Goal: Task Accomplishment & Management: Manage account settings

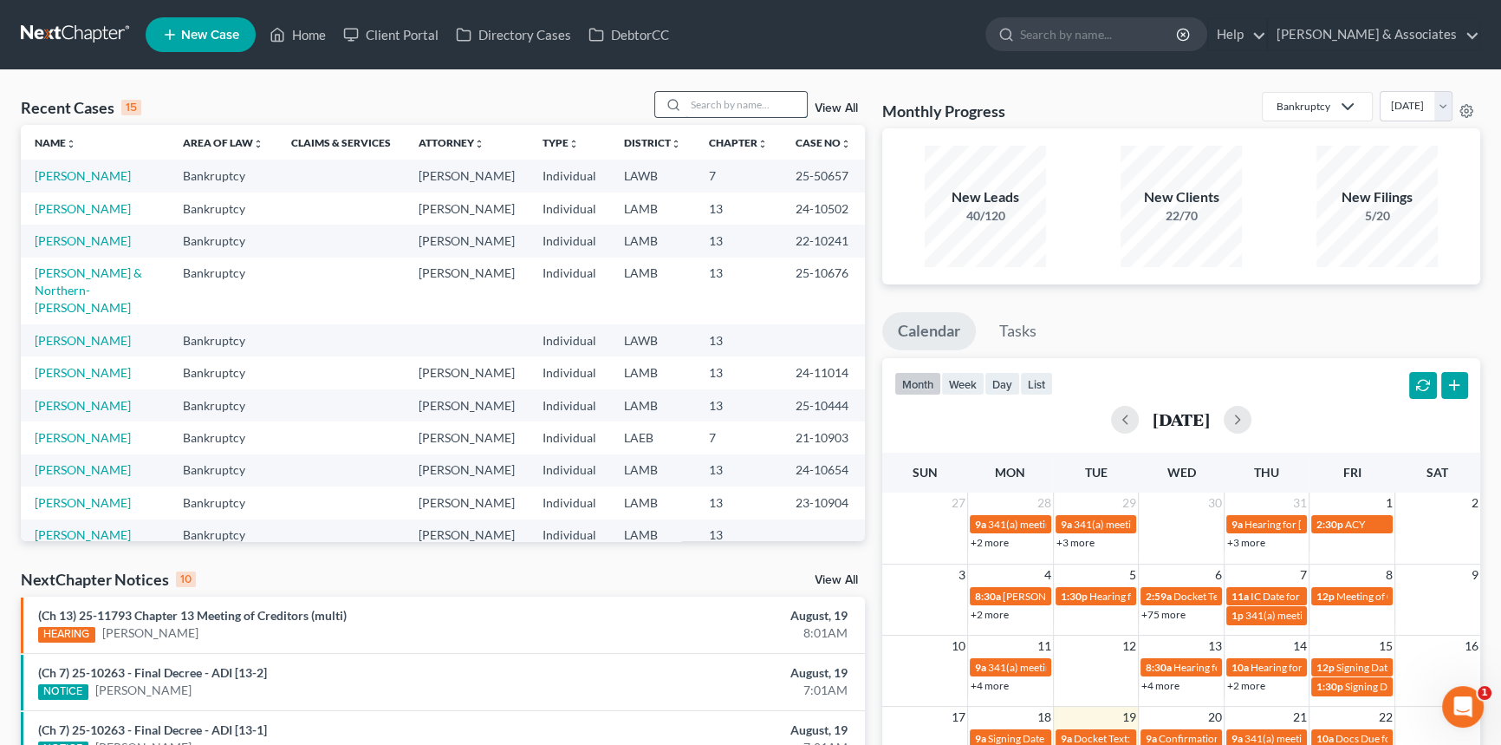
click at [737, 107] on input "search" at bounding box center [746, 104] width 121 height 25
type input "barbier"
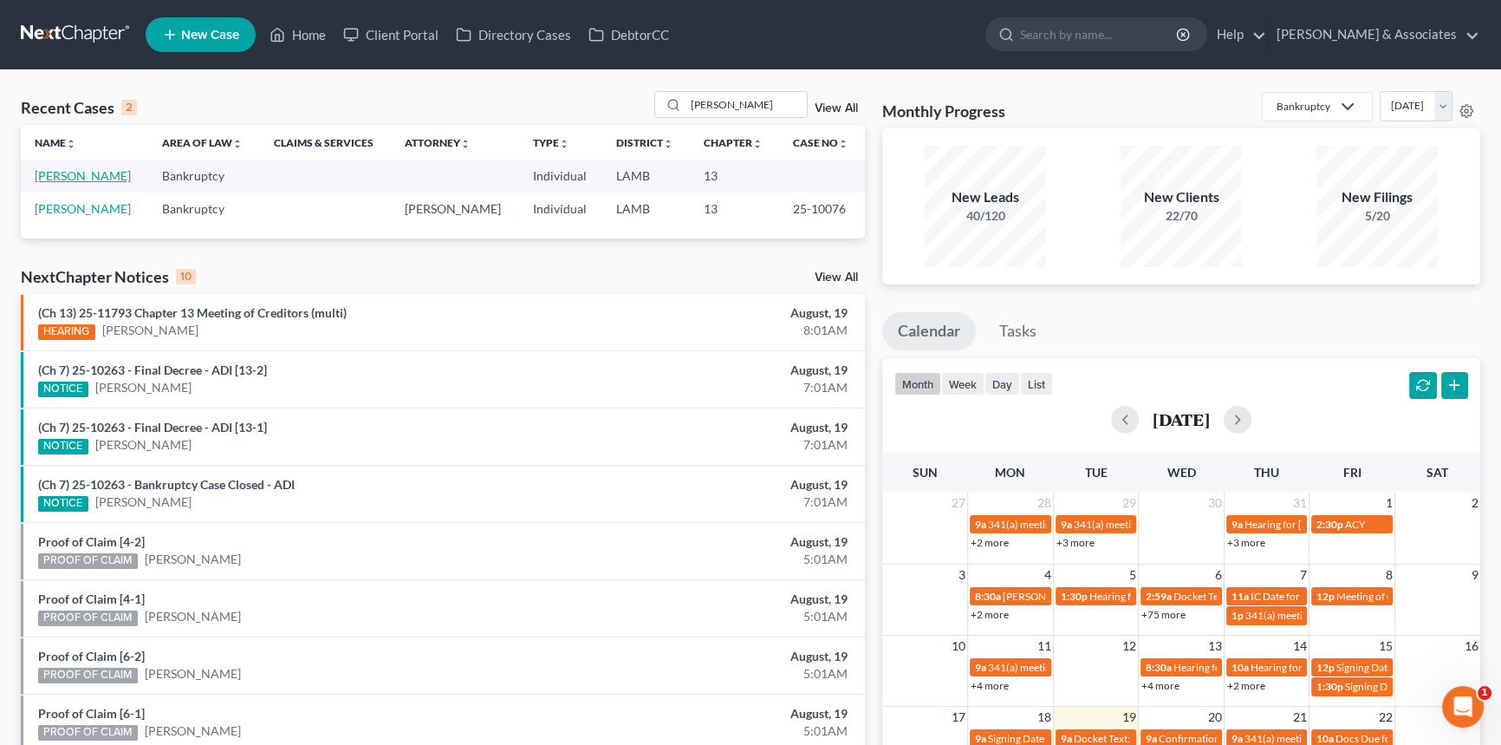
click at [90, 170] on link "[PERSON_NAME]" at bounding box center [83, 175] width 96 height 15
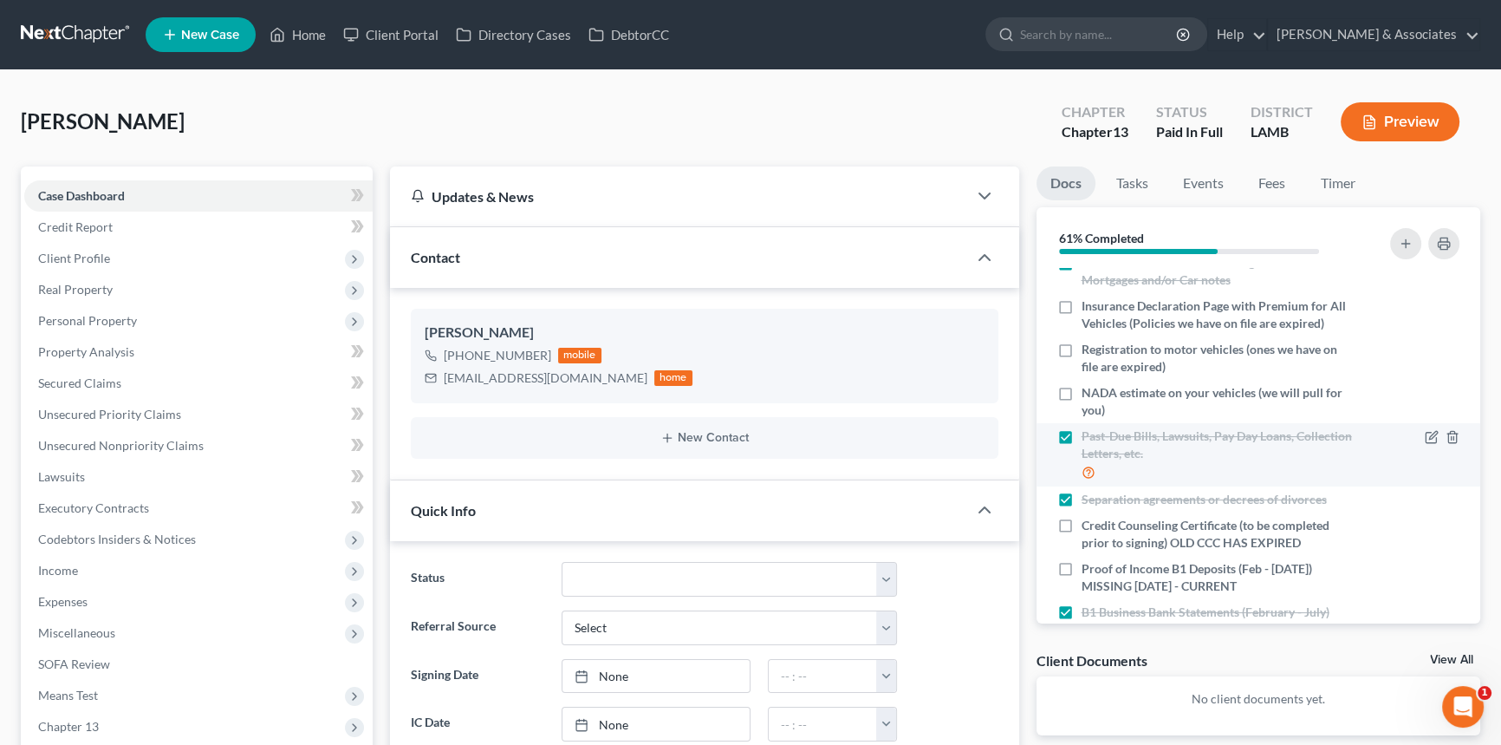
scroll to position [236, 0]
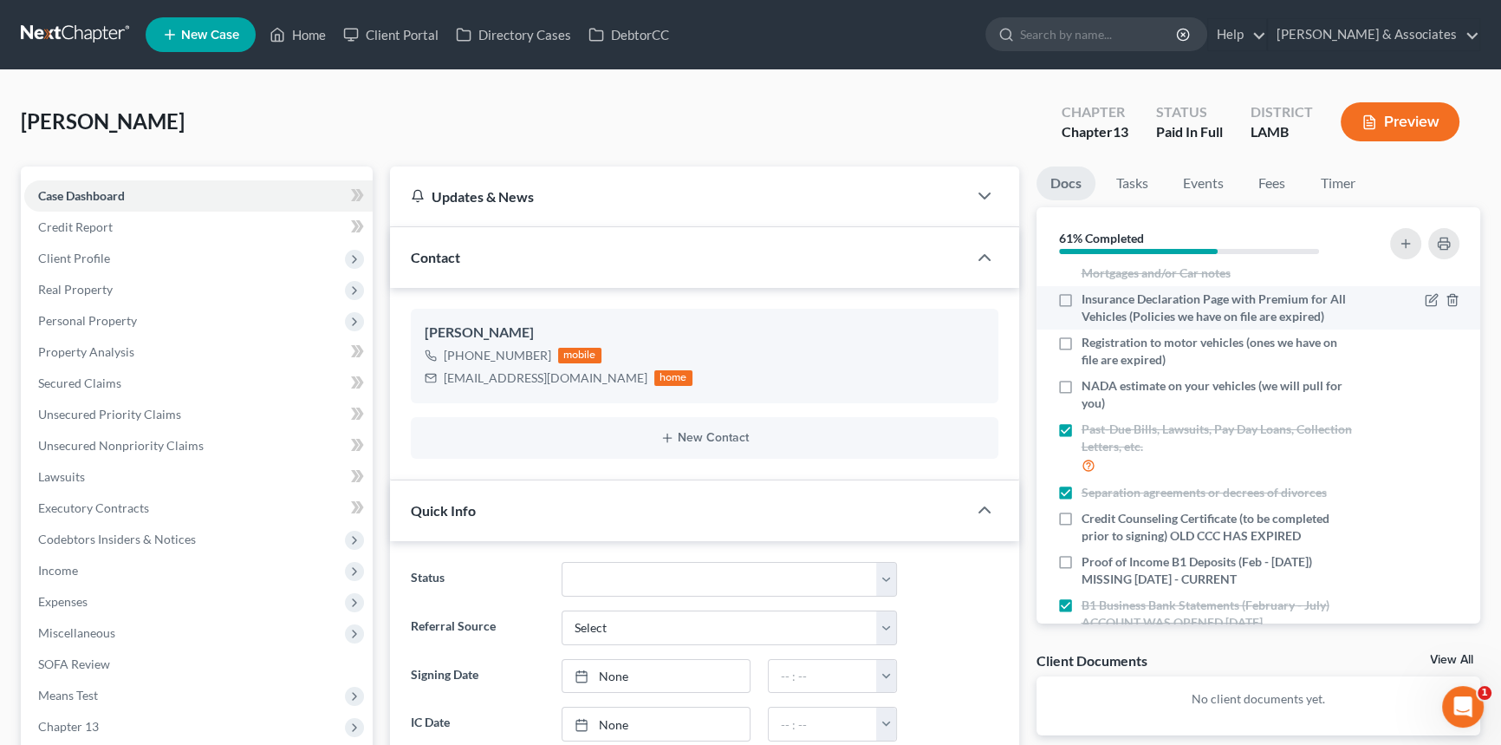
click at [1082, 303] on label "Insurance Declaration Page with Premium for All Vehicles (Policies we have on f…" at bounding box center [1218, 307] width 273 height 35
click at [1089, 302] on input "Insurance Declaration Page with Premium for All Vehicles (Policies we have on f…" at bounding box center [1094, 295] width 11 height 11
checkbox input "true"
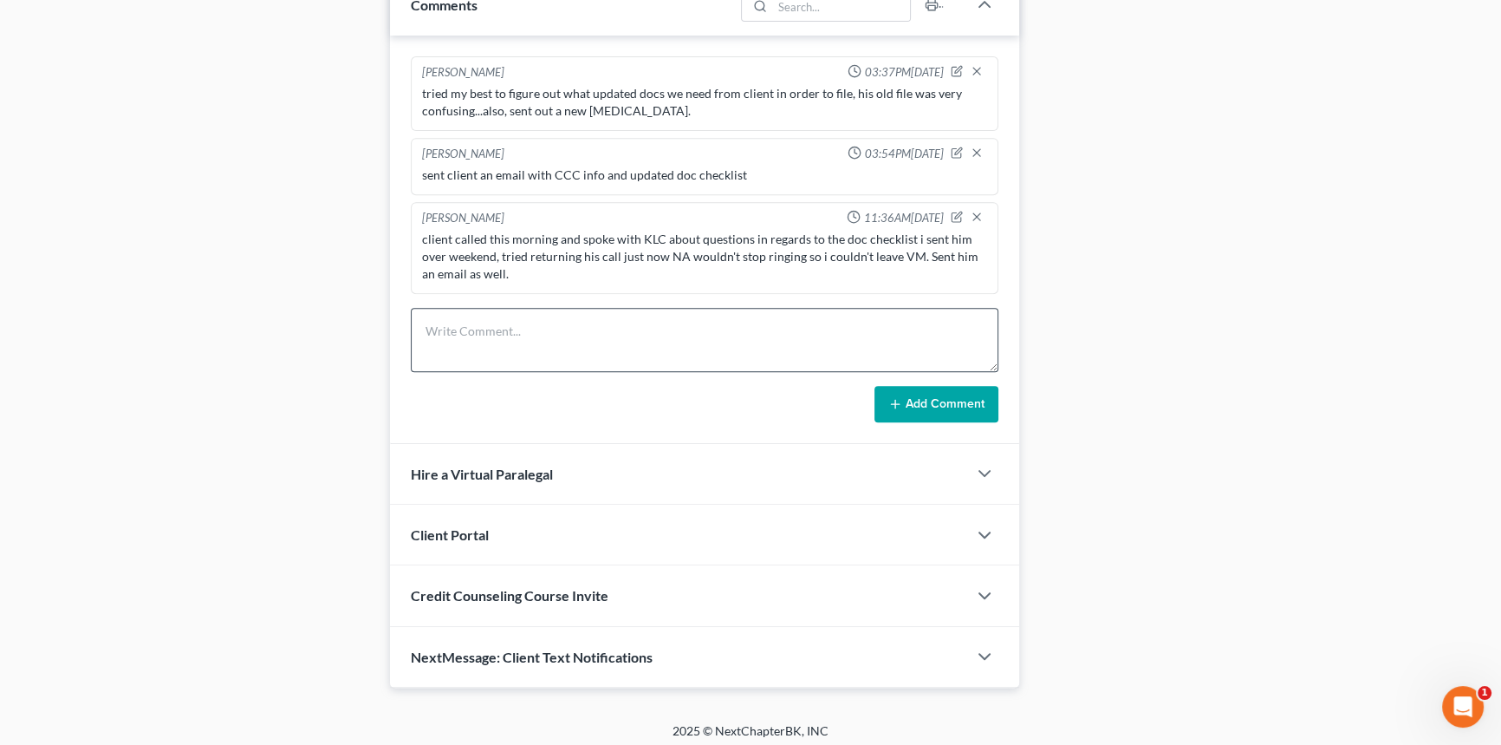
scroll to position [902, 0]
click at [845, 327] on textarea at bounding box center [705, 336] width 588 height 64
paste textarea "Re: Registration..... apparently he forgot to get his truck registered. He was …"
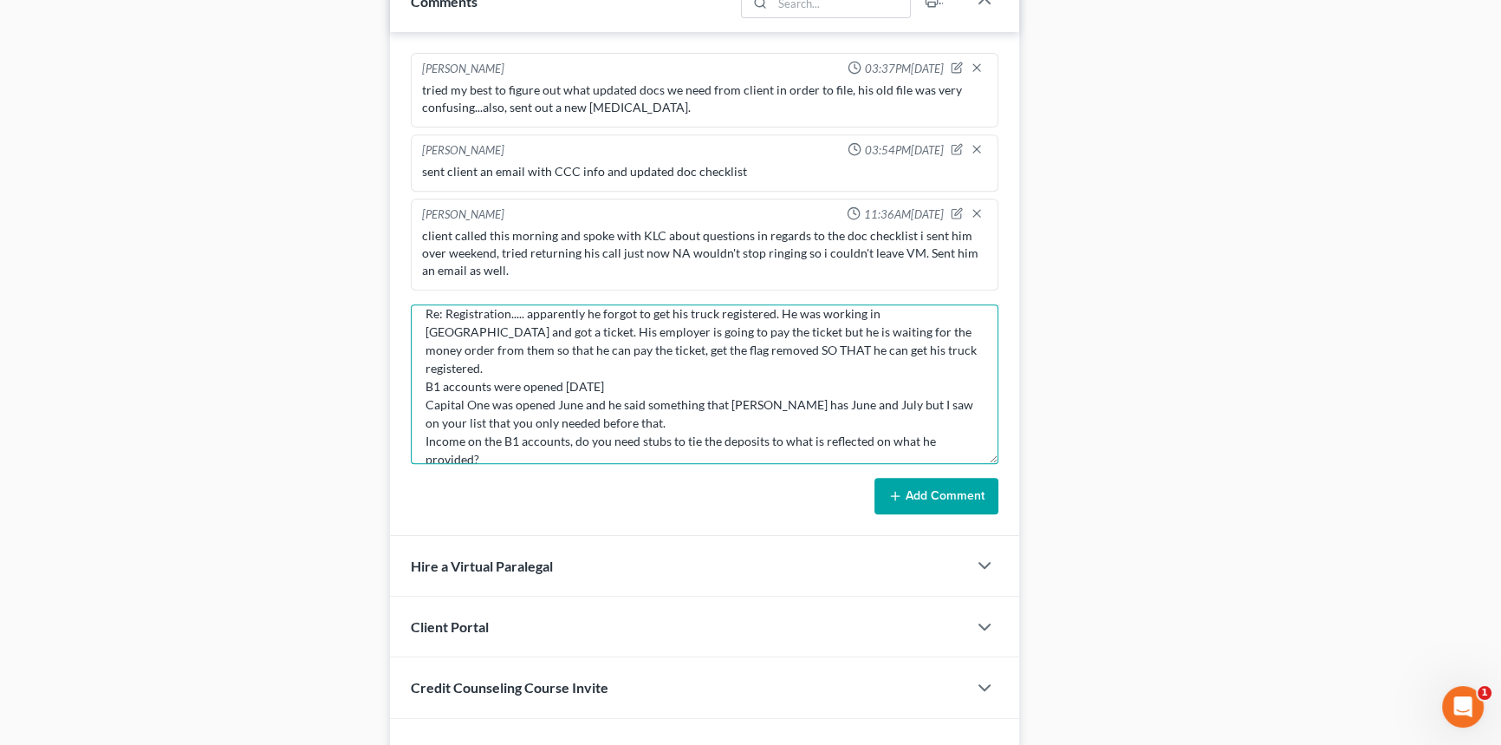
scroll to position [0, 0]
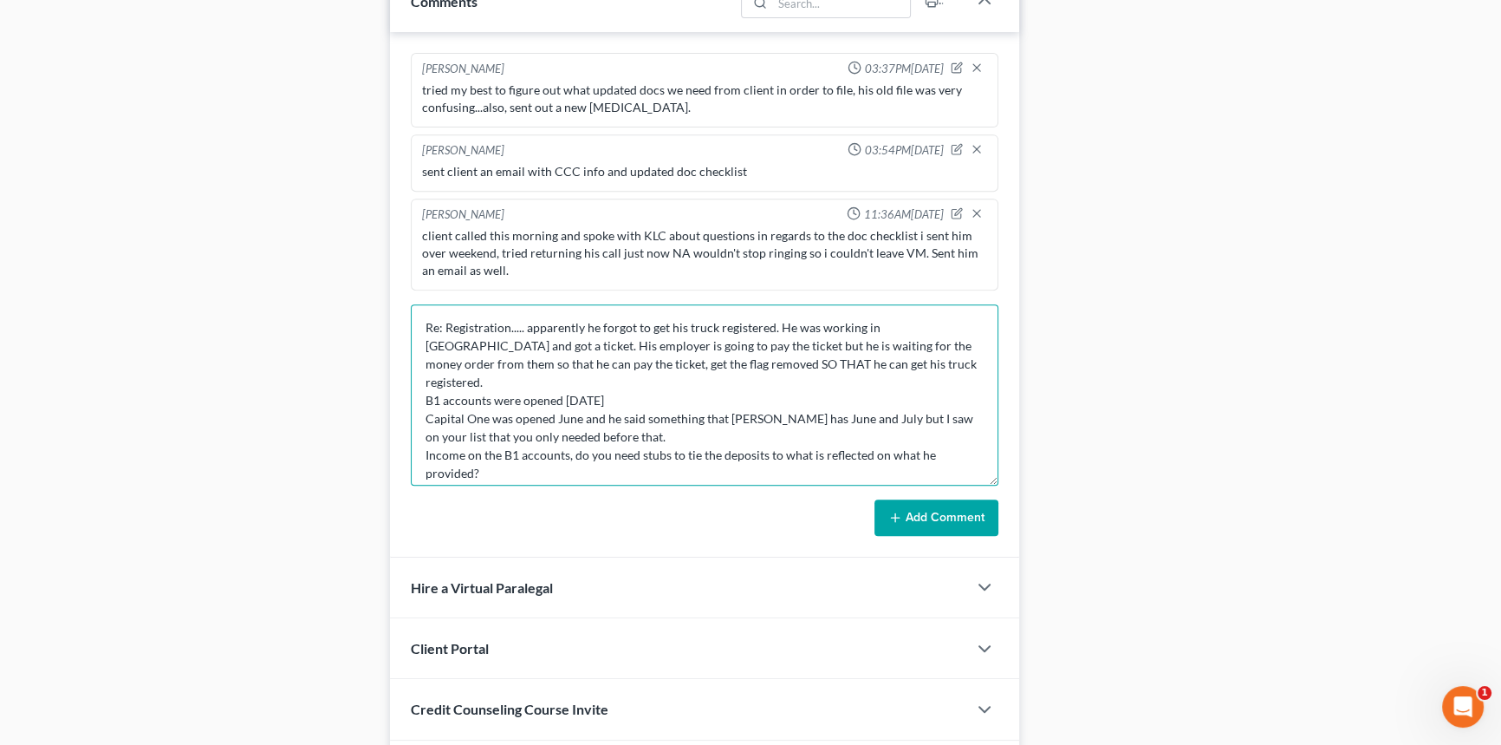
drag, startPoint x: 996, startPoint y: 355, endPoint x: 999, endPoint y: 485, distance: 130.1
click at [999, 485] on div "Alayna Harper 03:37PM, 08/15/2025 tried my best to figure out what updated docs…" at bounding box center [704, 294] width 629 height 525
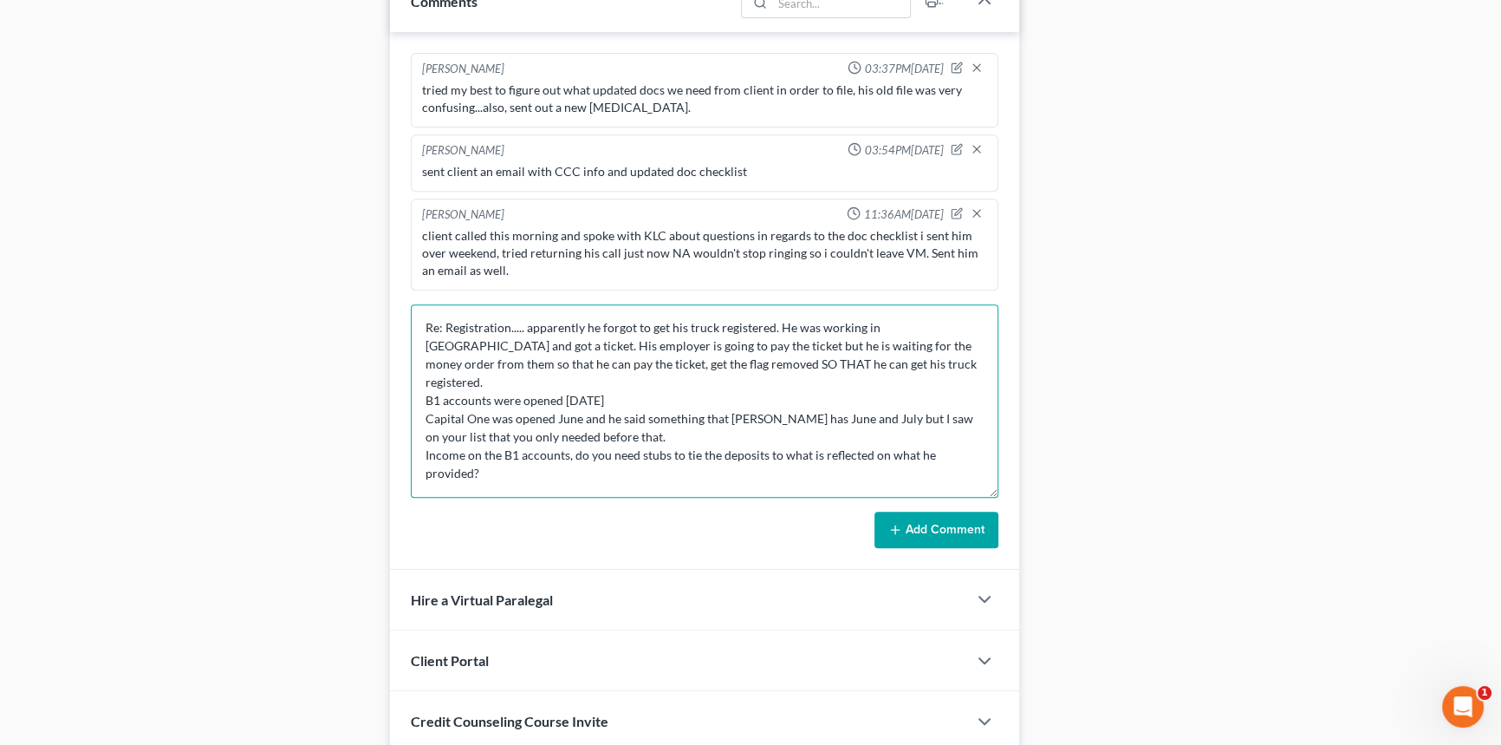
click at [415, 324] on textarea "Re: Registration..... apparently he forgot to get his truck registered. He was …" at bounding box center [705, 400] width 588 height 193
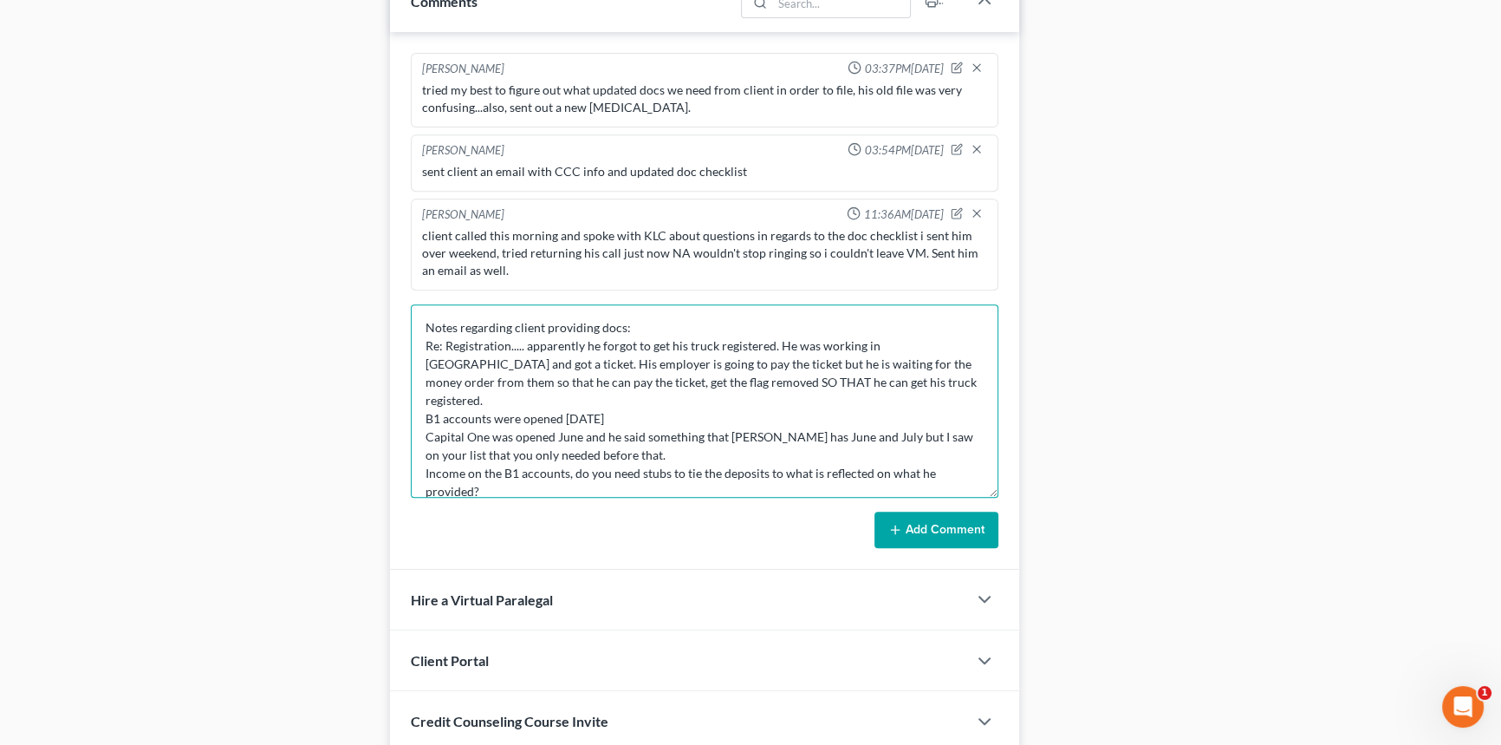
click at [416, 339] on textarea "Notes regarding client providing docs: Re: Registration..... apparently he forg…" at bounding box center [705, 400] width 588 height 193
type textarea "Notes regarding client providing docs: -Re: Registration..... apparently he for…"
click at [912, 539] on button "Add Comment" at bounding box center [937, 529] width 124 height 36
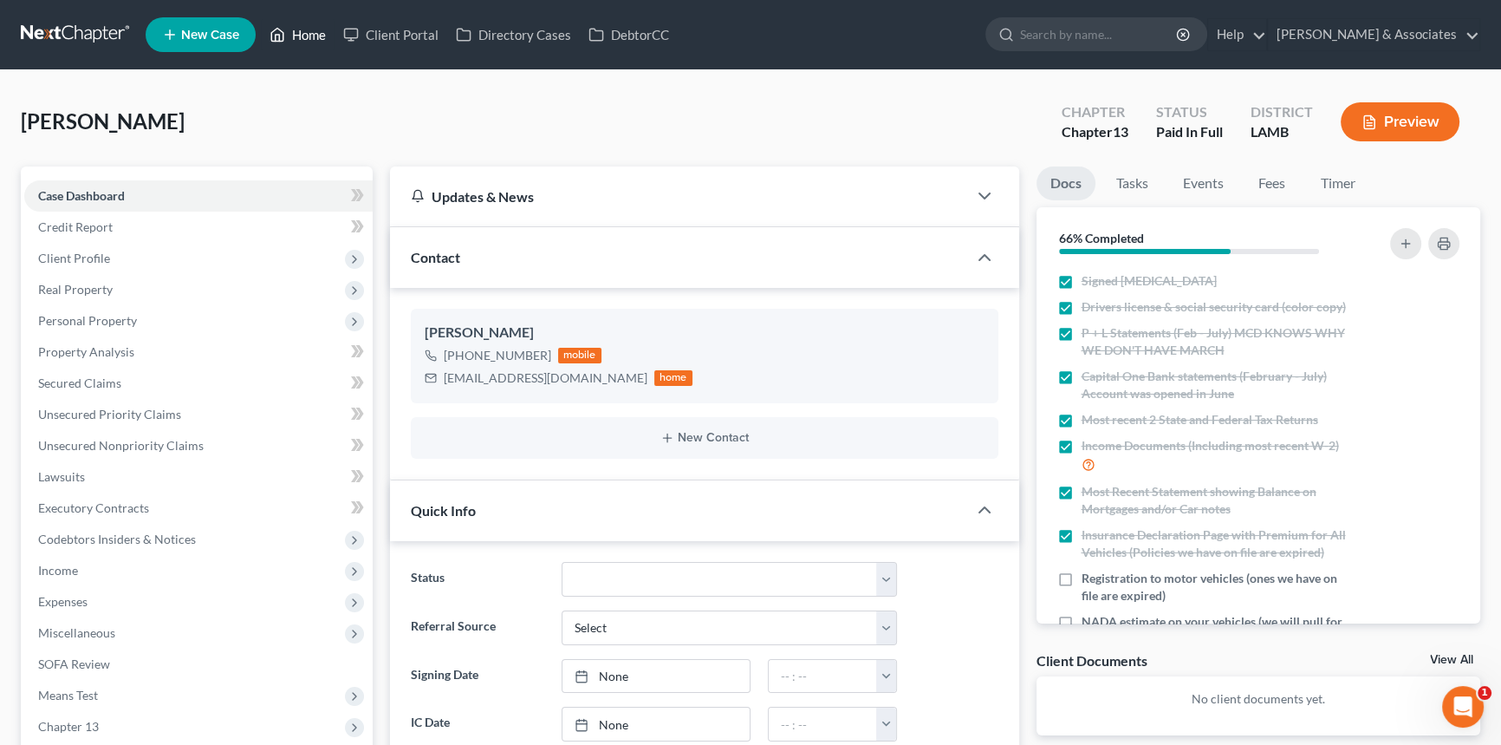
click at [302, 37] on link "Home" at bounding box center [298, 34] width 74 height 31
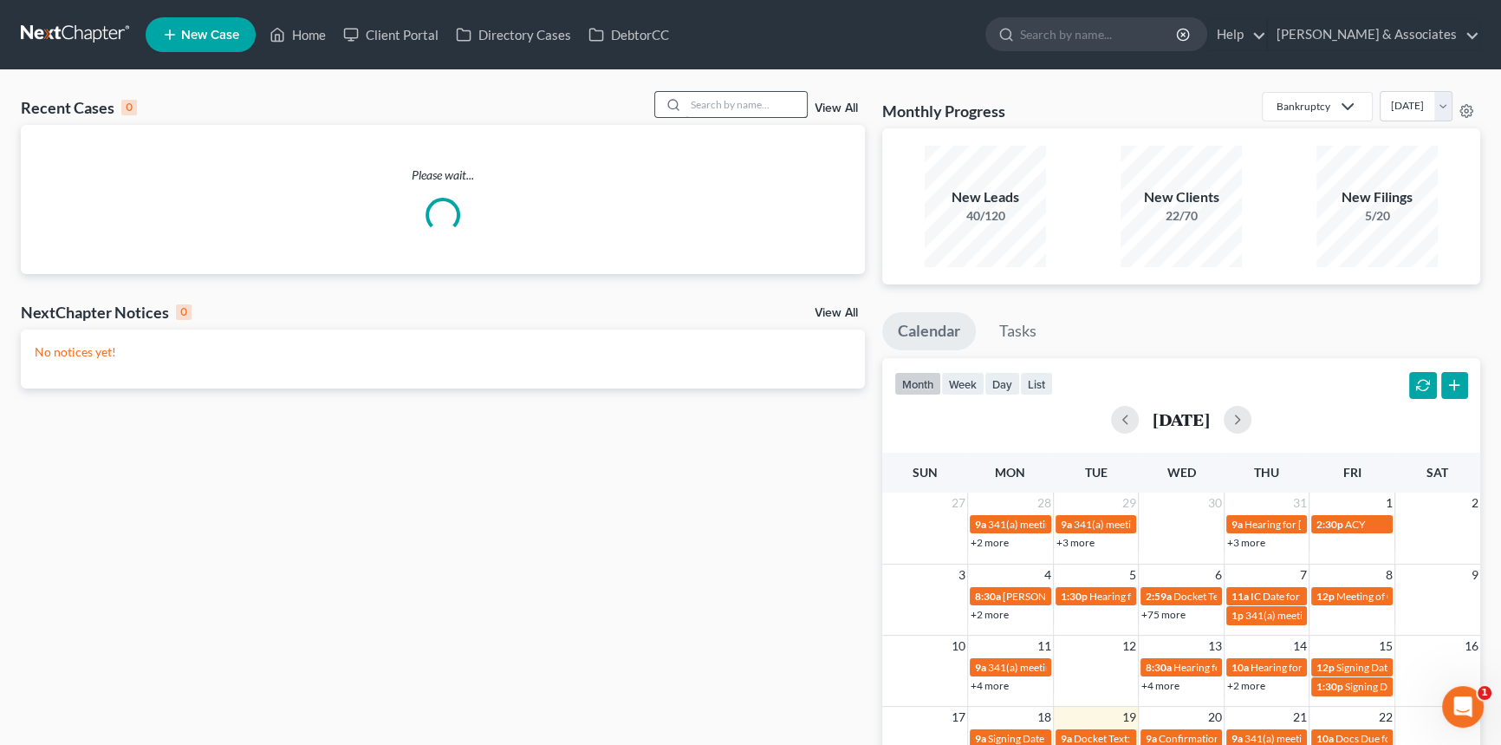
click at [732, 106] on input "search" at bounding box center [746, 104] width 121 height 25
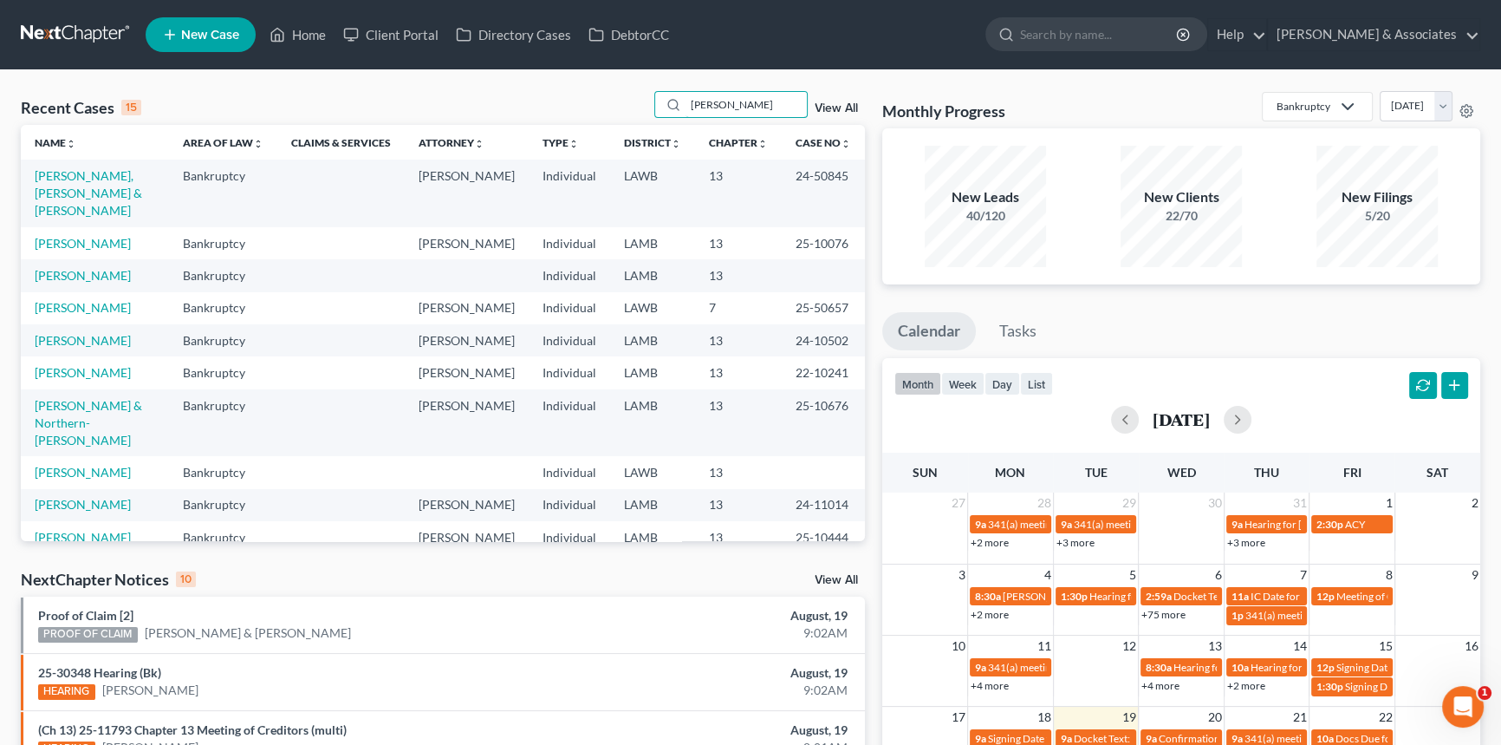
type input "Britten"
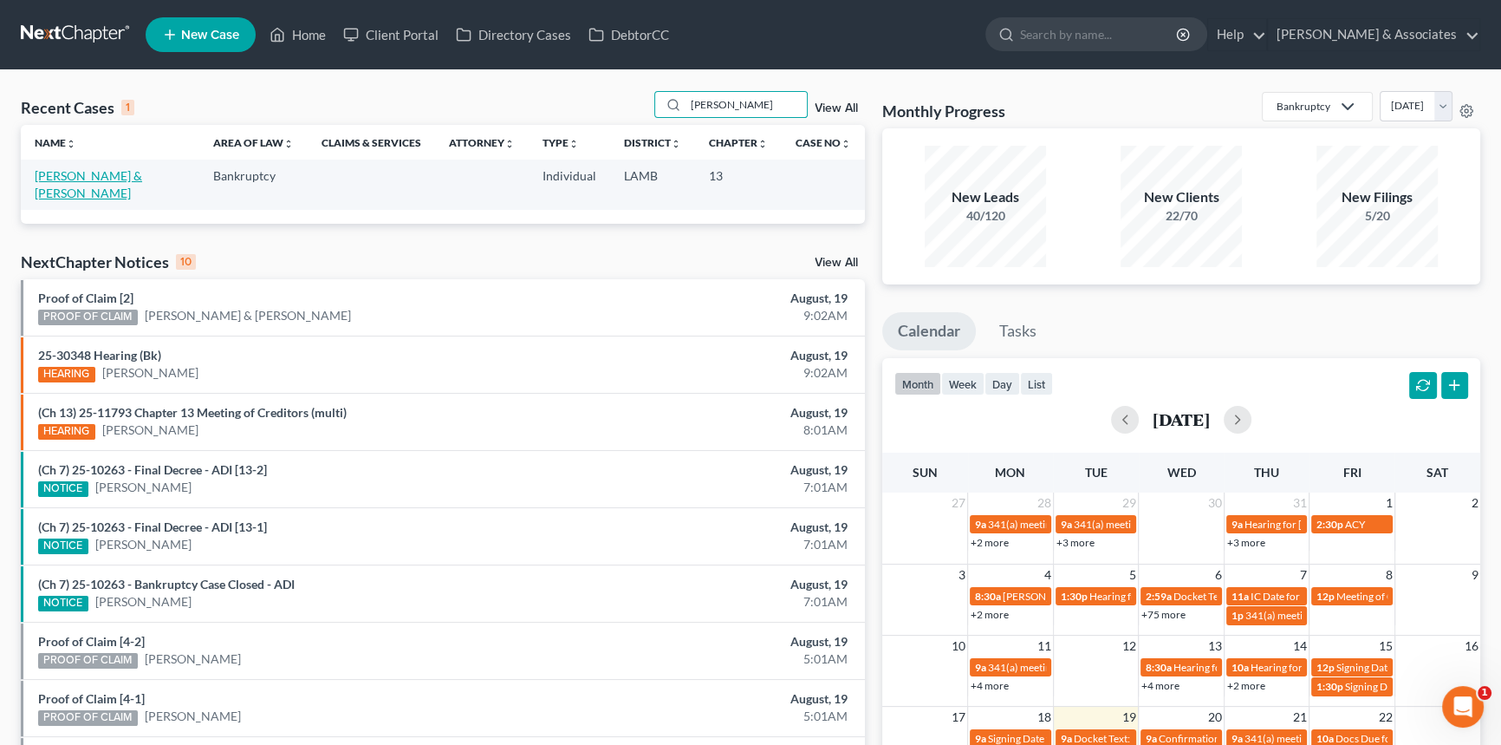
click at [134, 176] on link "Britten, Arthur & Raegan" at bounding box center [88, 184] width 107 height 32
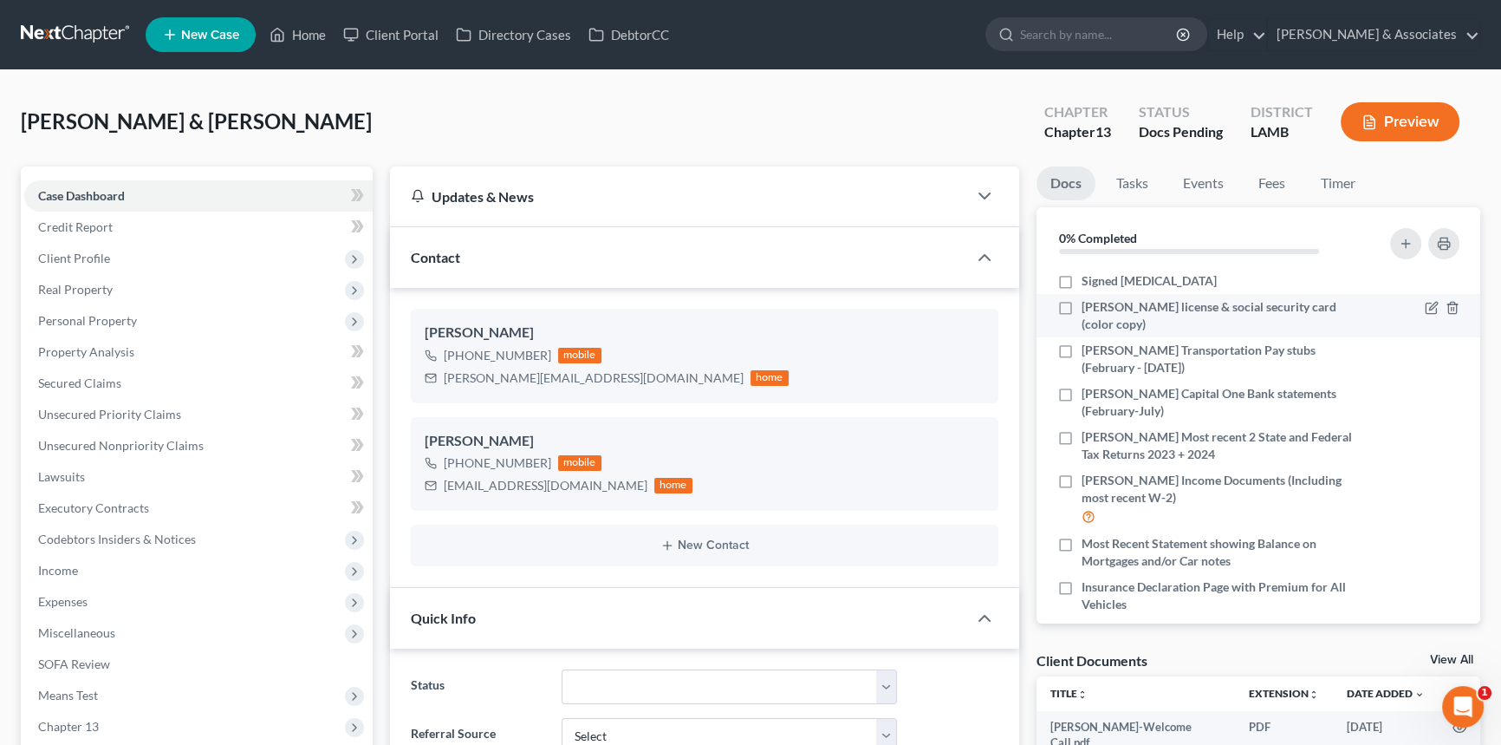
click at [1082, 304] on label "[PERSON_NAME] license & social security card (color copy)" at bounding box center [1218, 315] width 273 height 35
click at [1089, 304] on input "[PERSON_NAME] license & social security card (color copy)" at bounding box center [1094, 303] width 11 height 11
checkbox input "true"
click at [1082, 273] on label "Signed [MEDICAL_DATA]" at bounding box center [1149, 280] width 135 height 17
click at [1089, 273] on input "Signed [MEDICAL_DATA]" at bounding box center [1094, 277] width 11 height 11
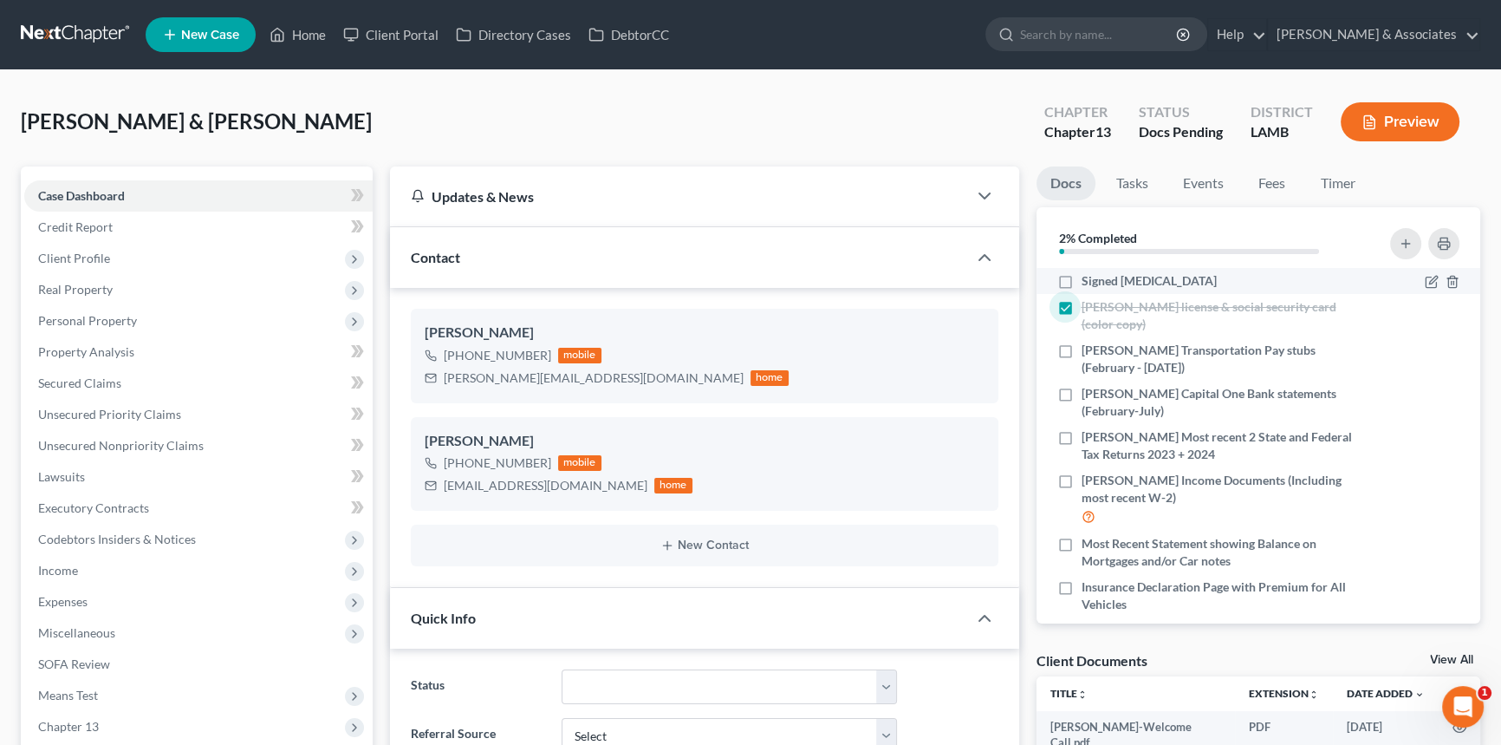
checkbox input "true"
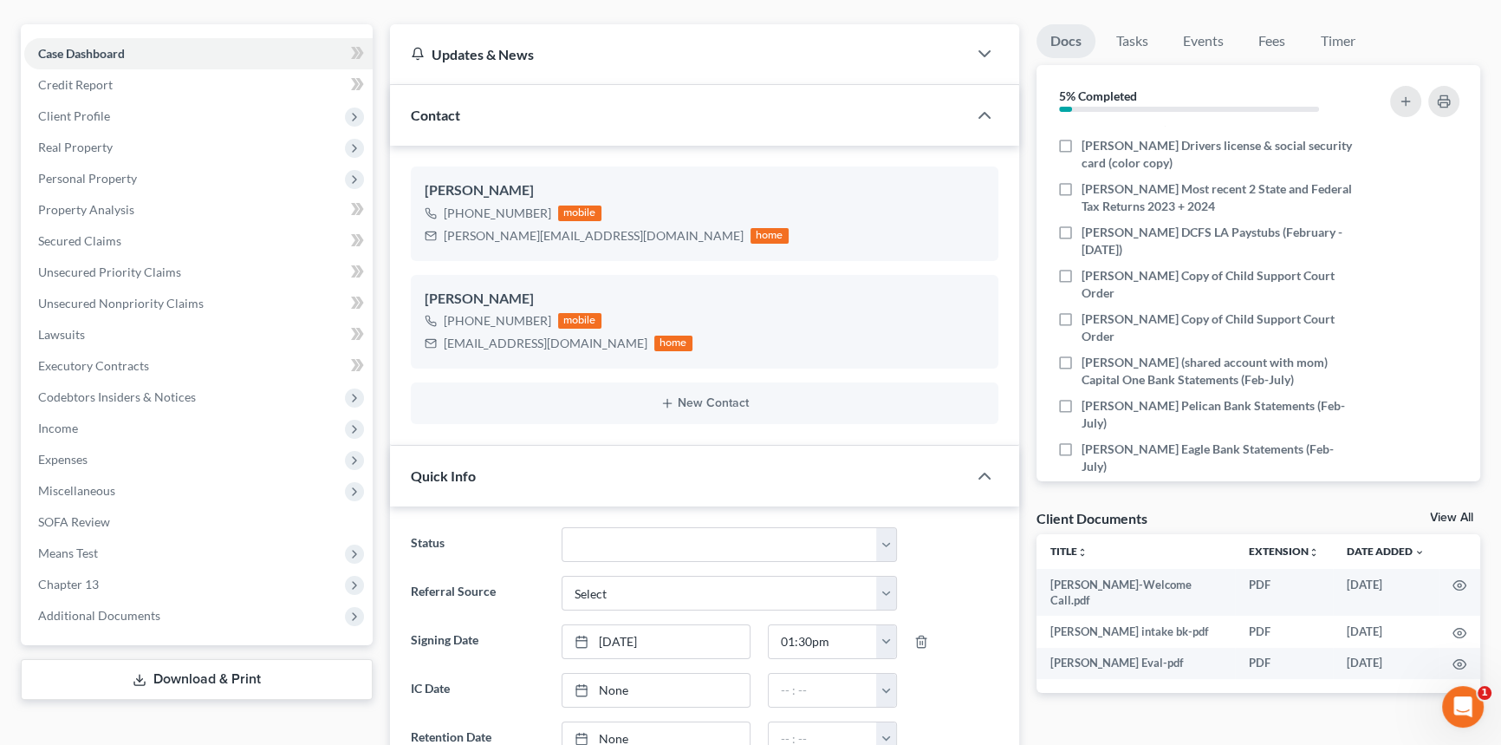
scroll to position [236, 0]
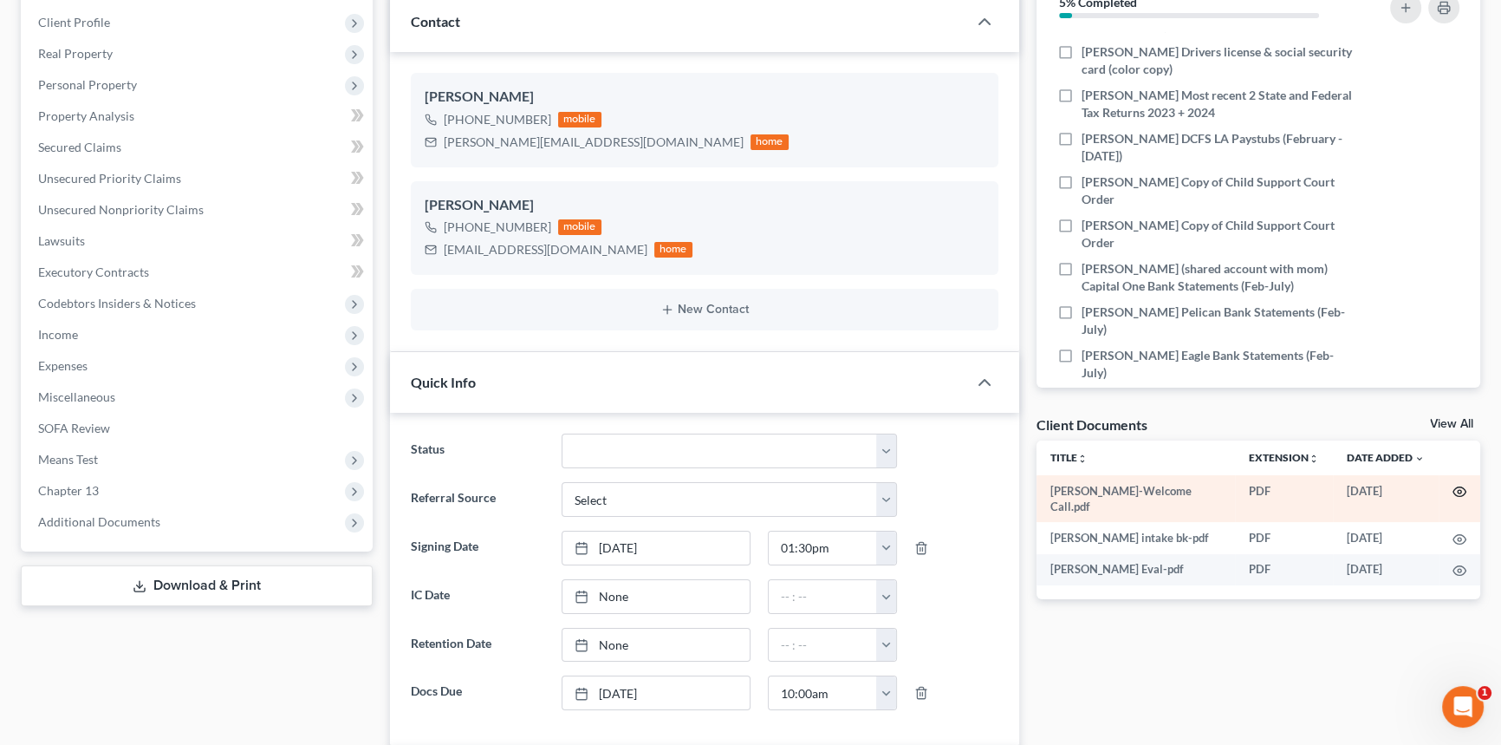
click at [1463, 489] on icon "button" at bounding box center [1460, 491] width 14 height 14
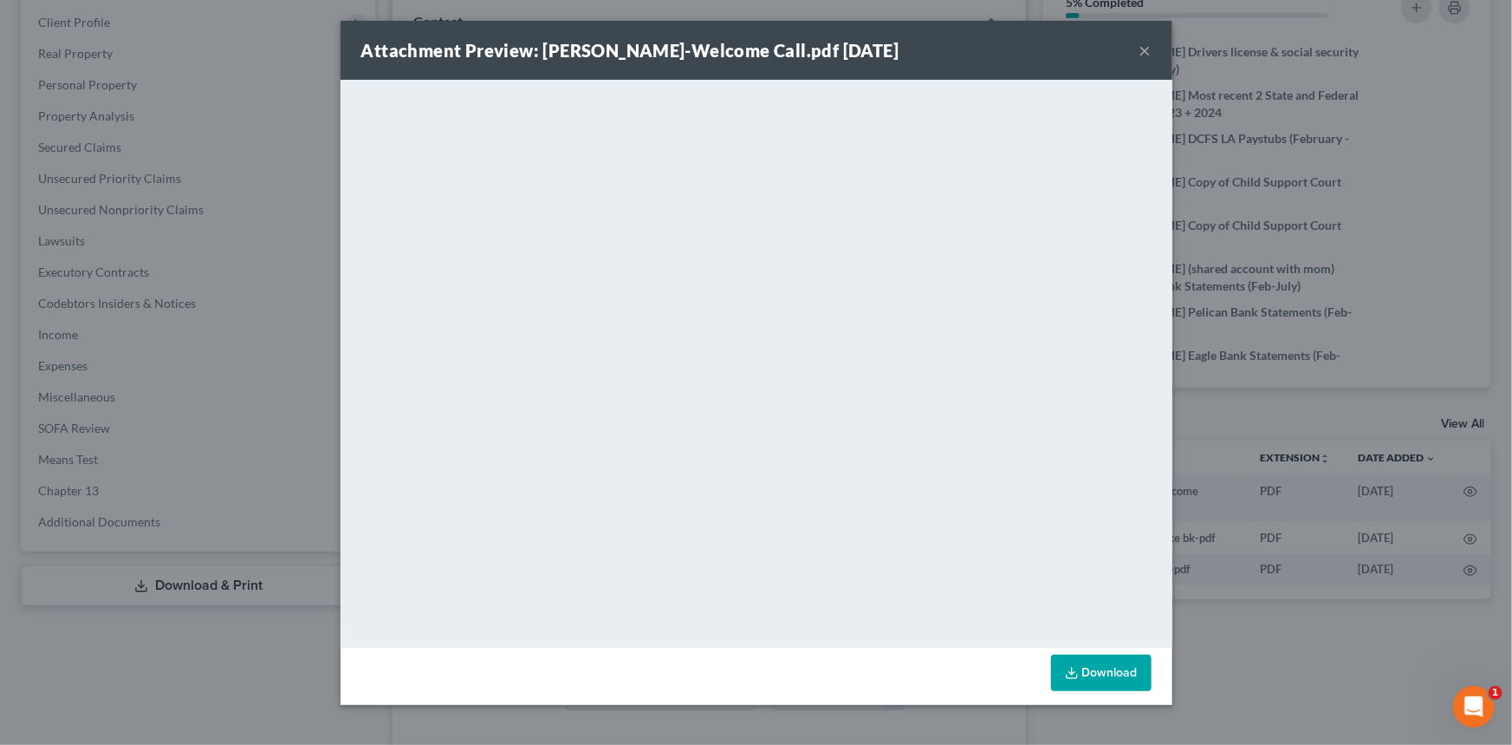
click at [1141, 59] on button "×" at bounding box center [1146, 50] width 12 height 21
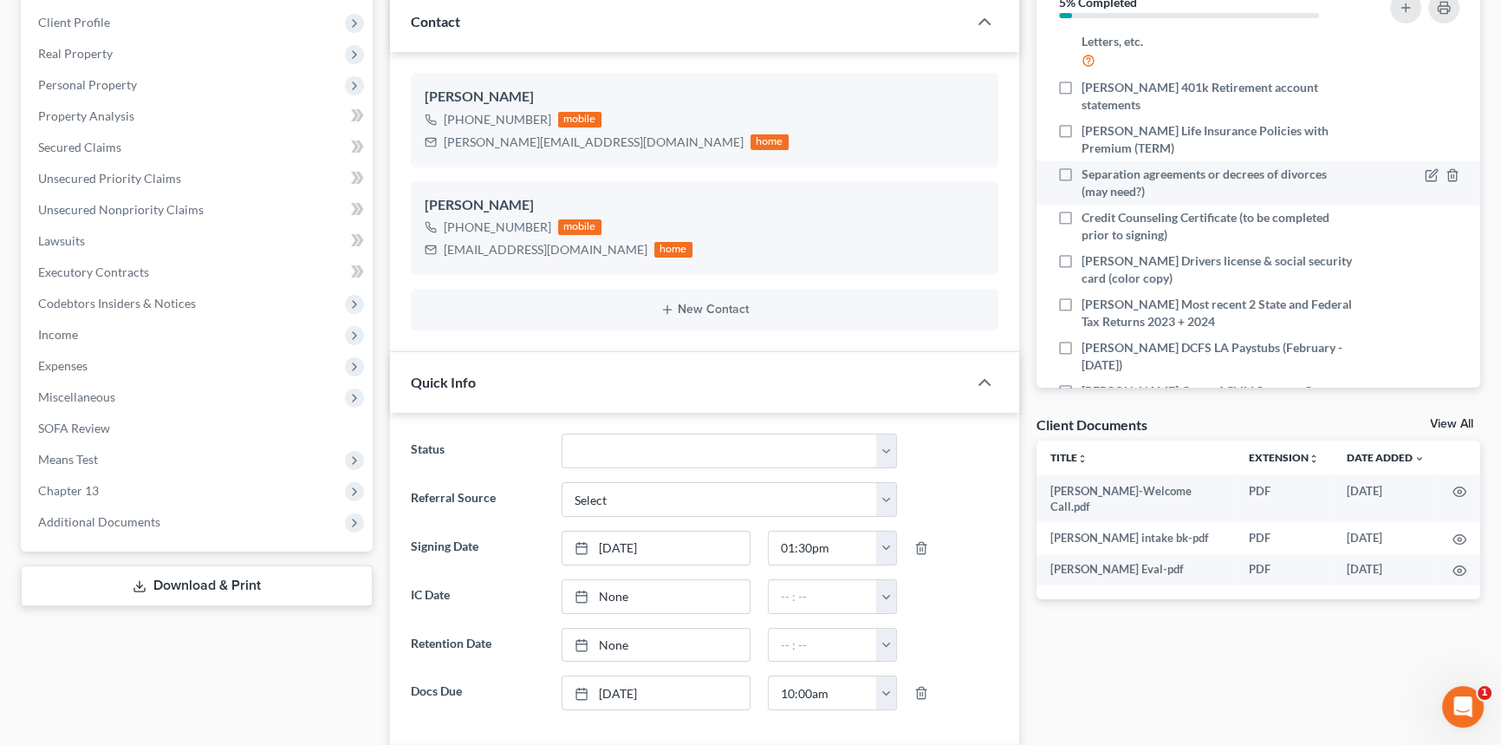
scroll to position [455, 0]
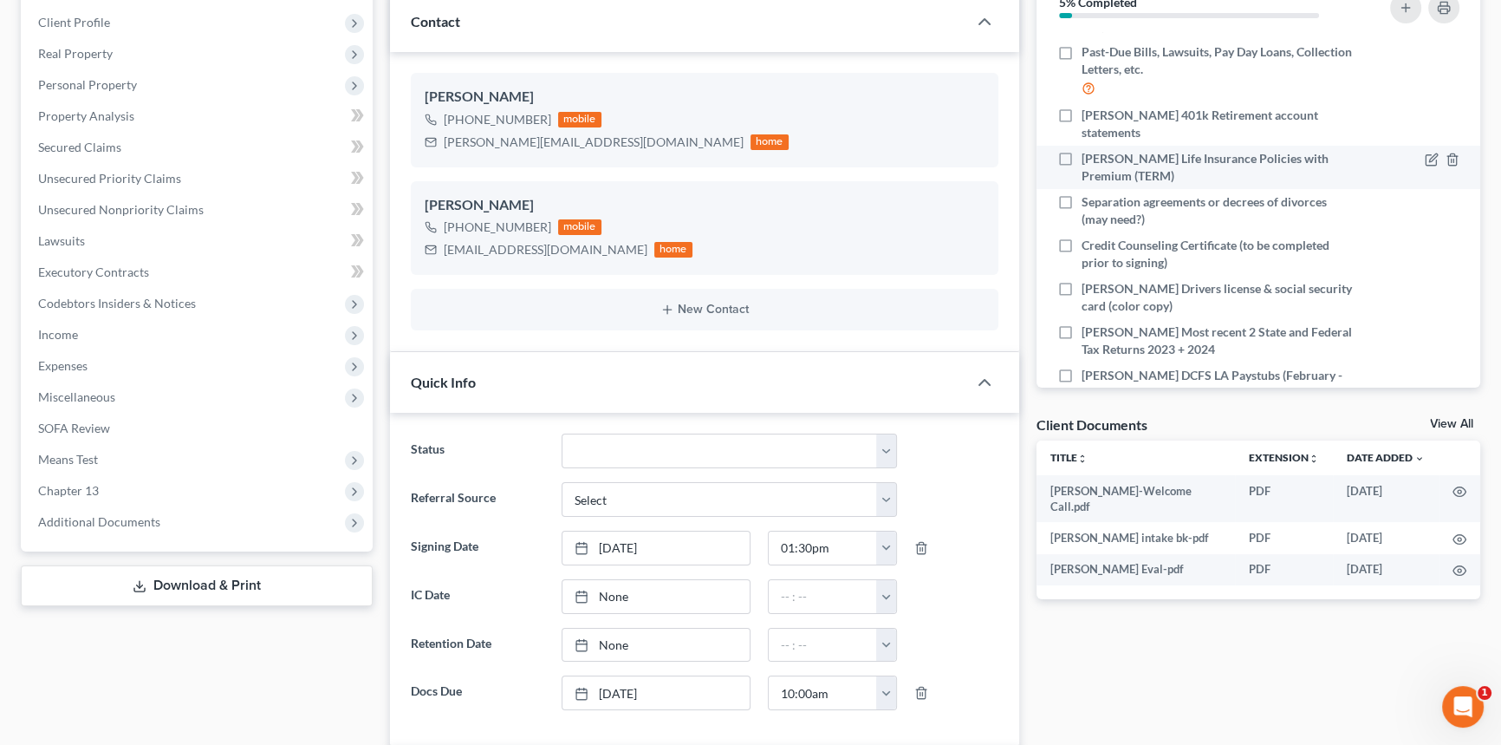
click at [1082, 150] on label "[PERSON_NAME] Life Insurance Policies with Premium (TERM)" at bounding box center [1218, 167] width 273 height 35
click at [1089, 150] on input "[PERSON_NAME] Life Insurance Policies with Premium (TERM)" at bounding box center [1094, 155] width 11 height 11
checkbox input "true"
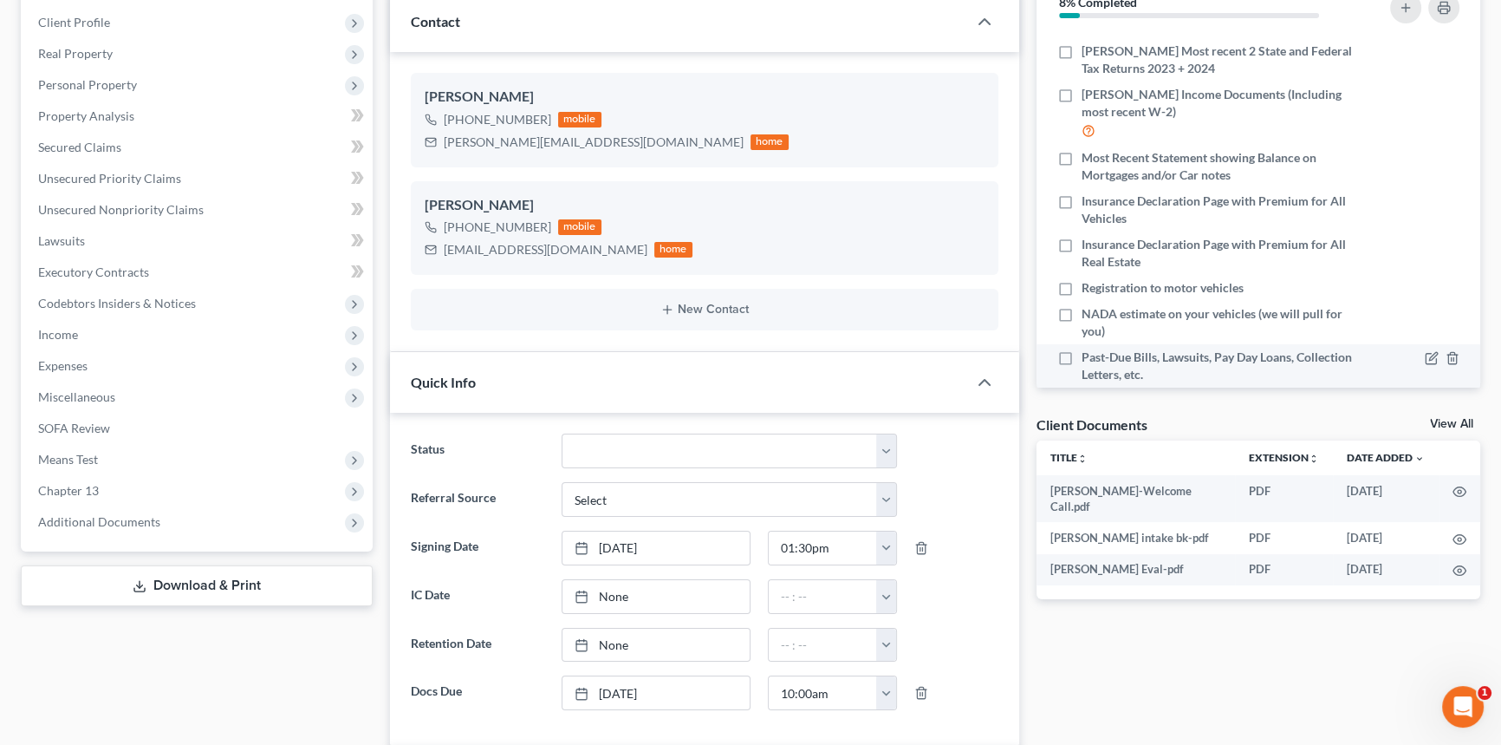
scroll to position [140, 0]
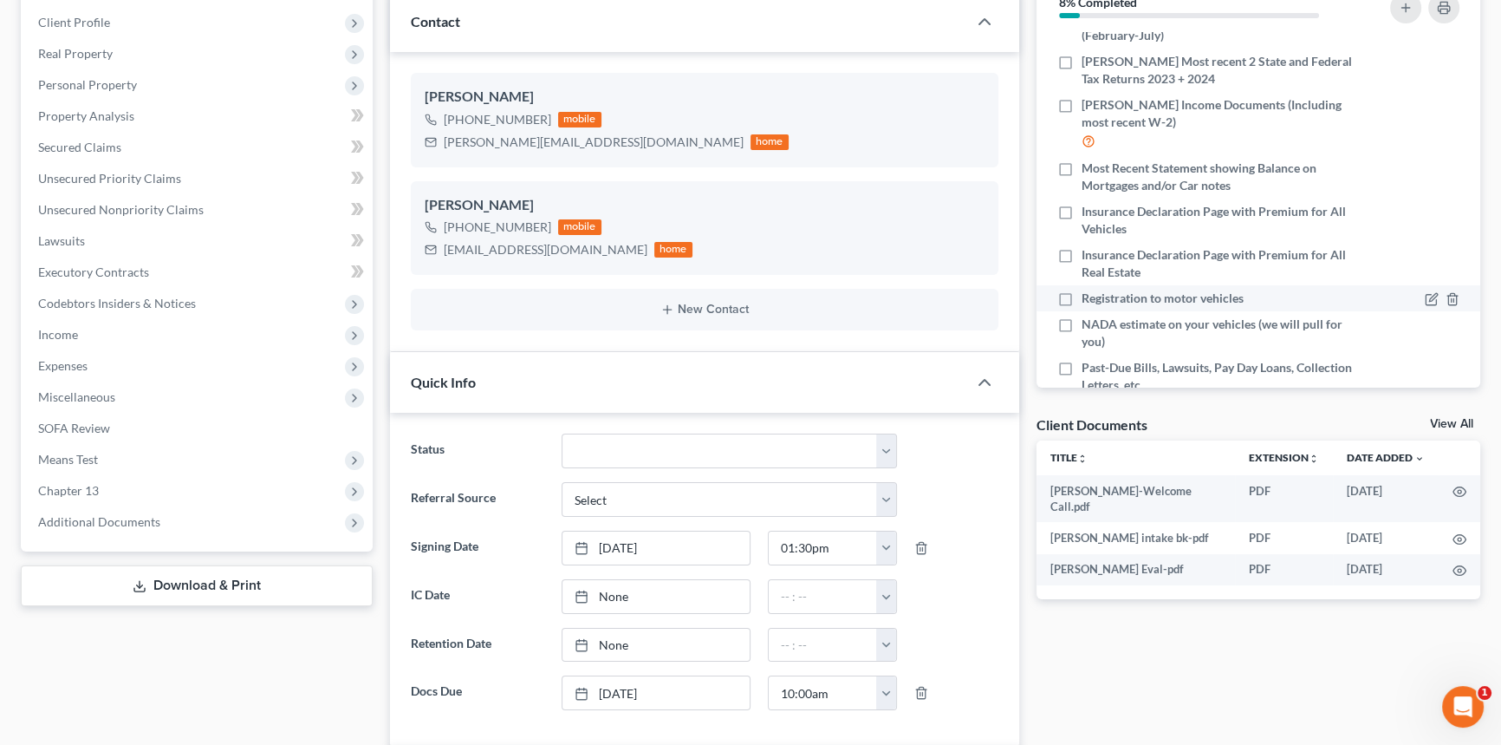
click at [1082, 298] on label "Registration to motor vehicles" at bounding box center [1163, 297] width 162 height 17
click at [1089, 298] on input "Registration to motor vehicles" at bounding box center [1094, 294] width 11 height 11
checkbox input "true"
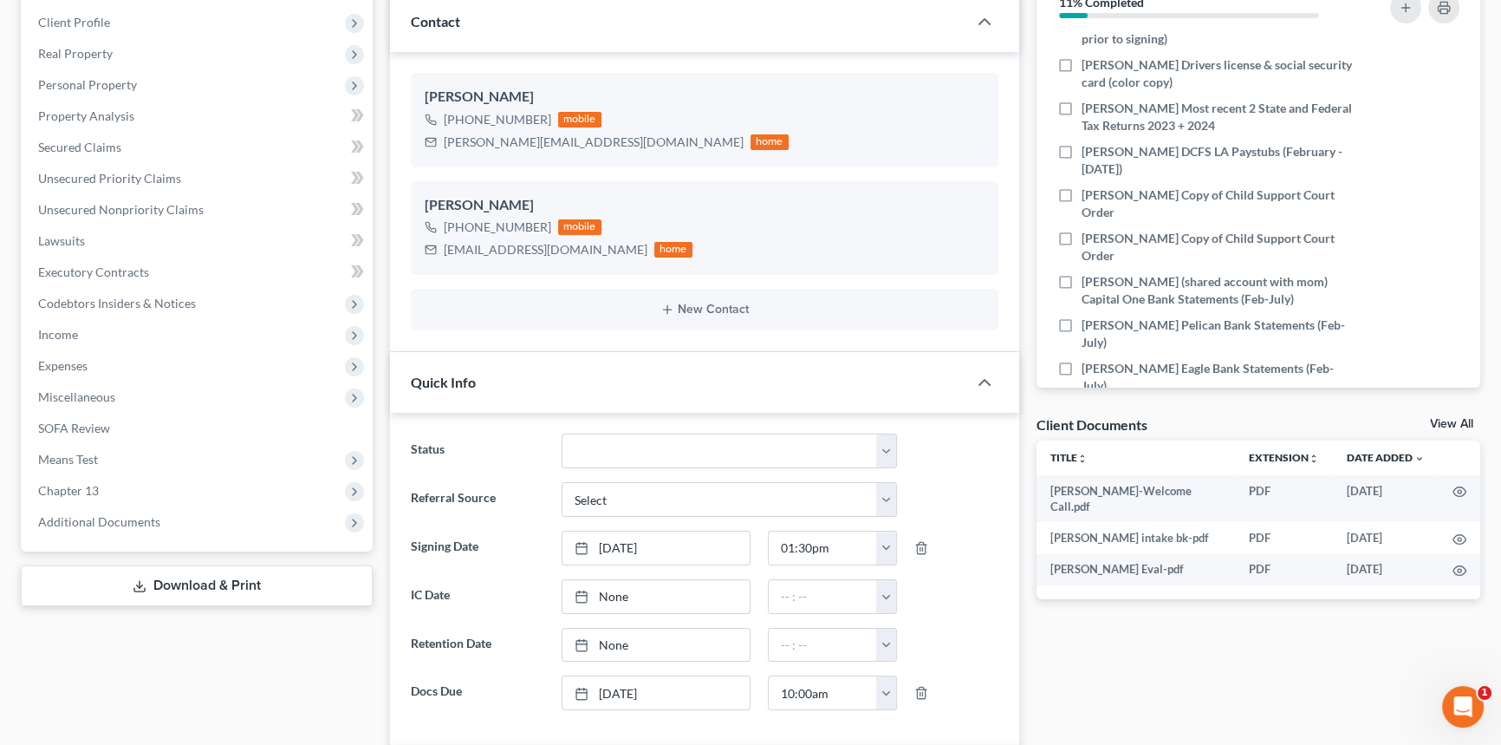
scroll to position [701, 0]
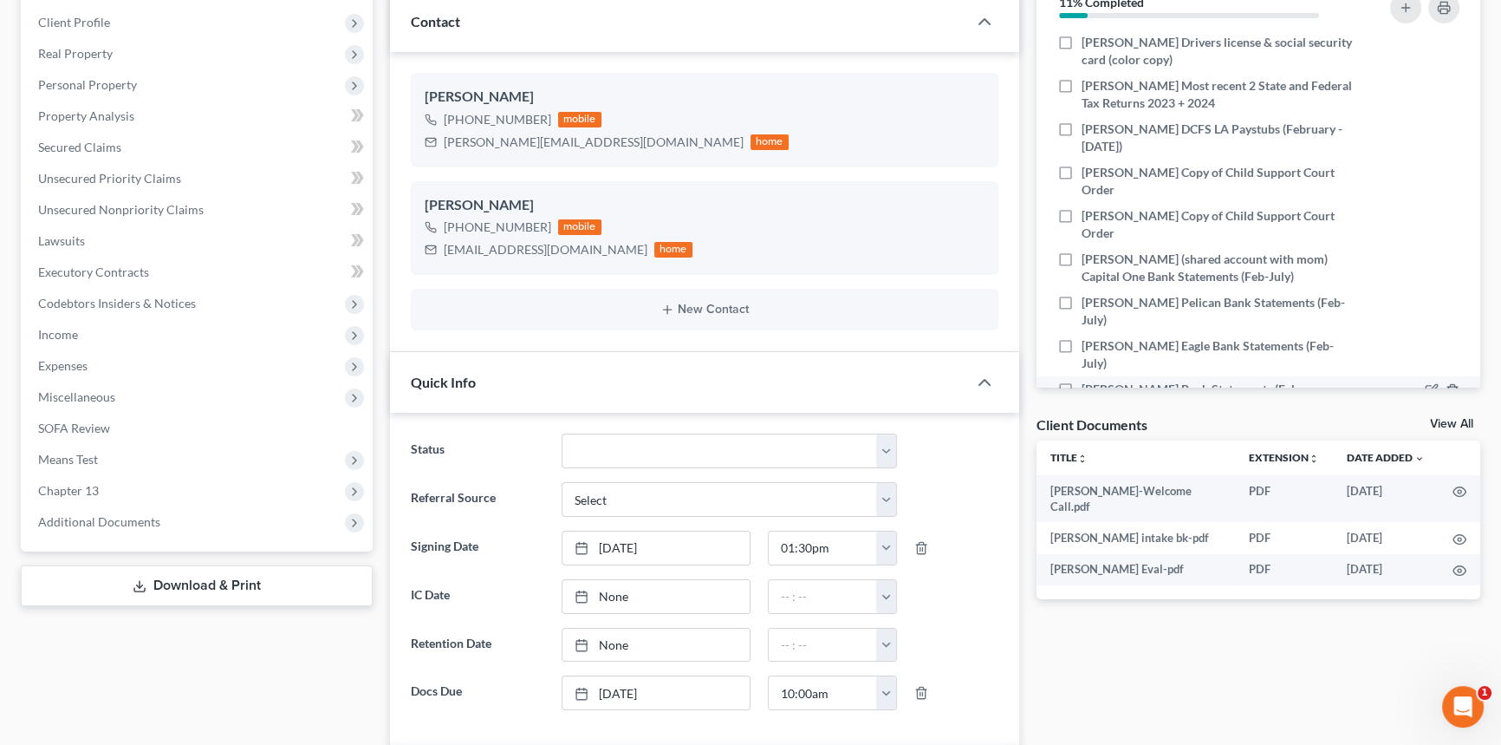
click at [1082, 380] on label "[PERSON_NAME] Bank Statements (February-July)" at bounding box center [1218, 397] width 273 height 35
click at [1089, 380] on input "[PERSON_NAME] Bank Statements (February-July)" at bounding box center [1094, 385] width 11 height 11
checkbox input "true"
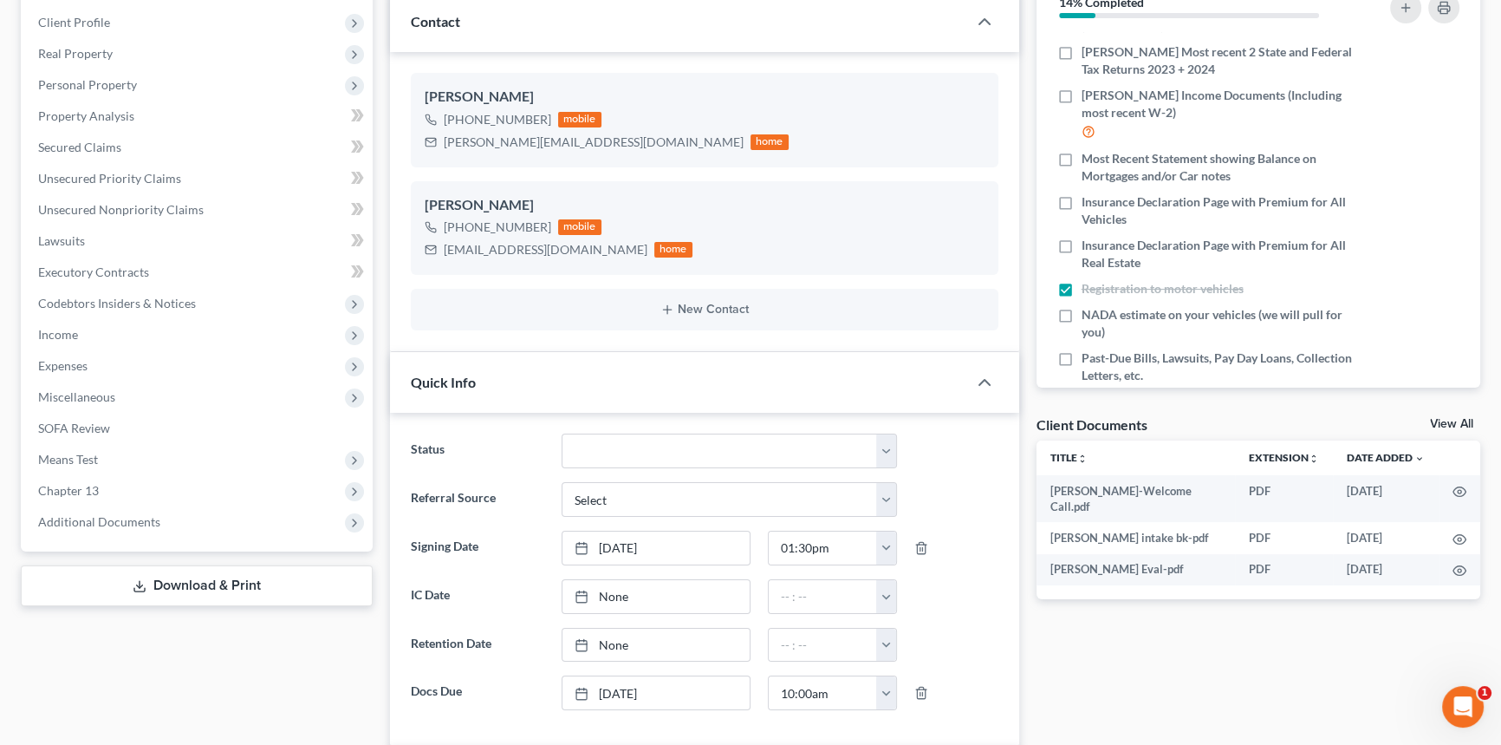
scroll to position [70, 0]
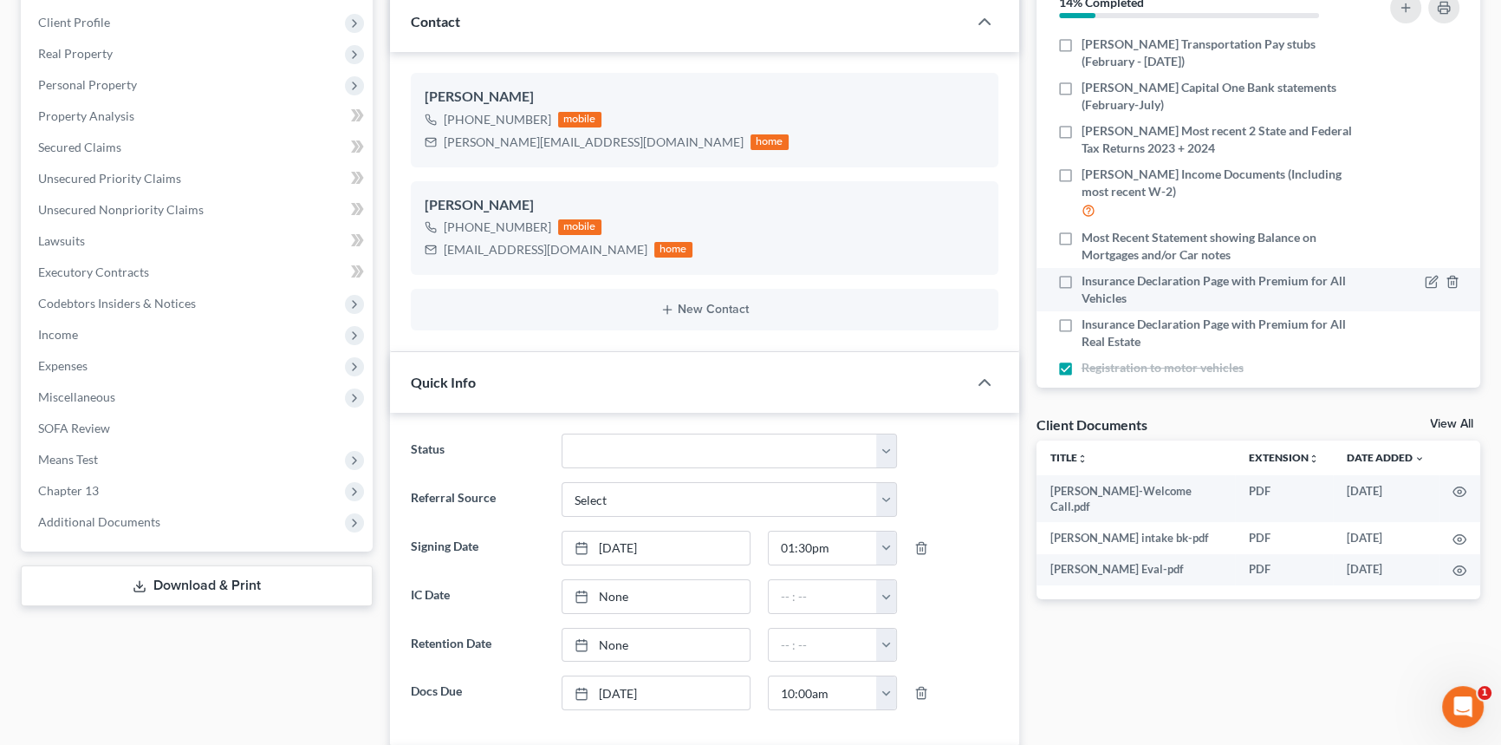
drag, startPoint x: 1068, startPoint y: 275, endPoint x: 1076, endPoint y: 266, distance: 12.3
click at [1082, 274] on label "Insurance Declaration Page with Premium for All Vehicles" at bounding box center [1218, 289] width 273 height 35
click at [1089, 274] on input "Insurance Declaration Page with Premium for All Vehicles" at bounding box center [1094, 277] width 11 height 11
checkbox input "true"
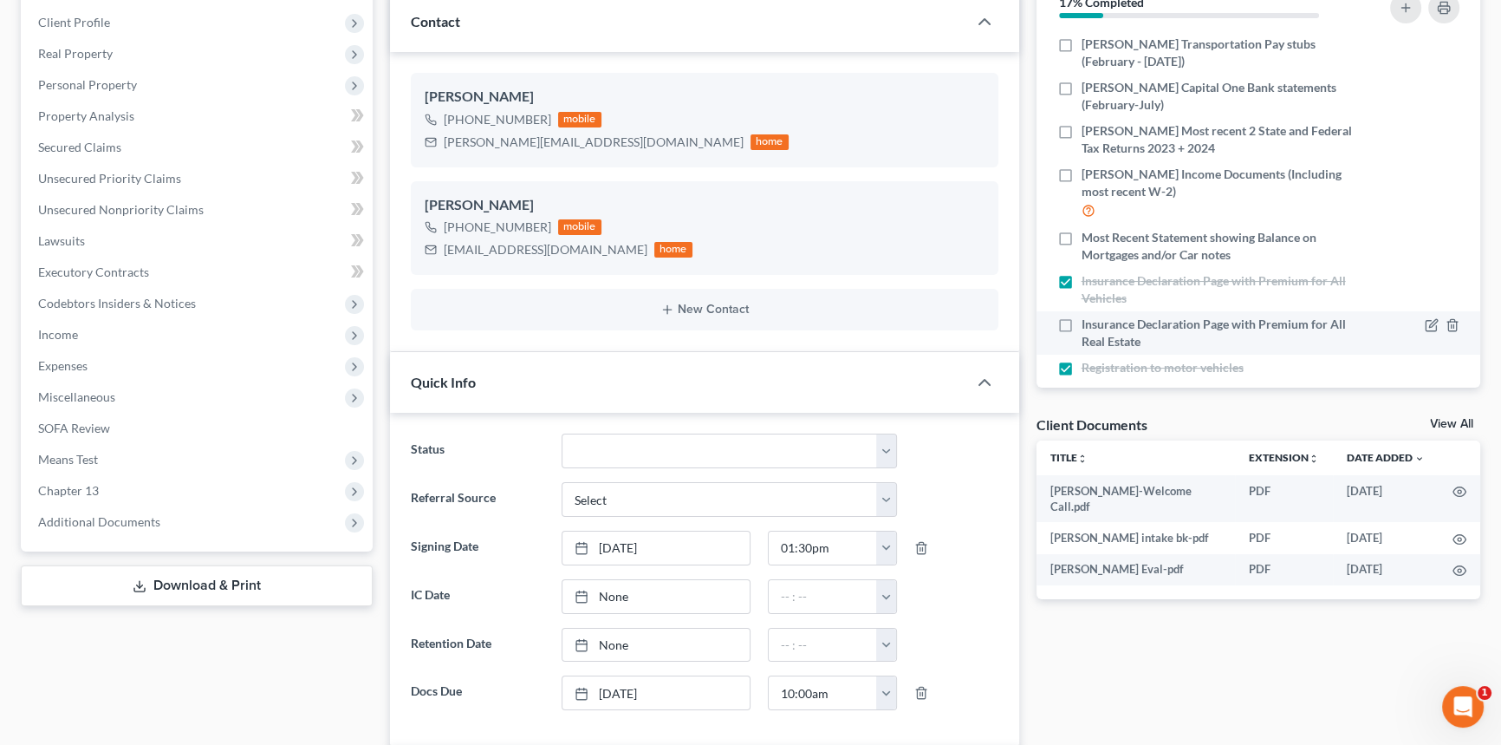
click at [1082, 327] on label "Insurance Declaration Page with Premium for All Real Estate" at bounding box center [1218, 332] width 273 height 35
click at [1089, 327] on input "Insurance Declaration Page with Premium for All Real Estate" at bounding box center [1094, 320] width 11 height 11
checkbox input "true"
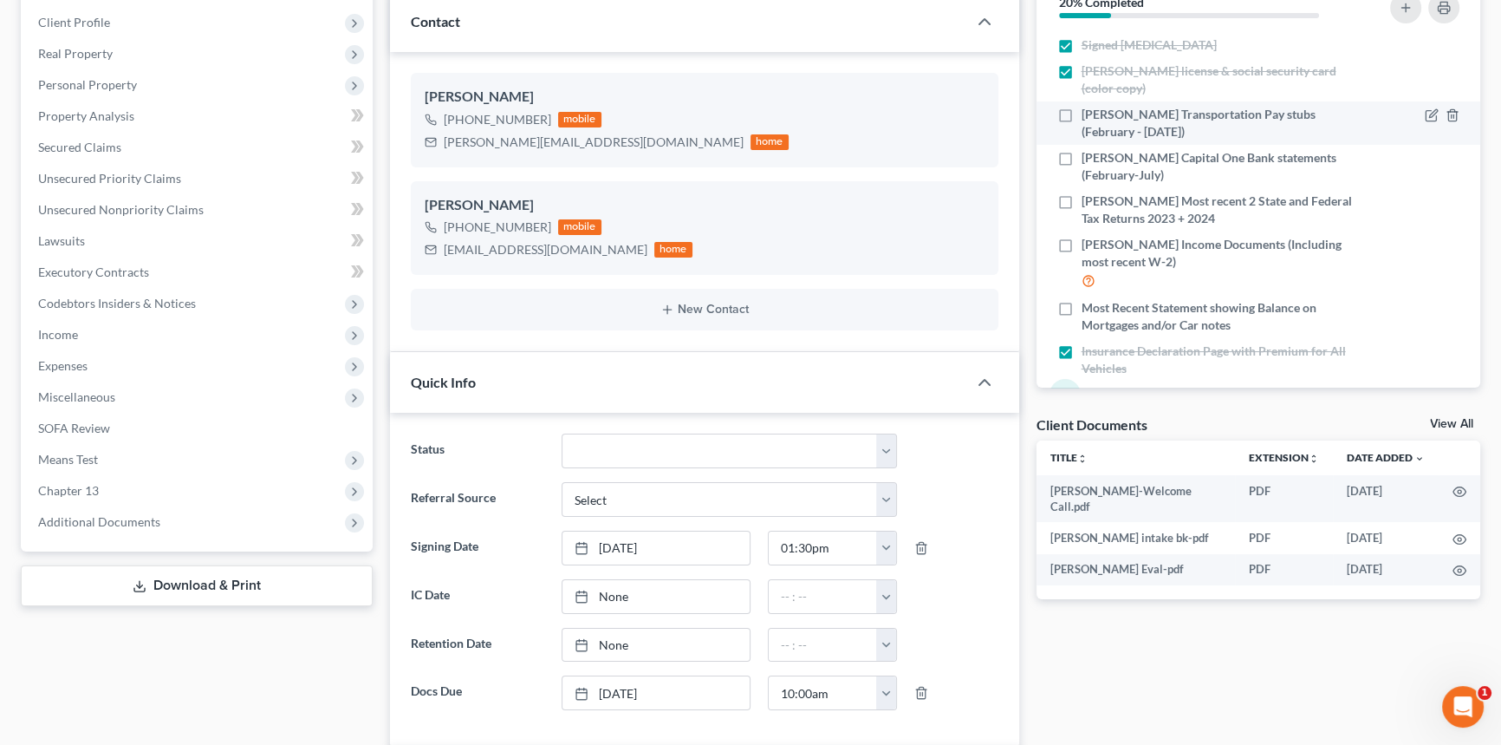
scroll to position [0, 0]
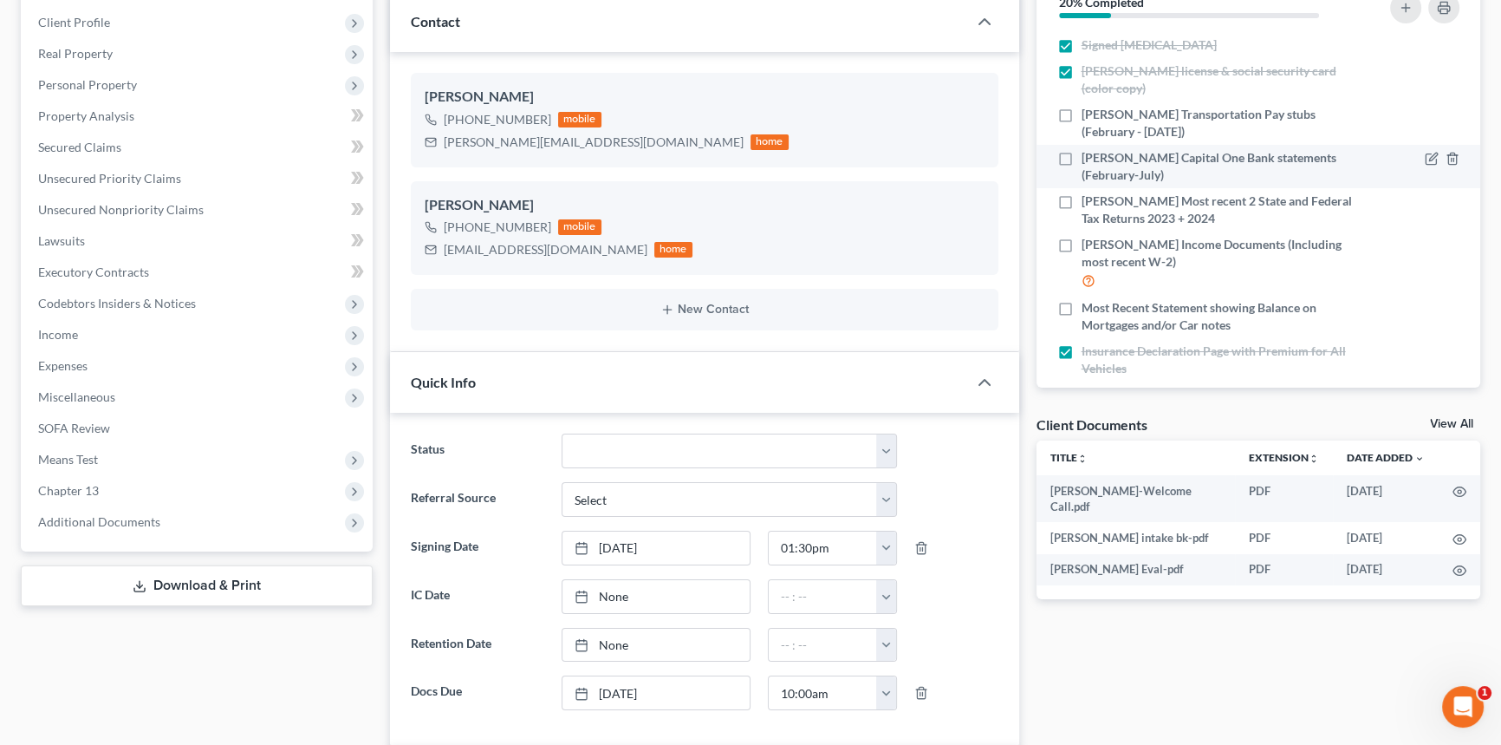
click at [1082, 152] on label "[PERSON_NAME] Capital One Bank statements (February-July)" at bounding box center [1218, 166] width 273 height 35
click at [1089, 152] on input "[PERSON_NAME] Capital One Bank statements (February-July)" at bounding box center [1094, 154] width 11 height 11
checkbox input "true"
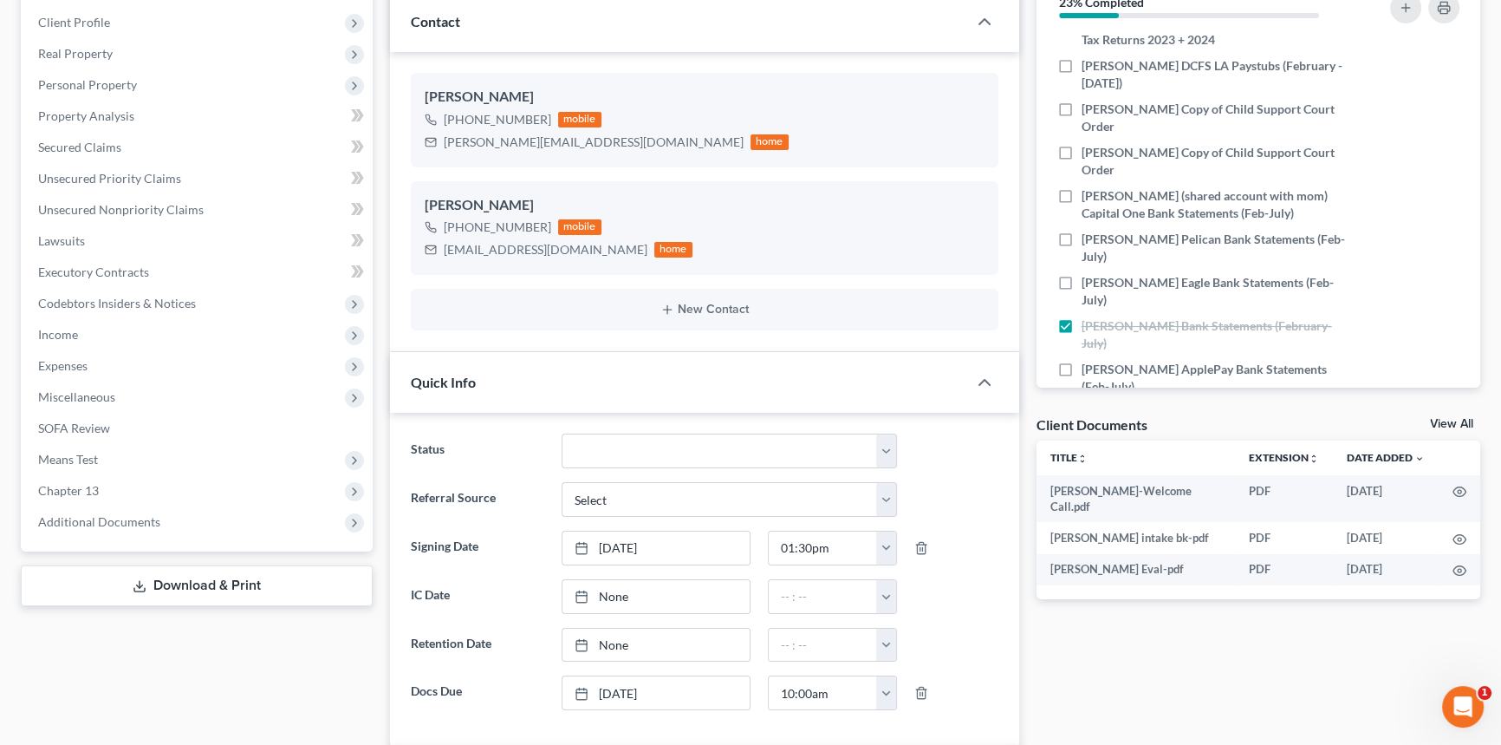
scroll to position [706, 0]
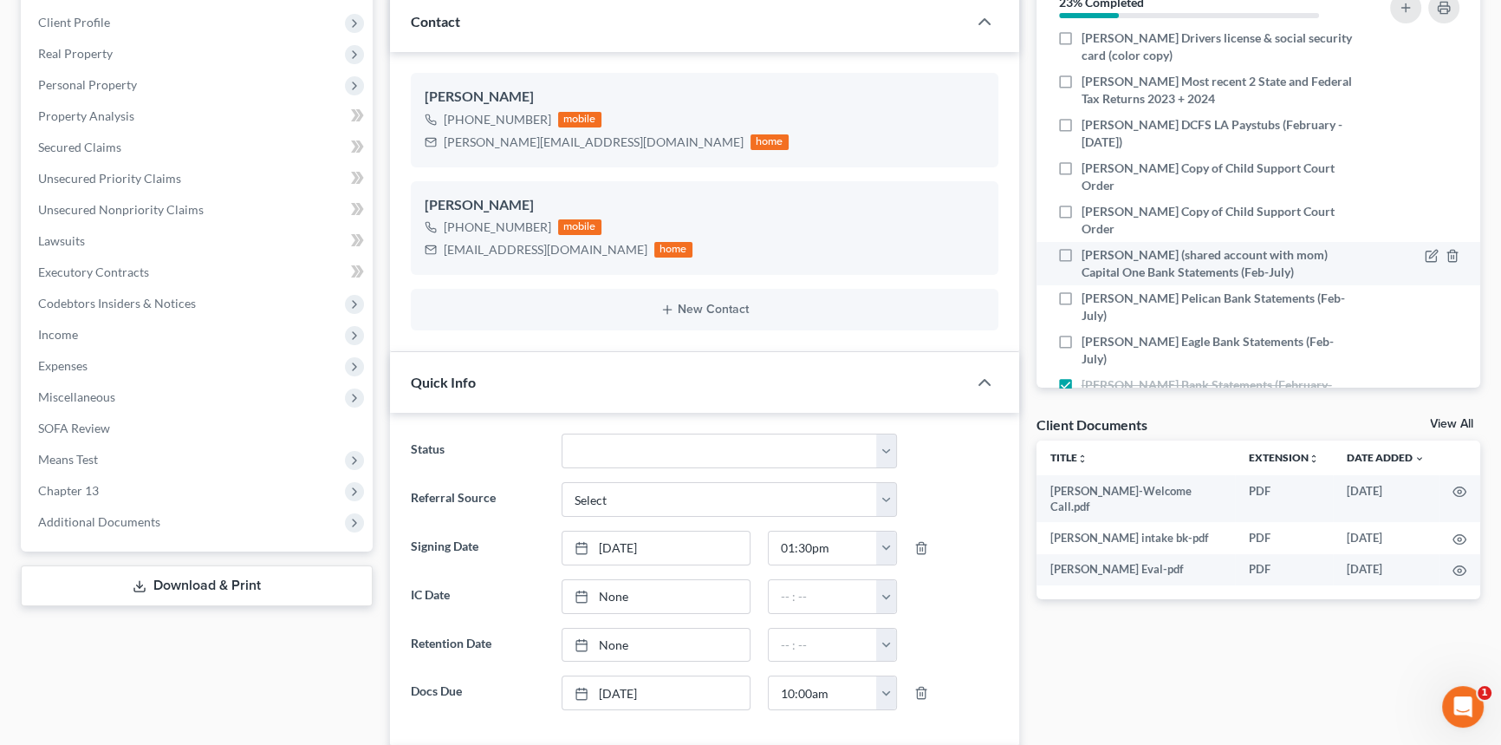
click at [1049, 246] on div "[PERSON_NAME] (shared account with mom) Capital One Bank Statements (Feb-July)" at bounding box center [1206, 263] width 315 height 35
click at [1082, 246] on label "[PERSON_NAME] (shared account with mom) Capital One Bank Statements (Feb-July)" at bounding box center [1218, 263] width 273 height 35
click at [1089, 246] on input "[PERSON_NAME] (shared account with mom) Capital One Bank Statements (Feb-July)" at bounding box center [1094, 251] width 11 height 11
checkbox input "true"
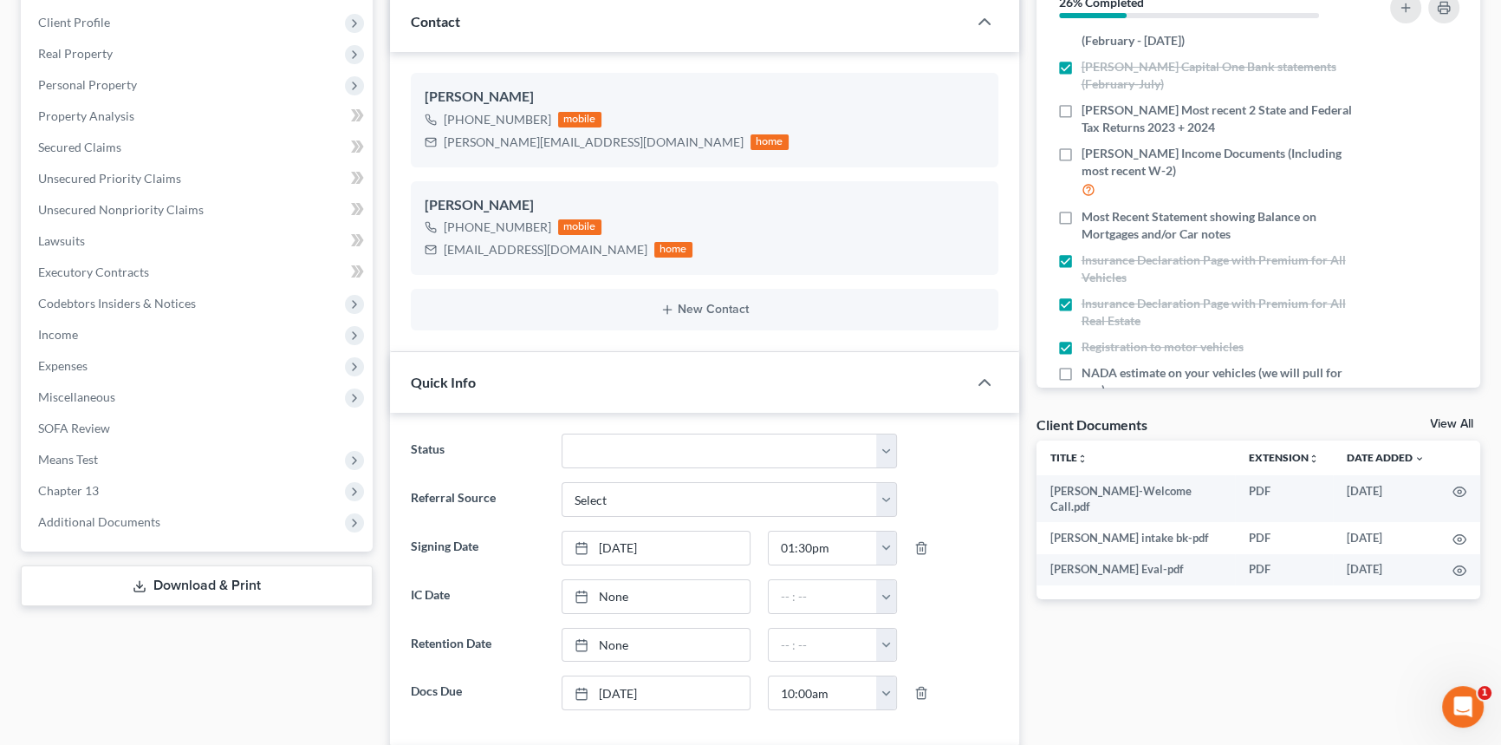
scroll to position [0, 0]
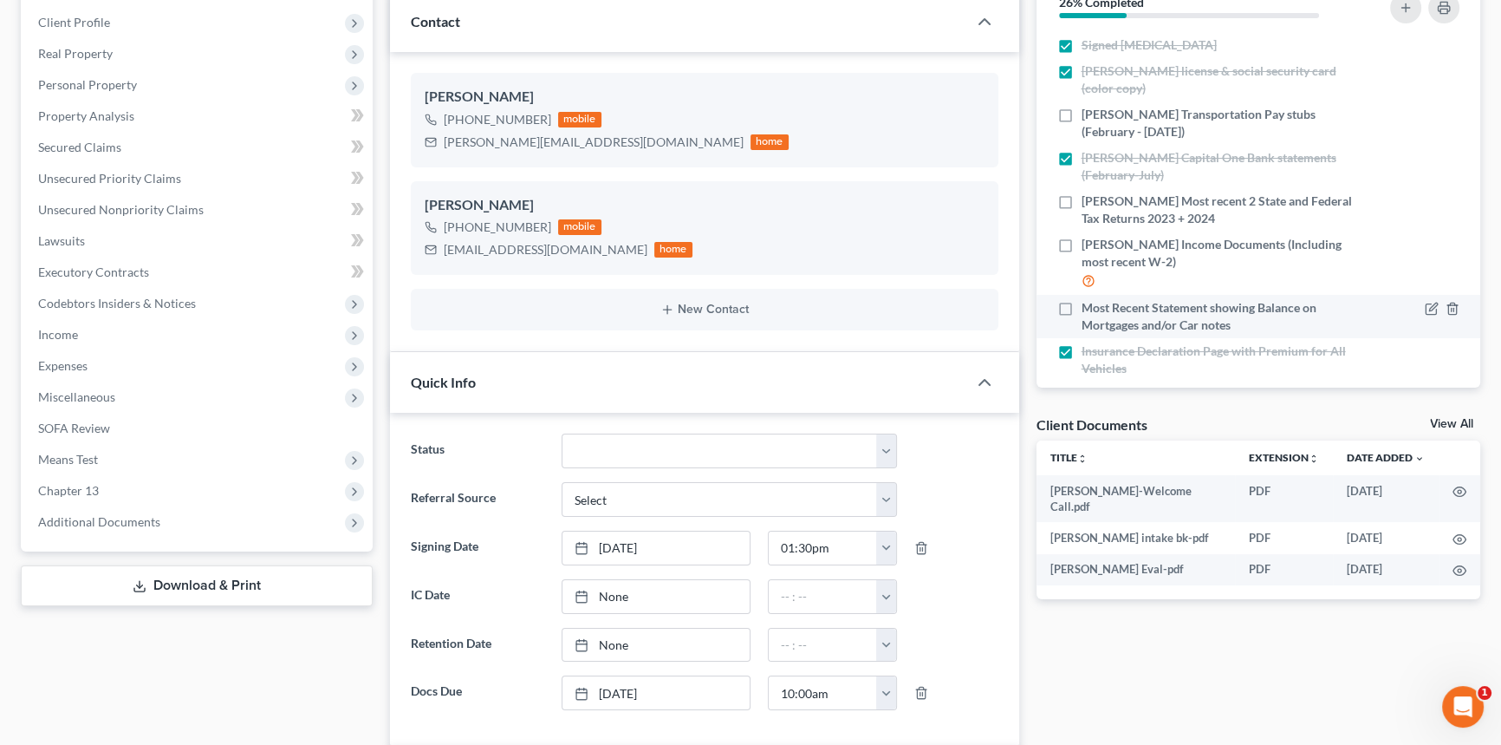
click at [1082, 308] on label "Most Recent Statement showing Balance on Mortgages and/or Car notes" at bounding box center [1218, 316] width 273 height 35
click at [1089, 308] on input "Most Recent Statement showing Balance on Mortgages and/or Car notes" at bounding box center [1094, 304] width 11 height 11
checkbox input "true"
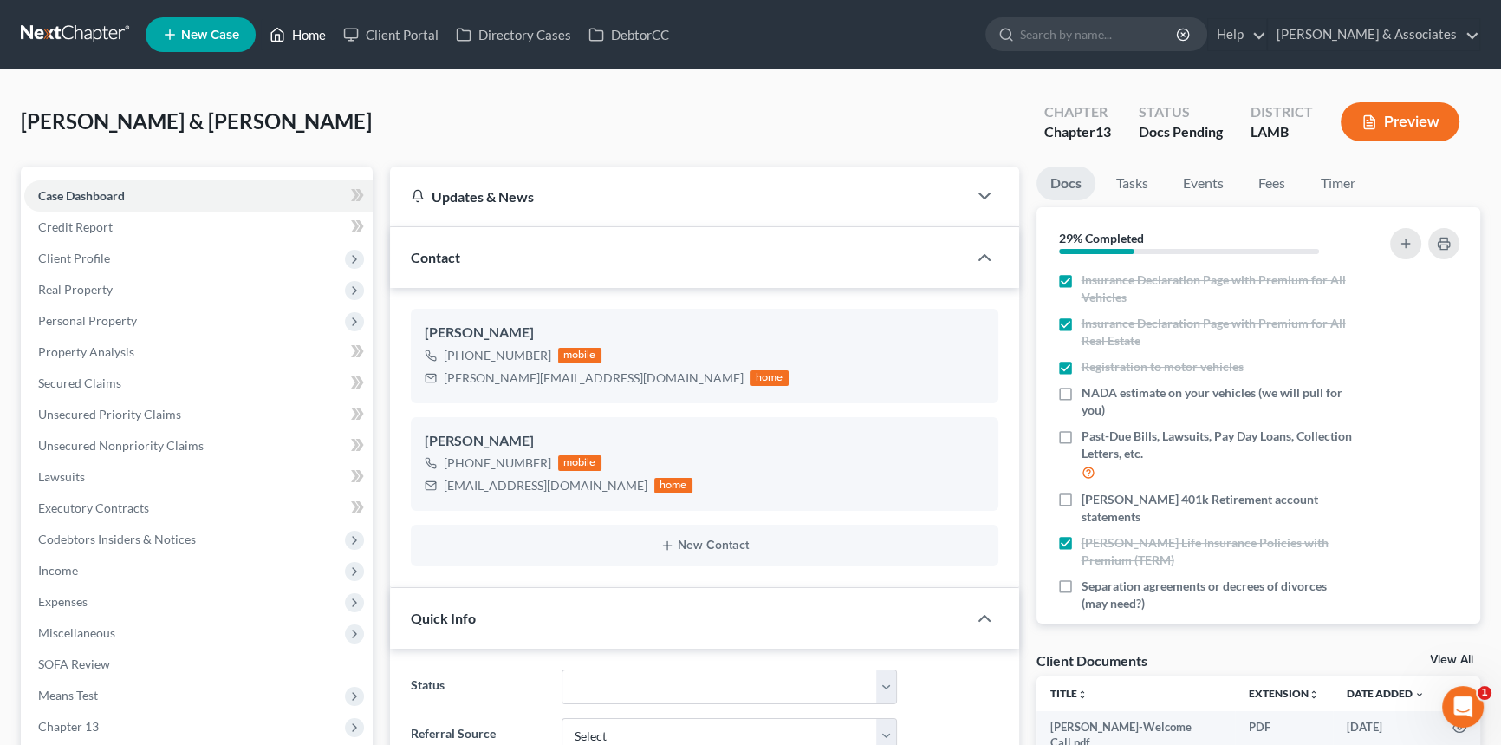
scroll to position [316, 0]
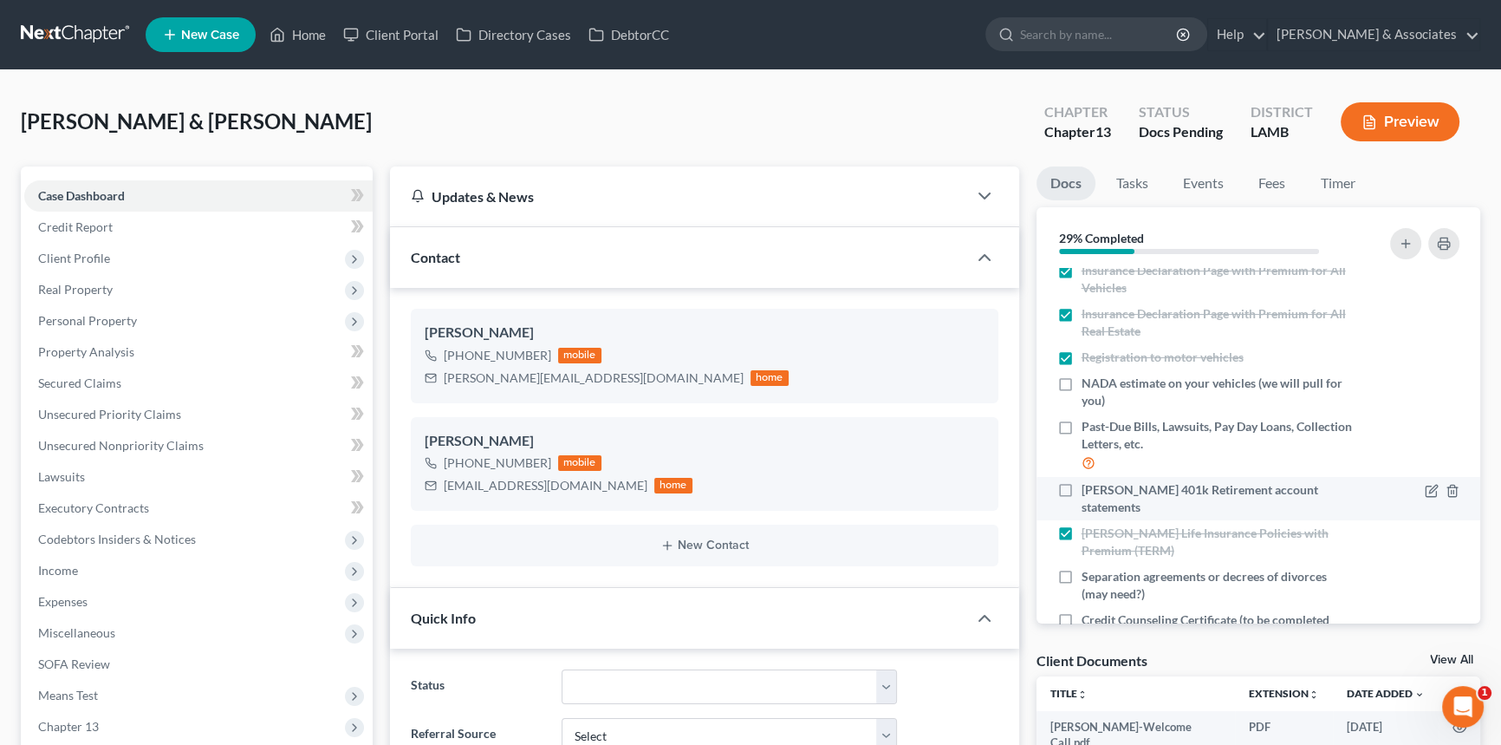
click at [1082, 489] on label "[PERSON_NAME] 401k Retirement account statements" at bounding box center [1218, 498] width 273 height 35
click at [1089, 489] on input "[PERSON_NAME] 401k Retirement account statements" at bounding box center [1094, 486] width 11 height 11
checkbox input "true"
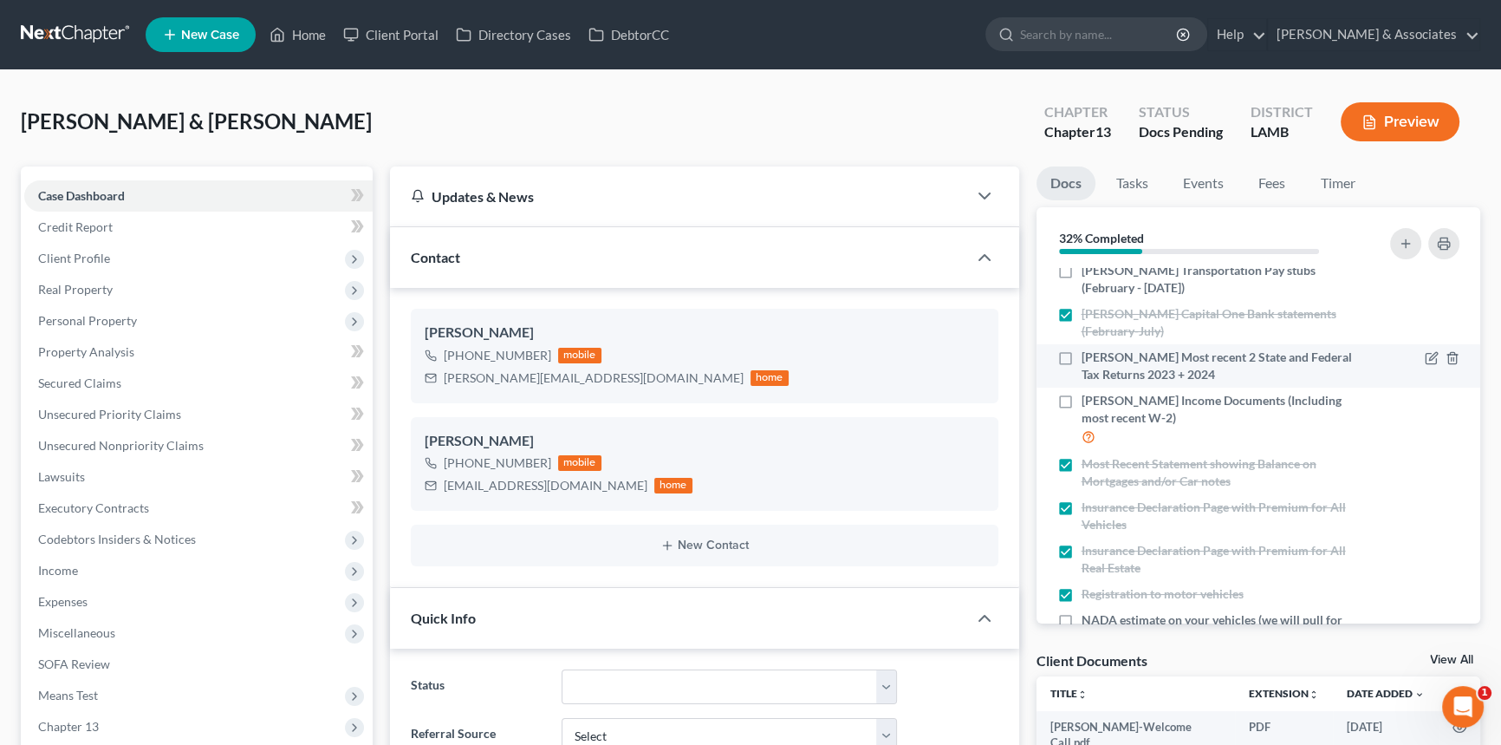
scroll to position [0, 0]
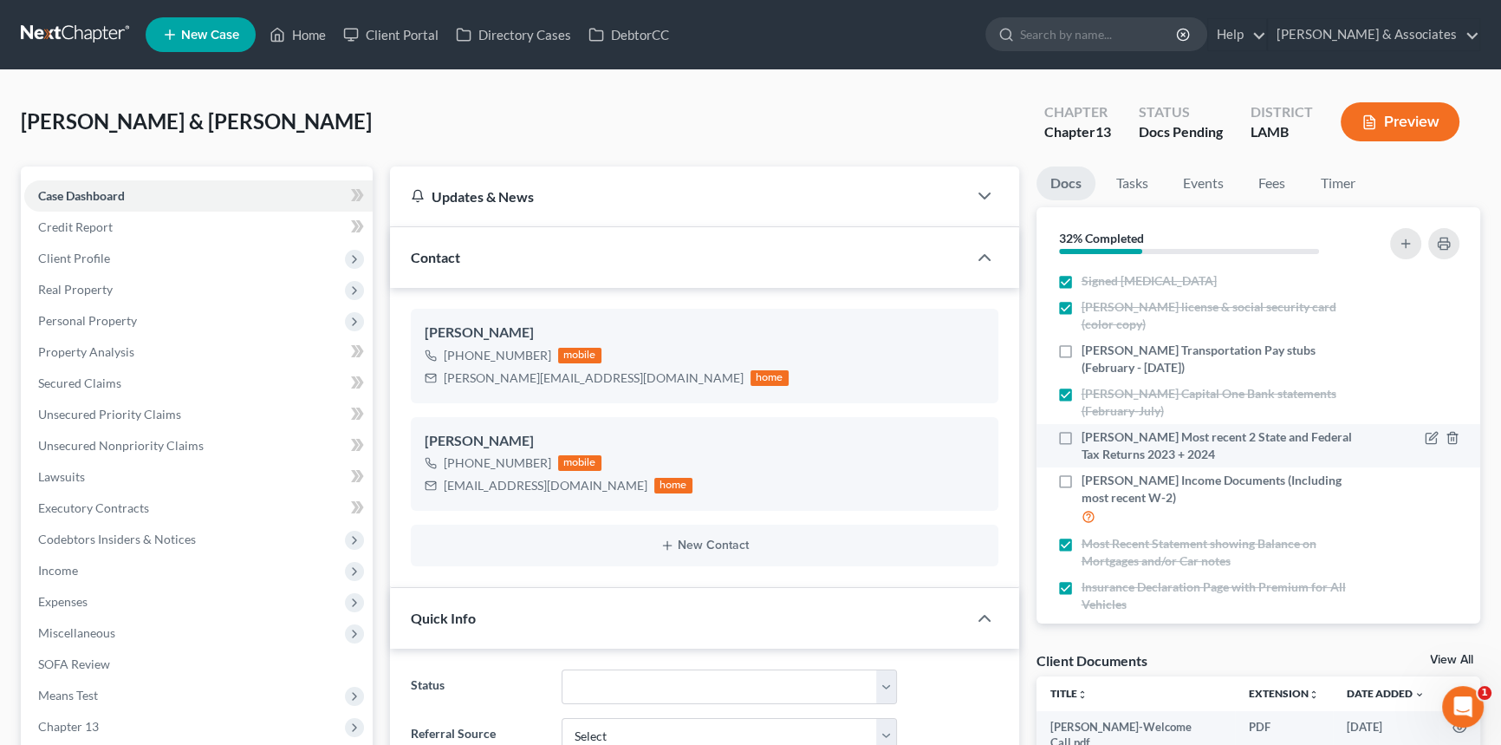
click at [1082, 434] on label "[PERSON_NAME] Most recent 2 State and Federal Tax Returns 2023 + 2024" at bounding box center [1218, 445] width 273 height 35
click at [1089, 434] on input "[PERSON_NAME] Most recent 2 State and Federal Tax Returns 2023 + 2024" at bounding box center [1094, 433] width 11 height 11
checkbox input "true"
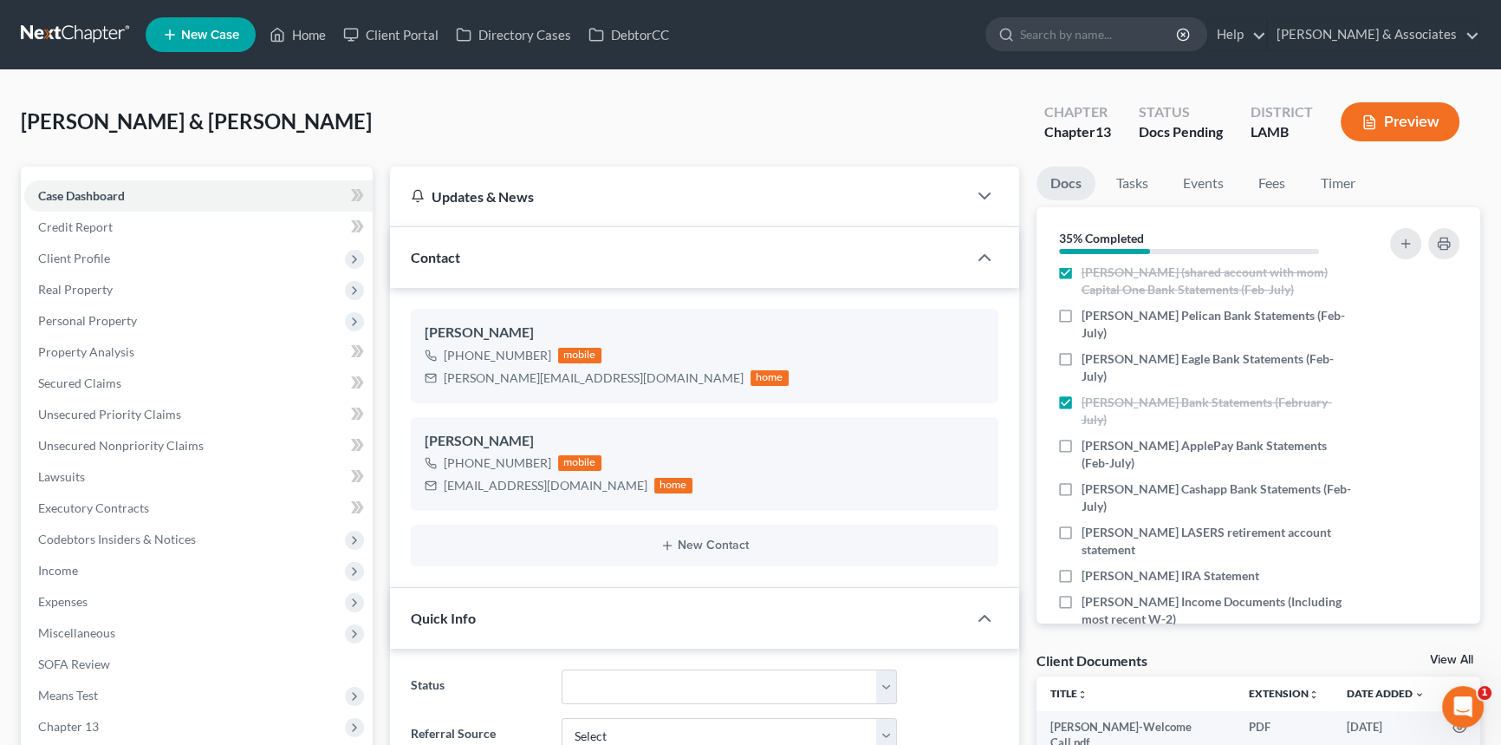
scroll to position [942, 0]
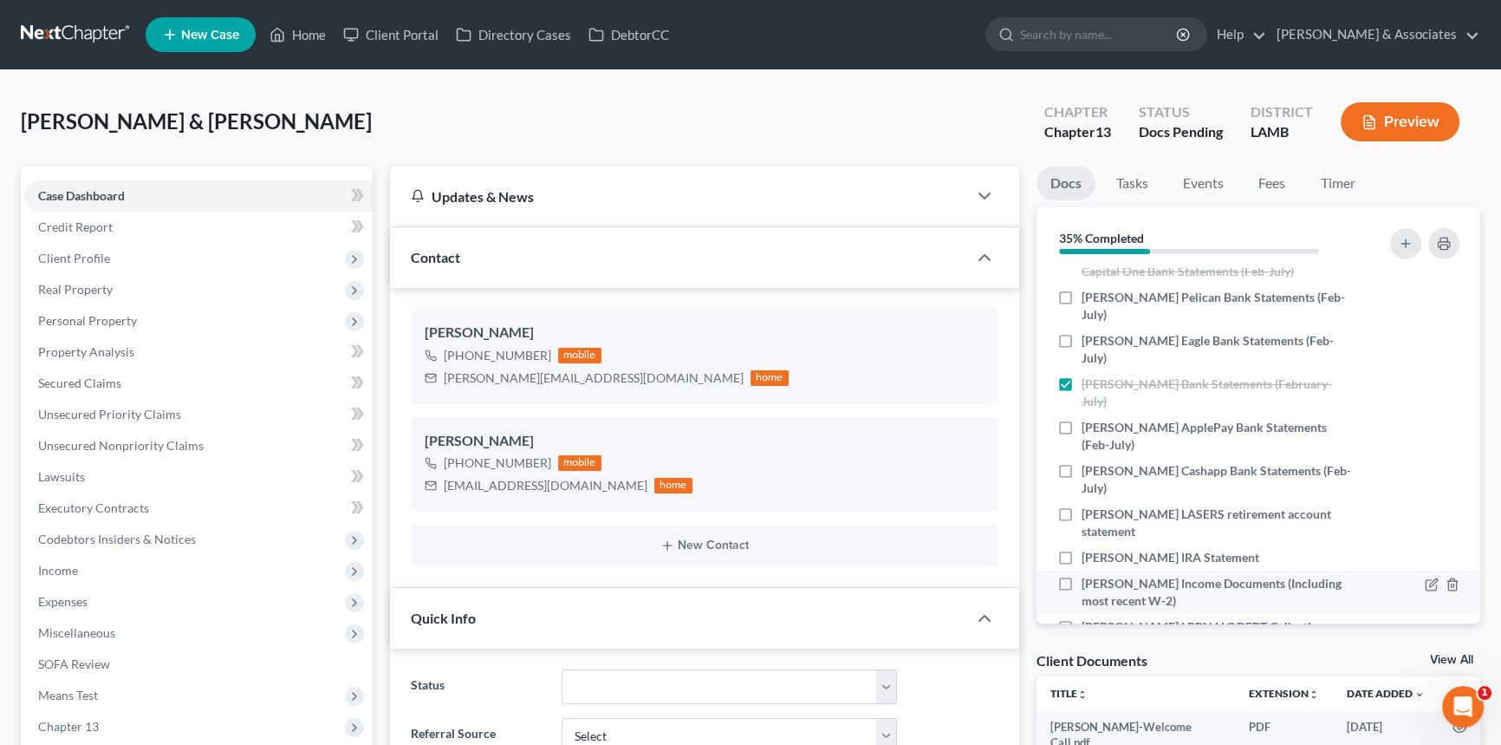
click at [1082, 575] on label "[PERSON_NAME] Income Documents (Including most recent W-2)" at bounding box center [1218, 592] width 273 height 35
click at [1089, 575] on input "[PERSON_NAME] Income Documents (Including most recent W-2)" at bounding box center [1094, 580] width 11 height 11
checkbox input "true"
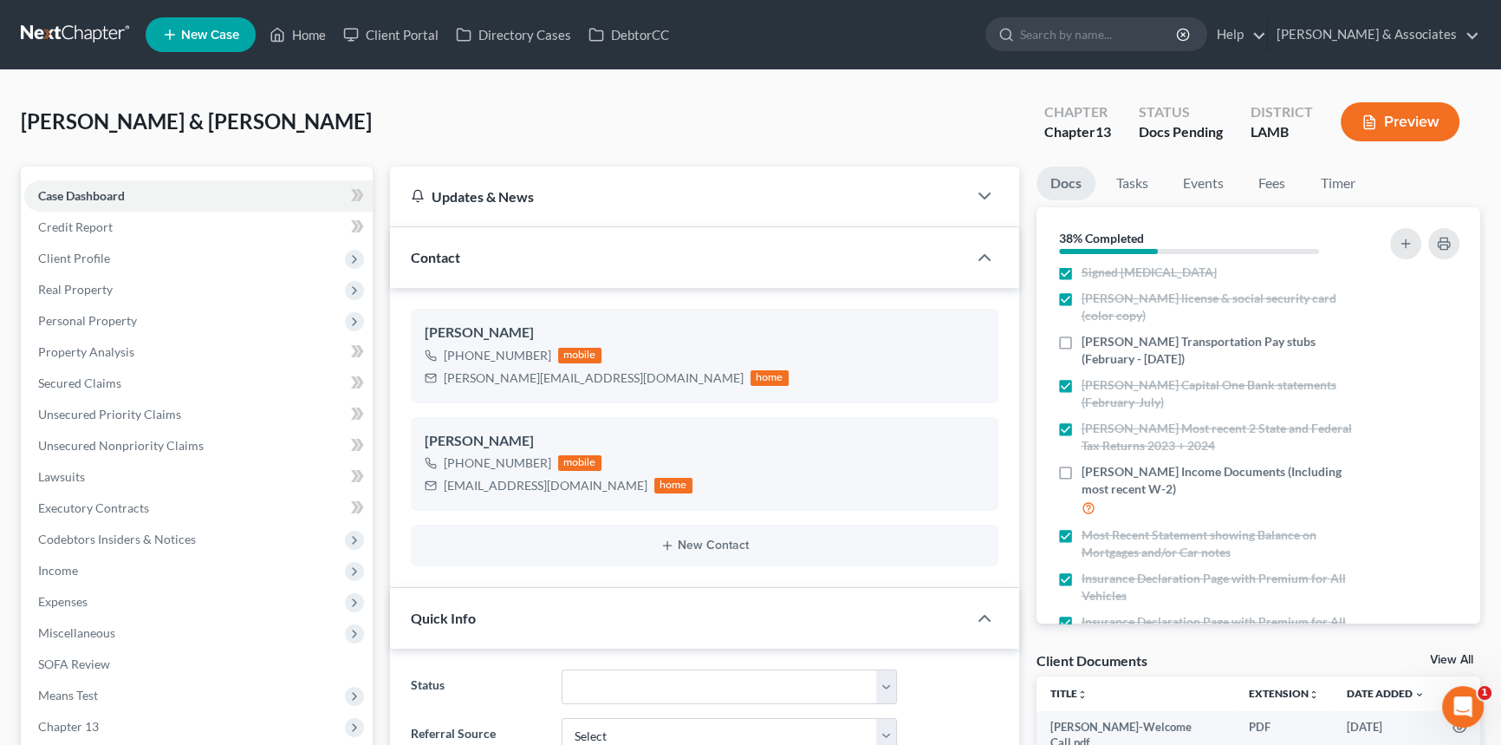
scroll to position [0, 0]
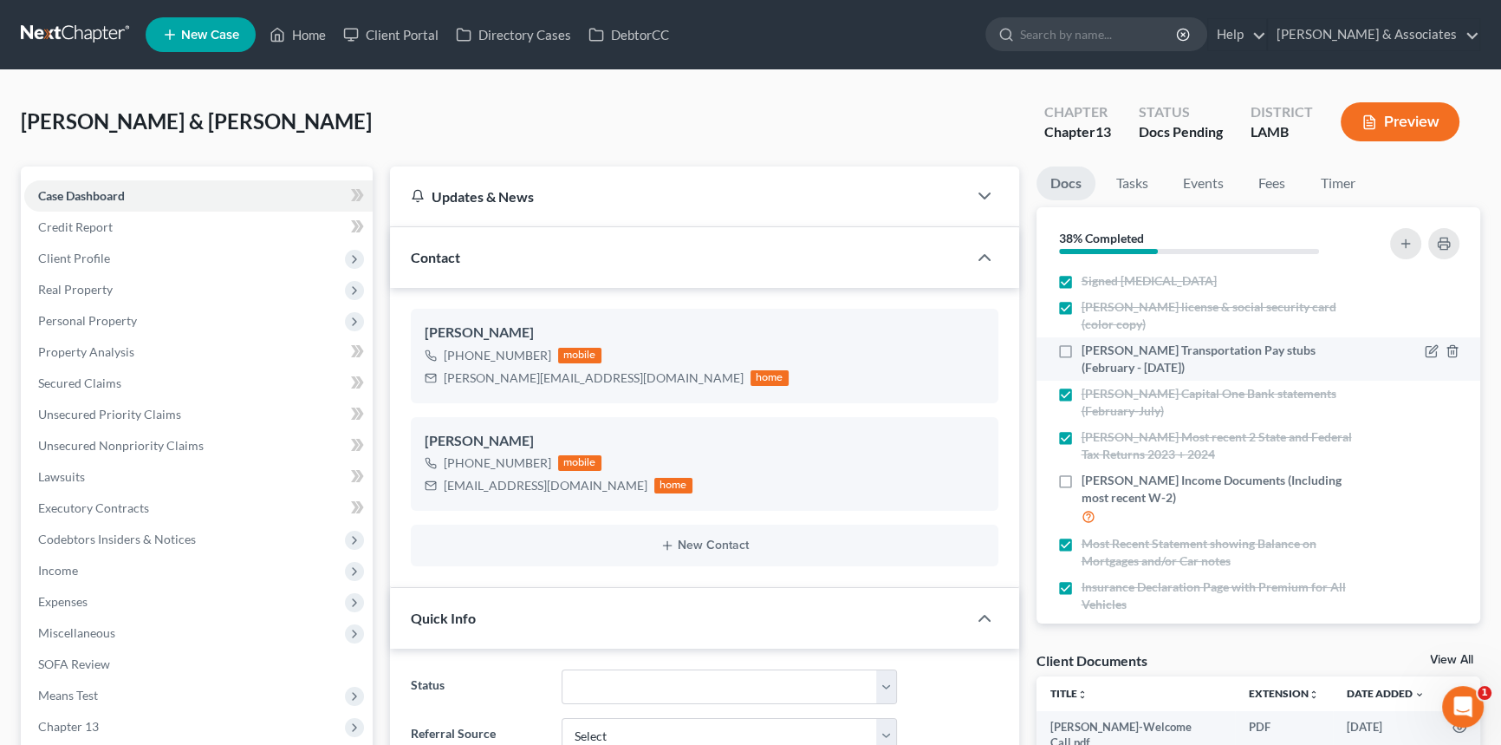
click at [1082, 348] on label "[PERSON_NAME] Transportation Pay stubs (February - [DATE])" at bounding box center [1218, 358] width 273 height 35
click at [1089, 348] on input "[PERSON_NAME] Transportation Pay stubs (February - [DATE])" at bounding box center [1094, 346] width 11 height 11
click at [1082, 349] on label "[PERSON_NAME] Transportation Pay stubs (February - [DATE])" at bounding box center [1218, 358] width 273 height 35
click at [1089, 349] on input "[PERSON_NAME] Transportation Pay stubs (February - [DATE])" at bounding box center [1094, 346] width 11 height 11
checkbox input "false"
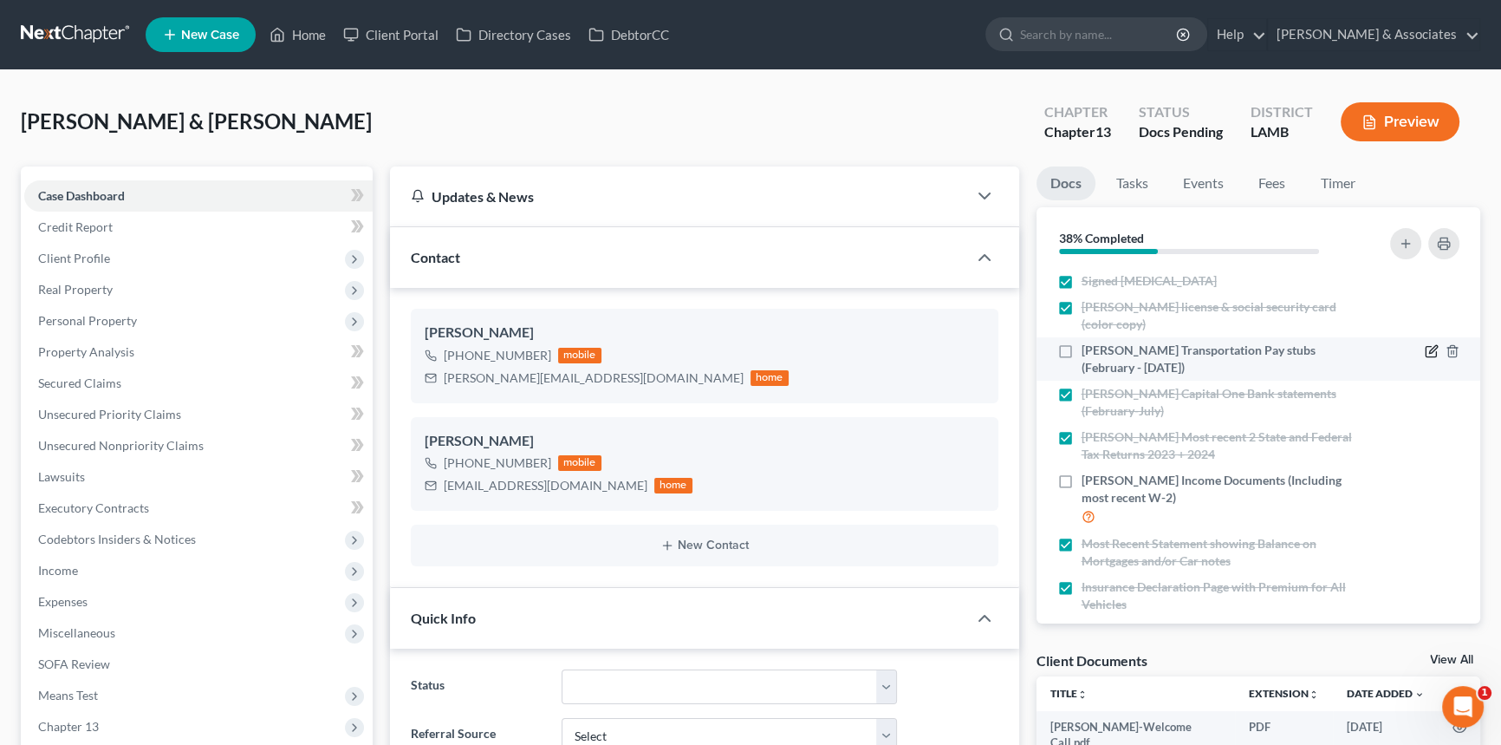
click at [1429, 350] on icon "button" at bounding box center [1433, 350] width 8 height 8
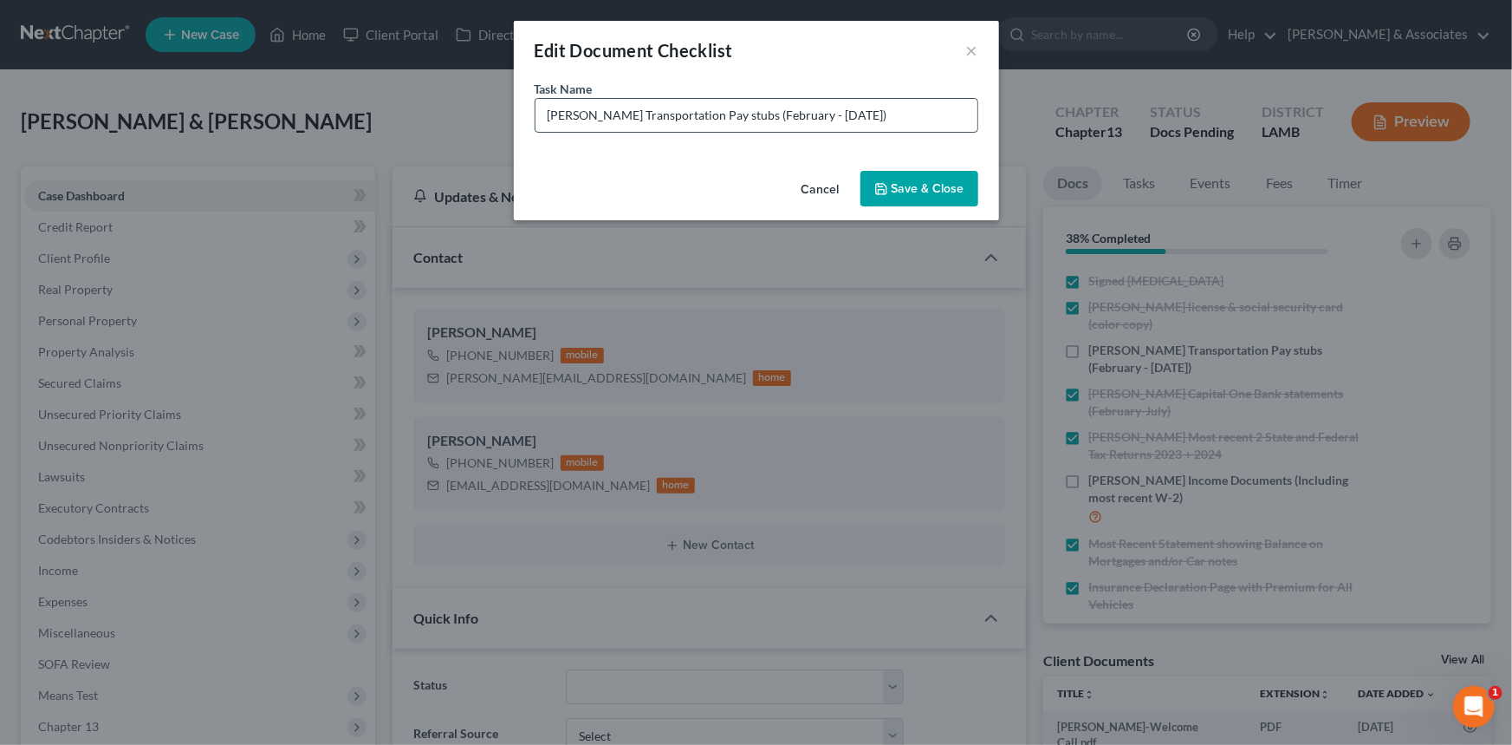
click at [974, 126] on input "[PERSON_NAME] Transportation Pay stubs (February - [DATE])" at bounding box center [757, 115] width 442 height 33
type input "[PERSON_NAME] Transportation Pay stubs (February - [DATE])"
click at [979, 44] on div "Edit Document Checklist ×" at bounding box center [756, 50] width 485 height 59
click at [972, 49] on button "×" at bounding box center [972, 50] width 12 height 21
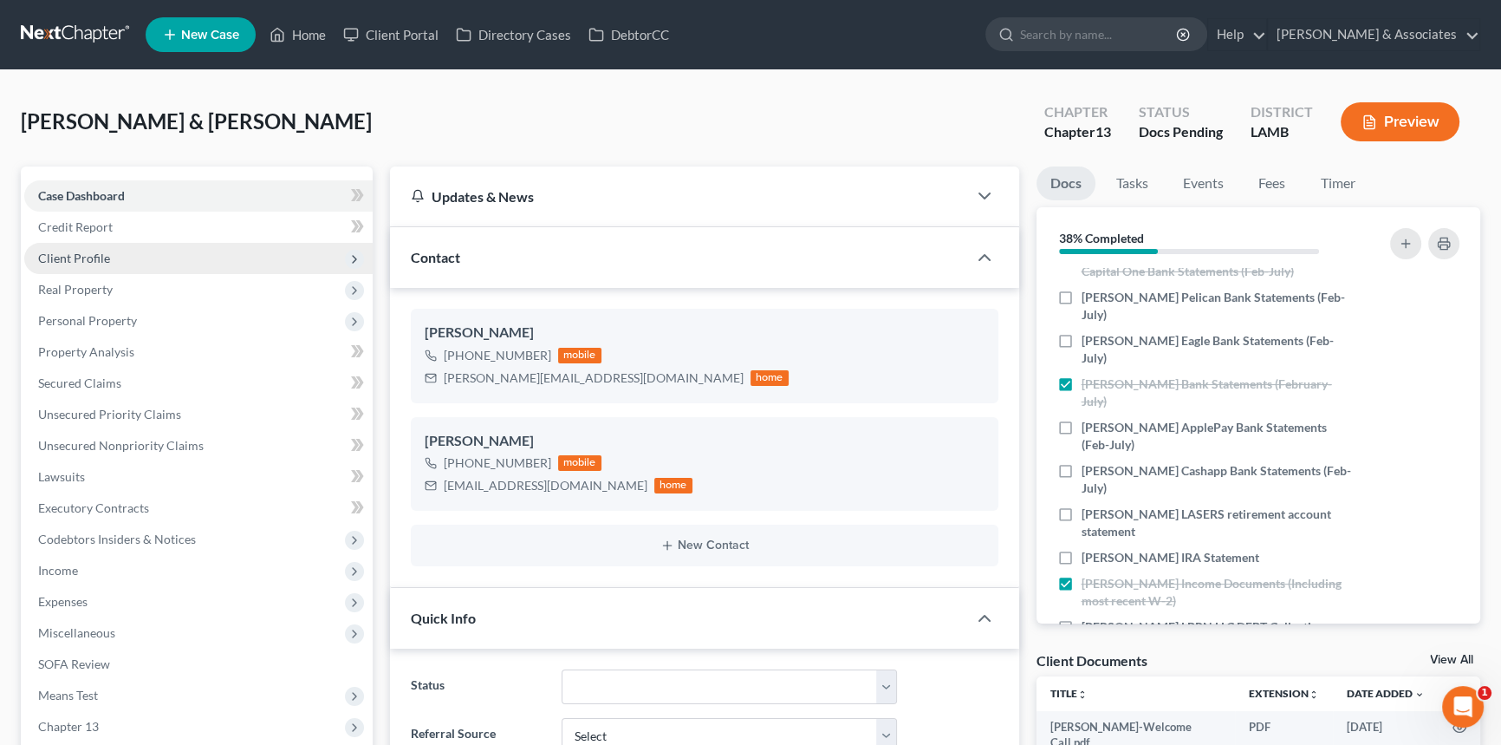
click at [145, 251] on span "Client Profile" at bounding box center [198, 258] width 348 height 31
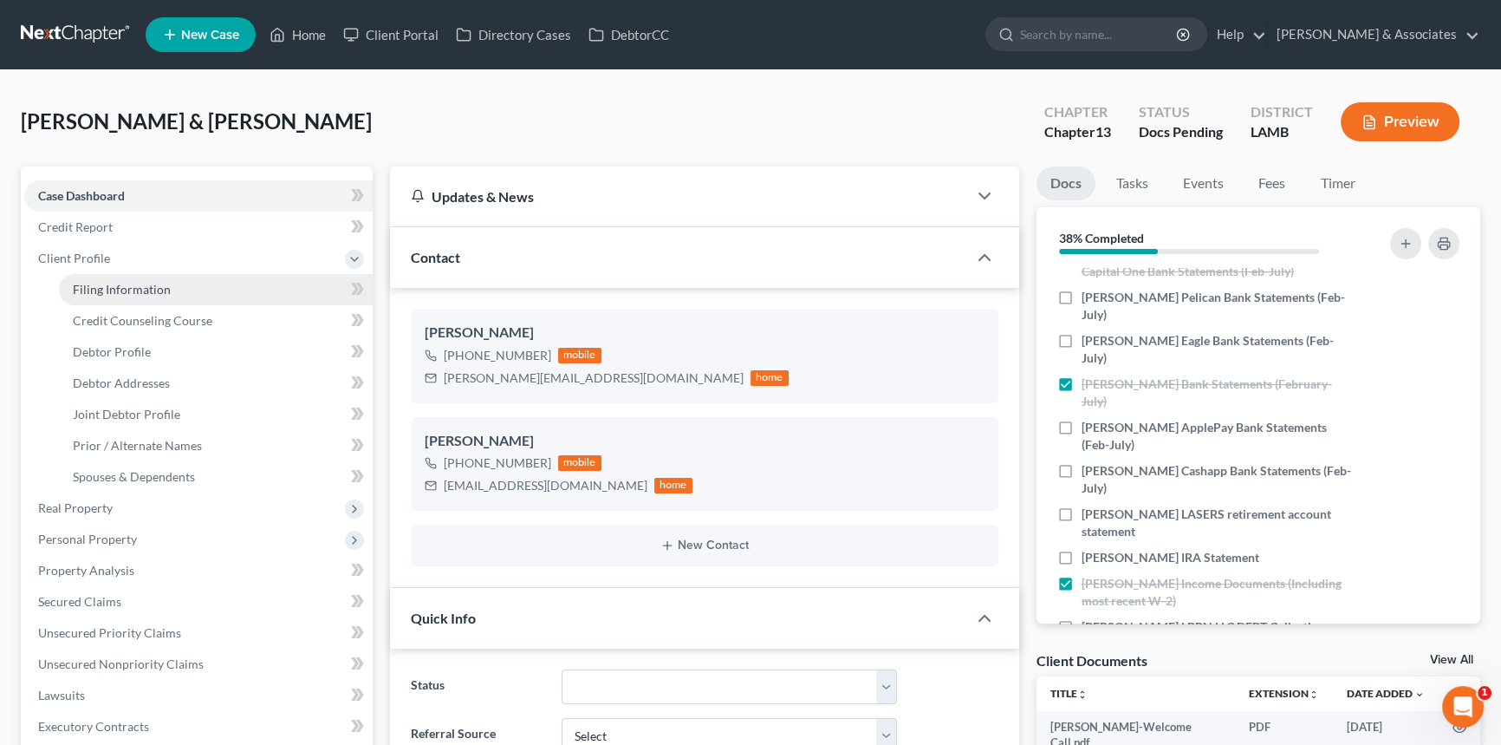
click at [153, 293] on span "Filing Information" at bounding box center [122, 289] width 98 height 15
select select "1"
select select "3"
select select "19"
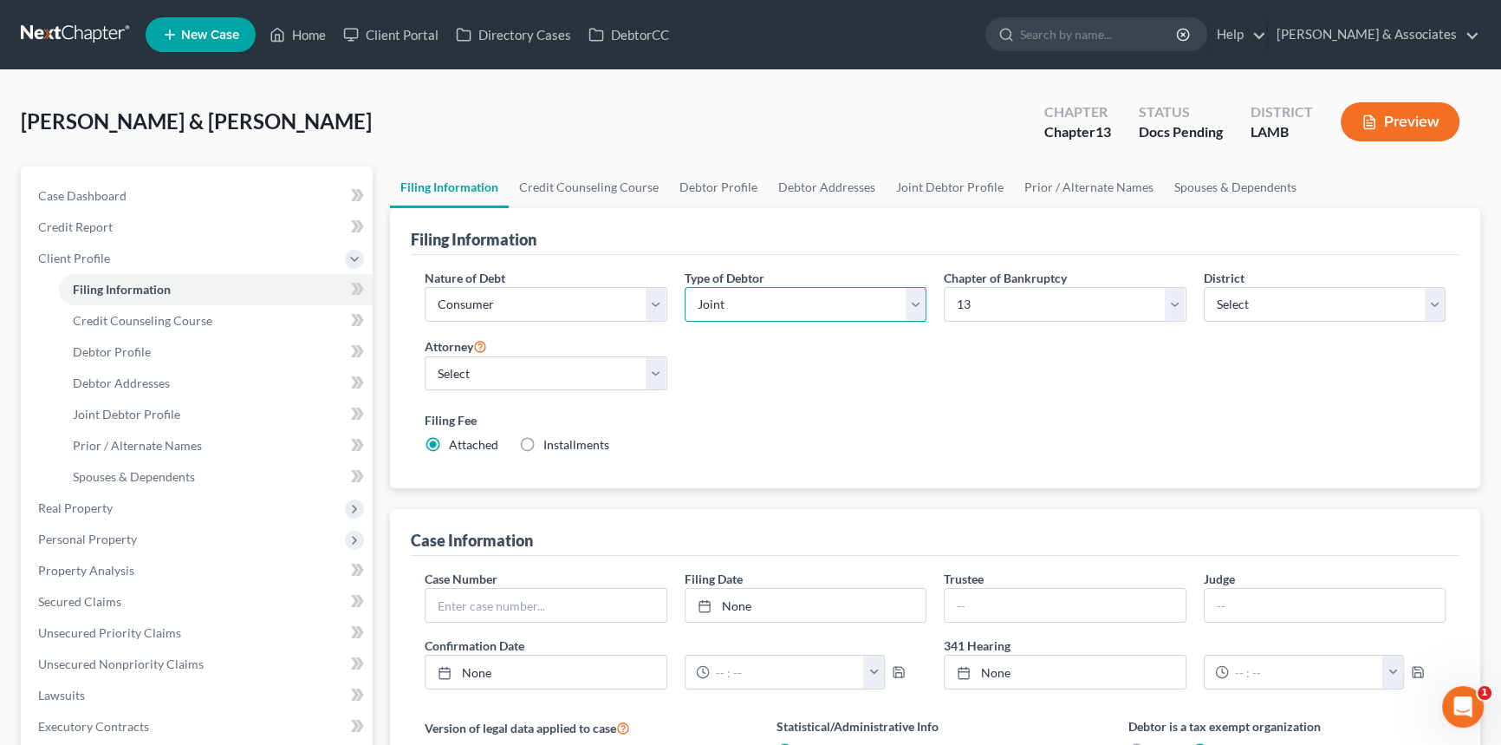
click at [782, 312] on select "Select Individual Joint" at bounding box center [806, 304] width 243 height 35
select select "0"
click at [685, 287] on select "Select Individual Joint" at bounding box center [806, 304] width 243 height 35
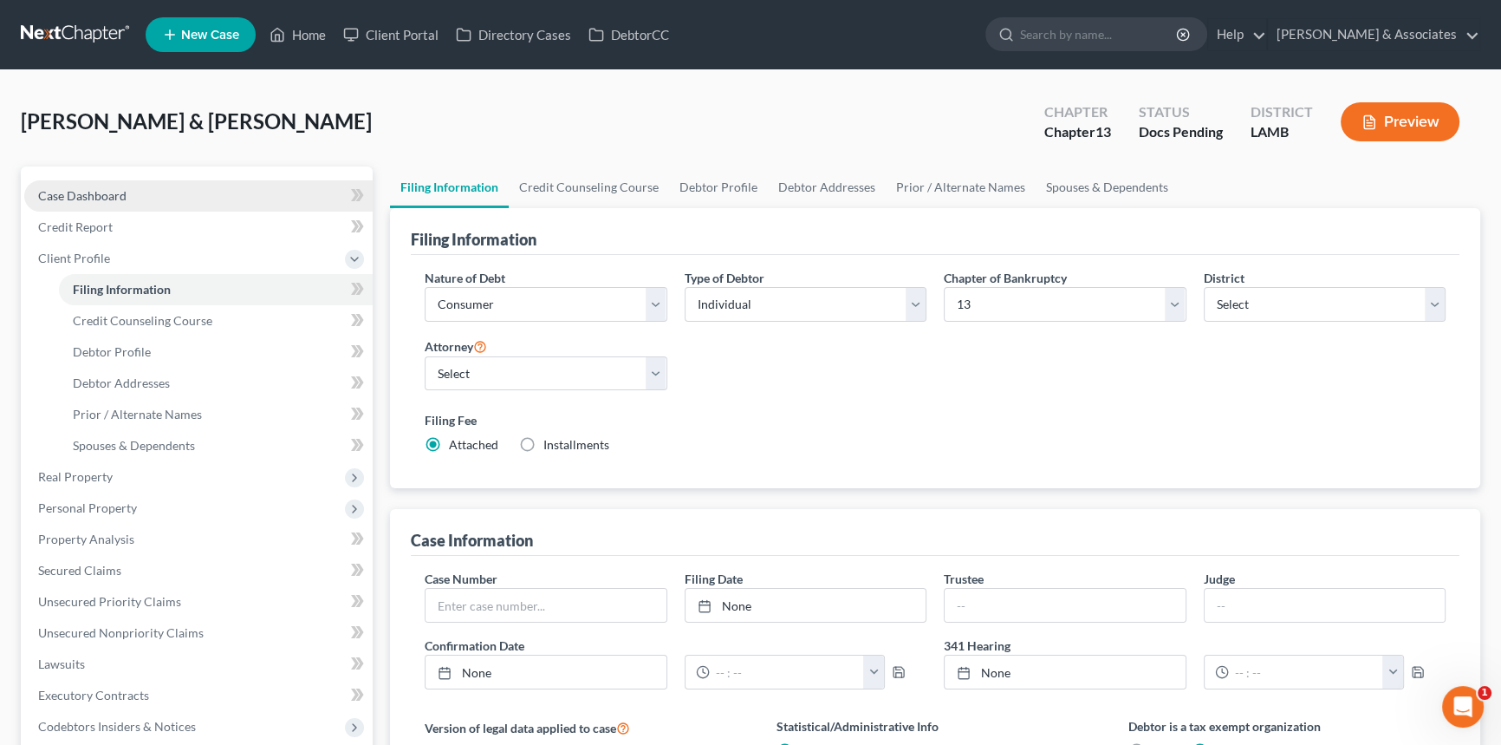
click at [61, 203] on link "Case Dashboard" at bounding box center [198, 195] width 348 height 31
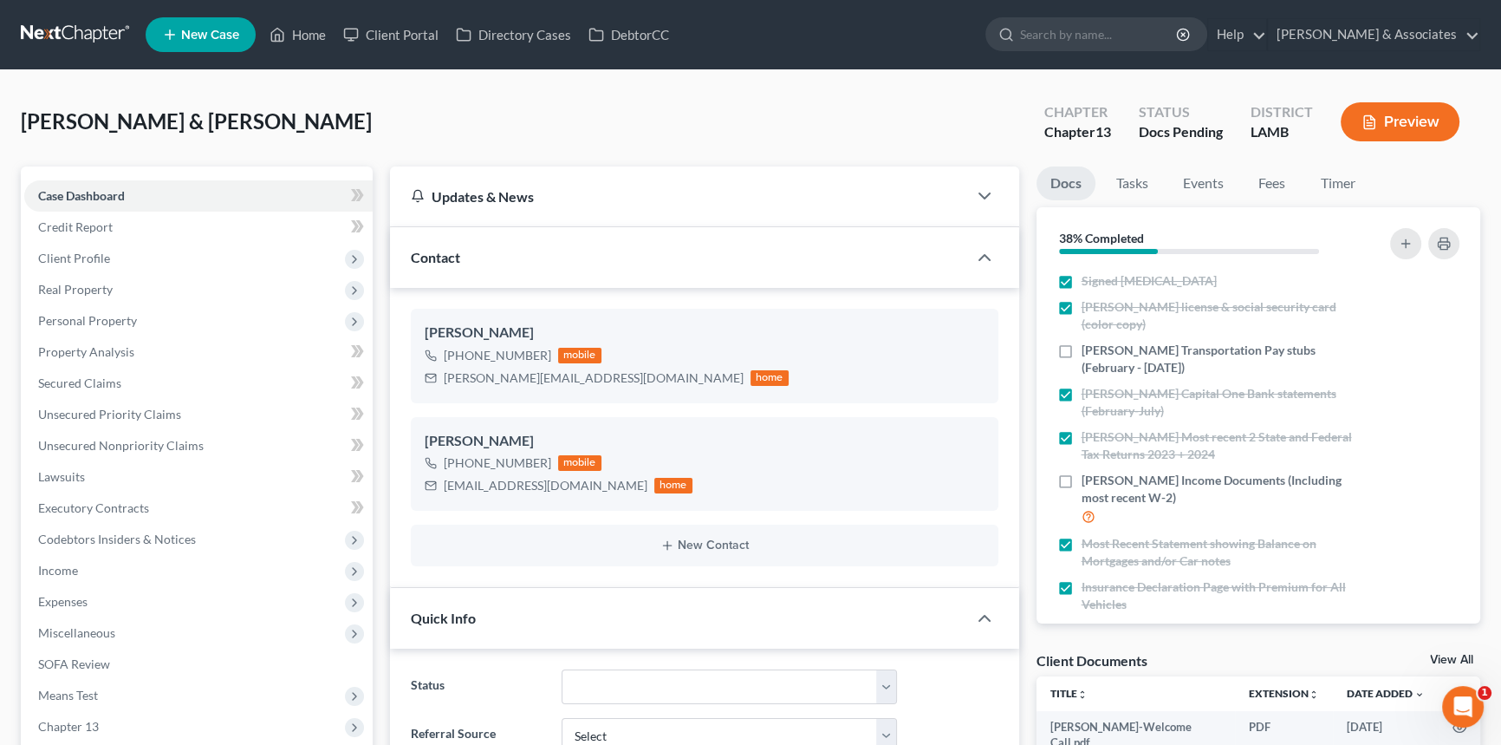
scroll to position [138, 0]
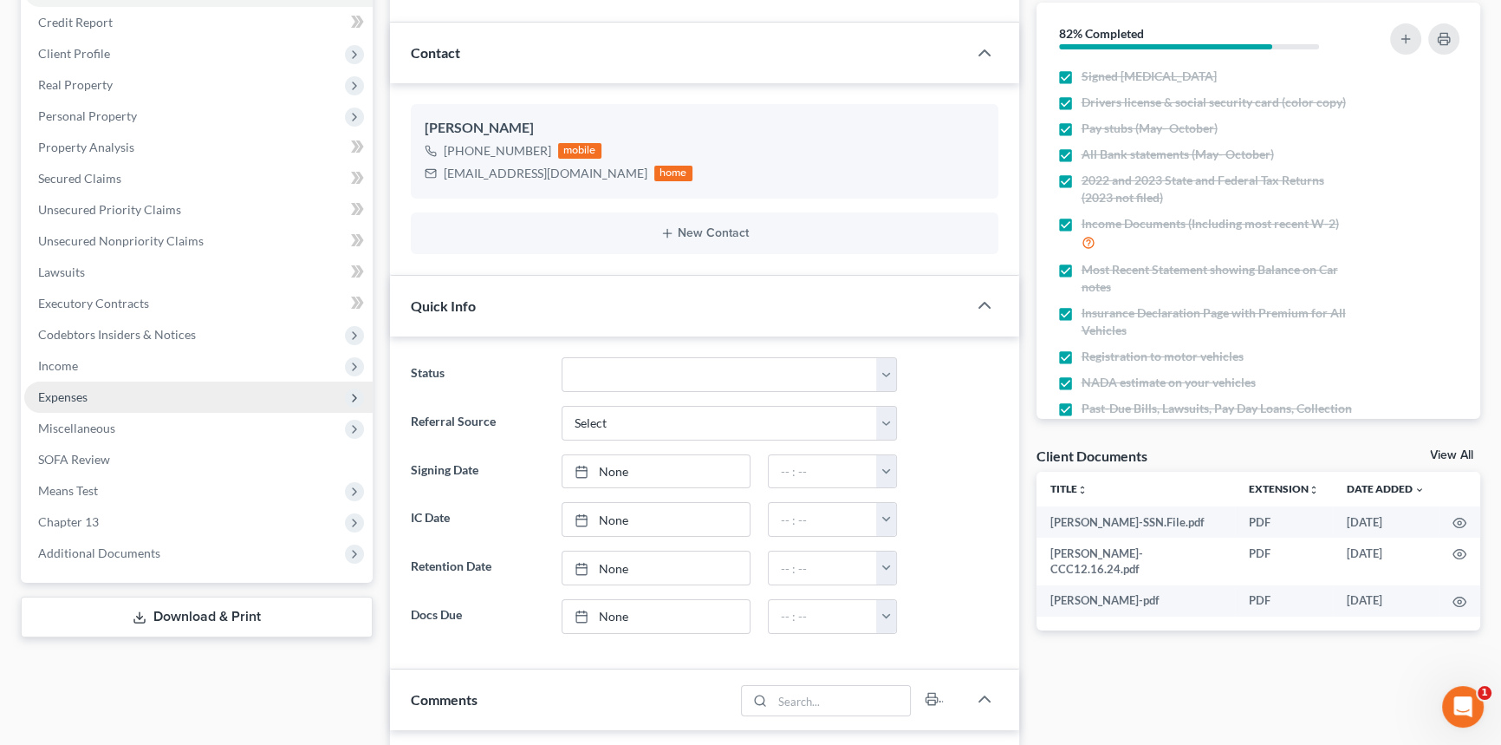
scroll to position [78, 0]
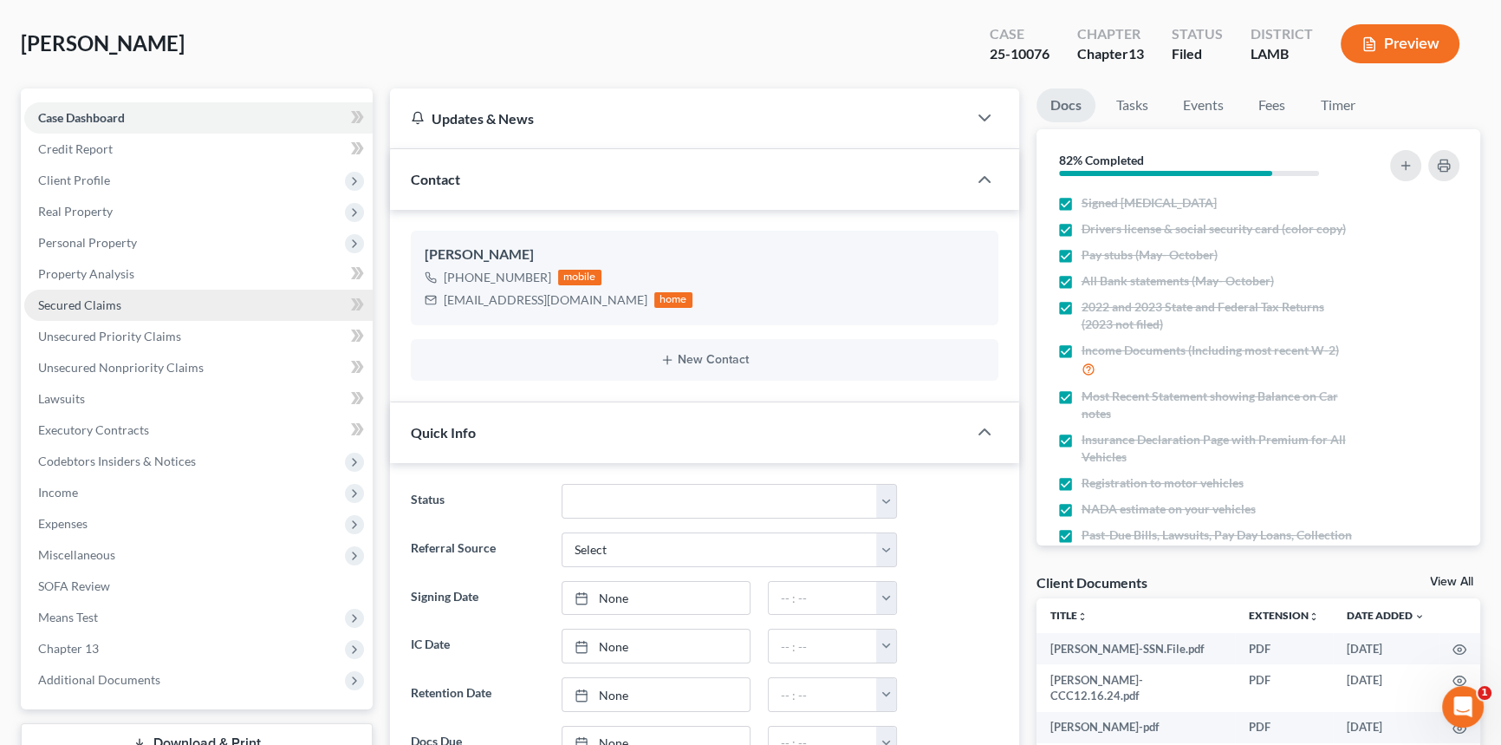
click at [121, 290] on link "Secured Claims" at bounding box center [198, 304] width 348 height 31
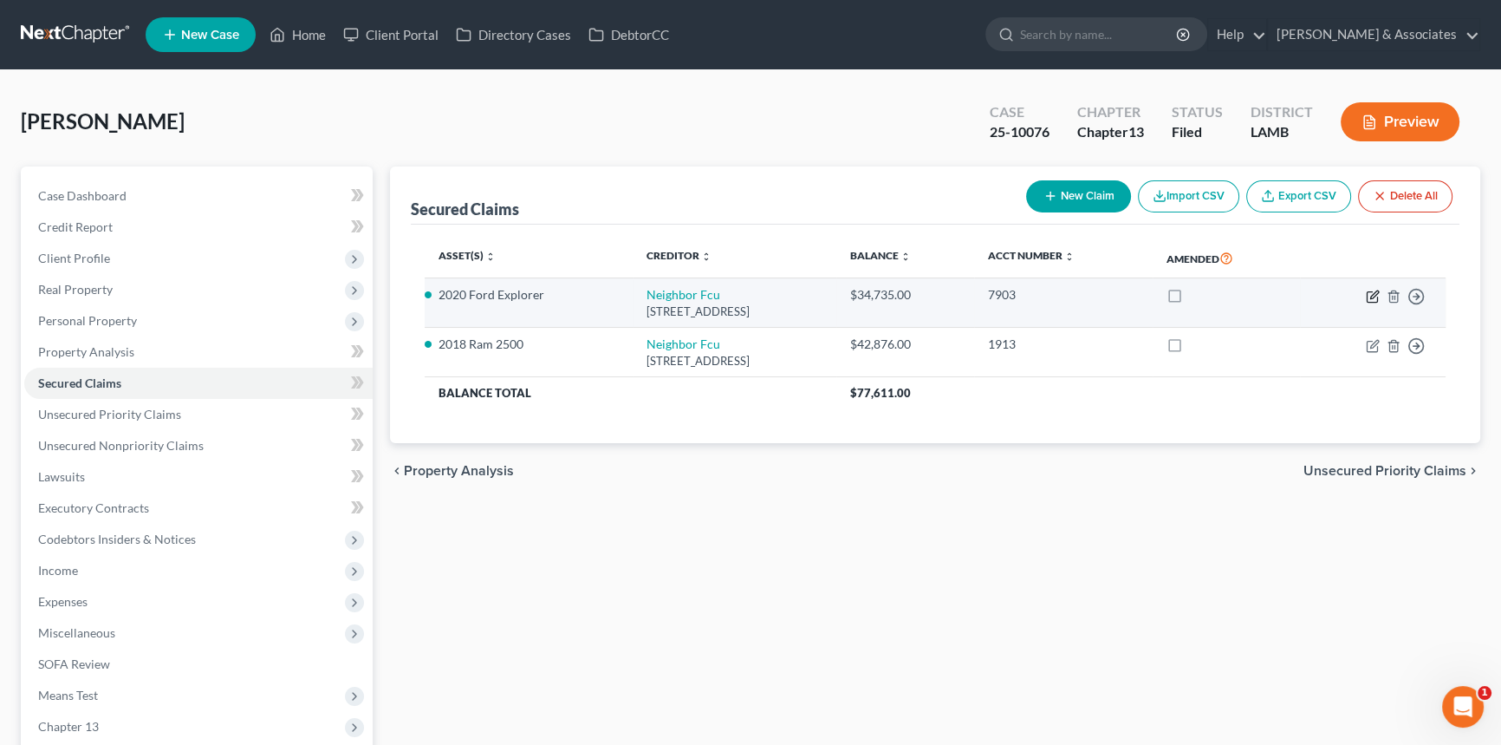
click at [1366, 293] on icon "button" at bounding box center [1373, 296] width 14 height 14
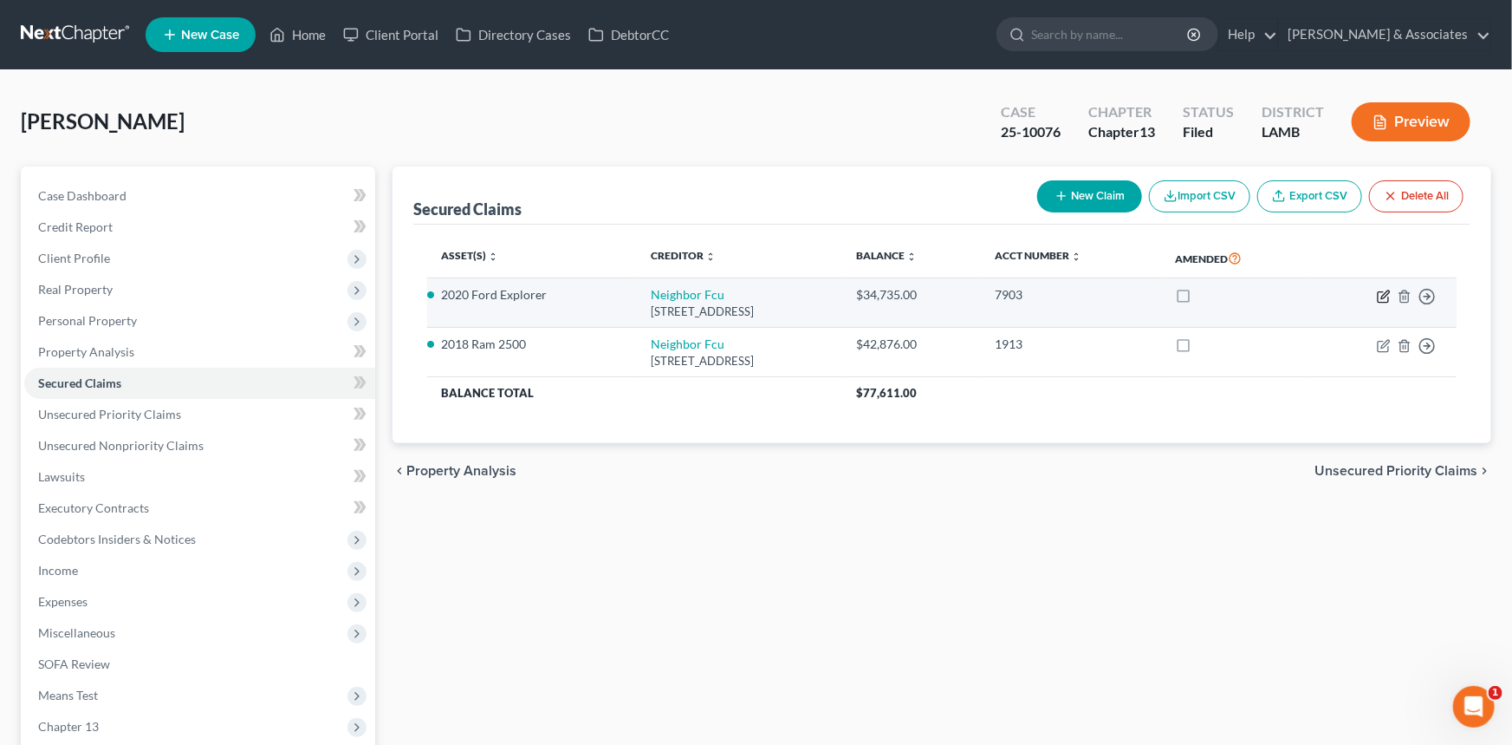
select select "19"
select select "11"
select select "0"
select select "4"
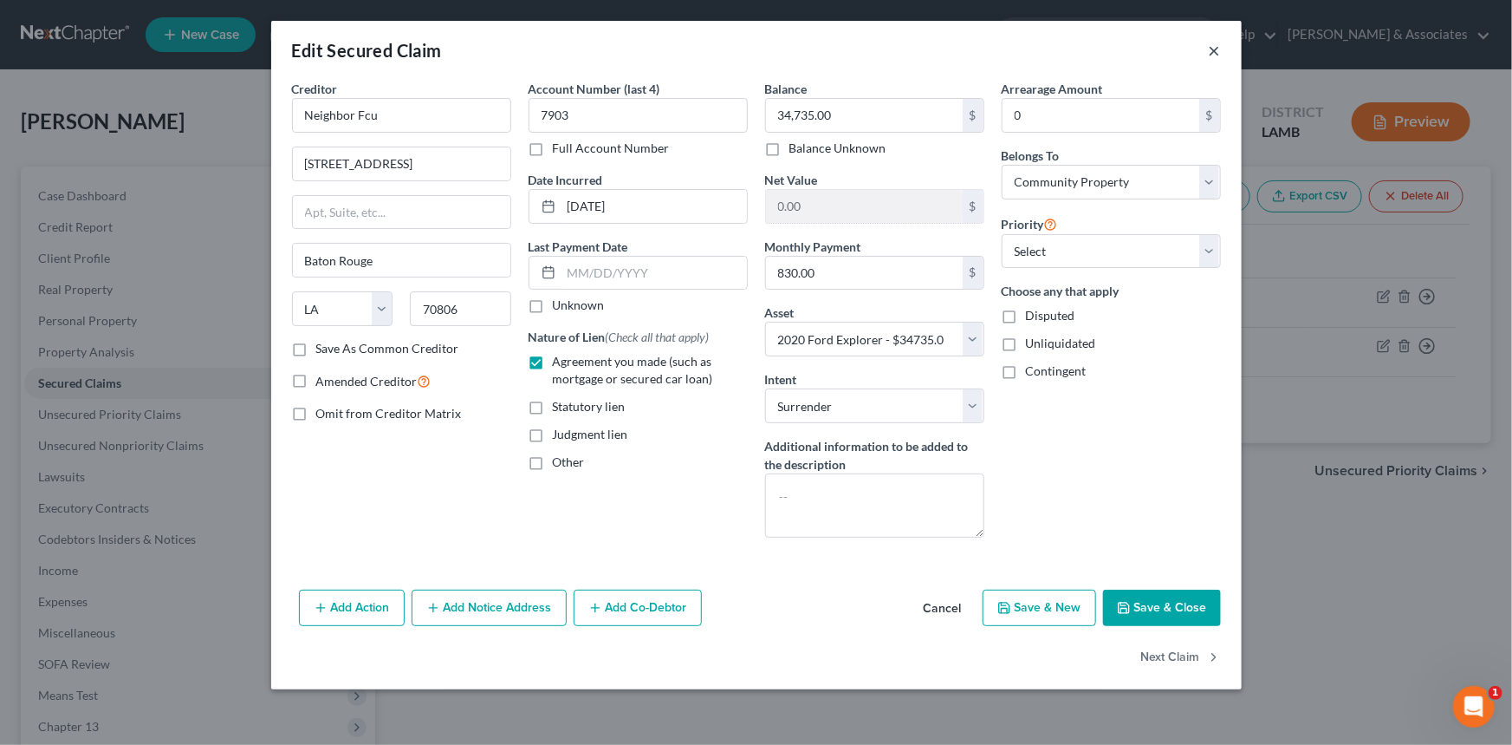
click at [1213, 55] on button "×" at bounding box center [1215, 50] width 12 height 21
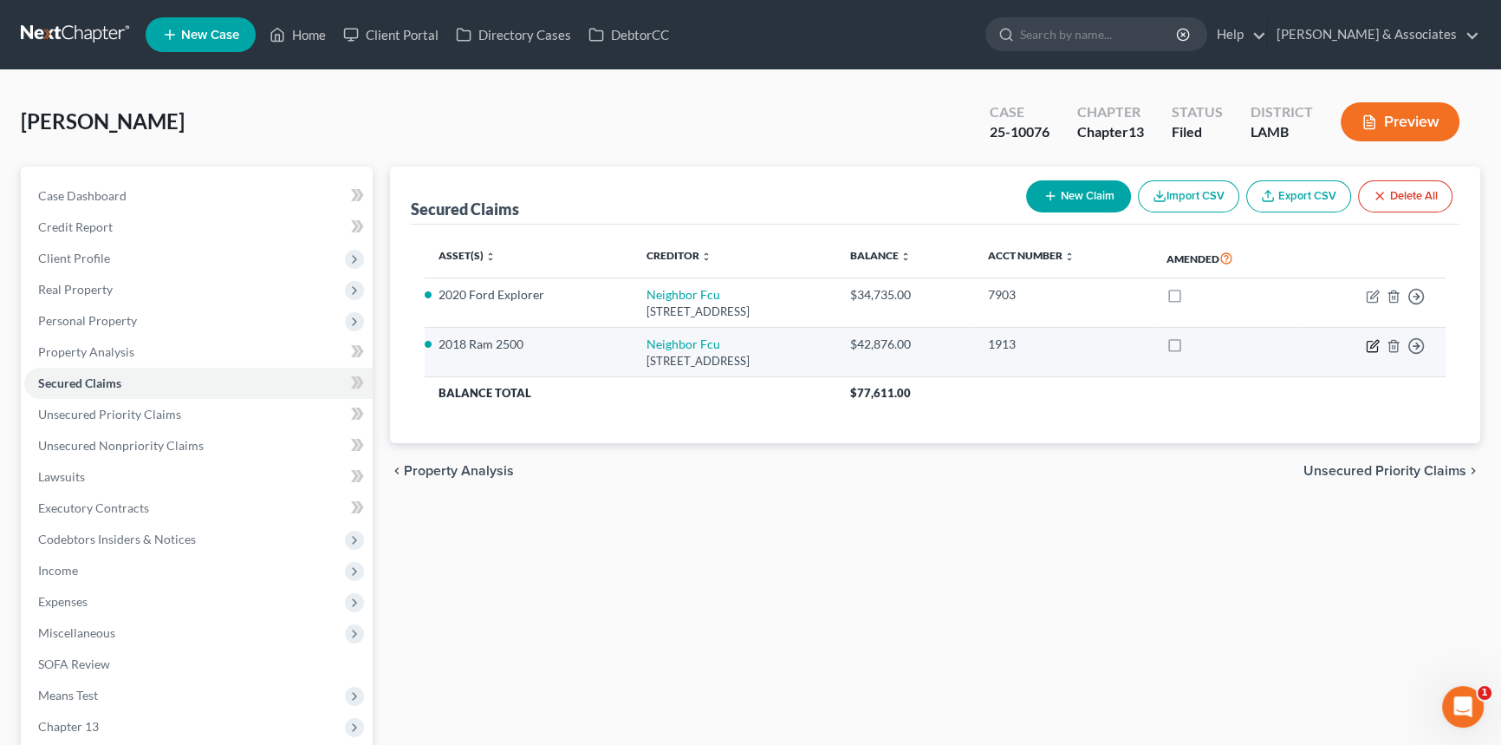
click at [1366, 343] on icon "button" at bounding box center [1373, 346] width 14 height 14
select select "19"
select select "7"
select select "2"
select select "4"
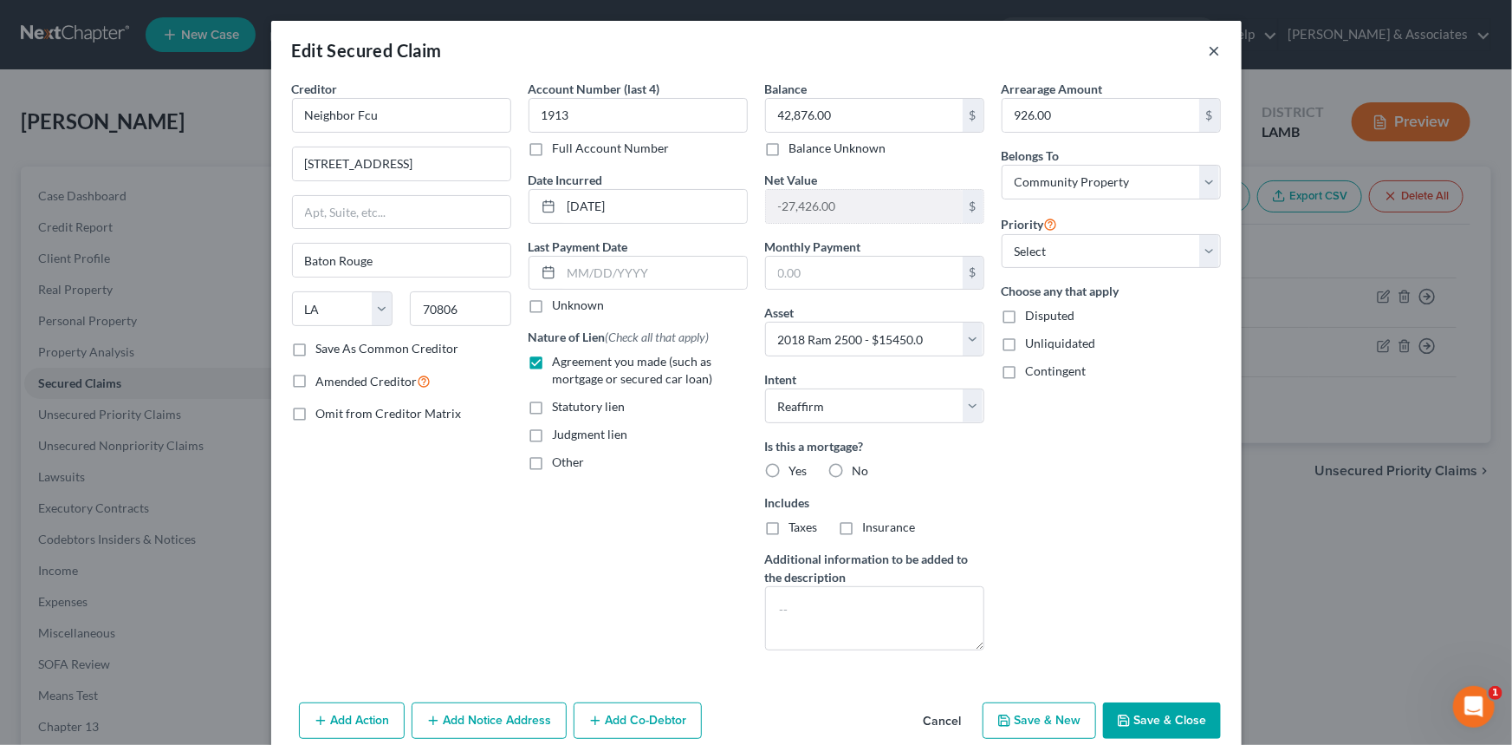
click at [1209, 50] on button "×" at bounding box center [1215, 50] width 12 height 21
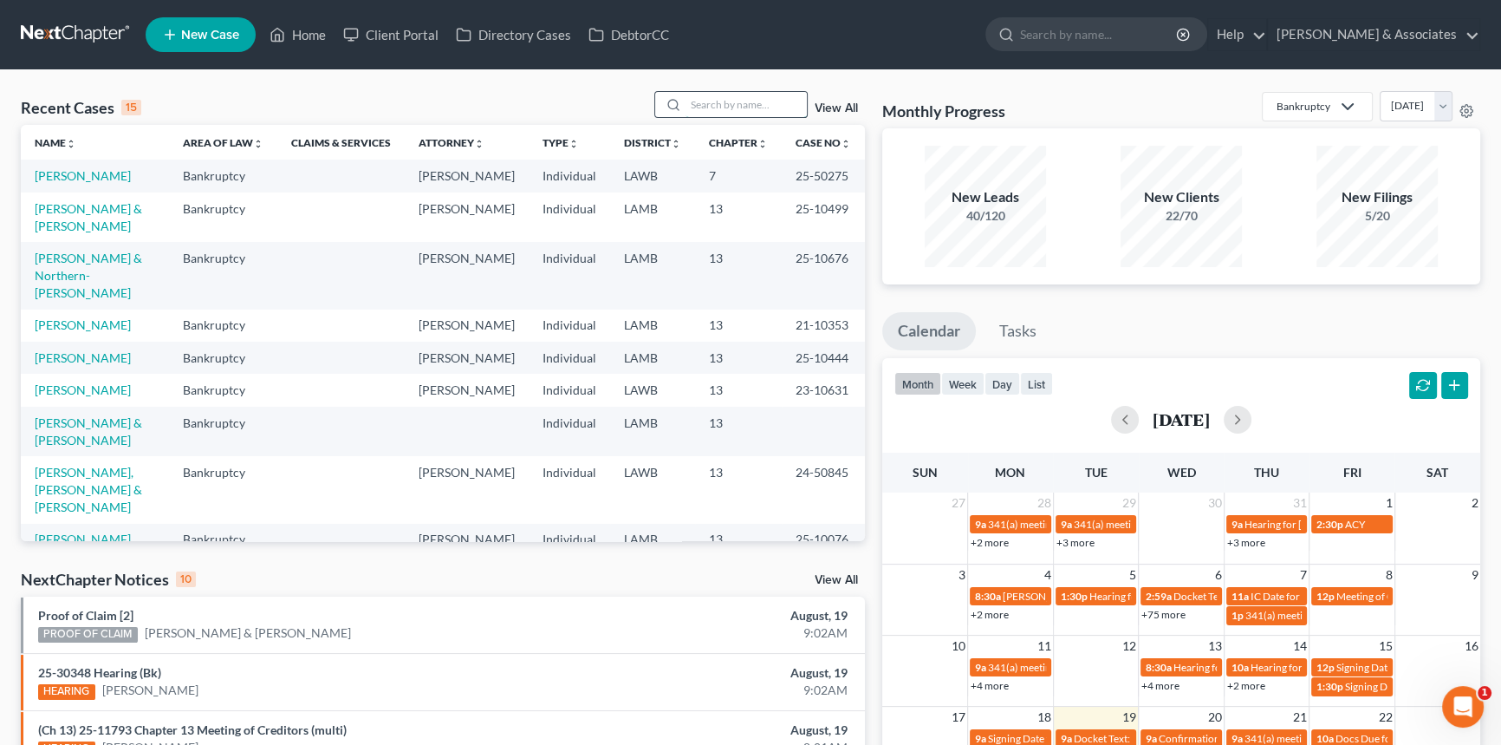
click at [713, 92] on input "search" at bounding box center [746, 104] width 121 height 25
type input "rebecca"
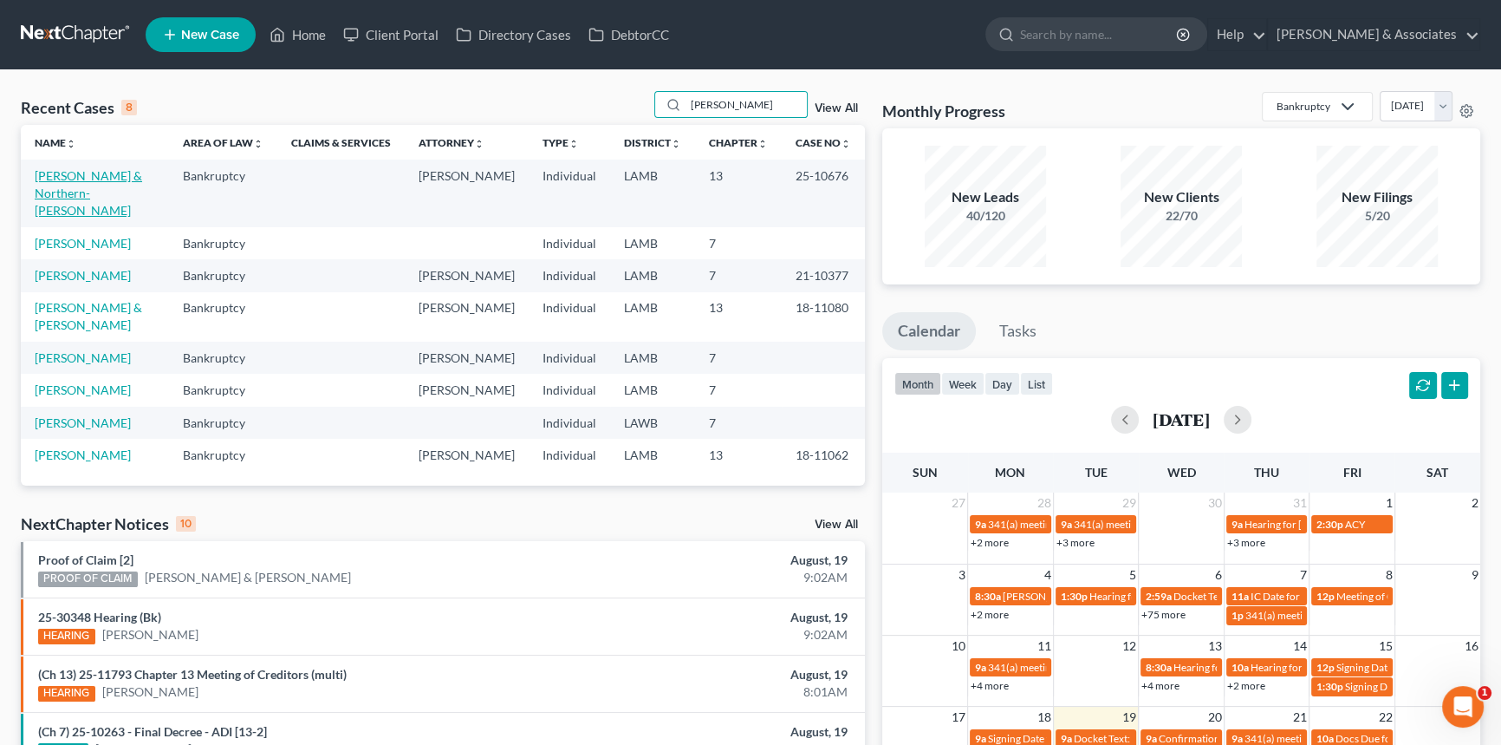
click at [51, 188] on link "Jackson, Kevin & Northern-Jackson, Rebecca" at bounding box center [88, 192] width 107 height 49
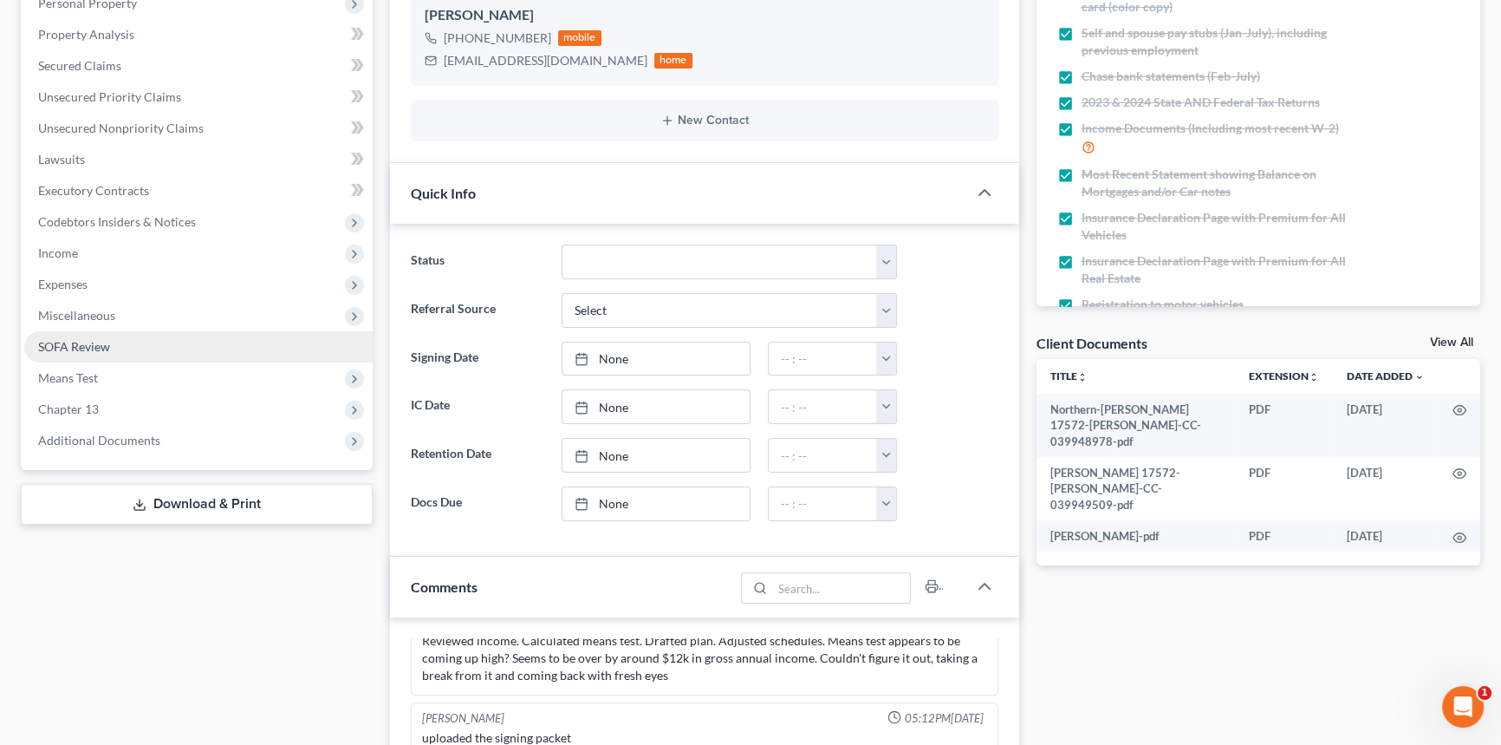
scroll to position [313, 0]
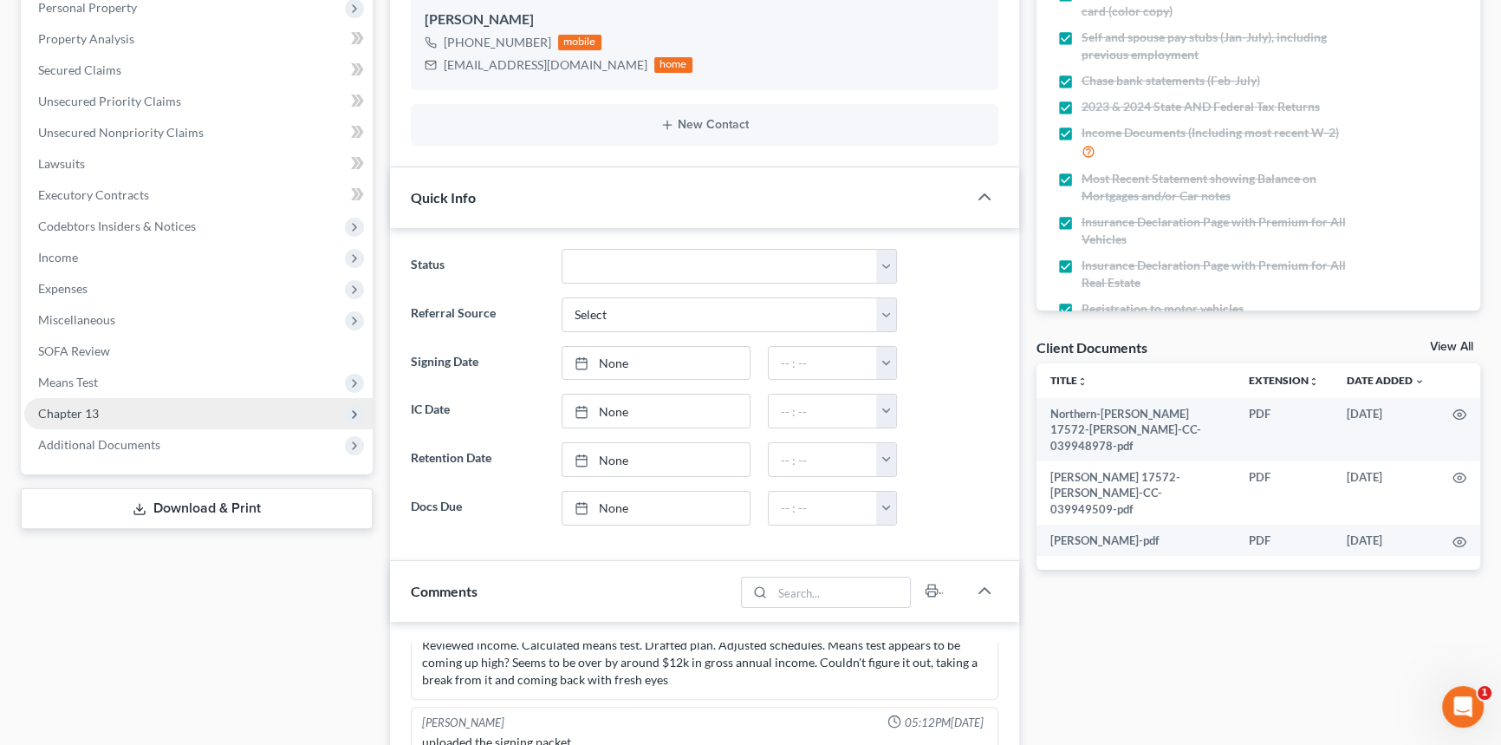
click at [133, 406] on span "Chapter 13" at bounding box center [198, 413] width 348 height 31
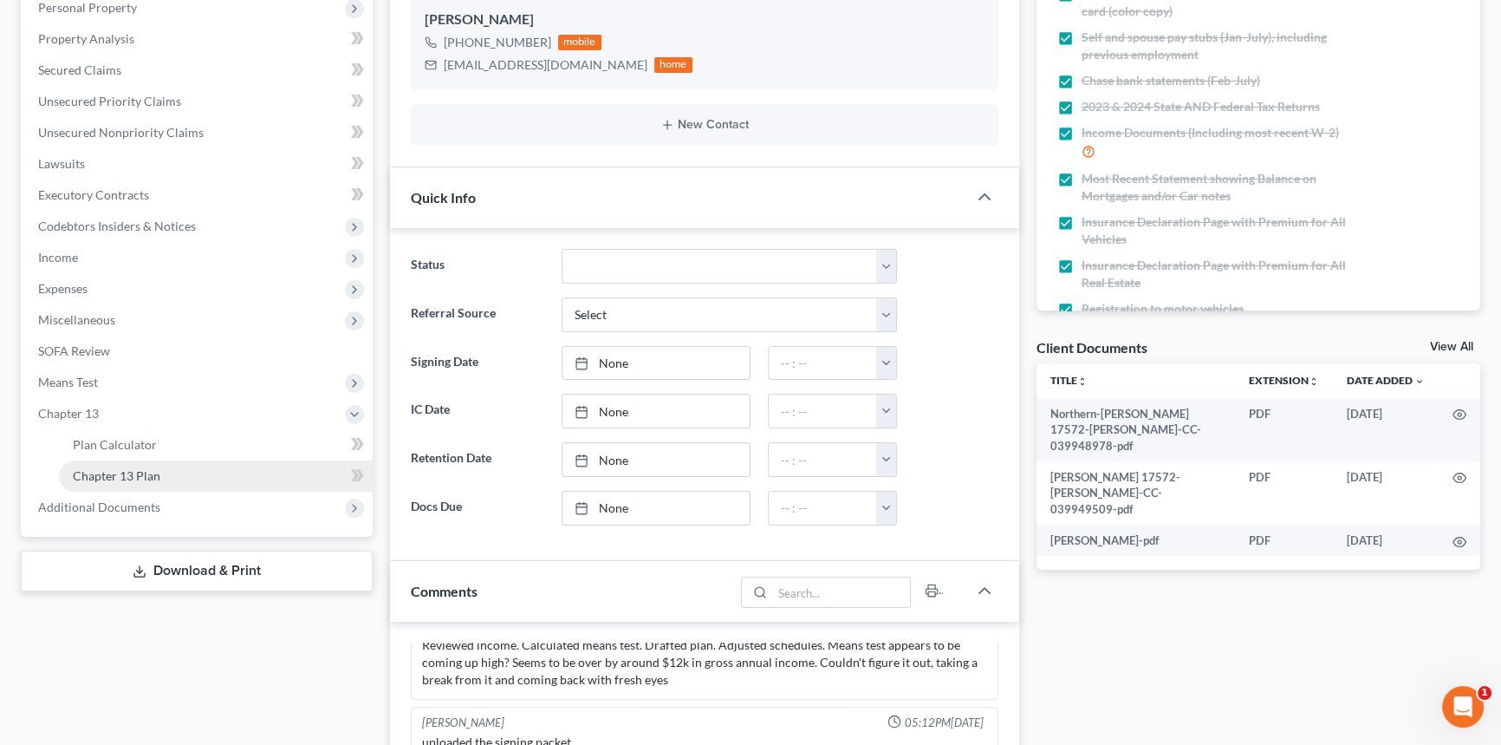
click at [104, 473] on span "Chapter 13 Plan" at bounding box center [117, 475] width 88 height 15
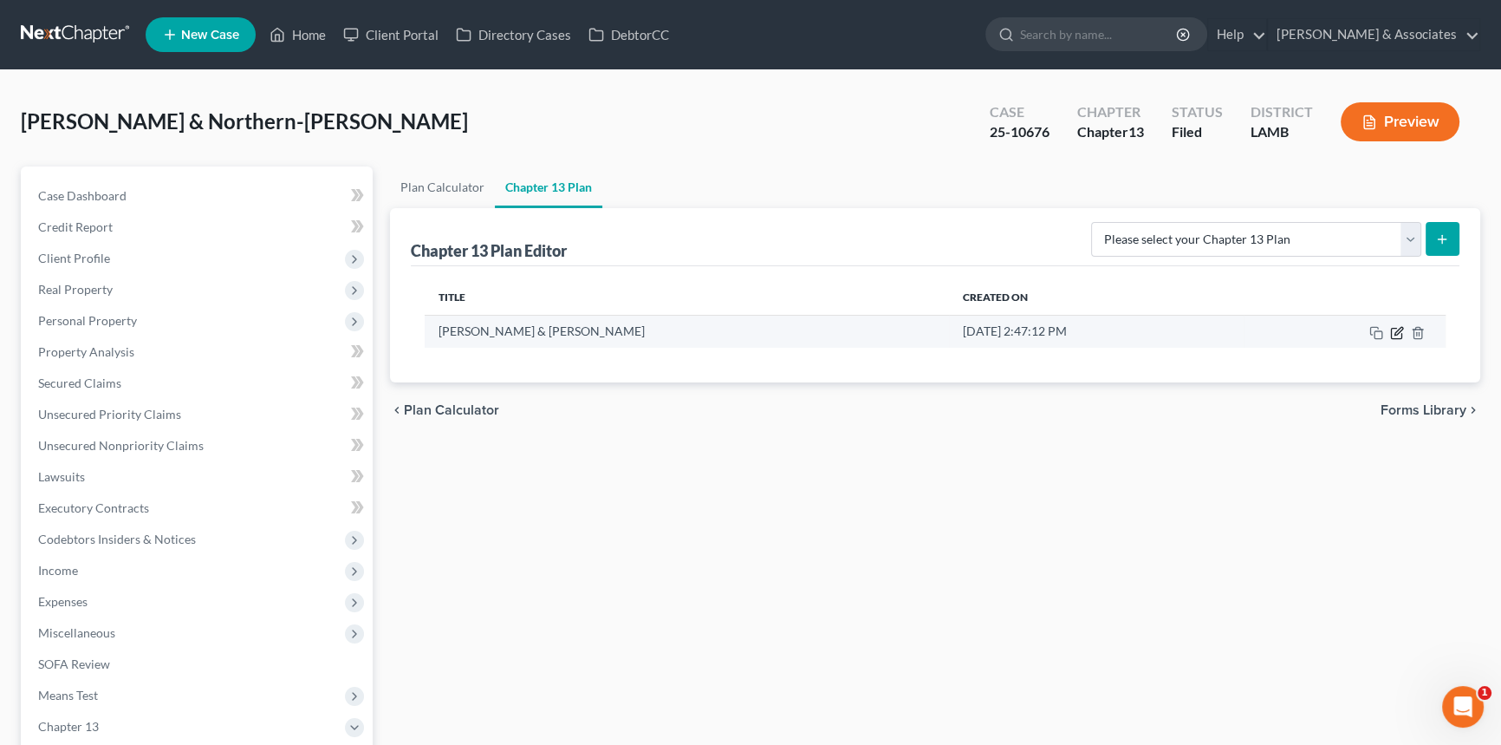
click at [1392, 333] on icon "button" at bounding box center [1397, 333] width 14 height 14
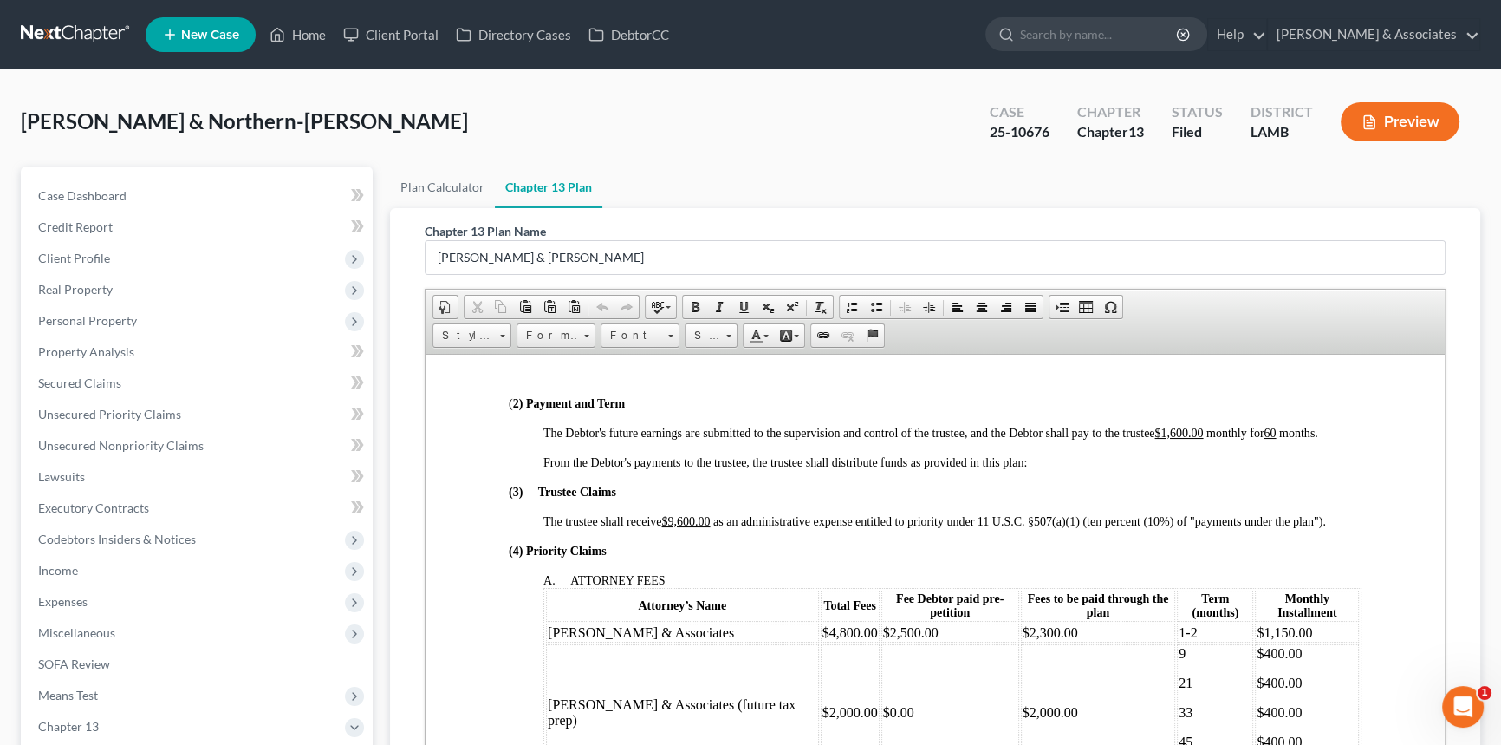
click at [146, 172] on div "Case Dashboard Payments Invoices Payments Payments Credit Report Client Profile…" at bounding box center [197, 507] width 352 height 683
click at [136, 177] on div "Case Dashboard Payments Invoices Payments Payments Credit Report Client Profile…" at bounding box center [197, 507] width 352 height 683
click at [114, 193] on span "Case Dashboard" at bounding box center [82, 195] width 88 height 15
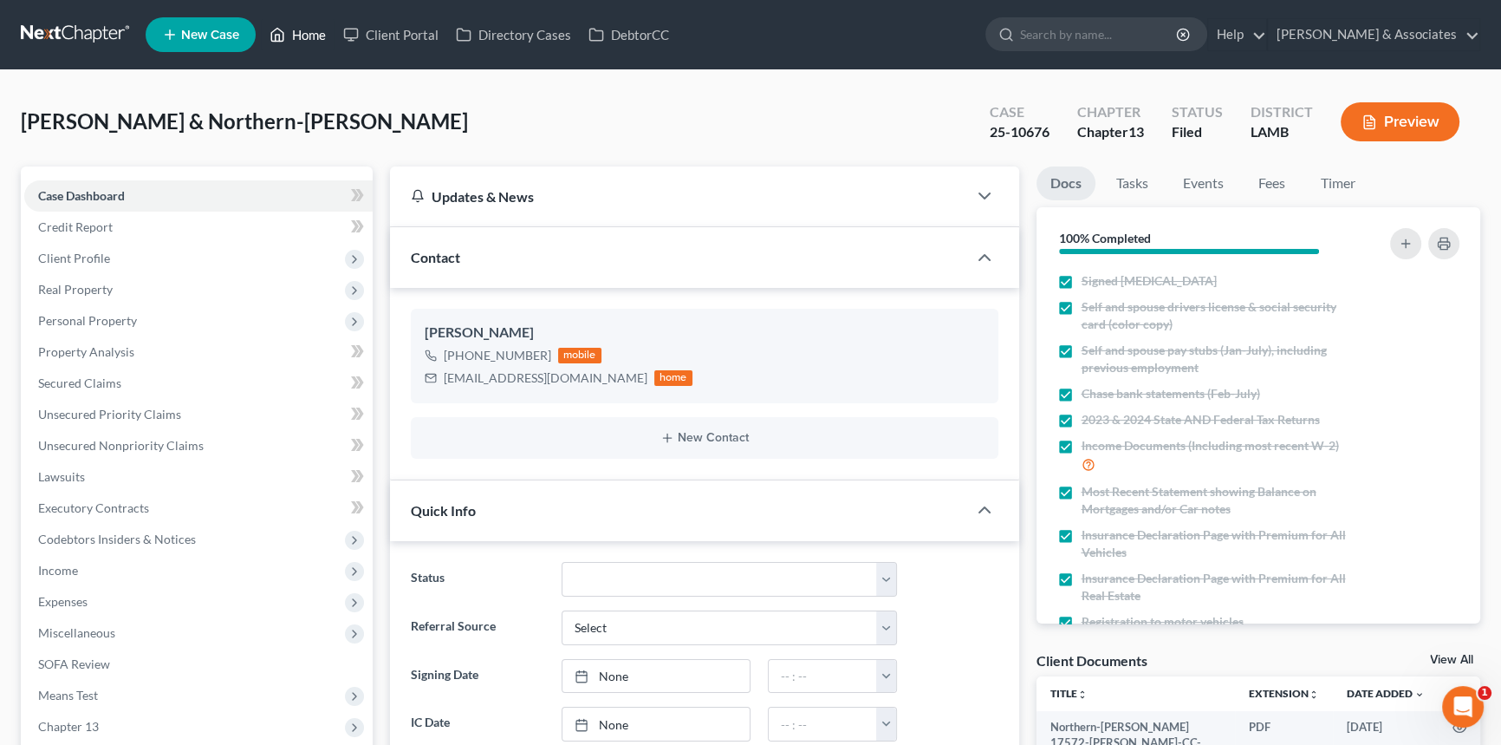
click at [314, 35] on link "Home" at bounding box center [298, 34] width 74 height 31
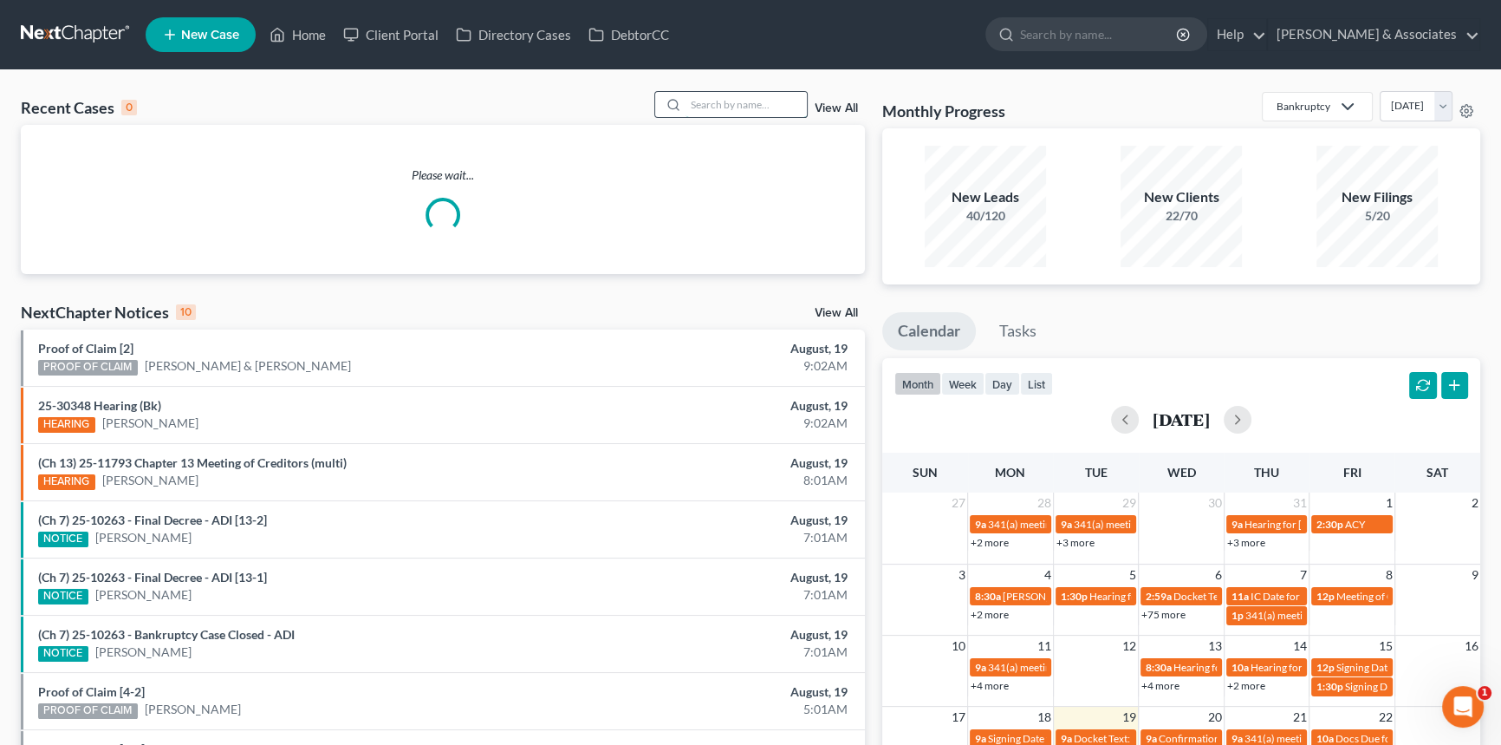
click at [758, 108] on input "search" at bounding box center [746, 104] width 121 height 25
type input "amber"
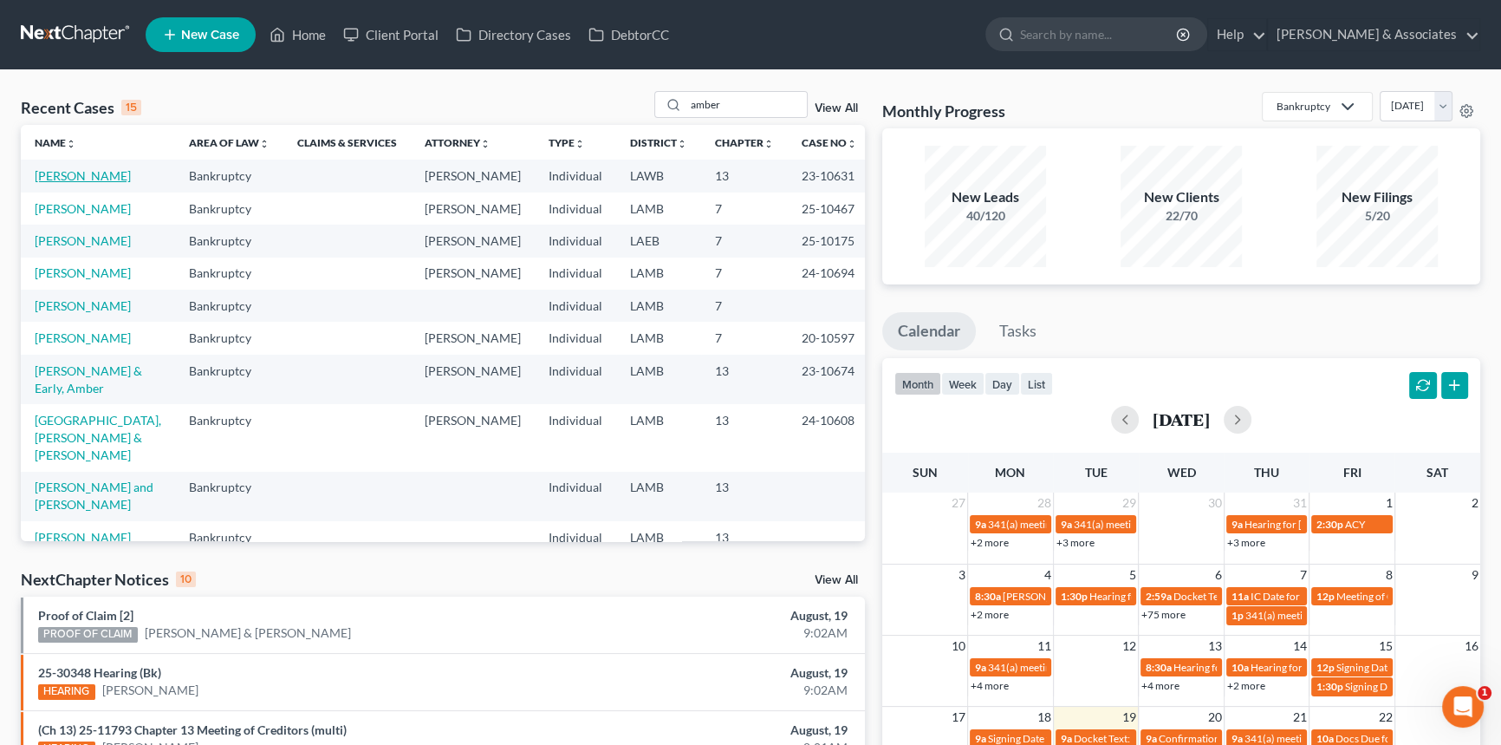
click at [81, 168] on link "[PERSON_NAME]" at bounding box center [83, 175] width 96 height 15
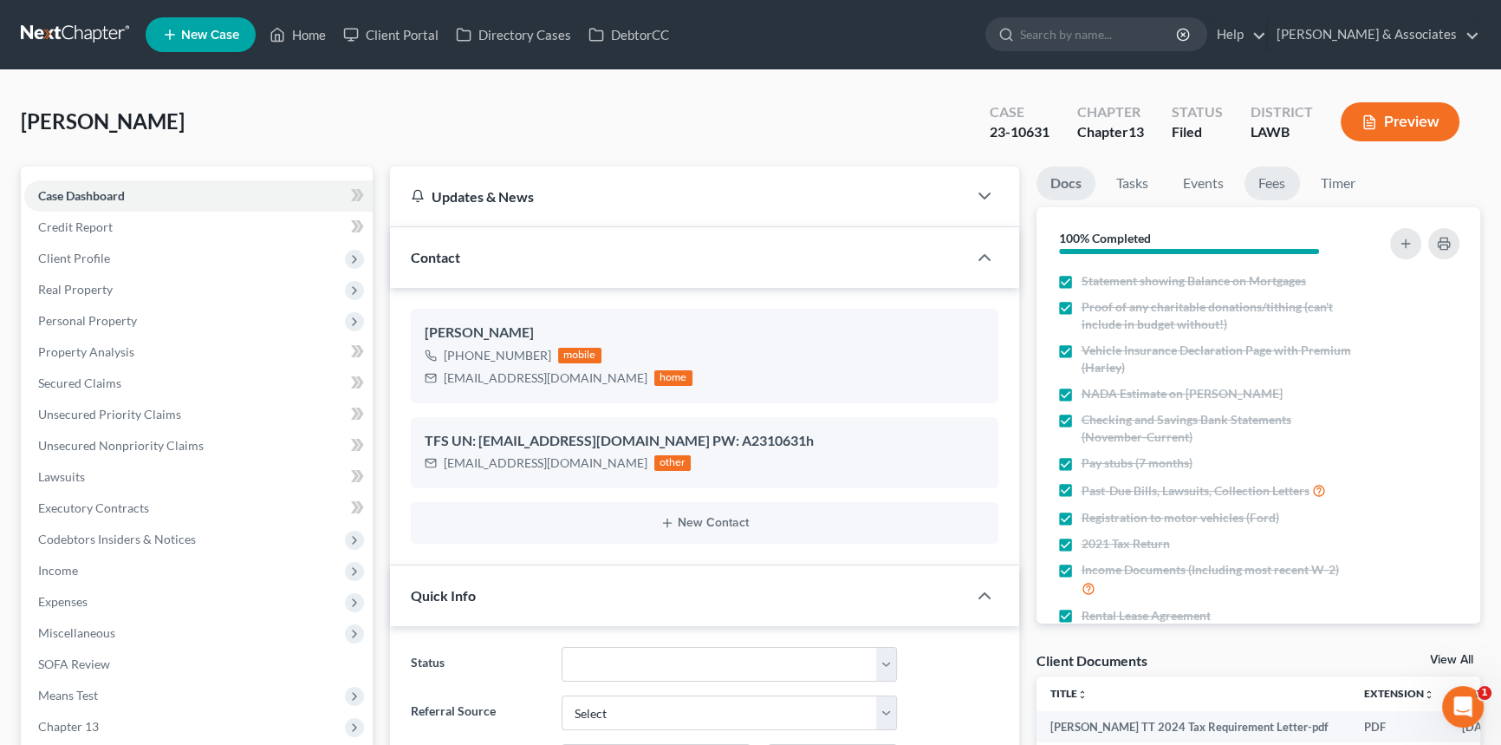
click at [1264, 173] on link "Fees" at bounding box center [1272, 183] width 55 height 34
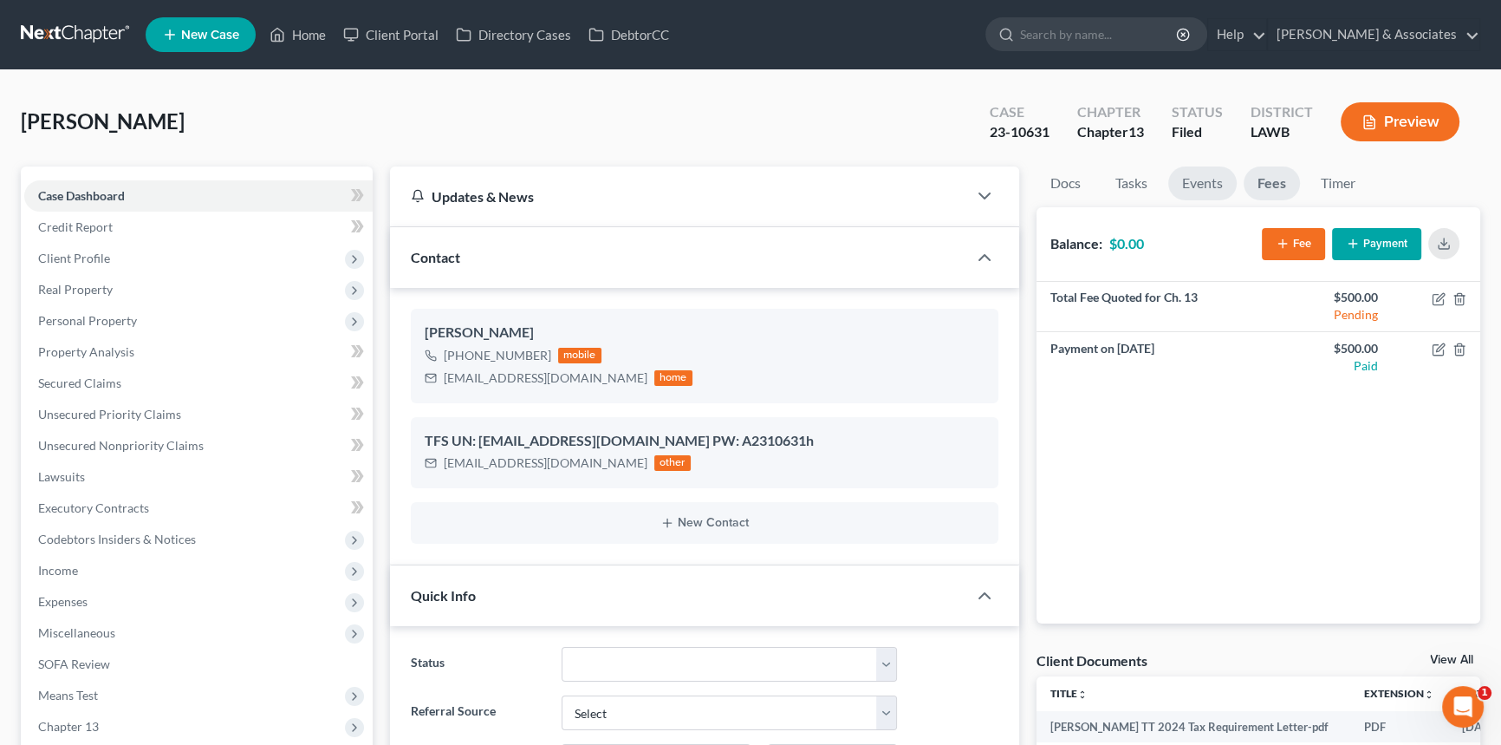
click at [1187, 188] on link "Events" at bounding box center [1202, 183] width 68 height 34
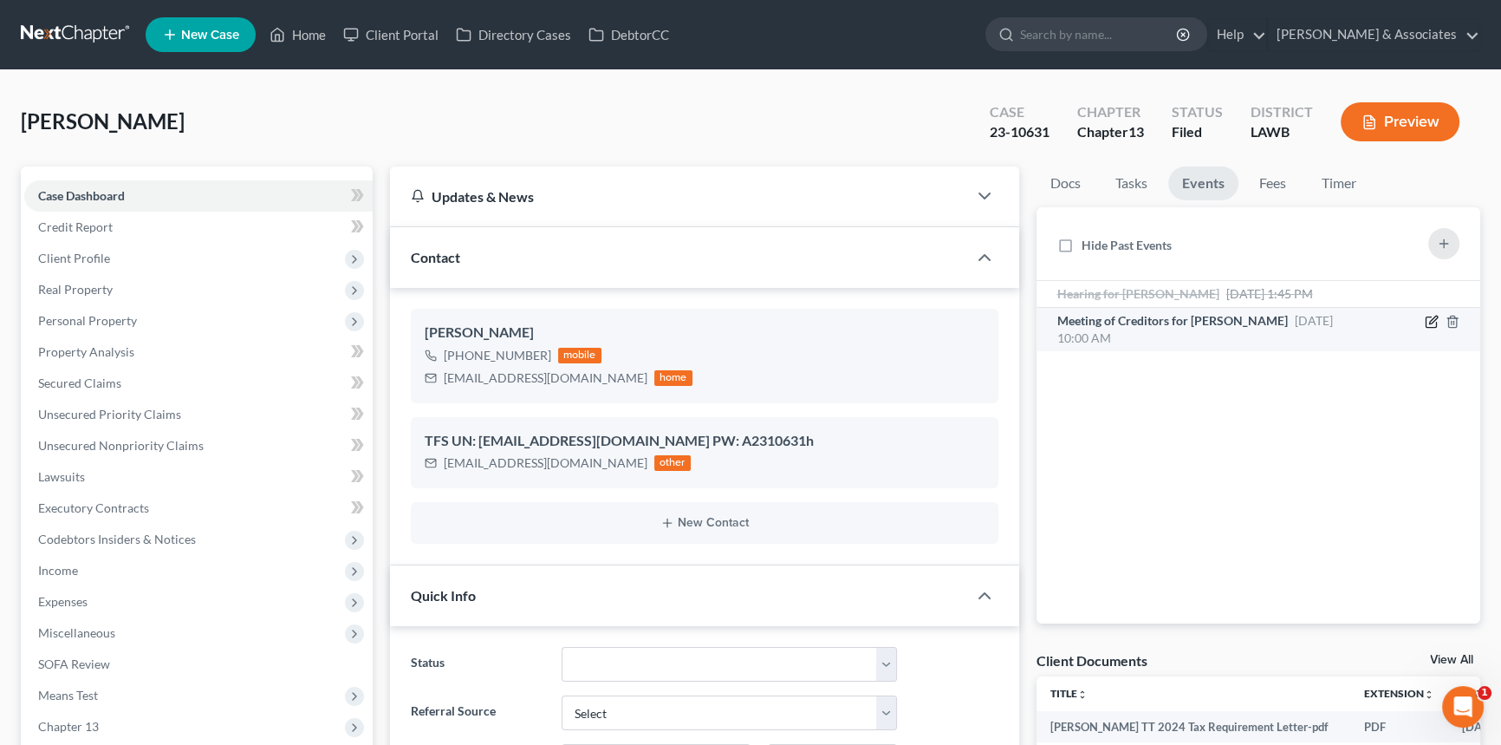
click at [1429, 322] on icon "button" at bounding box center [1433, 319] width 8 height 8
select select "Days"
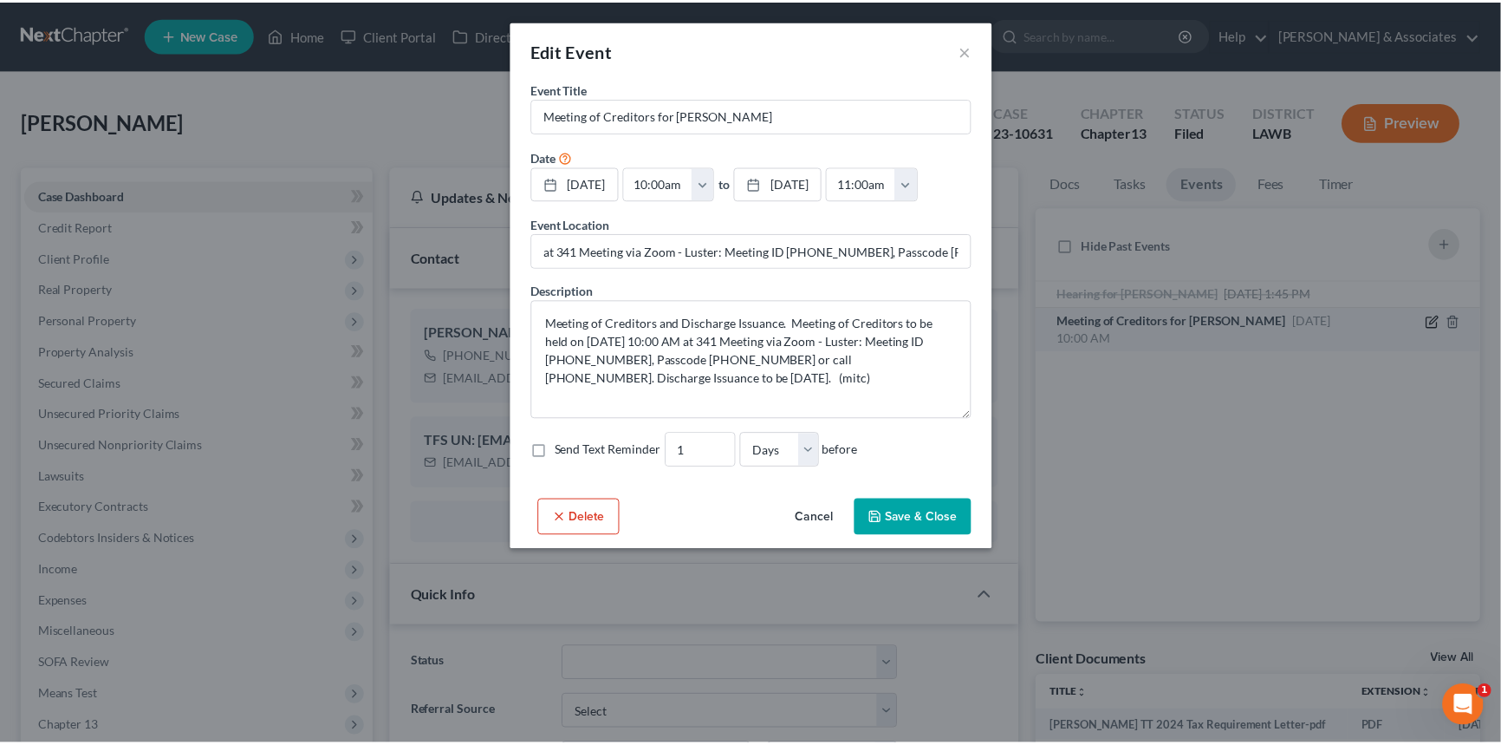
scroll to position [7054, 0]
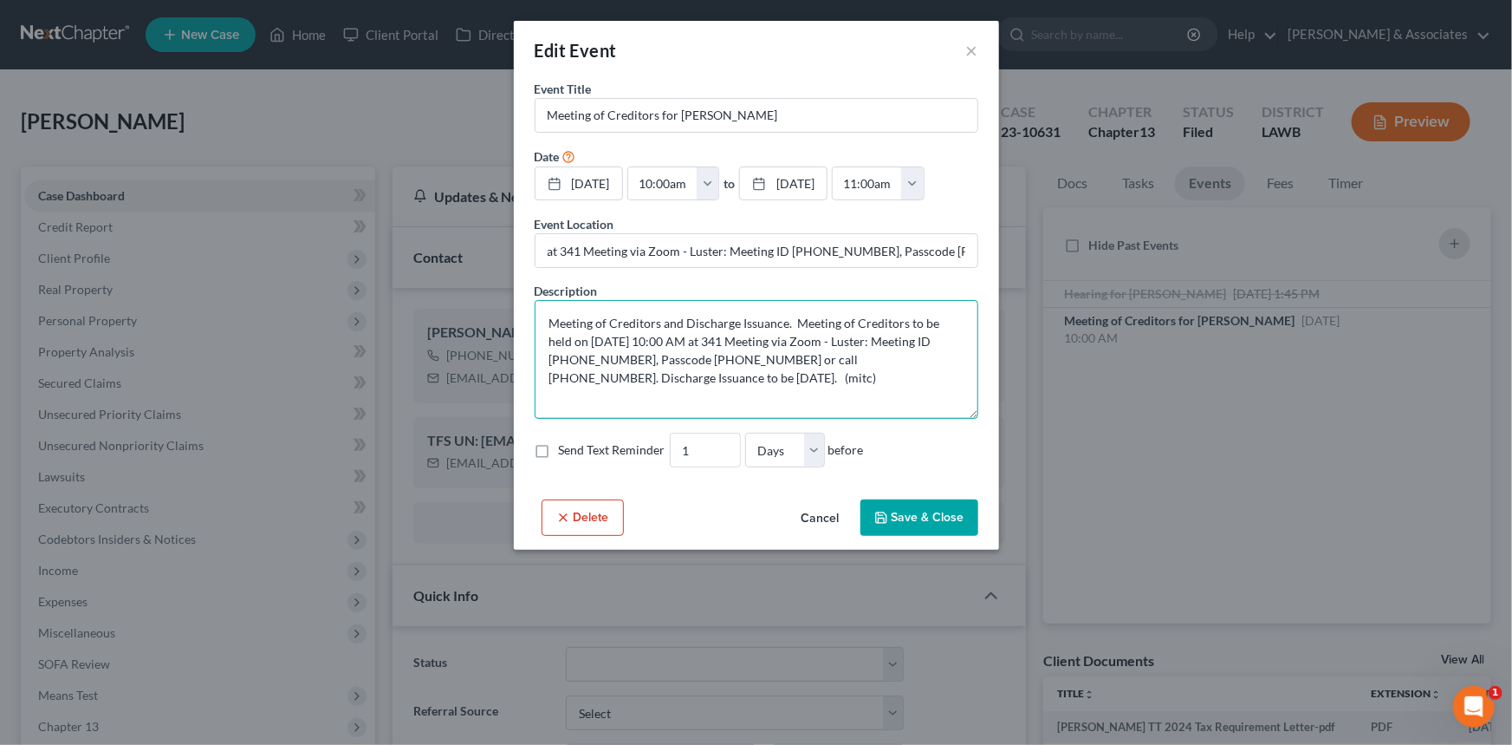
drag, startPoint x: 563, startPoint y: 337, endPoint x: 843, endPoint y: 363, distance: 281.2
click at [843, 363] on textarea "Meeting of Creditors and Discharge Issuance. Meeting of Creditors to be held on…" at bounding box center [757, 359] width 444 height 119
click at [979, 47] on div "Edit Event ×" at bounding box center [756, 50] width 485 height 59
click at [988, 46] on div "Edit Event ×" at bounding box center [756, 50] width 485 height 59
click at [964, 55] on div "Edit Event ×" at bounding box center [756, 50] width 485 height 59
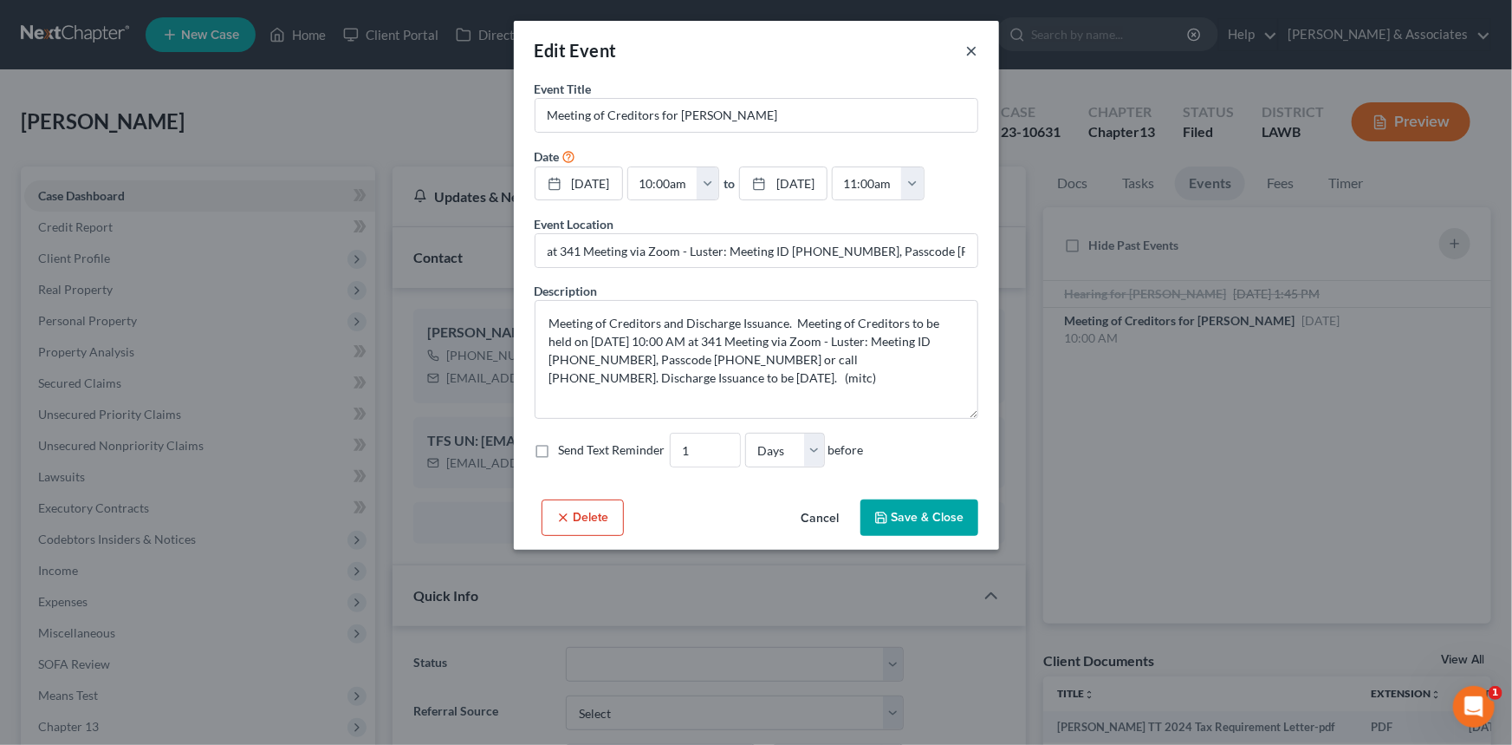
drag, startPoint x: 966, startPoint y: 58, endPoint x: 46, endPoint y: 14, distance: 921.5
click at [966, 57] on button "×" at bounding box center [972, 50] width 12 height 21
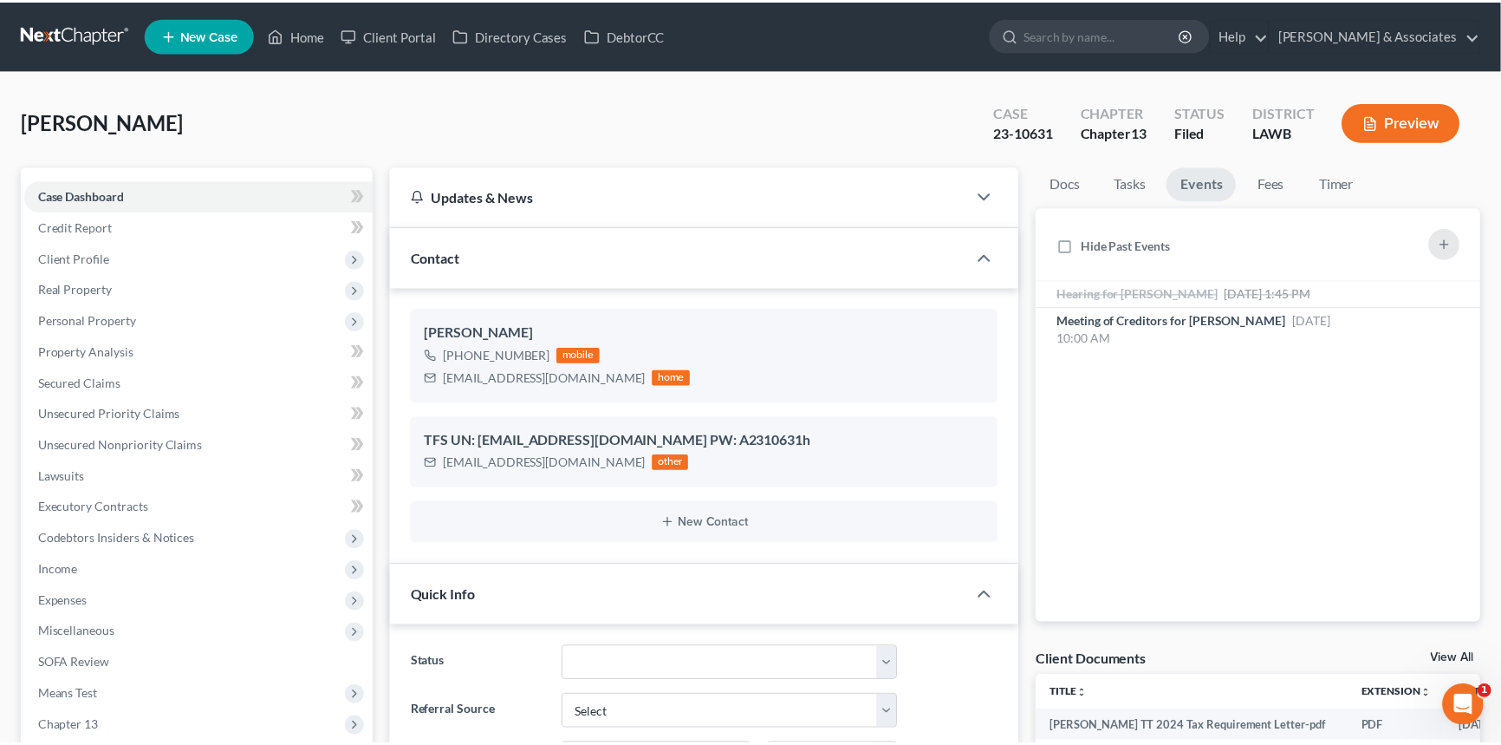
scroll to position [7071, 0]
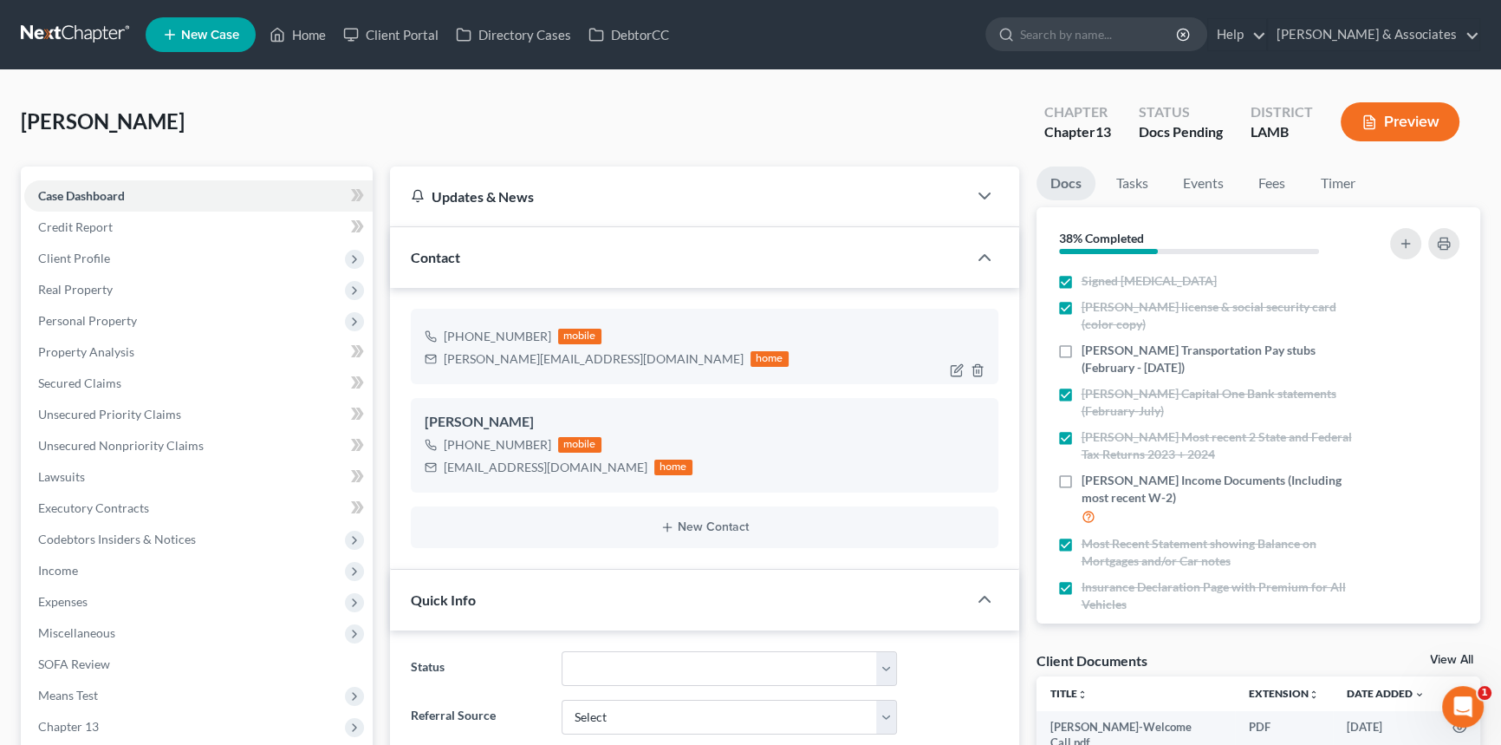
scroll to position [138, 0]
click at [951, 366] on icon "button" at bounding box center [956, 371] width 10 height 10
select select "0"
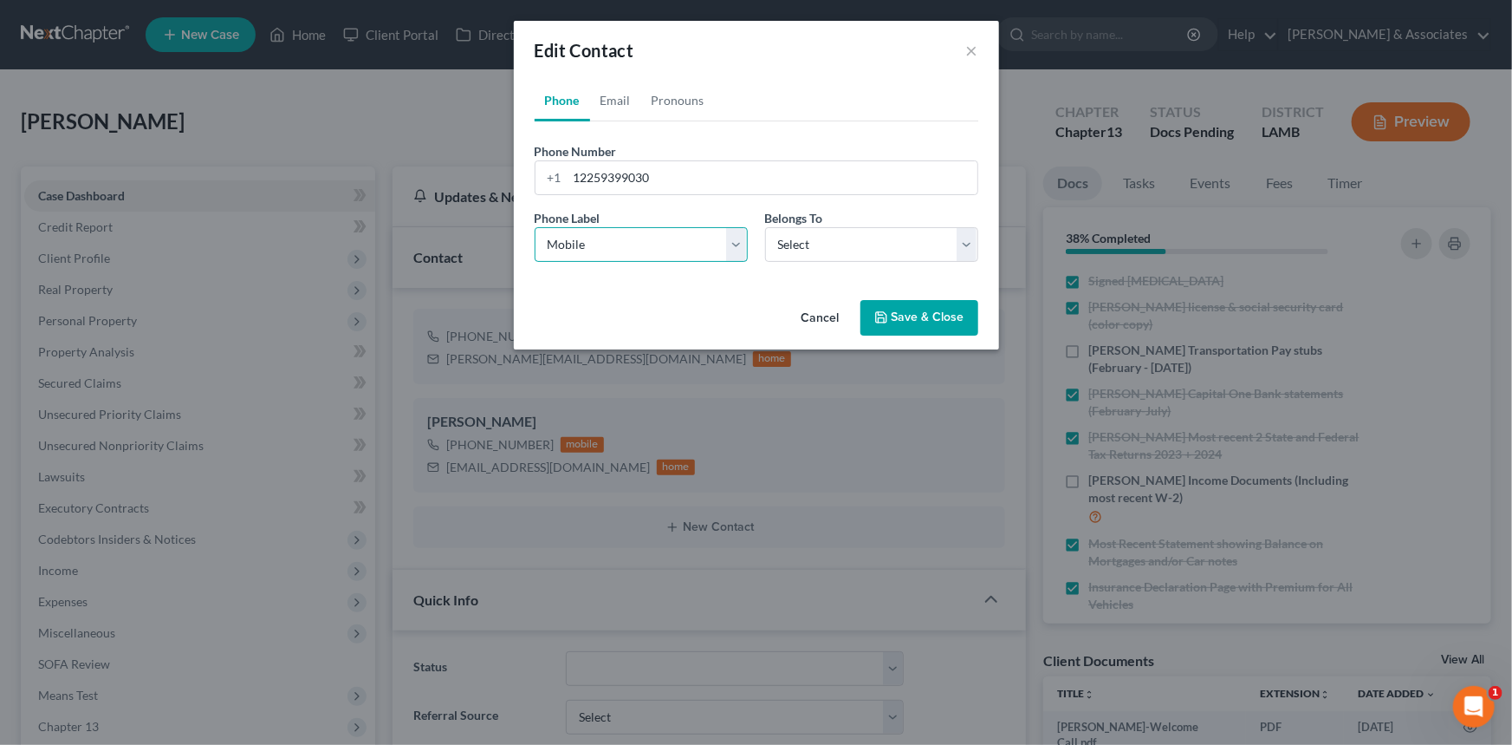
click at [625, 231] on select "Select Mobile Home Work Other" at bounding box center [641, 244] width 213 height 35
click at [833, 240] on select "Select Client Other" at bounding box center [871, 244] width 213 height 35
click at [801, 323] on button "Cancel" at bounding box center [821, 319] width 66 height 35
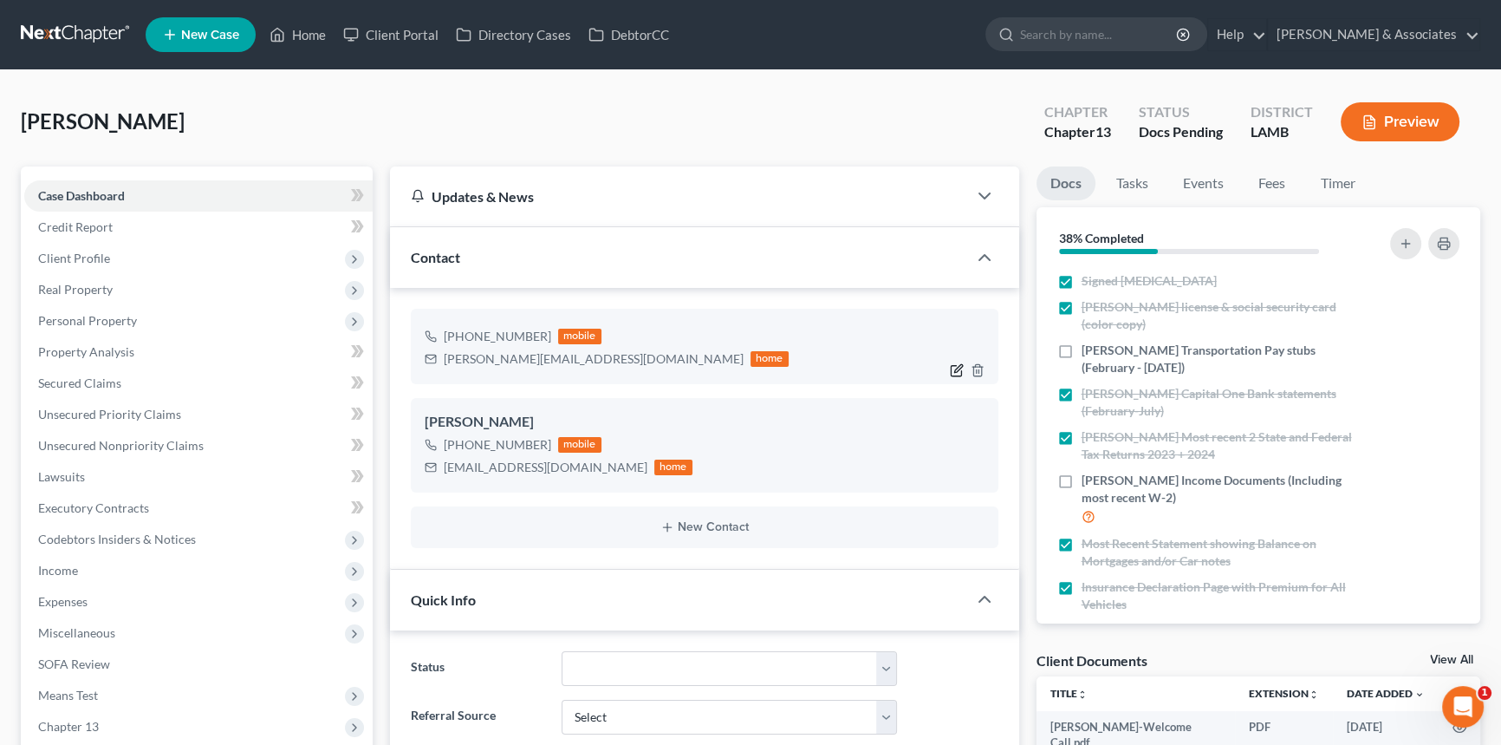
click at [952, 363] on icon "button" at bounding box center [957, 370] width 14 height 14
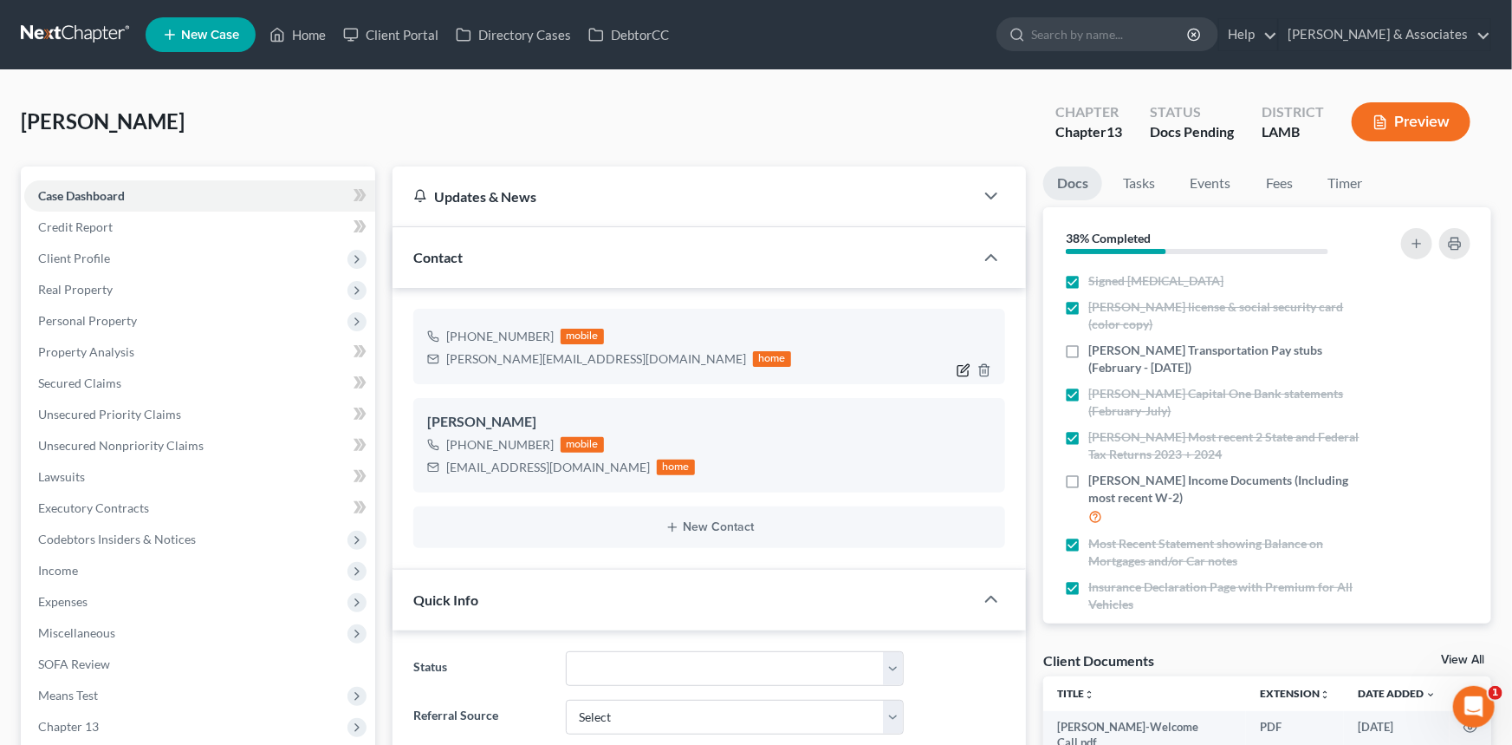
select select "0"
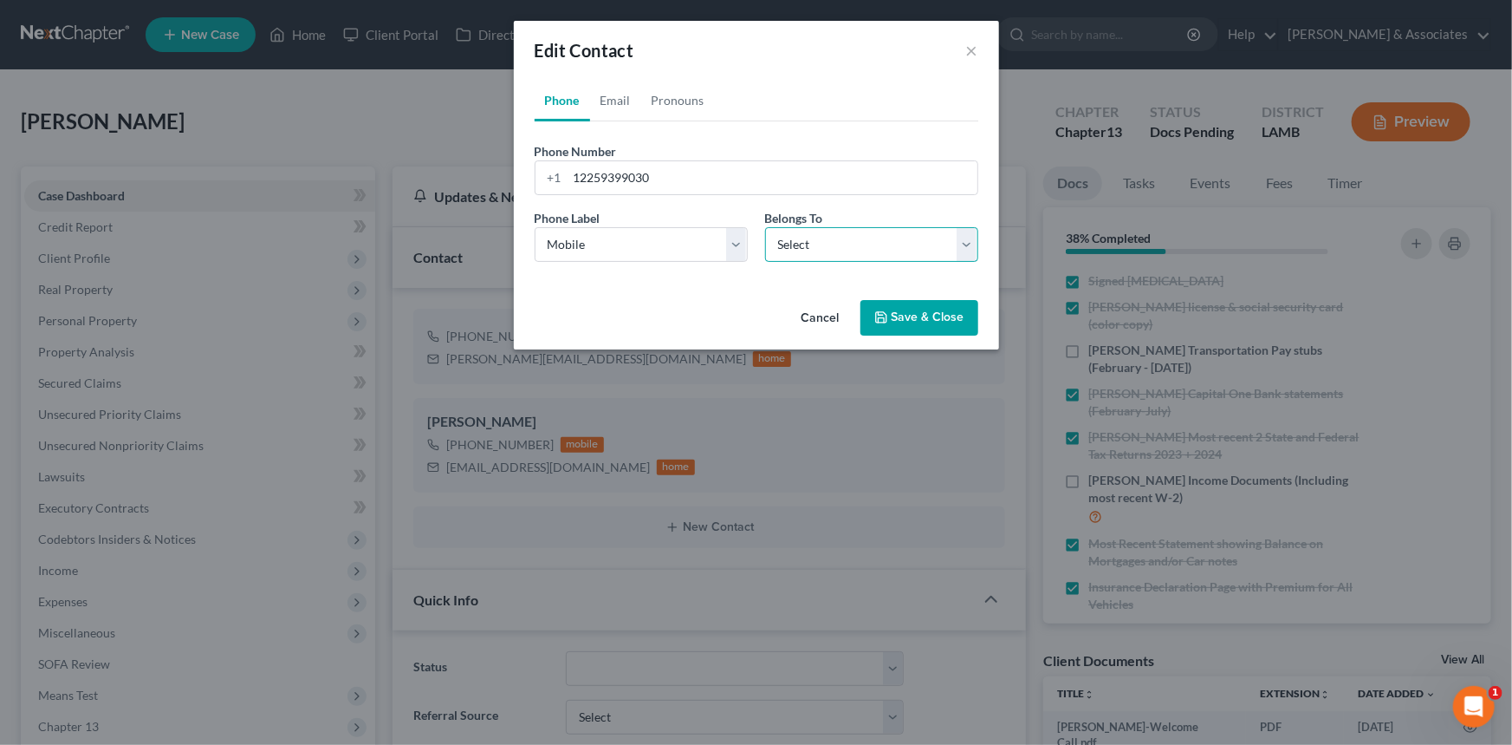
click at [806, 243] on select "Select Client Other" at bounding box center [871, 244] width 213 height 35
select select "1"
click at [765, 227] on select "Select Client Other" at bounding box center [871, 244] width 213 height 35
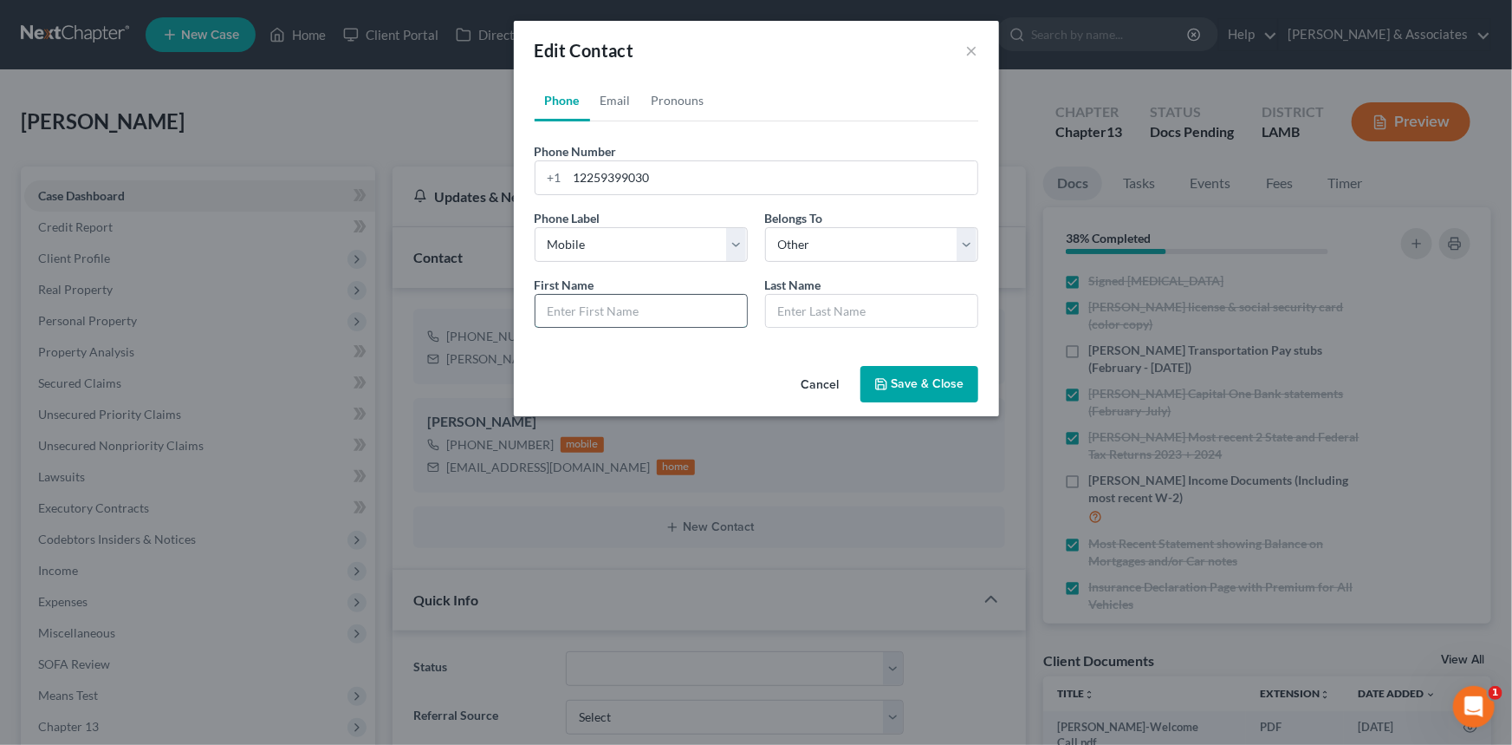
click at [674, 314] on input "text" at bounding box center [641, 311] width 211 height 33
type input "[PERSON_NAME]"
type input "[PERSON_NAME] (Wife)"
click at [897, 398] on button "Save & Close" at bounding box center [920, 384] width 118 height 36
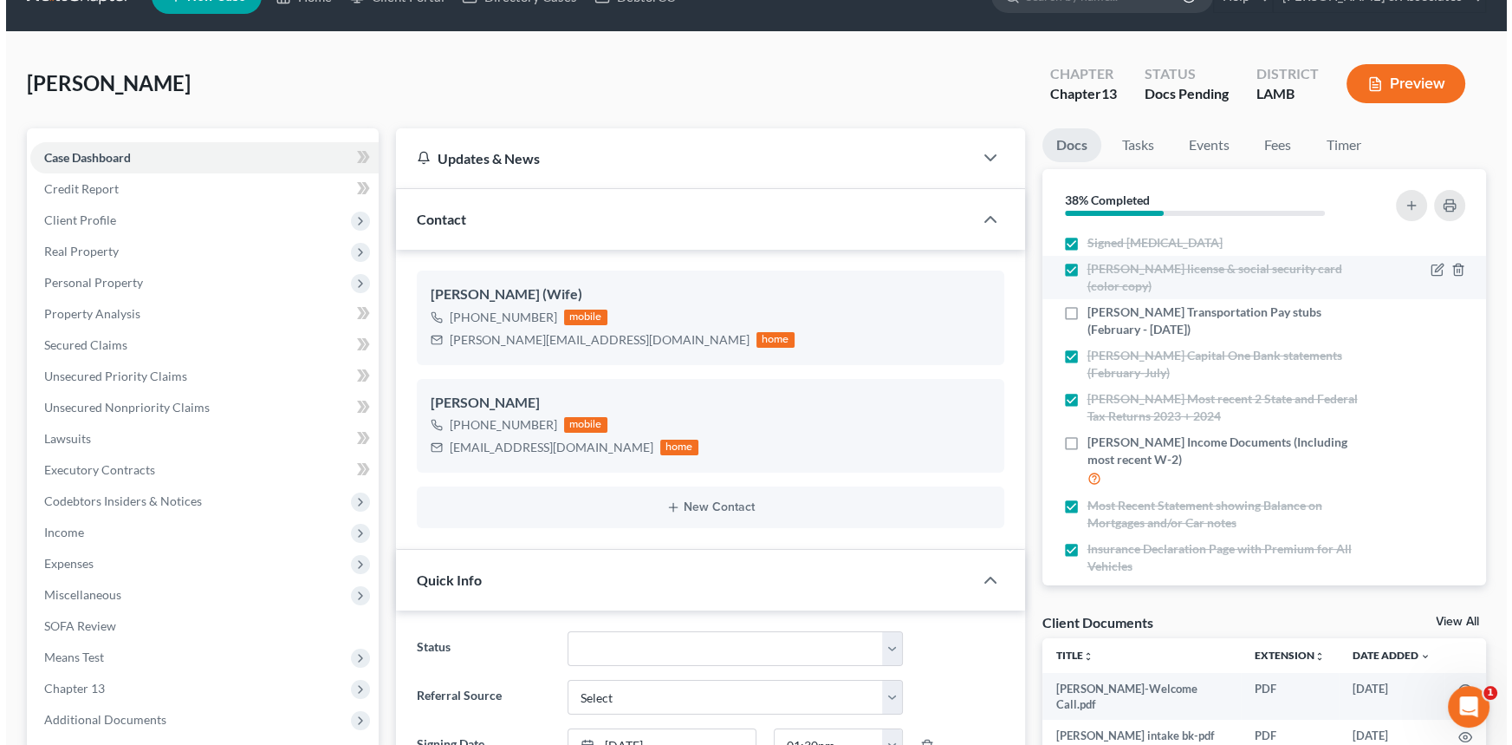
scroll to position [0, 0]
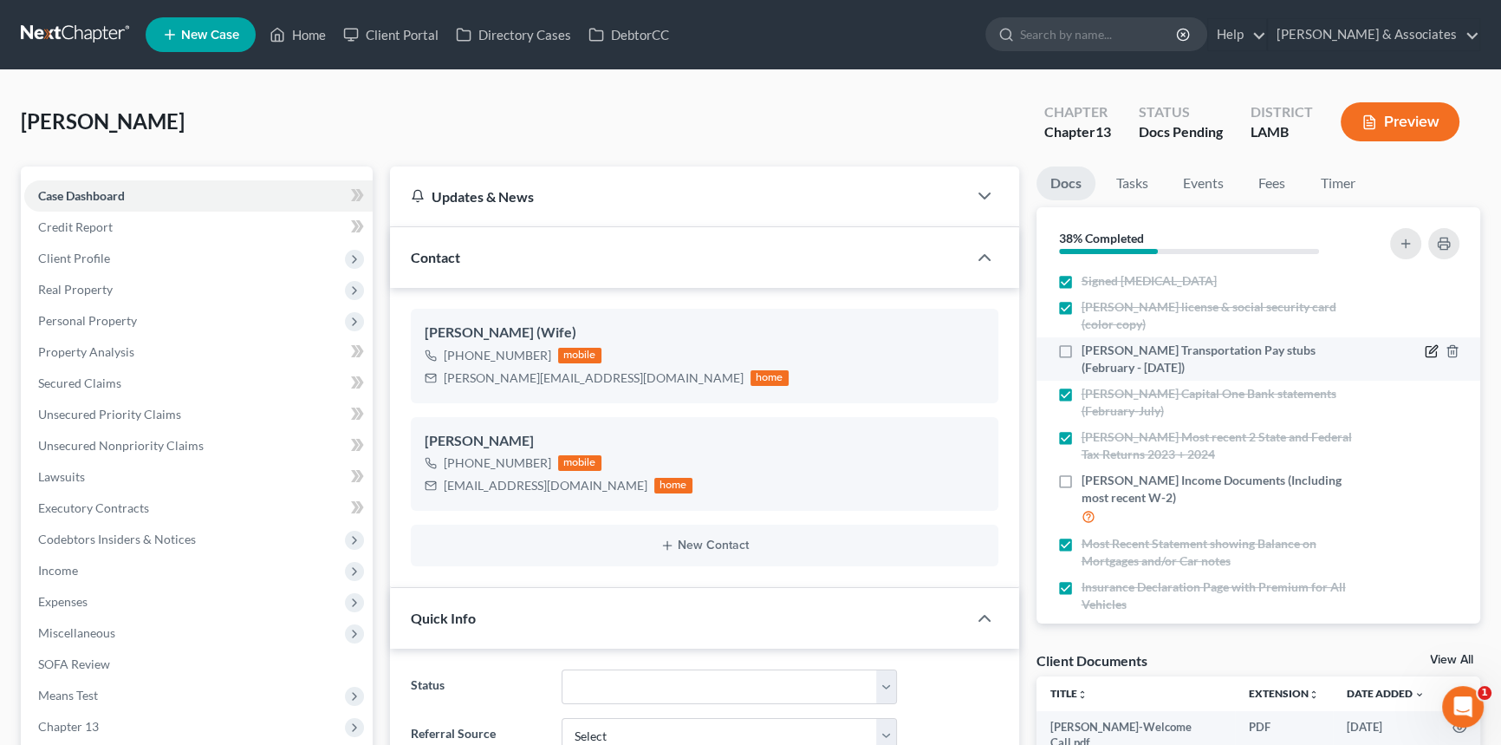
click at [1425, 348] on icon "button" at bounding box center [1432, 351] width 14 height 14
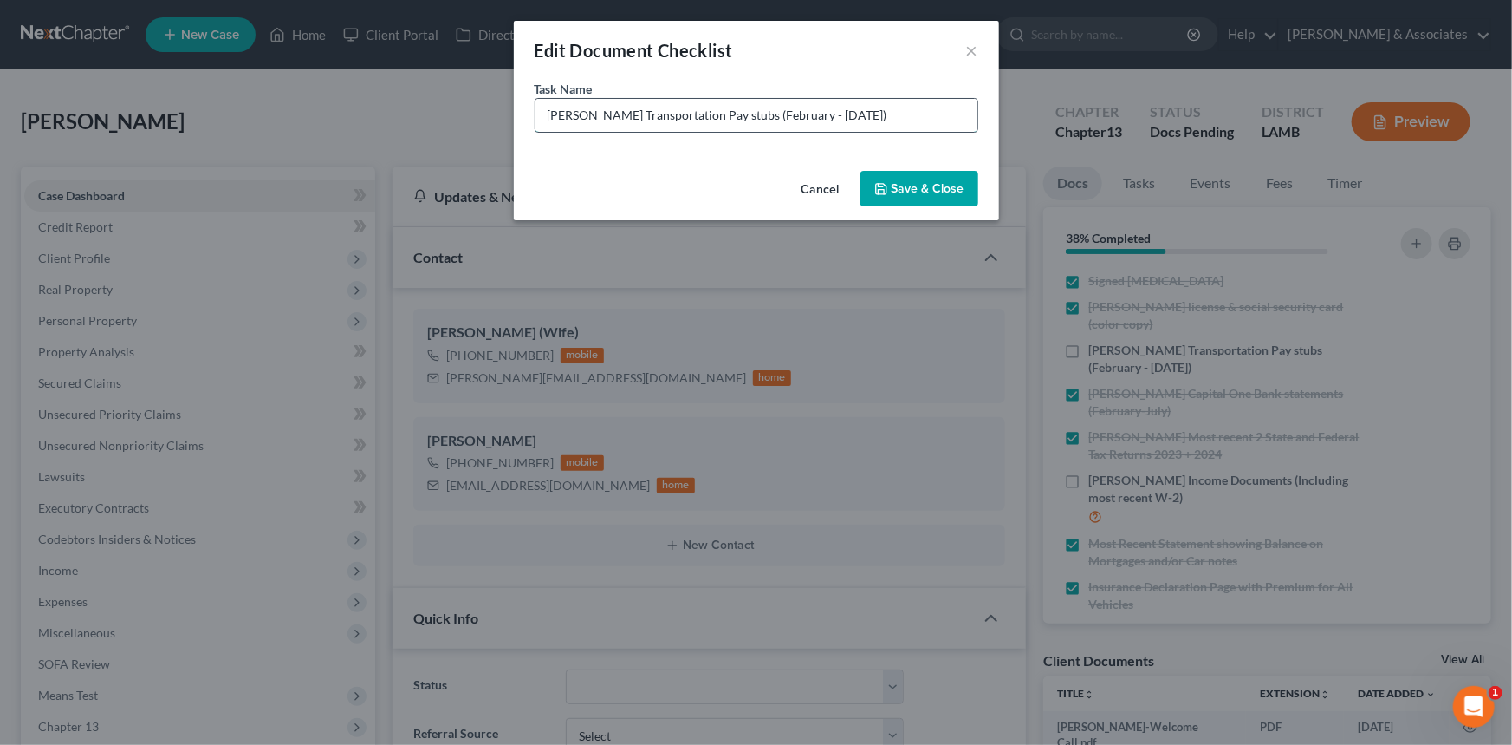
click at [928, 127] on input "[PERSON_NAME] Transportation Pay stubs (February - [DATE])" at bounding box center [757, 115] width 442 height 33
type input "[PERSON_NAME] Transportation Pay stubs (February - [DATE]) Just need [DATE] - […"
click at [935, 193] on button "Save & Close" at bounding box center [920, 189] width 118 height 36
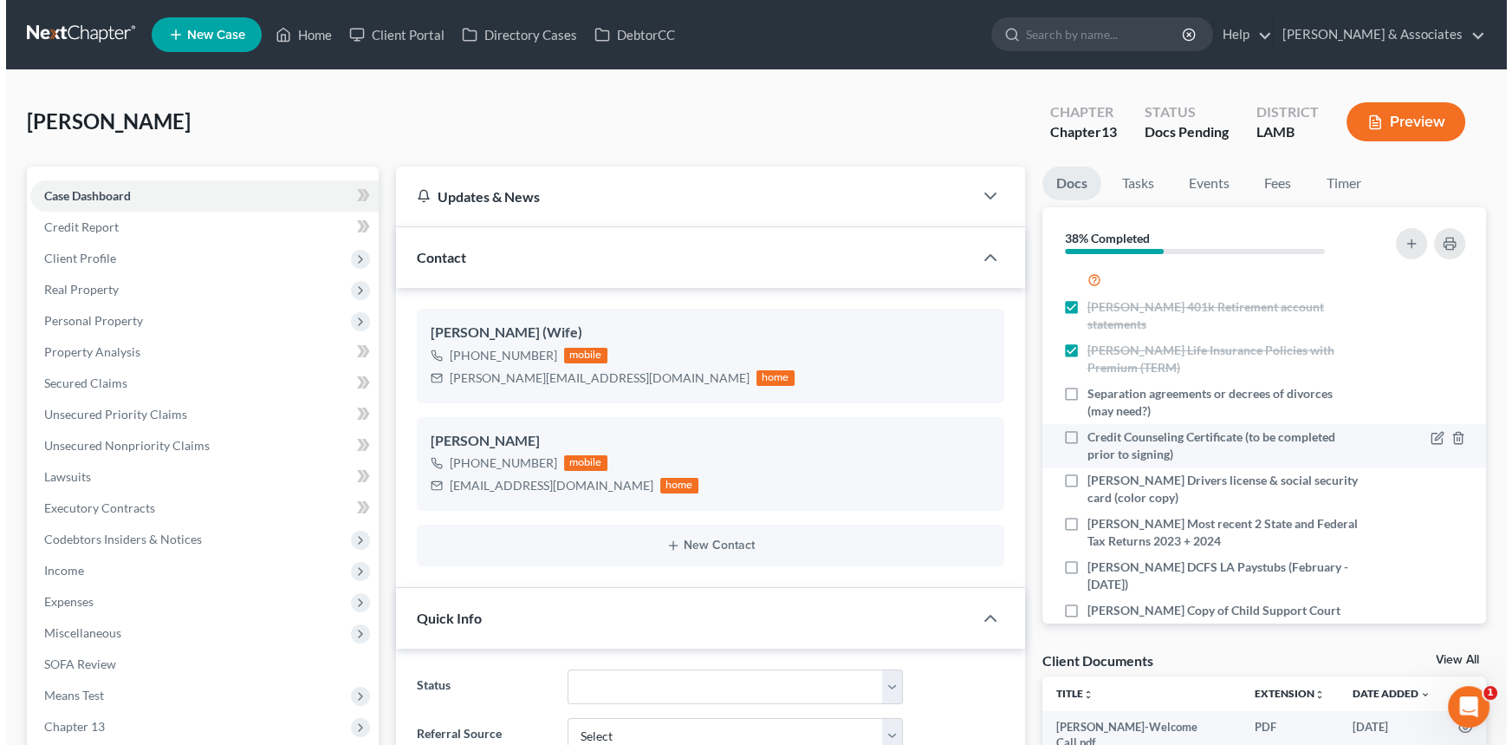
scroll to position [595, 0]
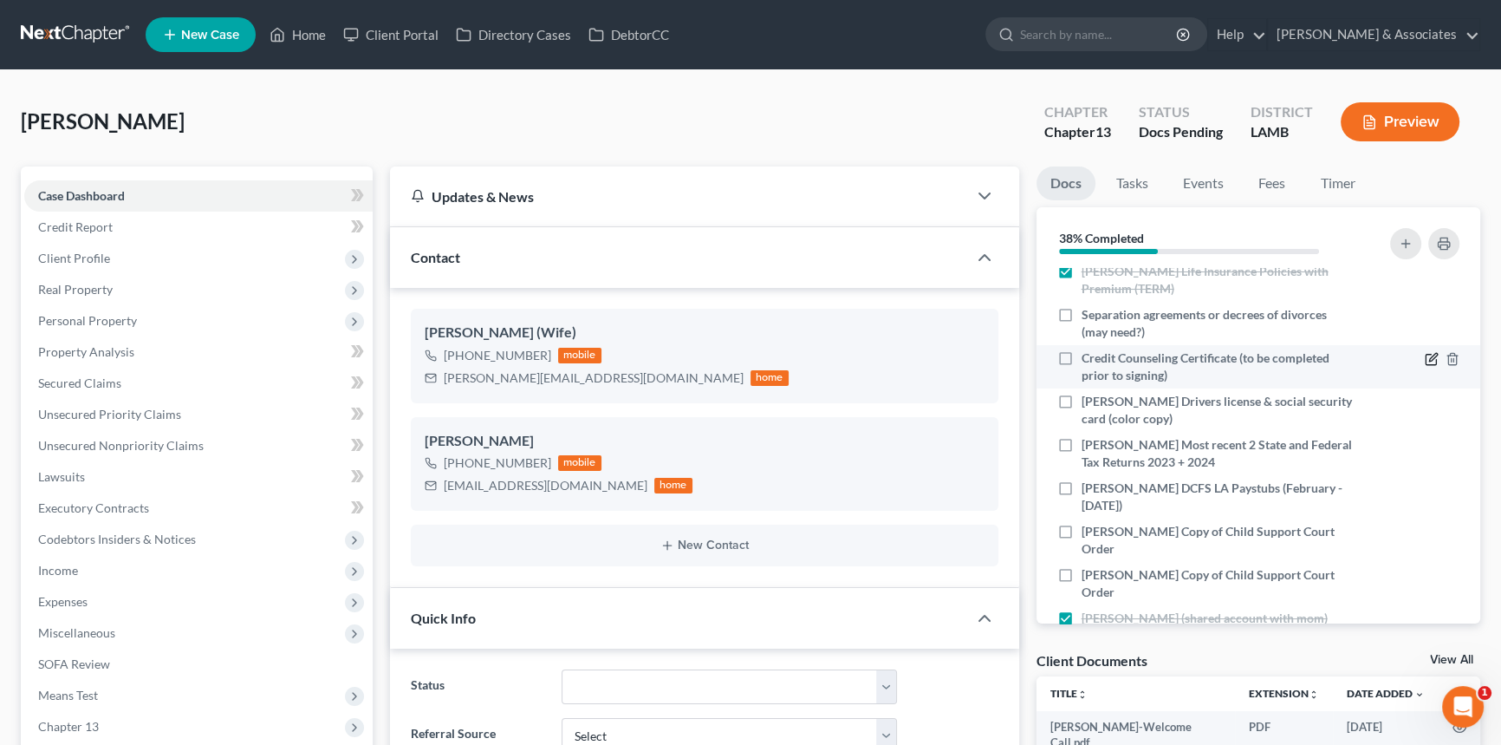
click at [1425, 352] on icon "button" at bounding box center [1432, 359] width 14 height 14
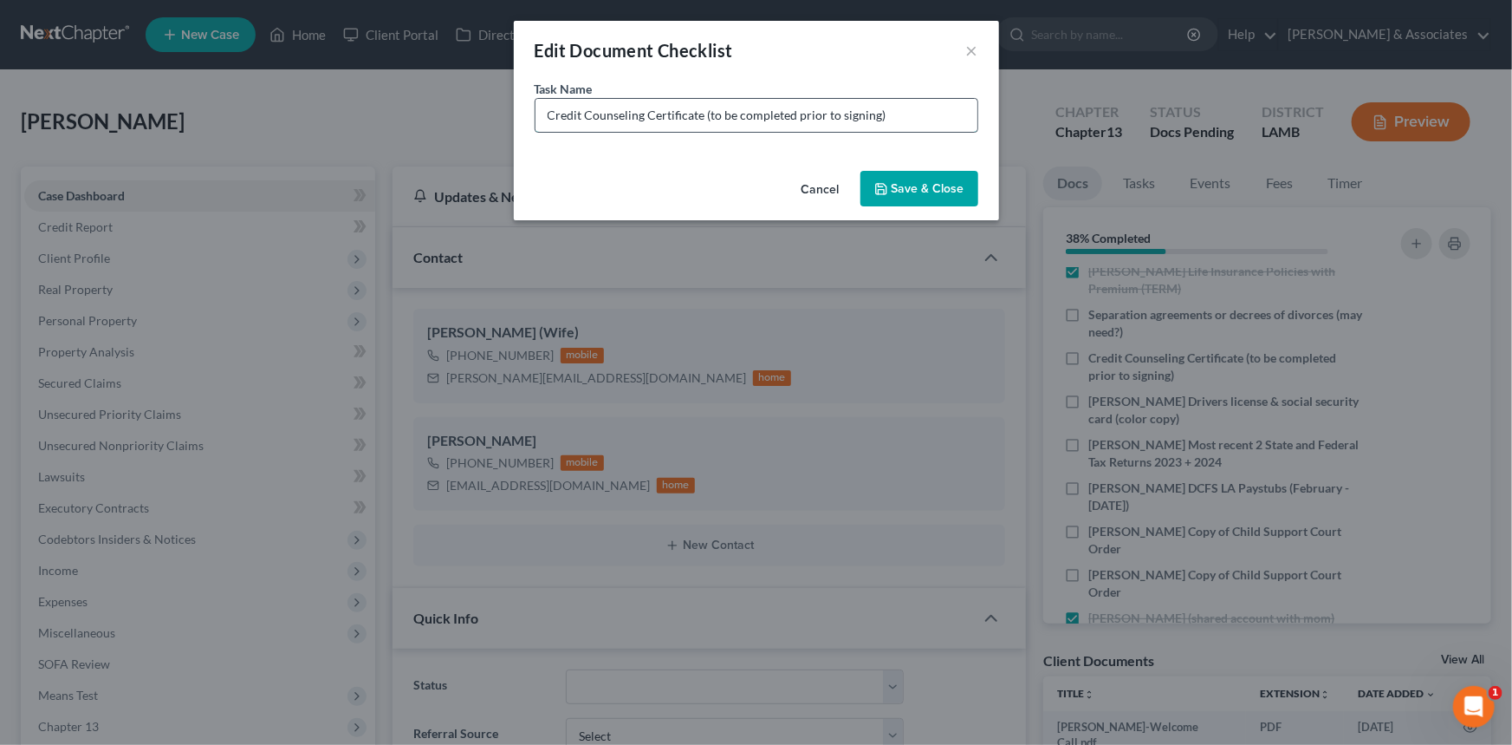
click at [945, 120] on input "Credit Counseling Certificate (to be completed prior to signing)" at bounding box center [757, 115] width 442 height 33
type input "Credit Counseling Certificate (to be completed prior to signing) IF INDIVIDUAL …"
click at [940, 195] on button "Save & Close" at bounding box center [920, 189] width 118 height 36
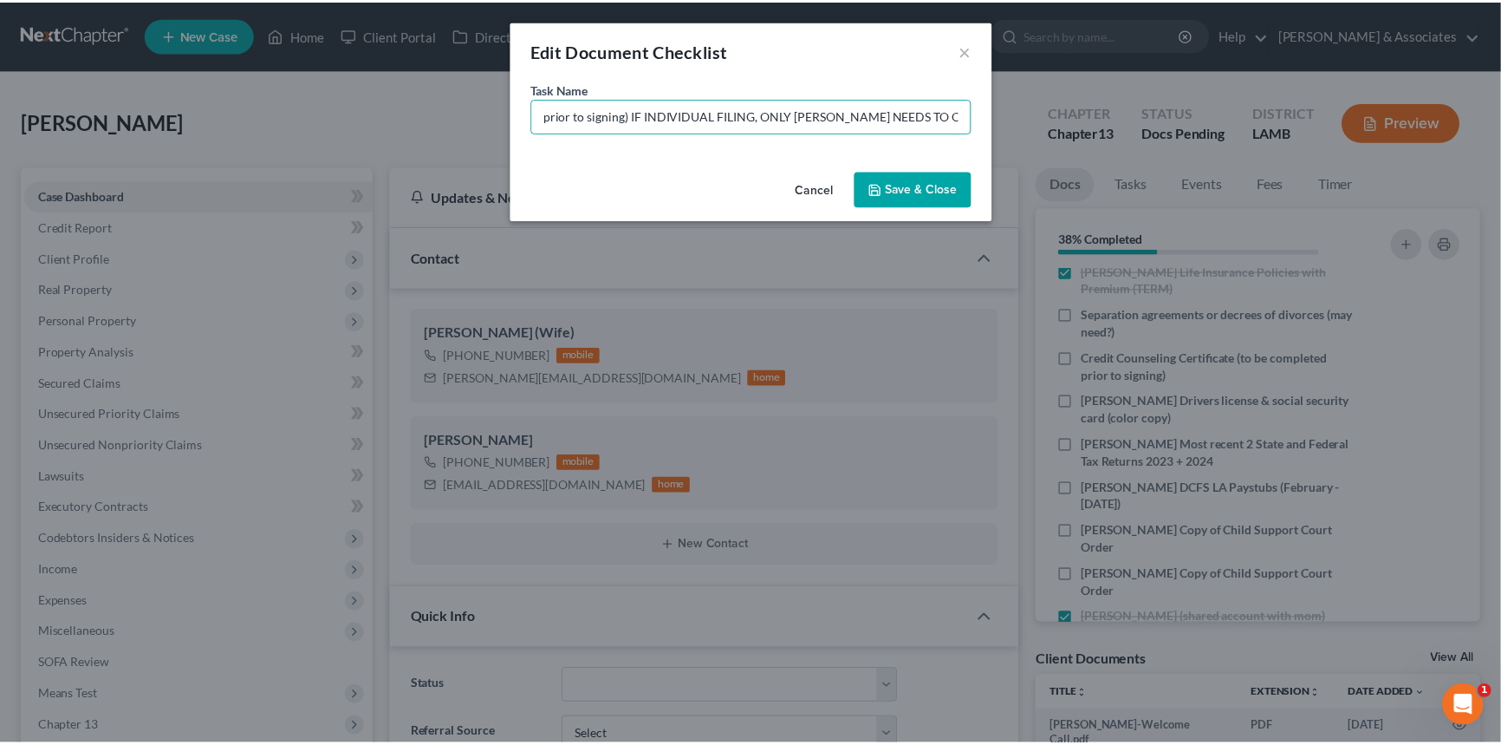
scroll to position [0, 0]
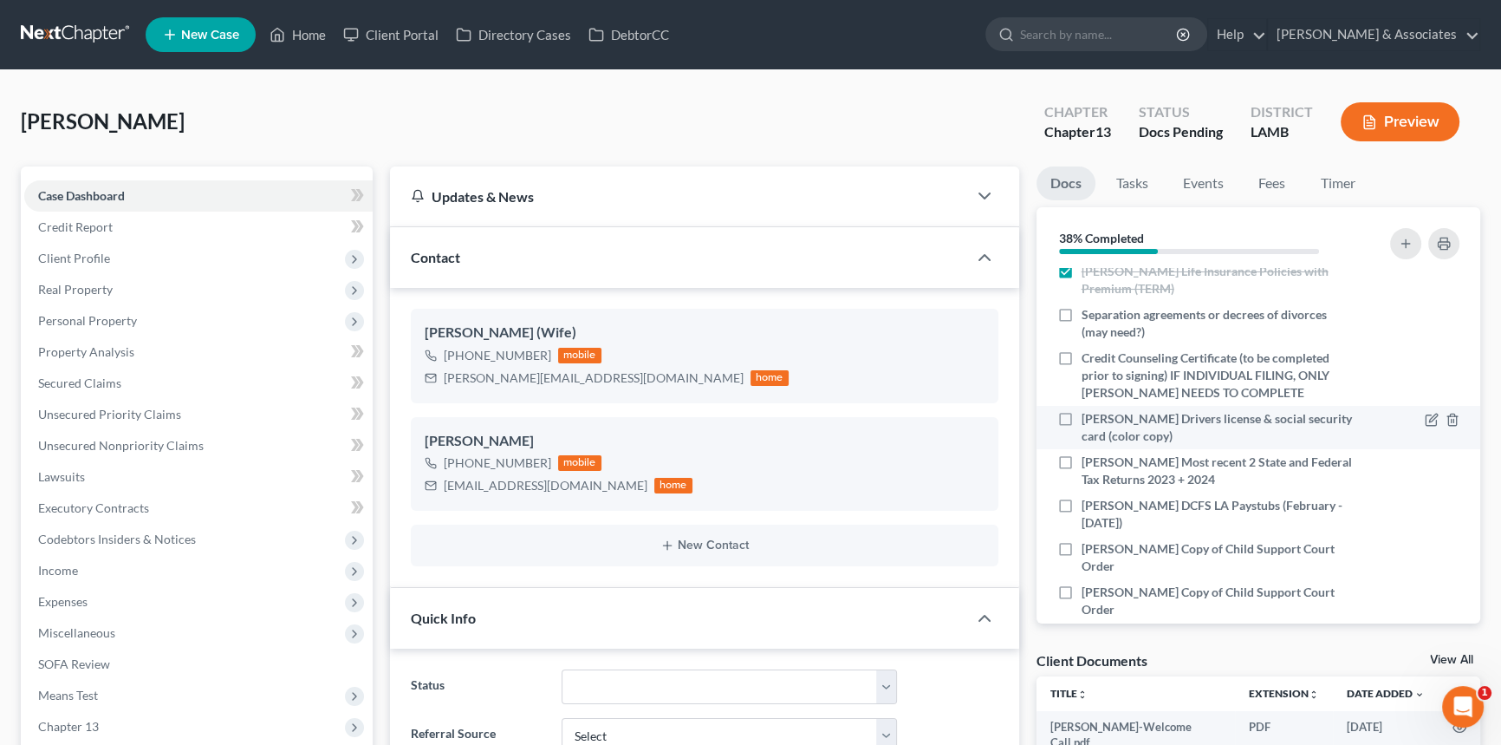
click at [1082, 410] on label "[PERSON_NAME] Drivers license & social security card (color copy)" at bounding box center [1218, 427] width 273 height 35
click at [1089, 410] on input "[PERSON_NAME] Drivers license & social security card (color copy)" at bounding box center [1094, 415] width 11 height 11
checkbox input "true"
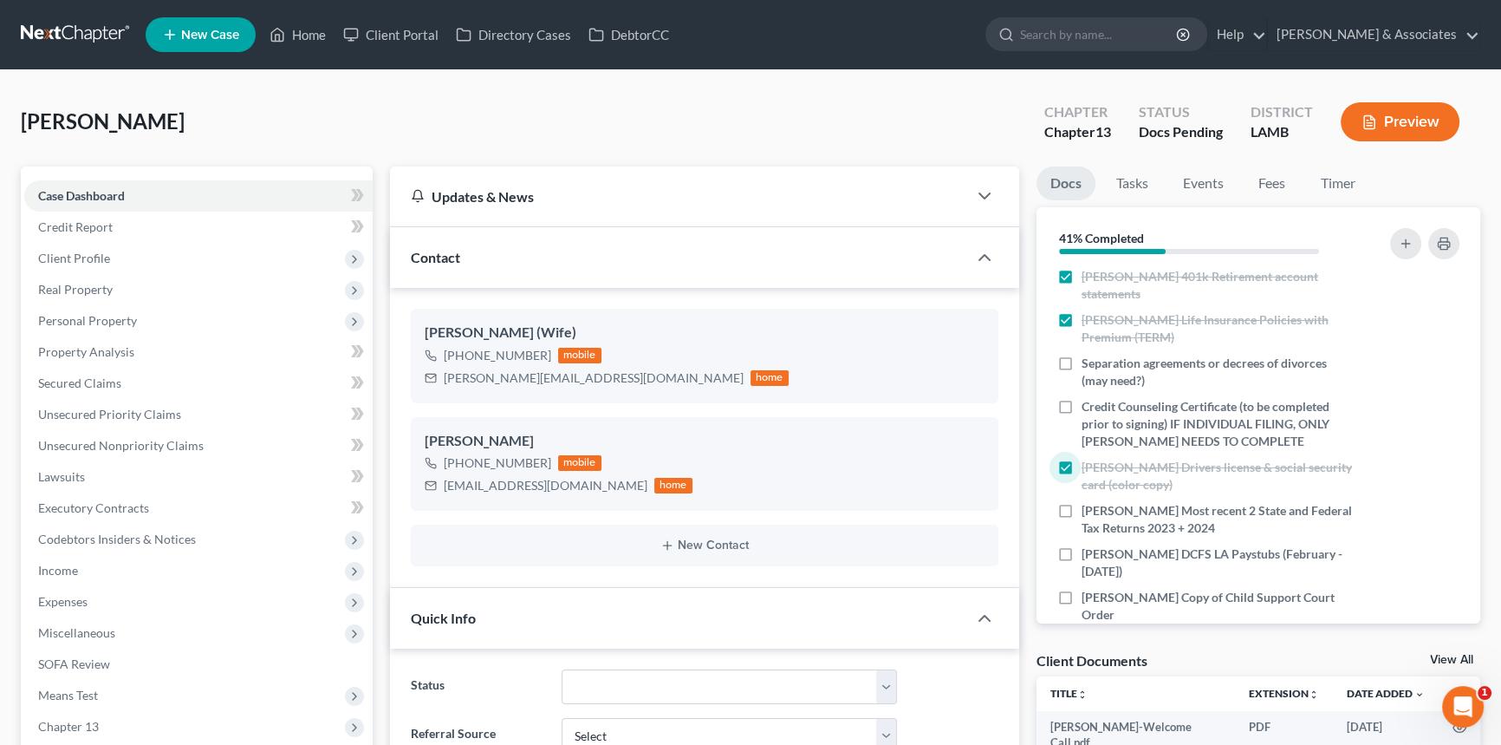
scroll to position [551, 0]
click at [1448, 458] on icon "button" at bounding box center [1452, 463] width 8 height 11
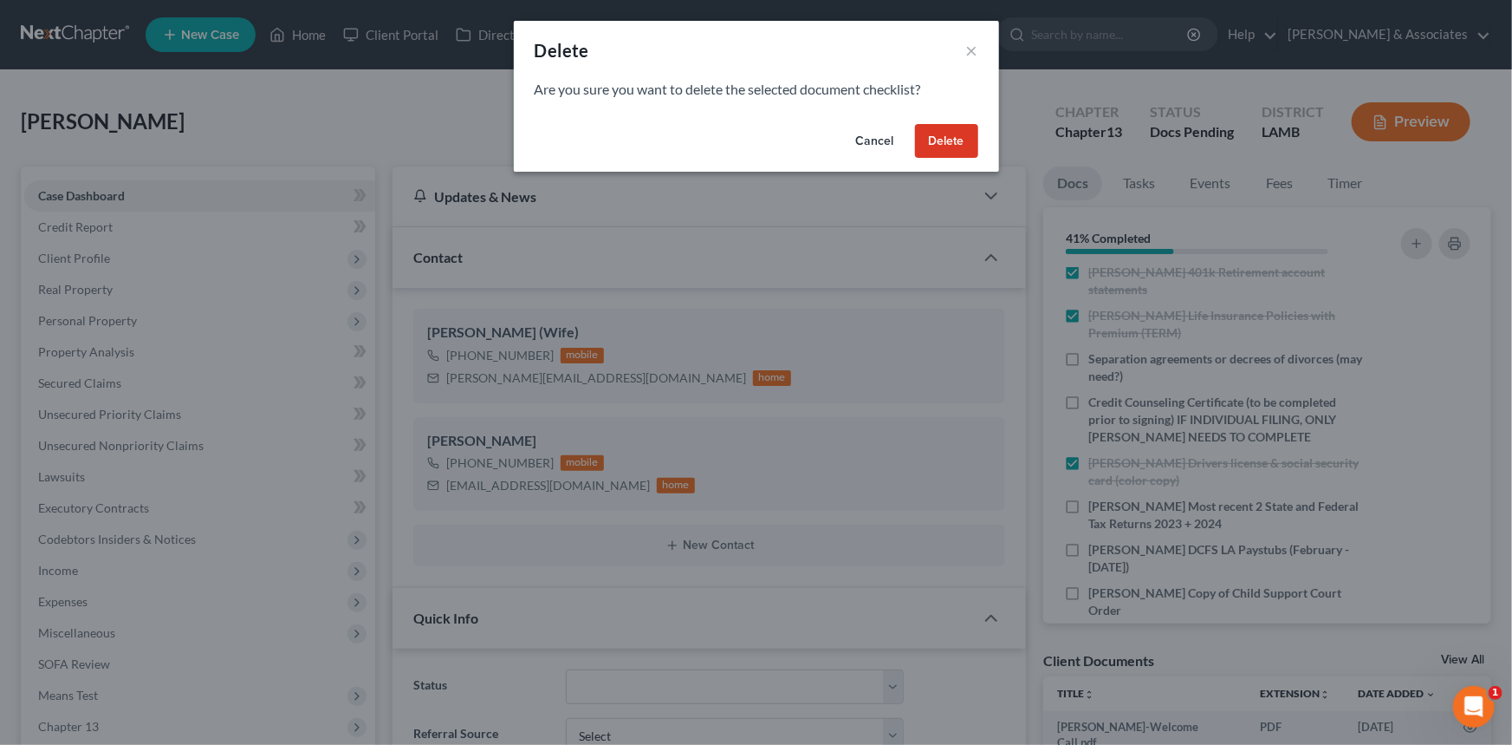
click at [902, 133] on button "Cancel" at bounding box center [875, 141] width 66 height 35
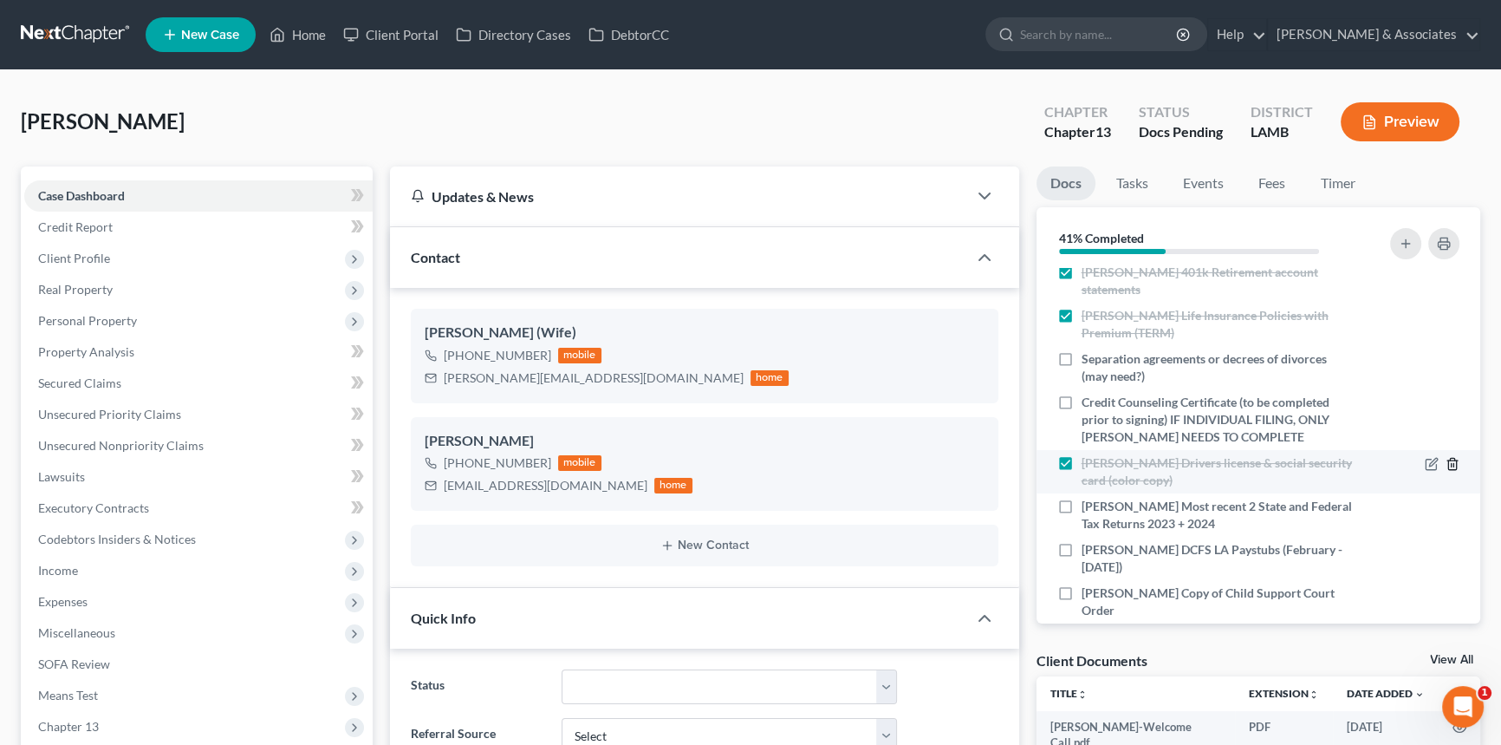
click at [1446, 457] on icon "button" at bounding box center [1453, 464] width 14 height 14
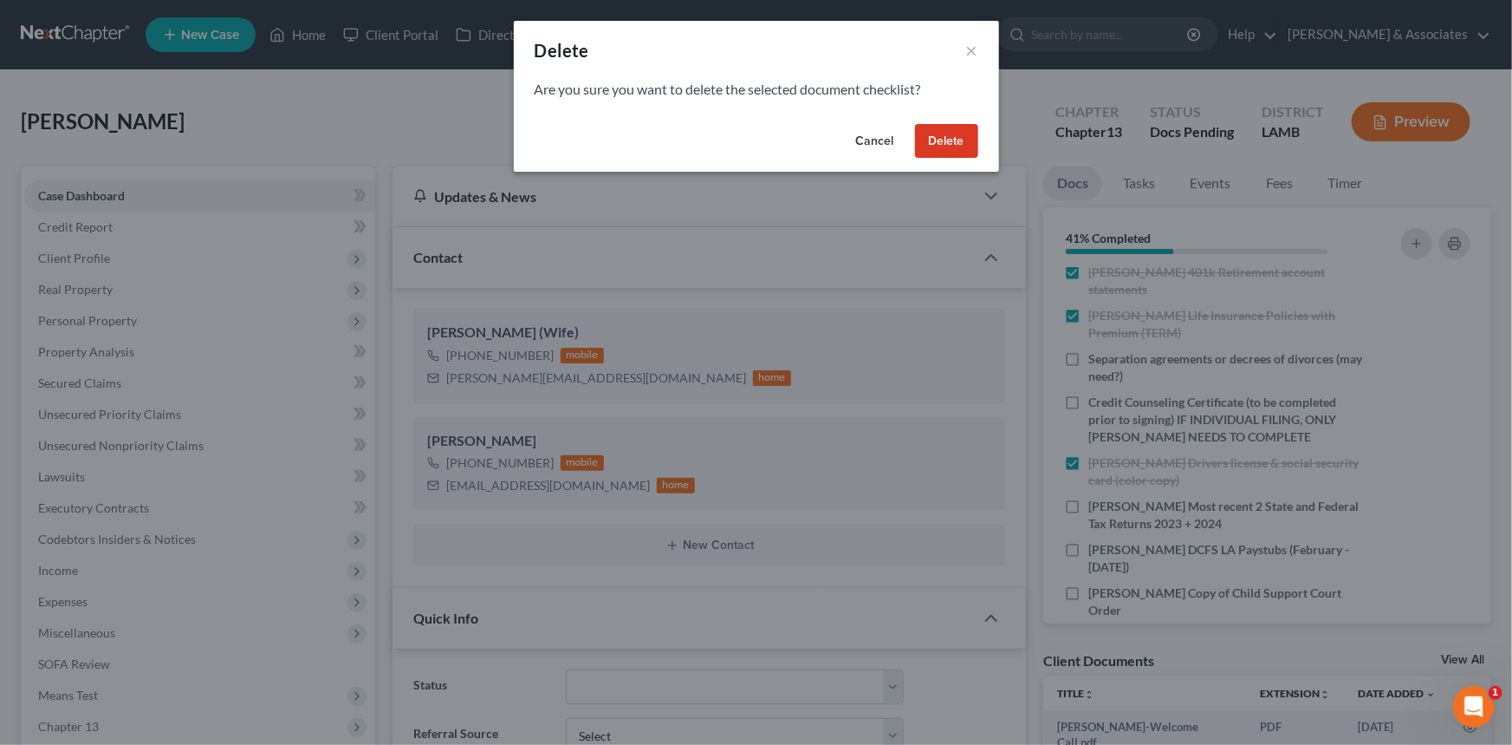
click at [938, 140] on button "Delete" at bounding box center [946, 141] width 63 height 35
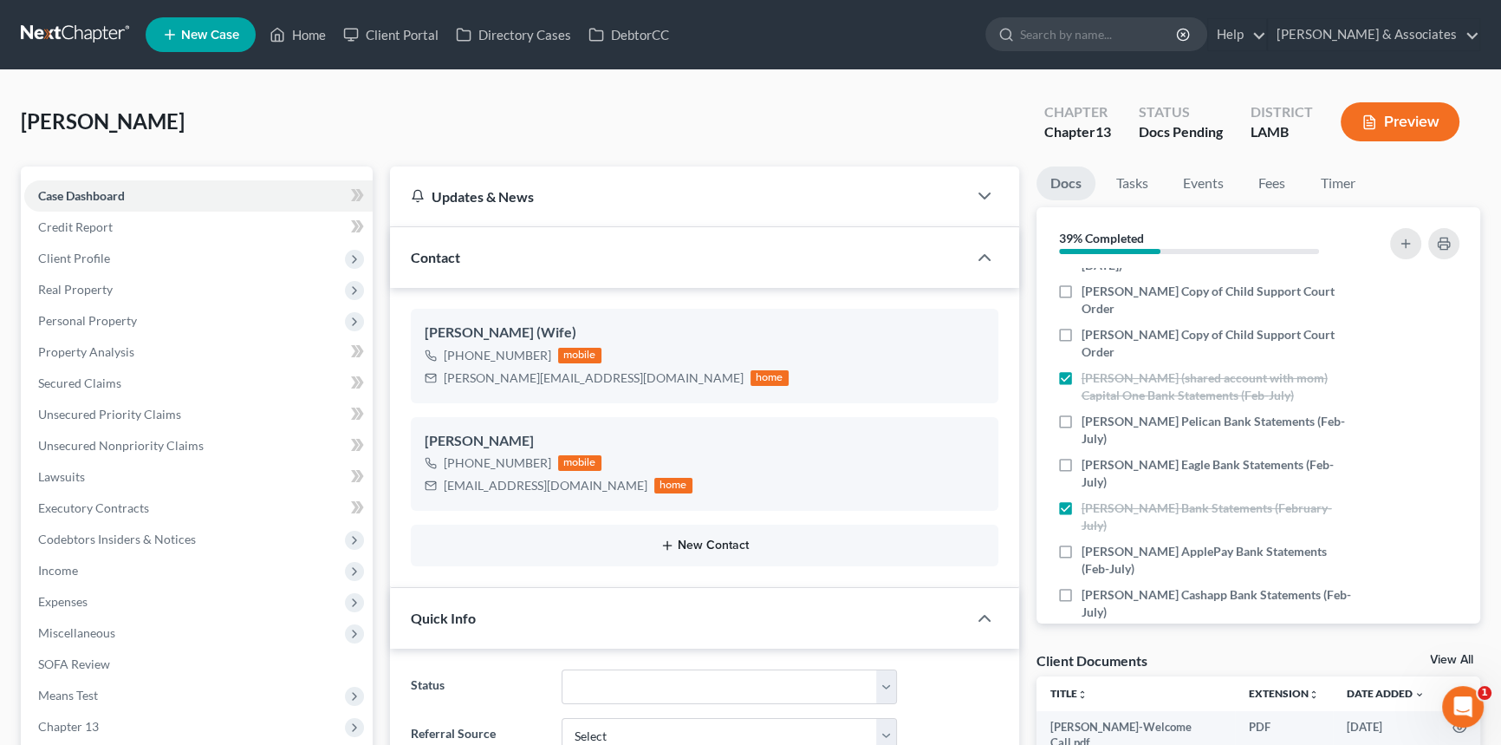
scroll to position [315, 0]
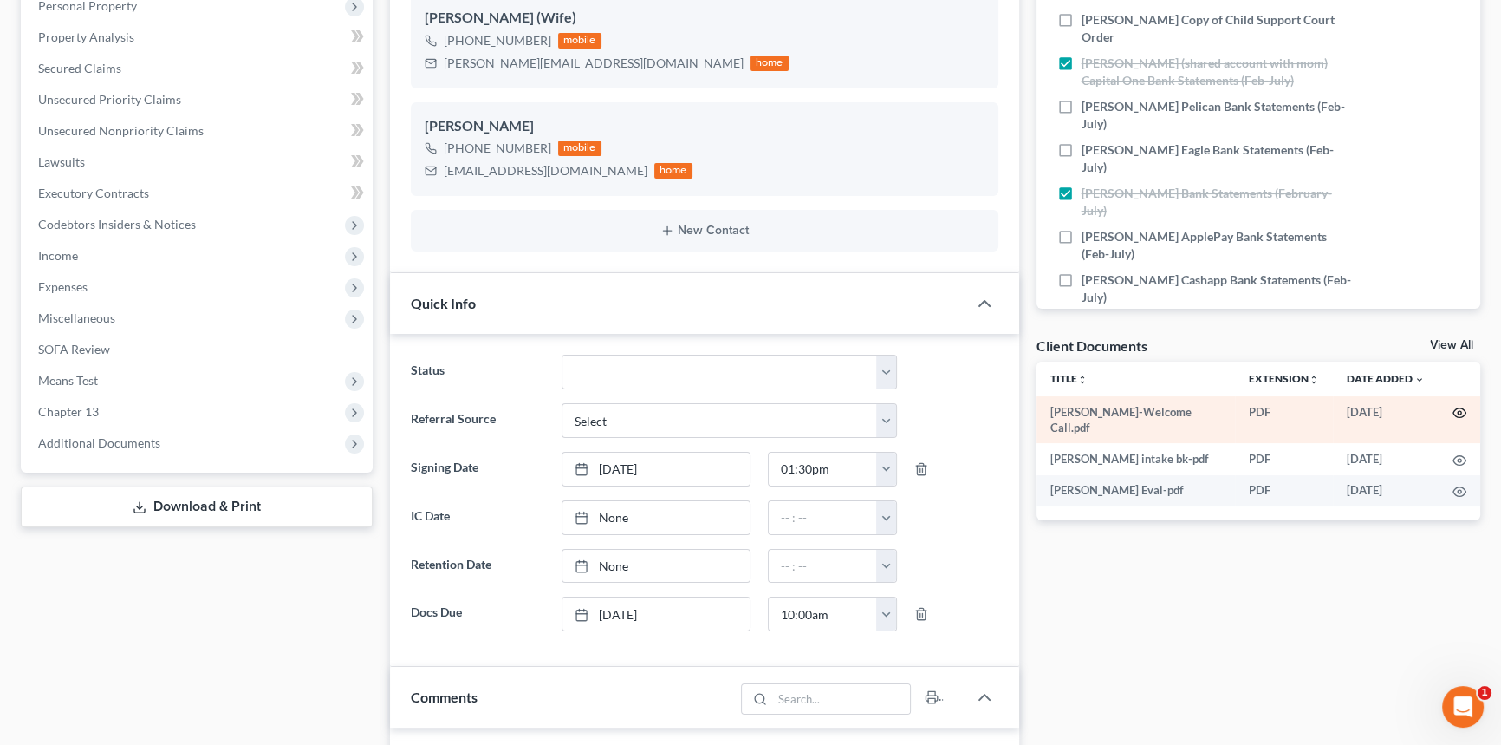
click at [1460, 411] on icon "button" at bounding box center [1460, 413] width 14 height 14
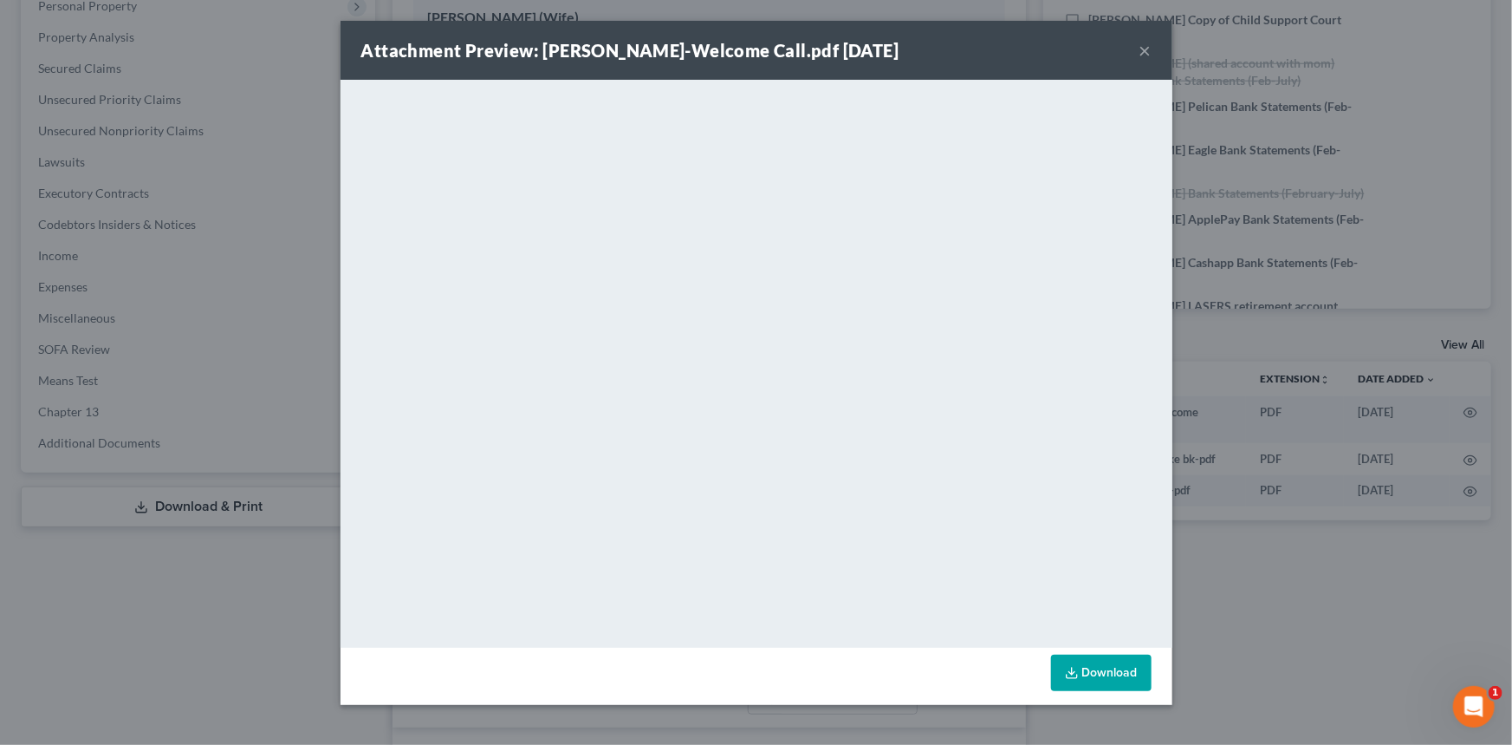
click at [1144, 49] on button "×" at bounding box center [1146, 50] width 12 height 21
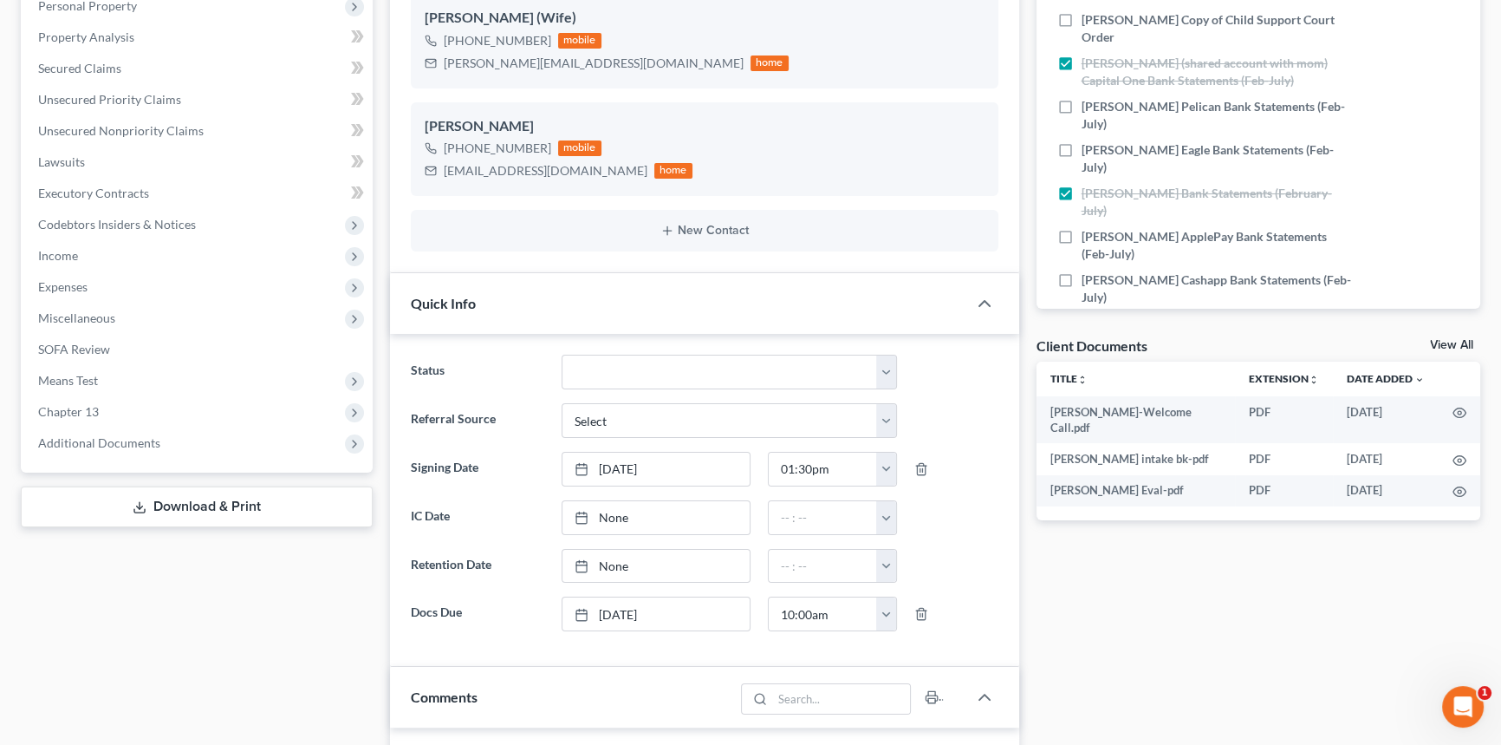
click at [1448, 361] on icon "button" at bounding box center [1452, 366] width 8 height 11
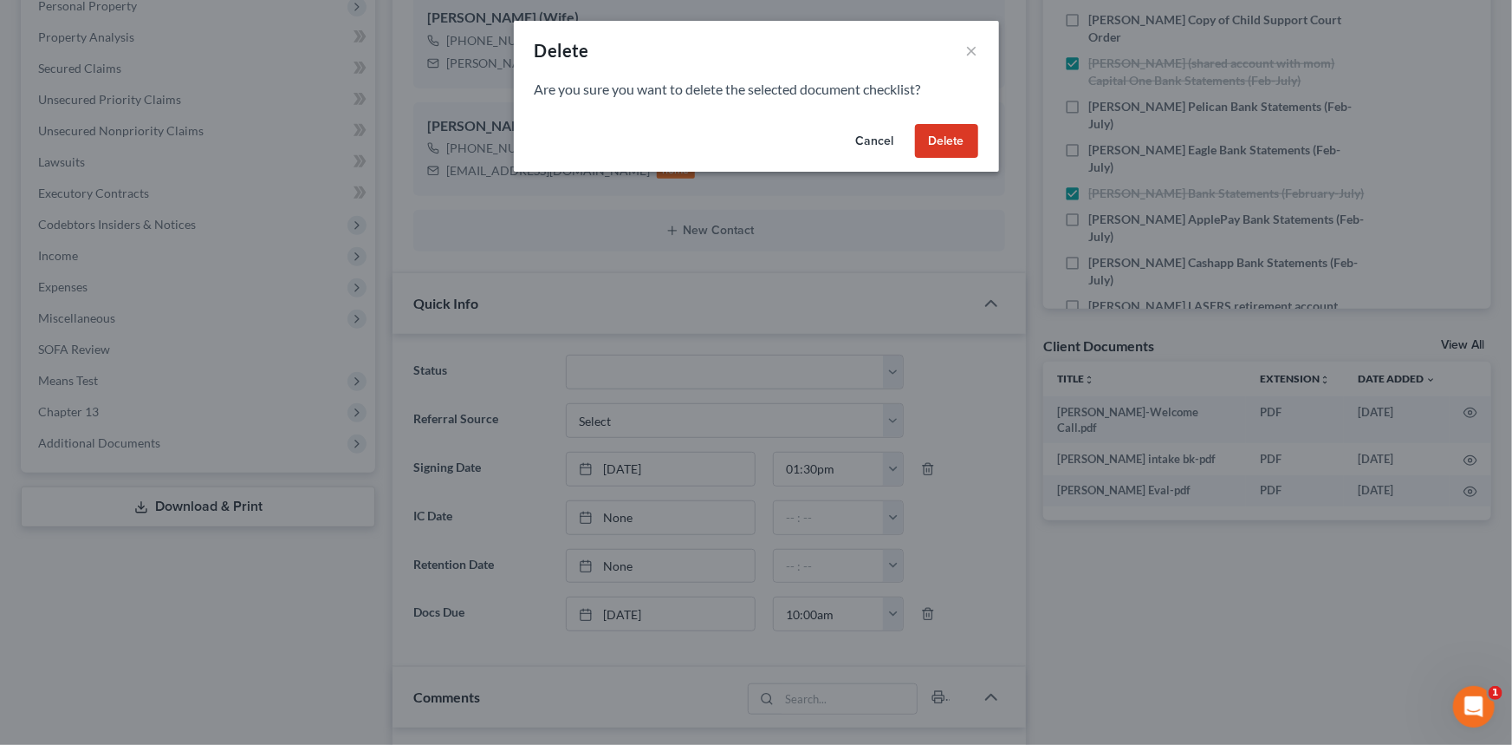
click at [965, 135] on button "Delete" at bounding box center [946, 141] width 63 height 35
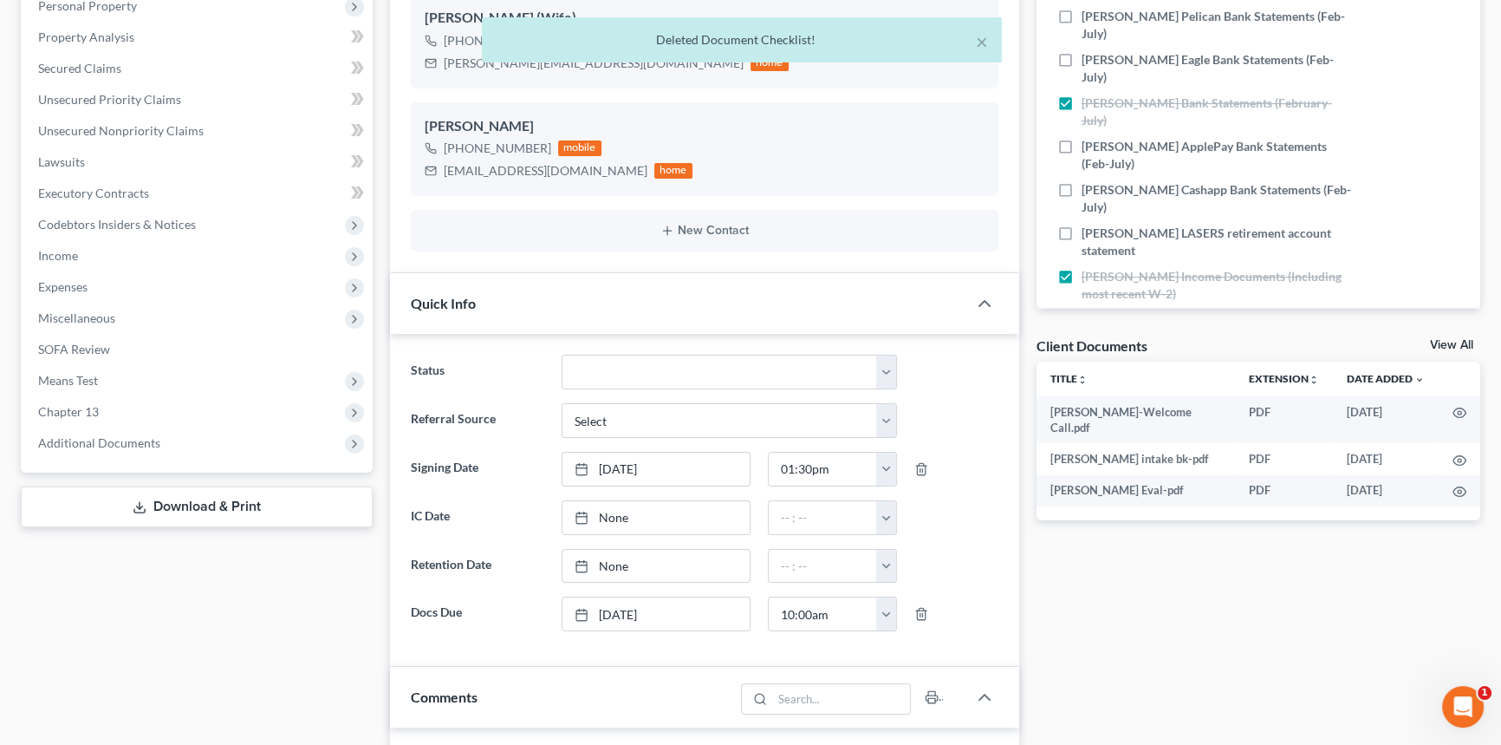
scroll to position [907, 0]
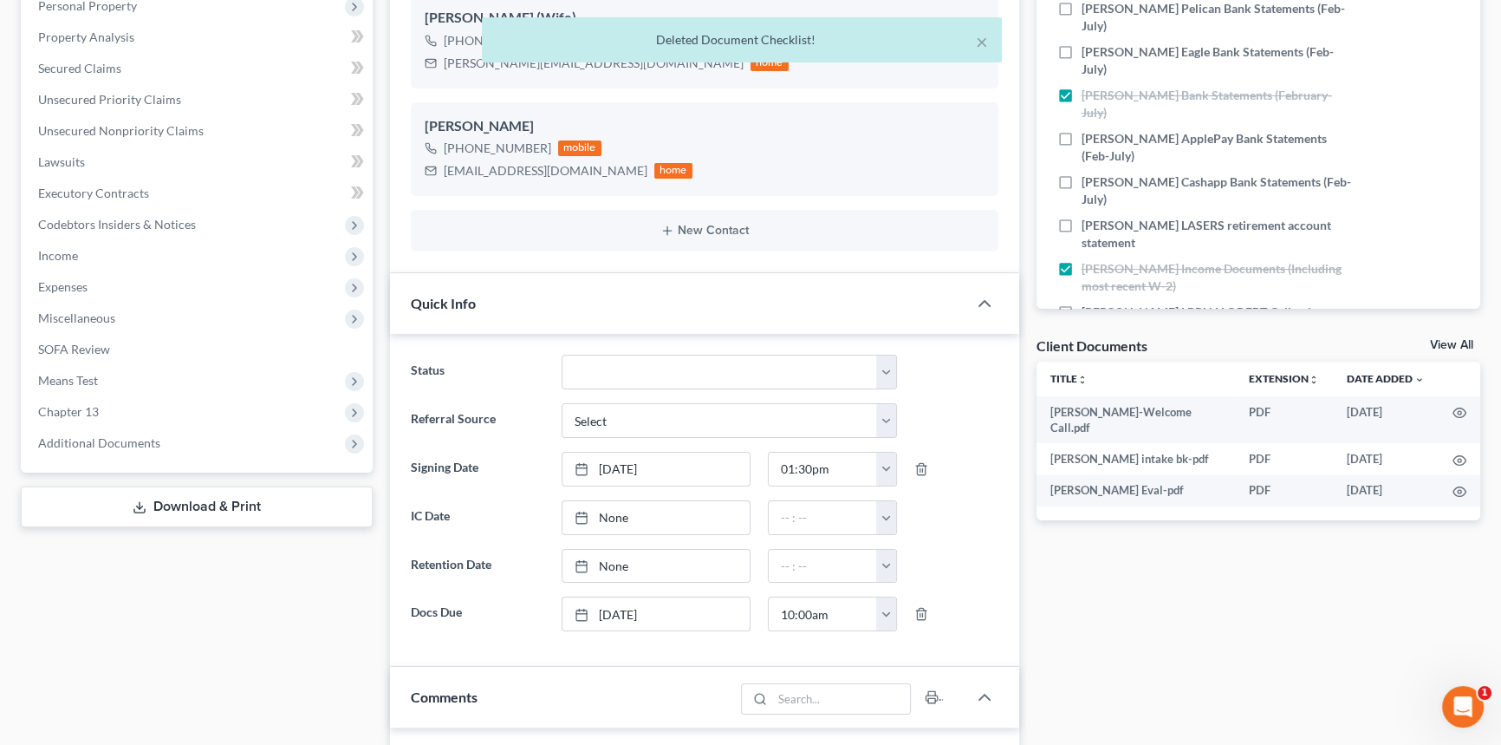
click at [1448, 350] on icon "button" at bounding box center [1452, 355] width 8 height 11
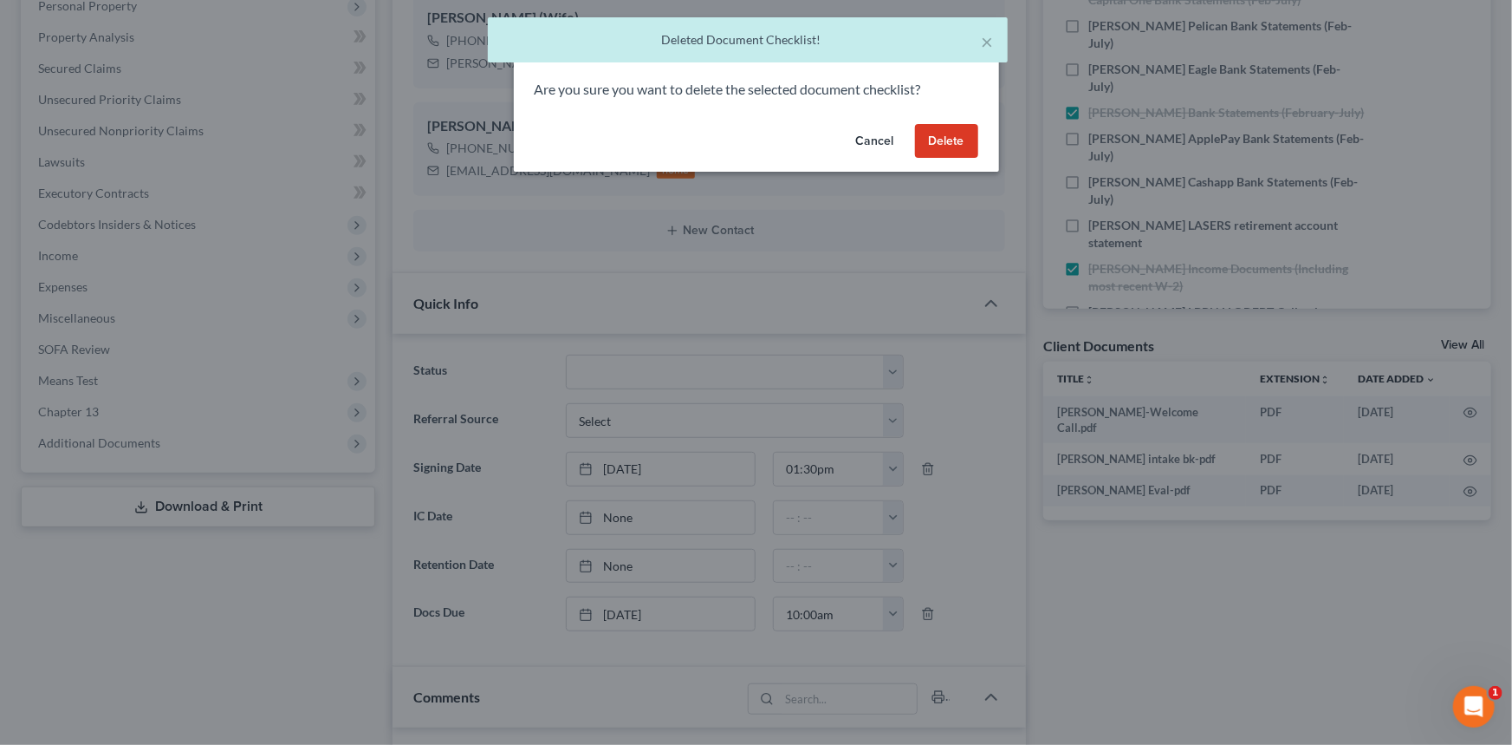
click at [933, 133] on button "Delete" at bounding box center [946, 141] width 63 height 35
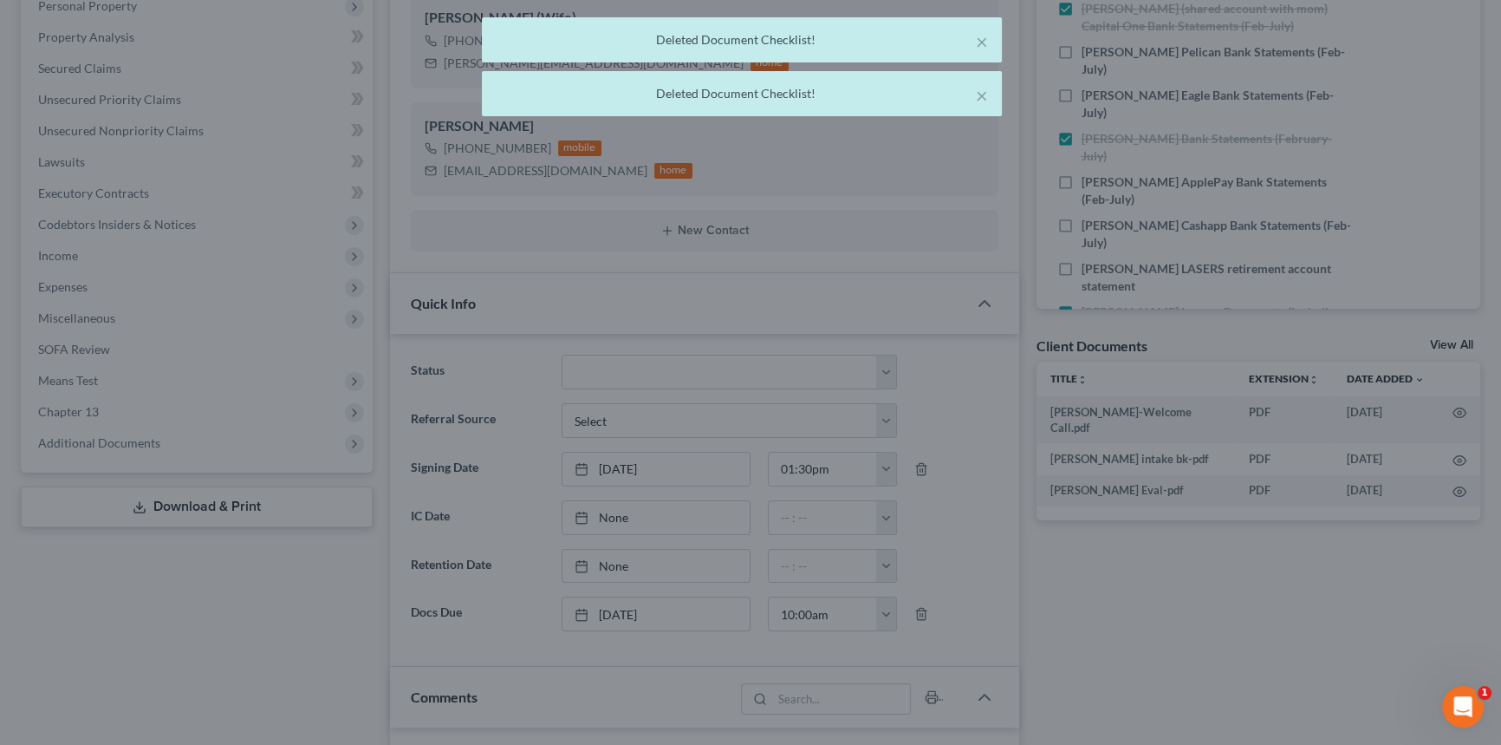
scroll to position [881, 0]
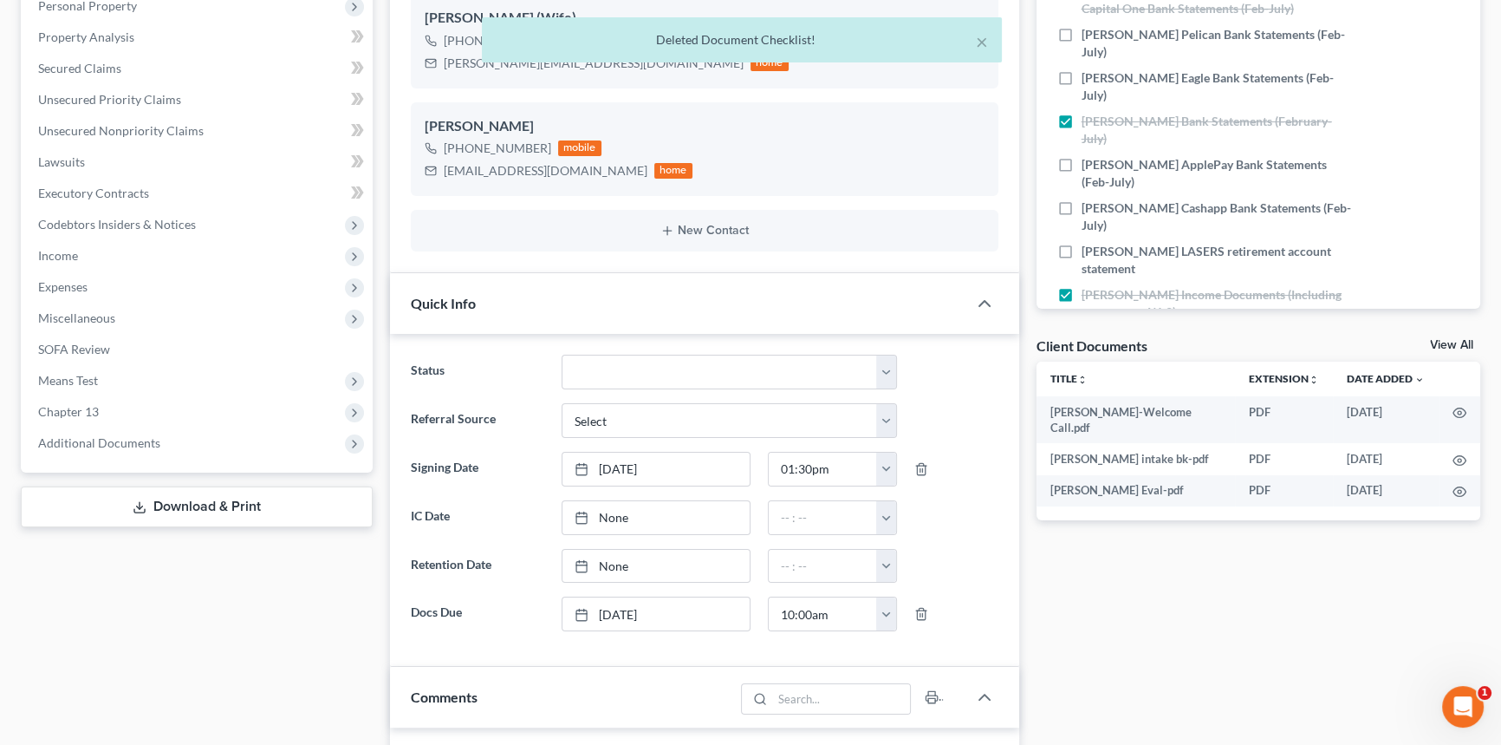
click at [1447, 419] on icon "button" at bounding box center [1453, 426] width 14 height 14
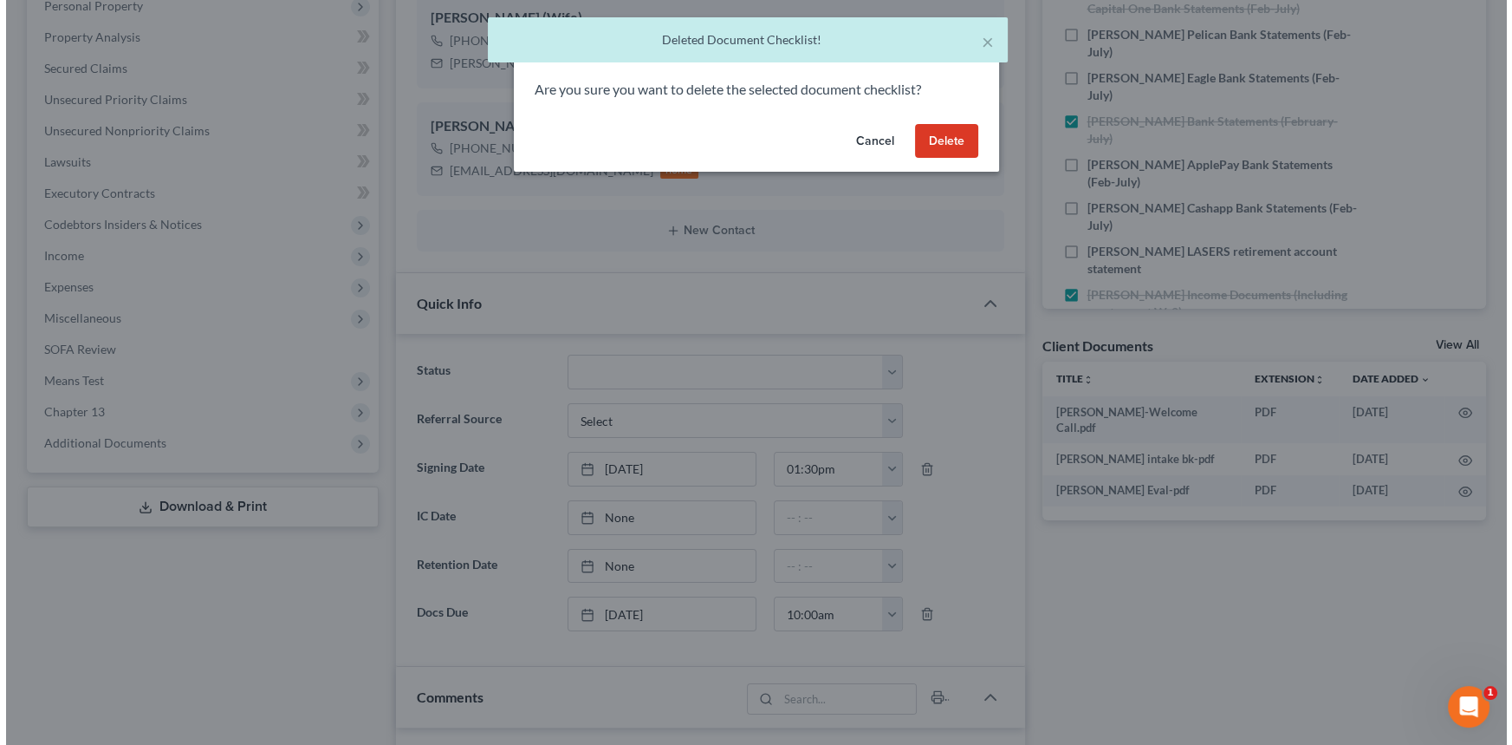
scroll to position [864, 0]
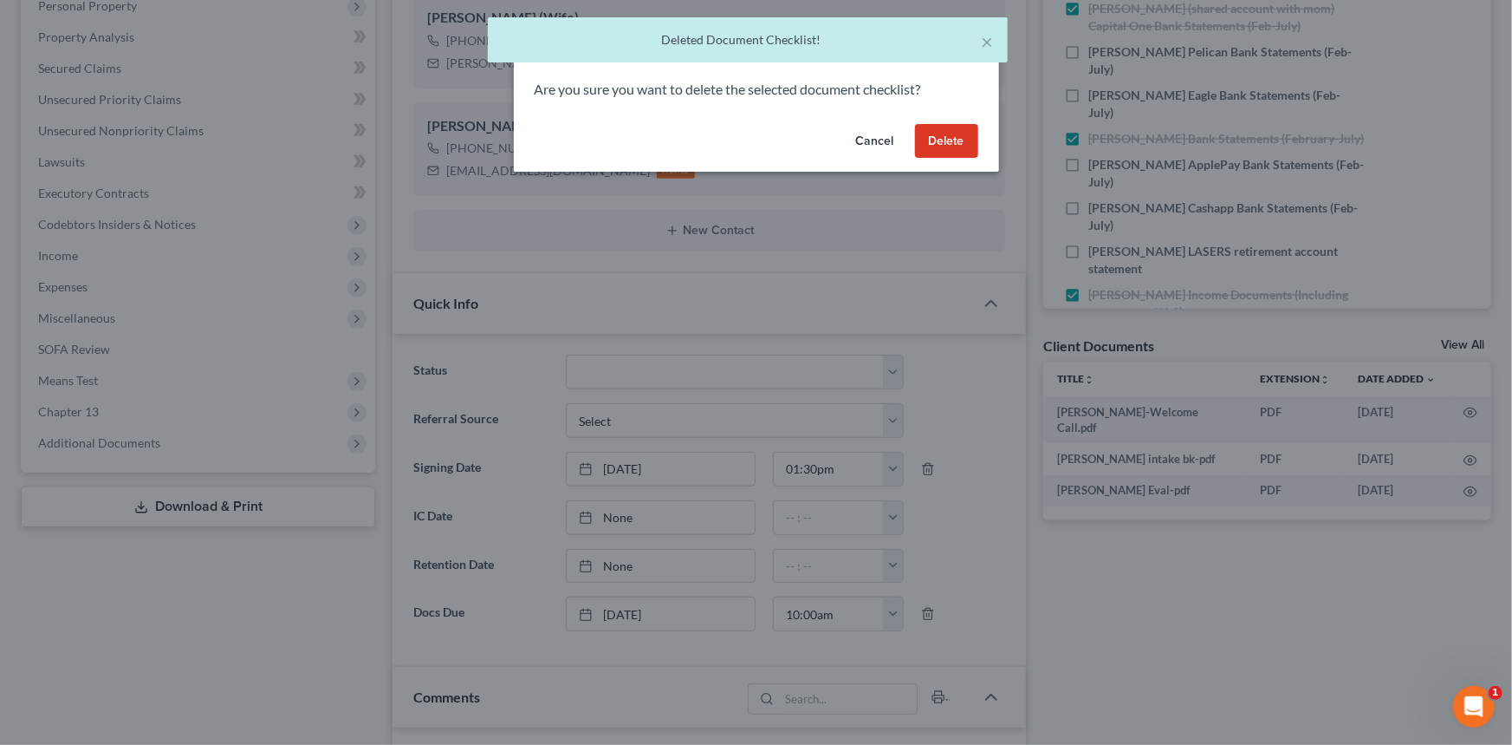
click at [947, 142] on button "Delete" at bounding box center [946, 141] width 63 height 35
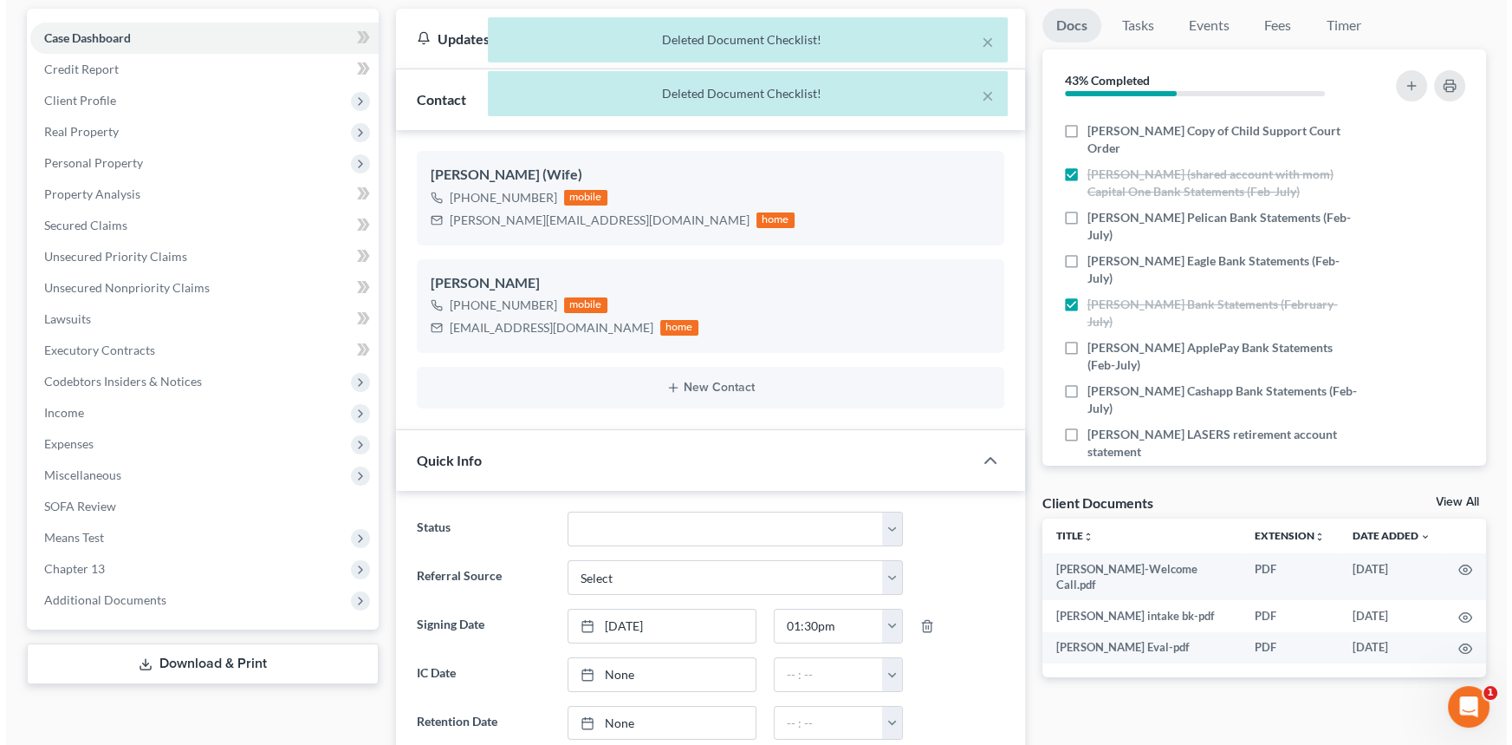
scroll to position [157, 0]
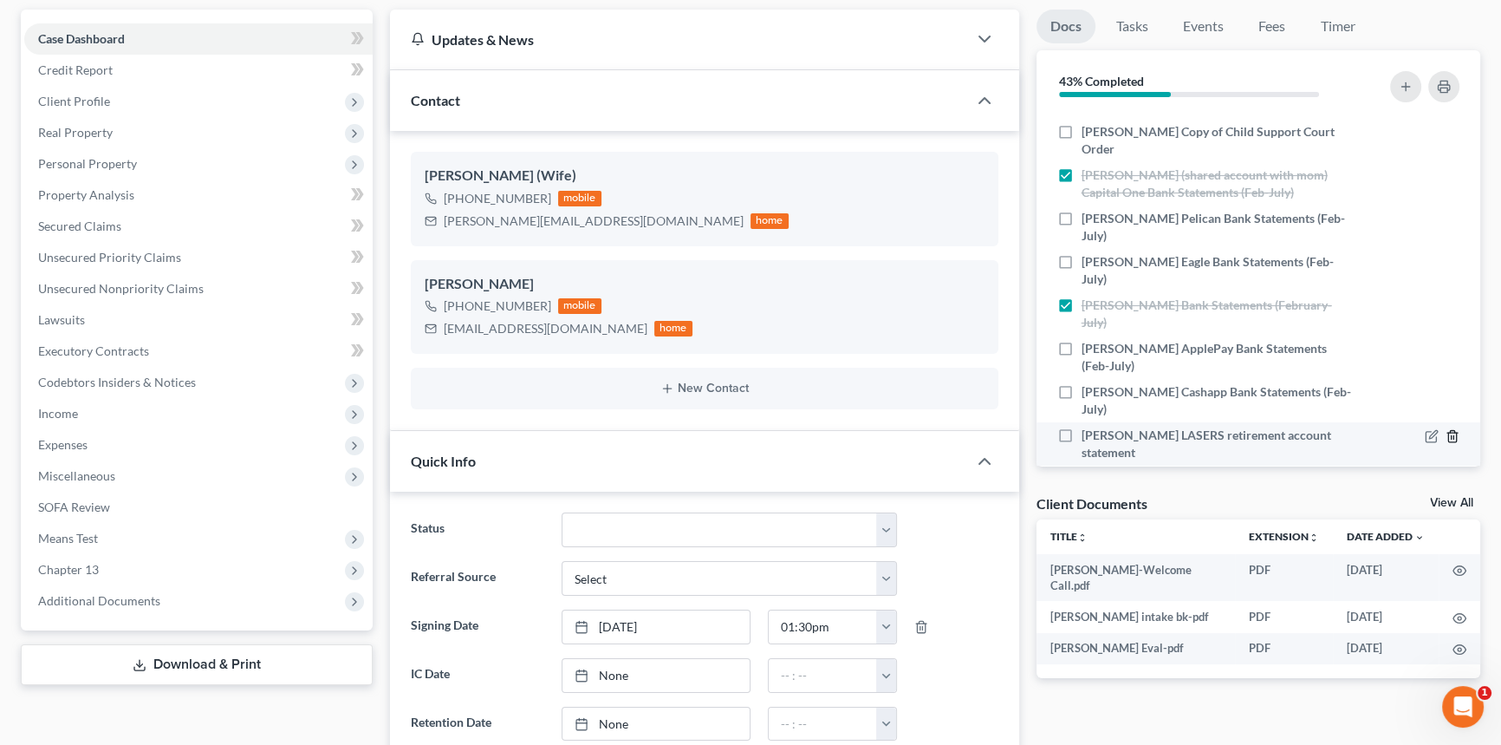
click at [1446, 429] on icon "button" at bounding box center [1453, 436] width 14 height 14
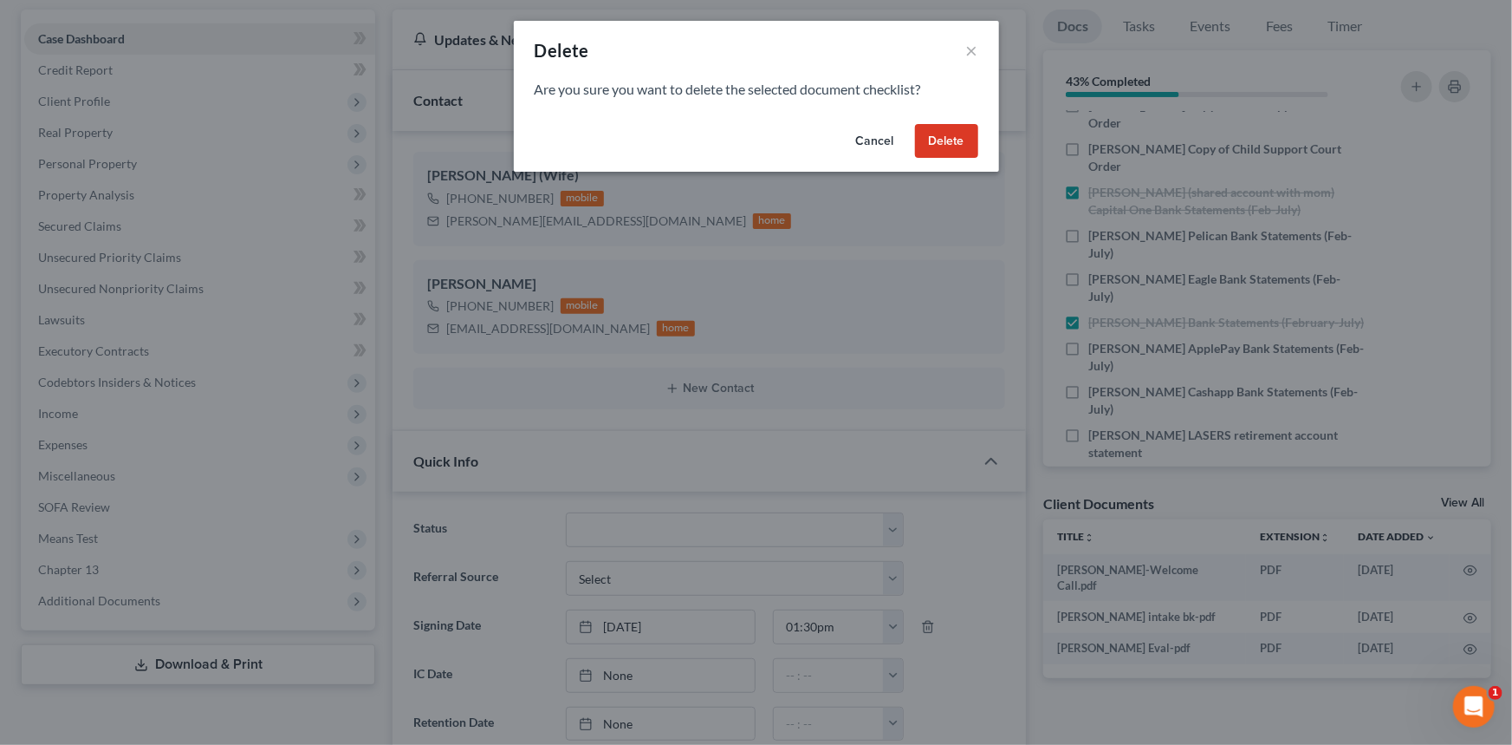
click at [953, 137] on button "Delete" at bounding box center [946, 141] width 63 height 35
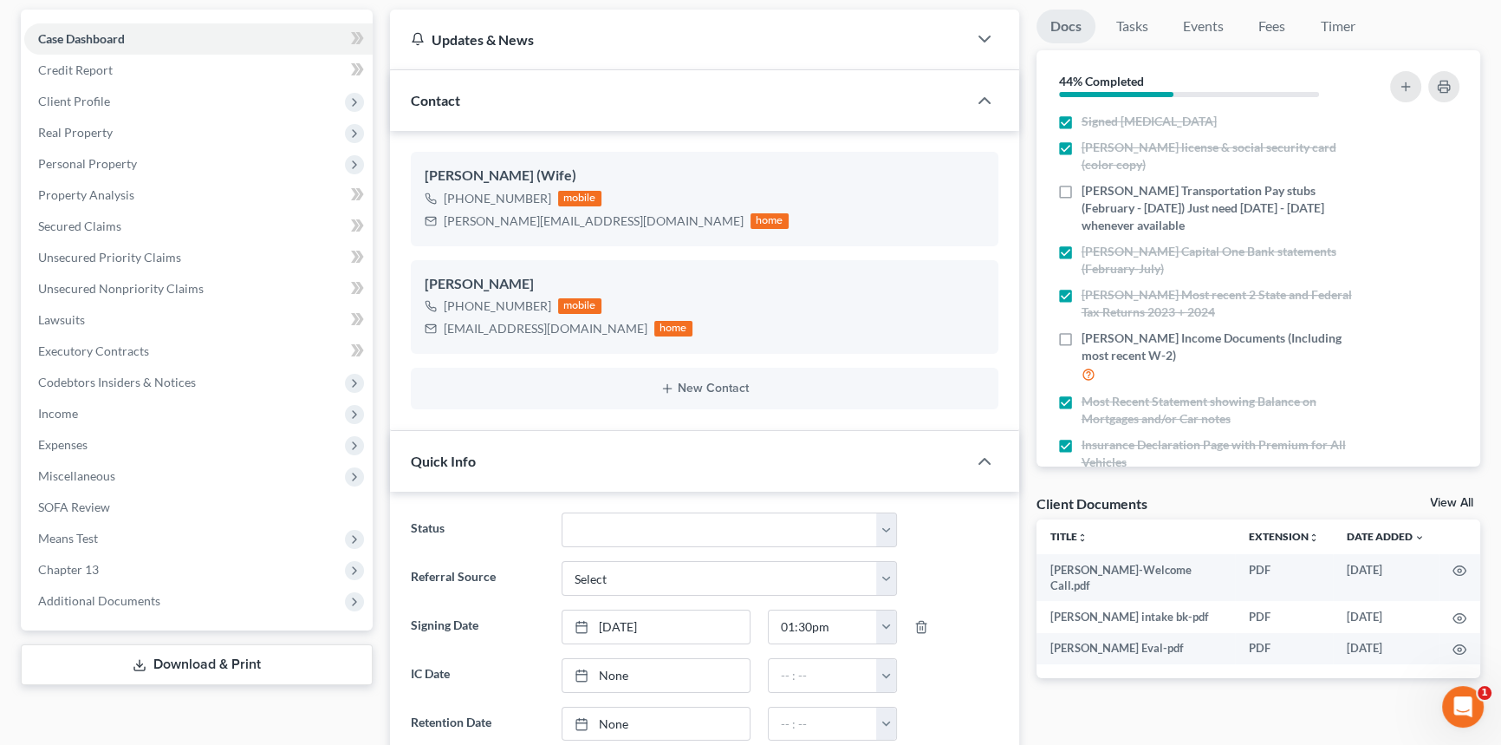
scroll to position [0, 0]
click at [1453, 81] on button "button" at bounding box center [1443, 86] width 31 height 31
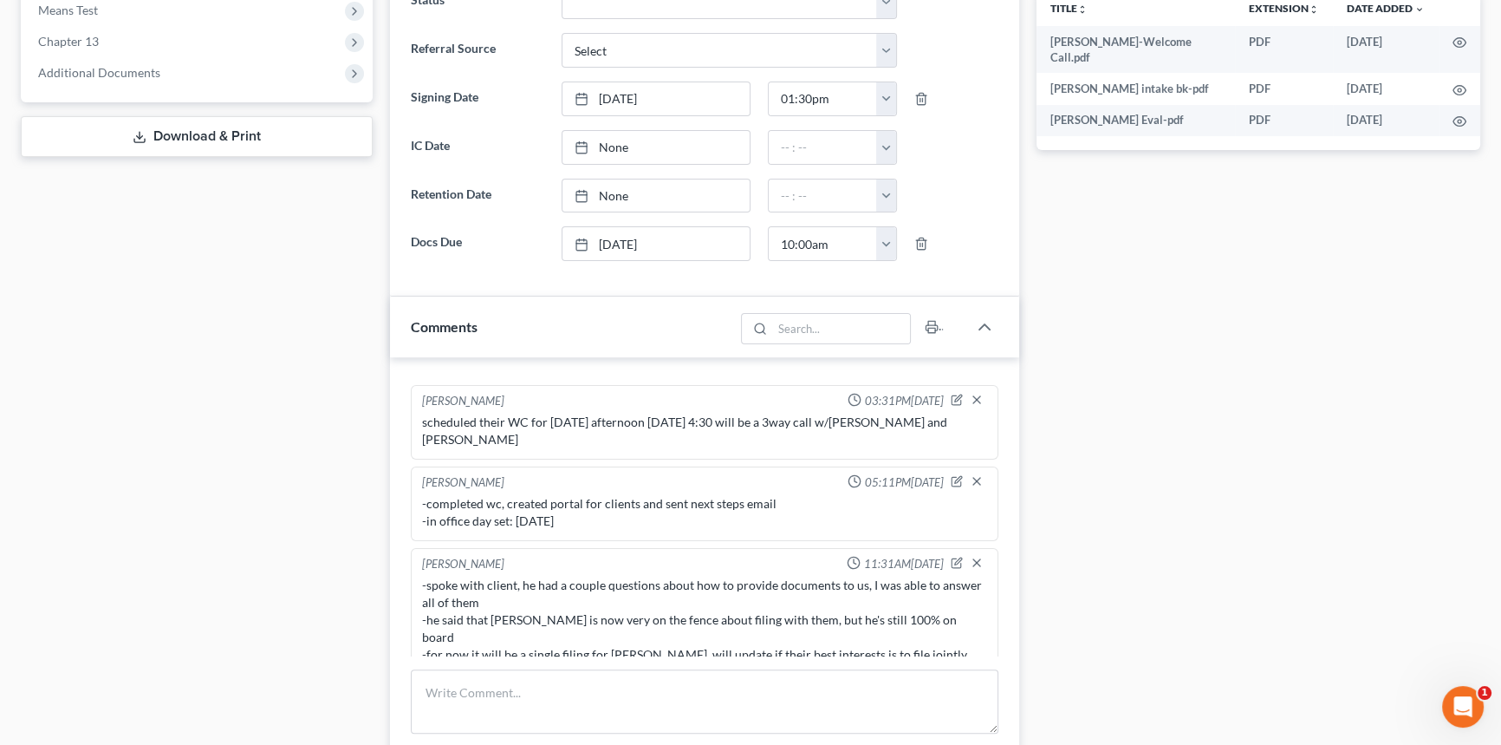
scroll to position [1050, 0]
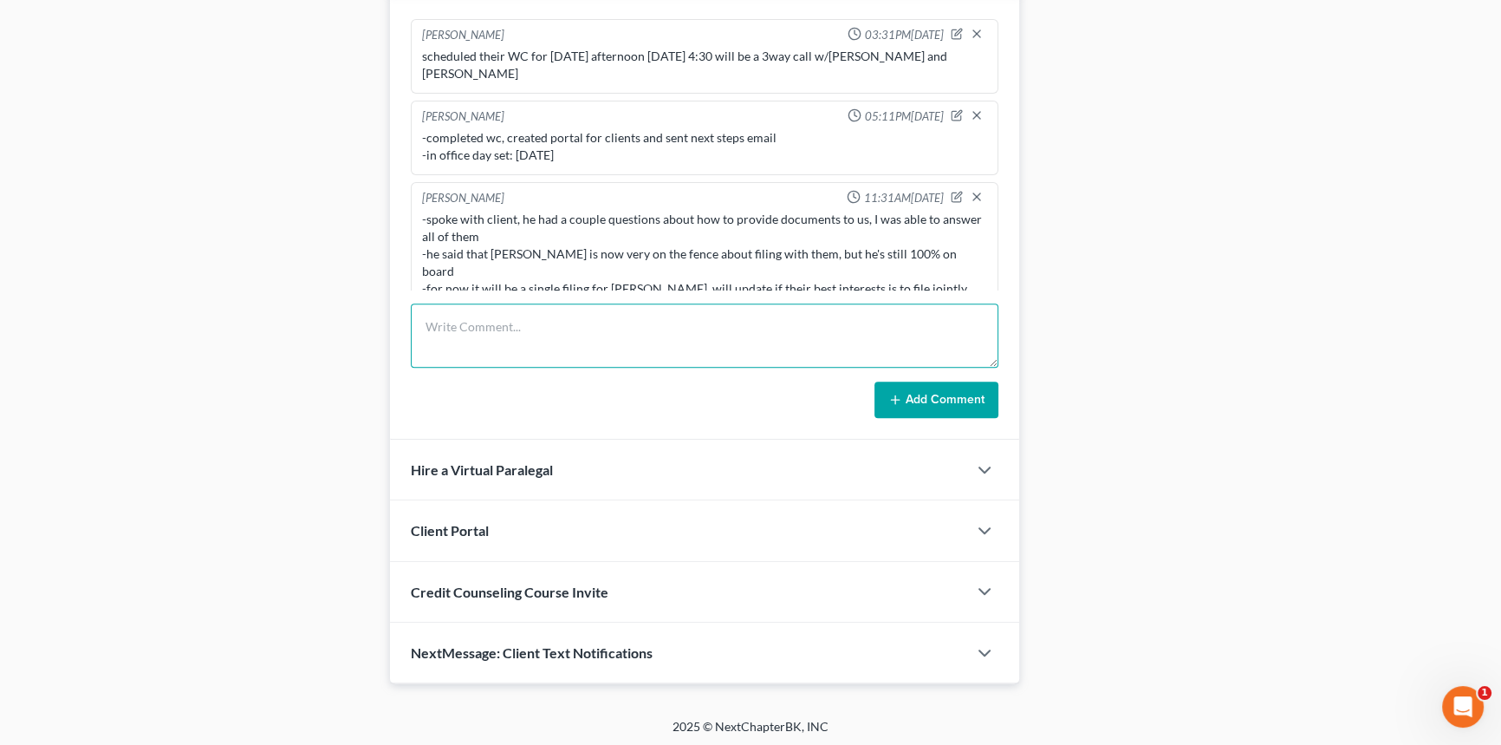
click at [493, 345] on textarea at bounding box center [705, 335] width 588 height 64
type textarea "-"
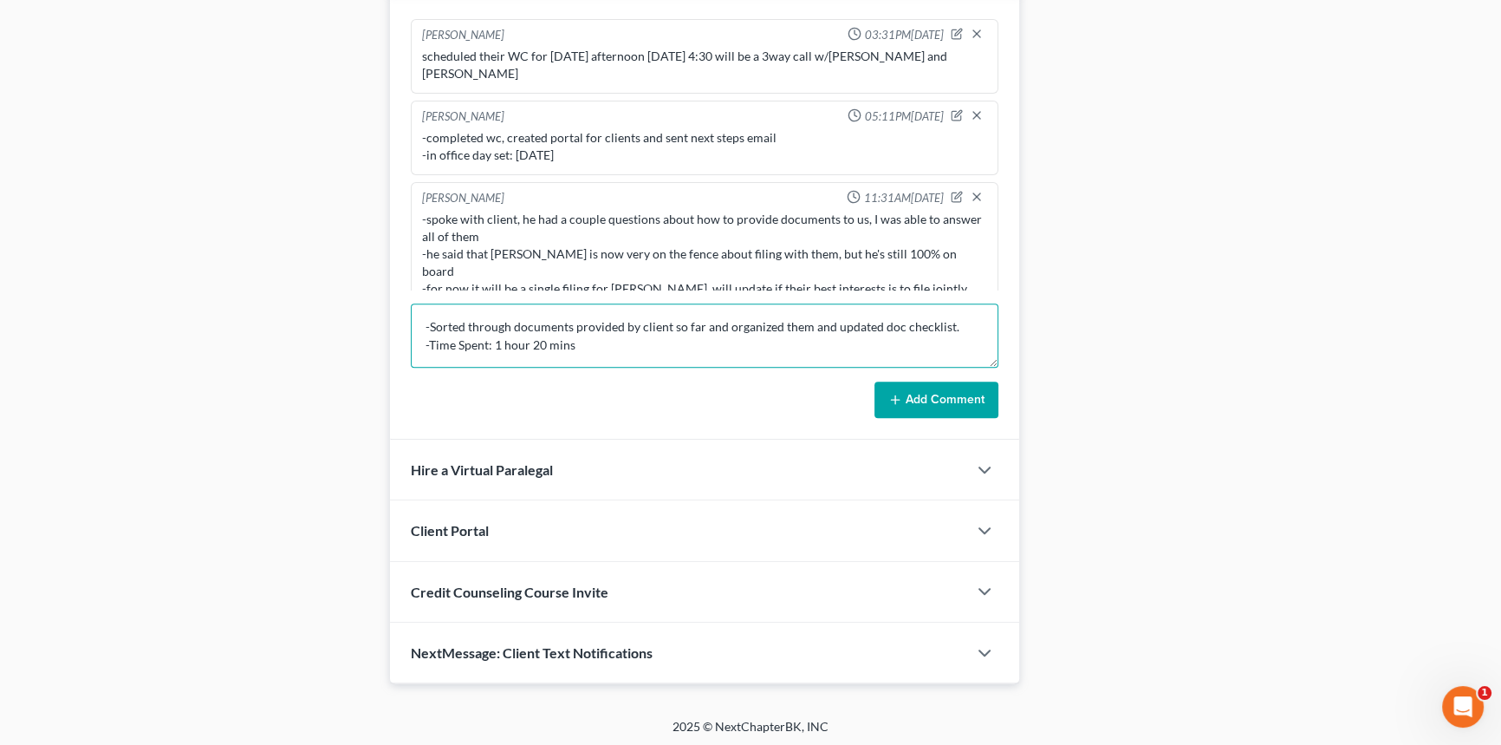
type textarea "-Sorted through documents provided by client so far and organized them and upda…"
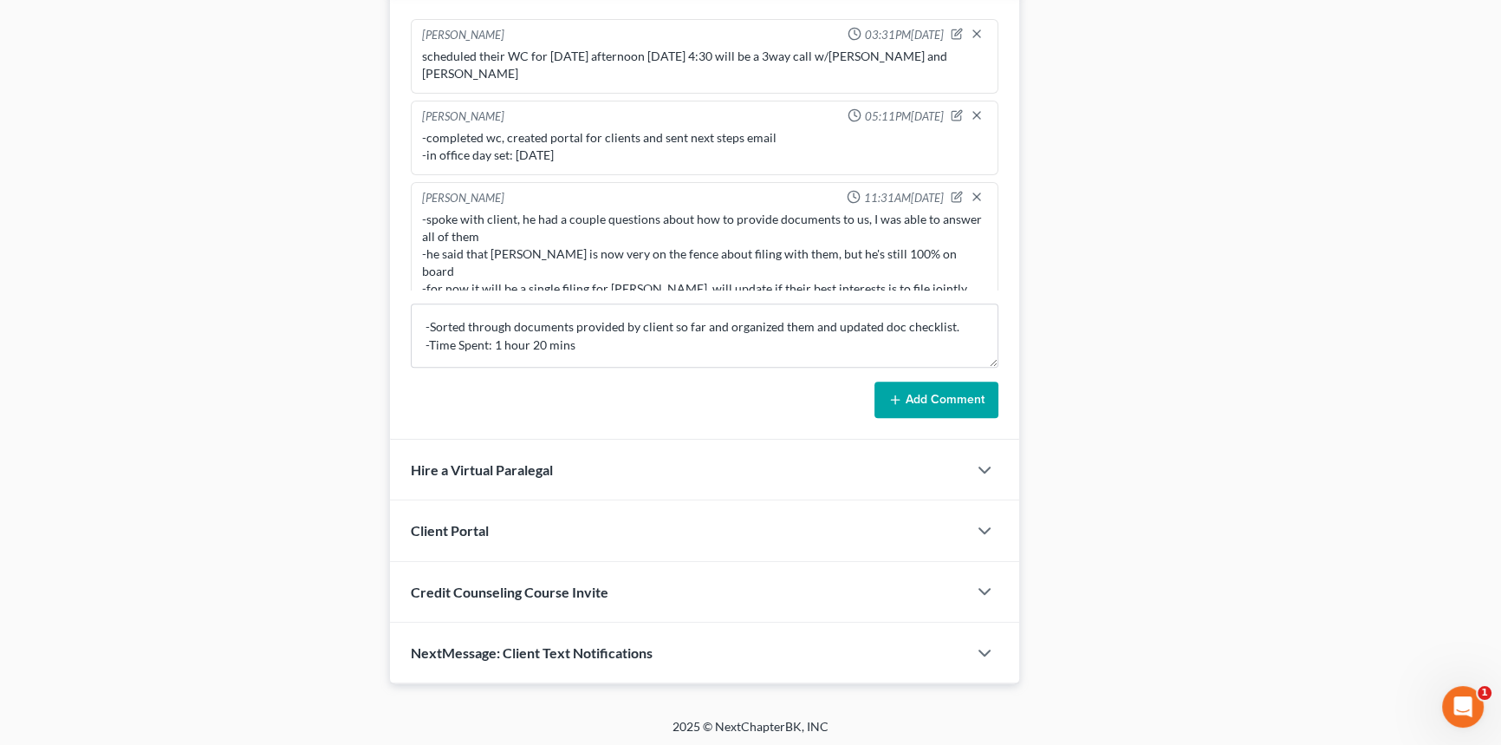
click at [967, 391] on button "Add Comment" at bounding box center [937, 399] width 124 height 36
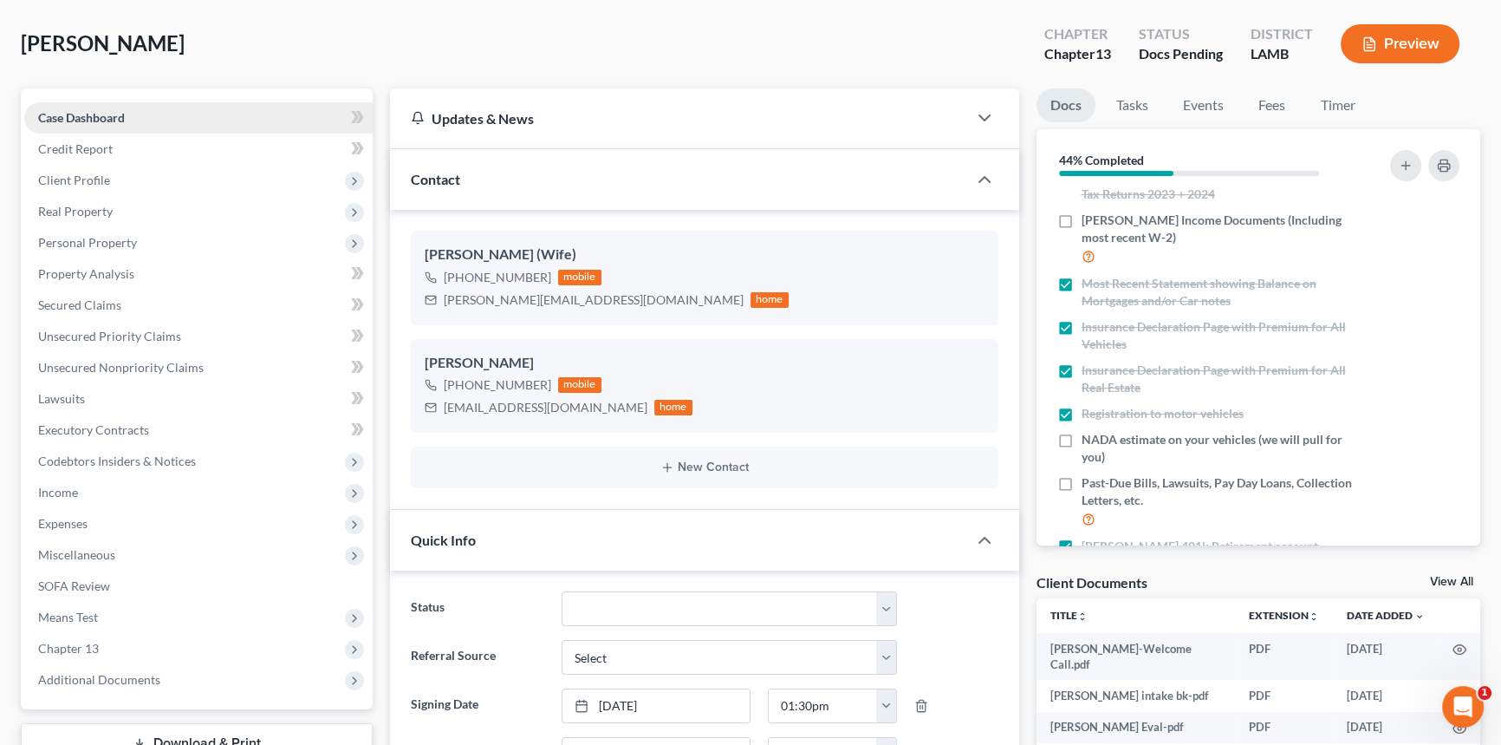
scroll to position [0, 0]
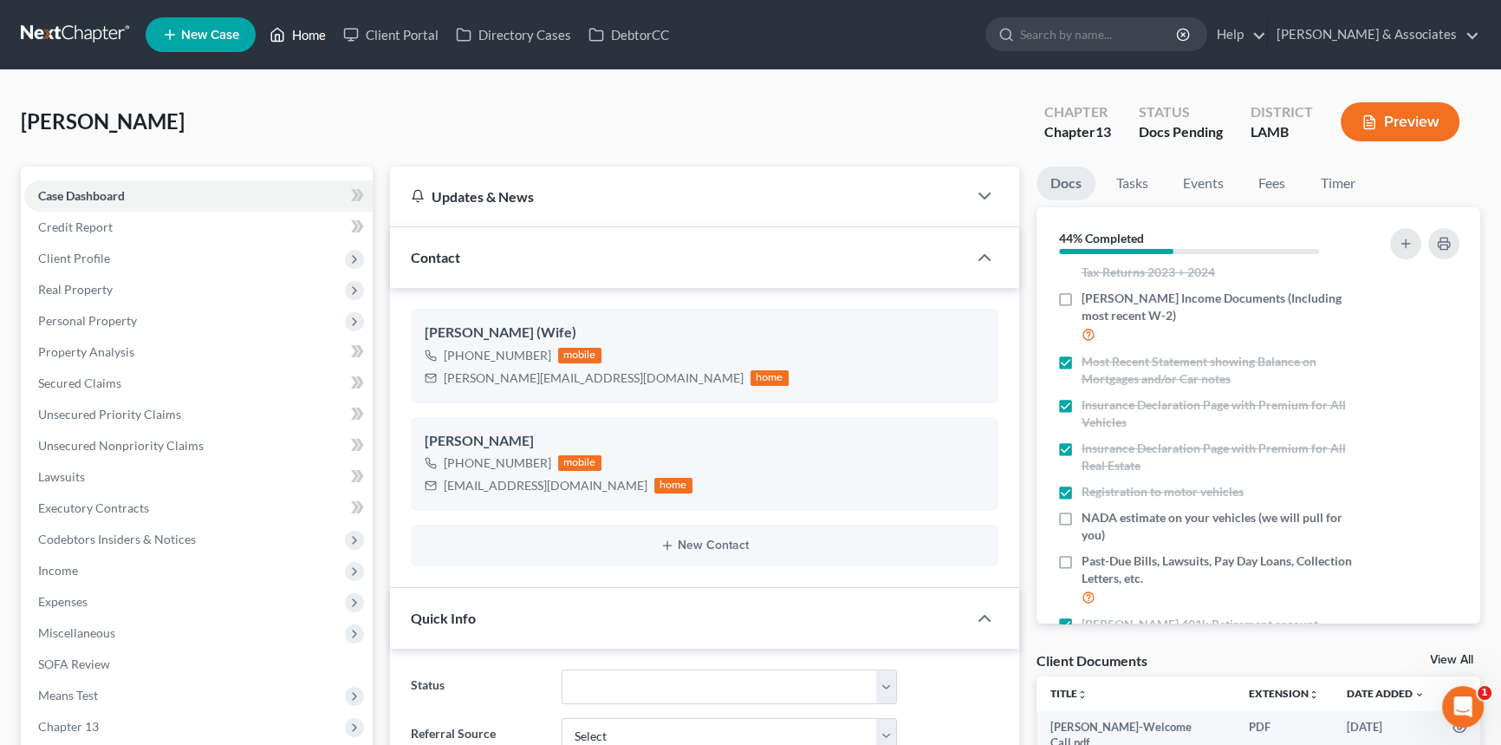
click at [302, 35] on link "Home" at bounding box center [298, 34] width 74 height 31
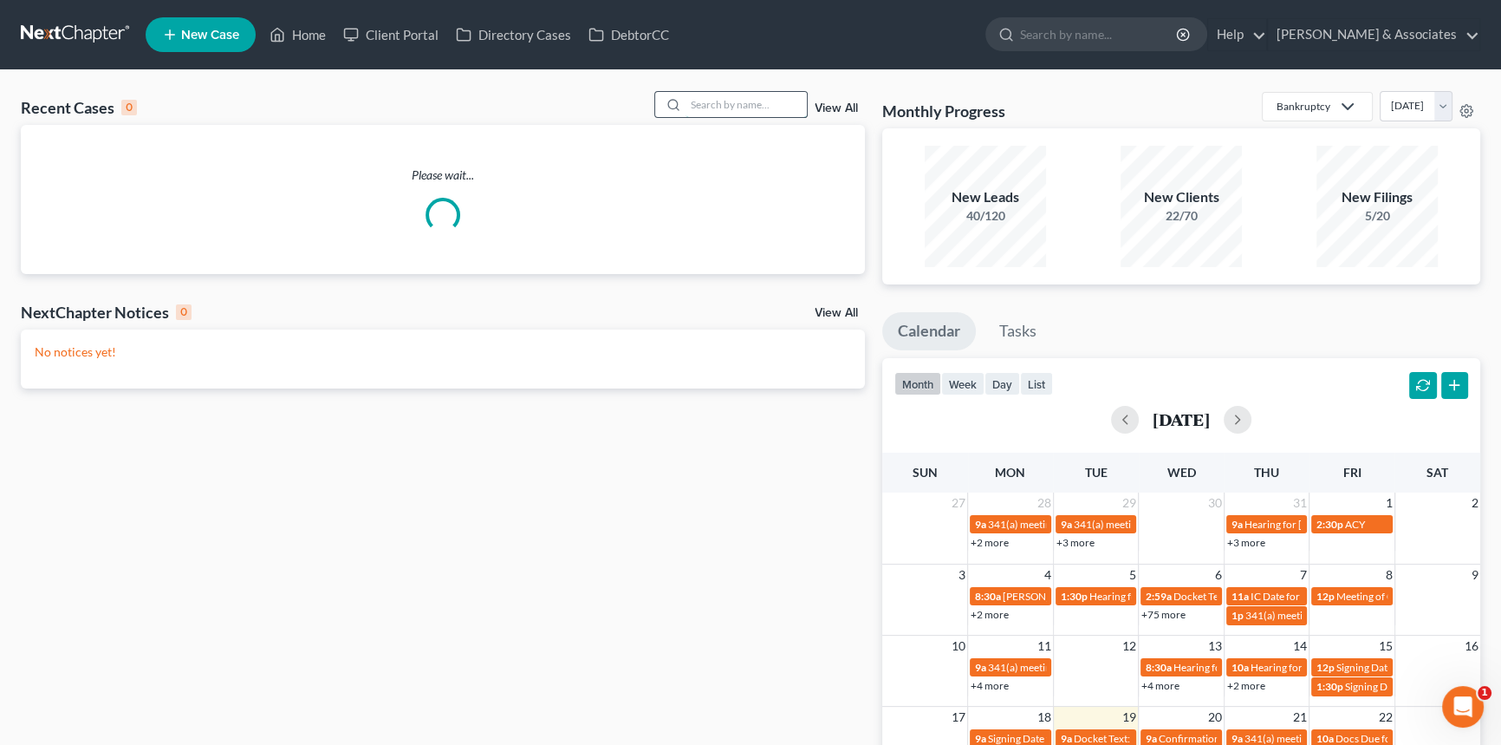
click at [771, 103] on input "search" at bounding box center [746, 104] width 121 height 25
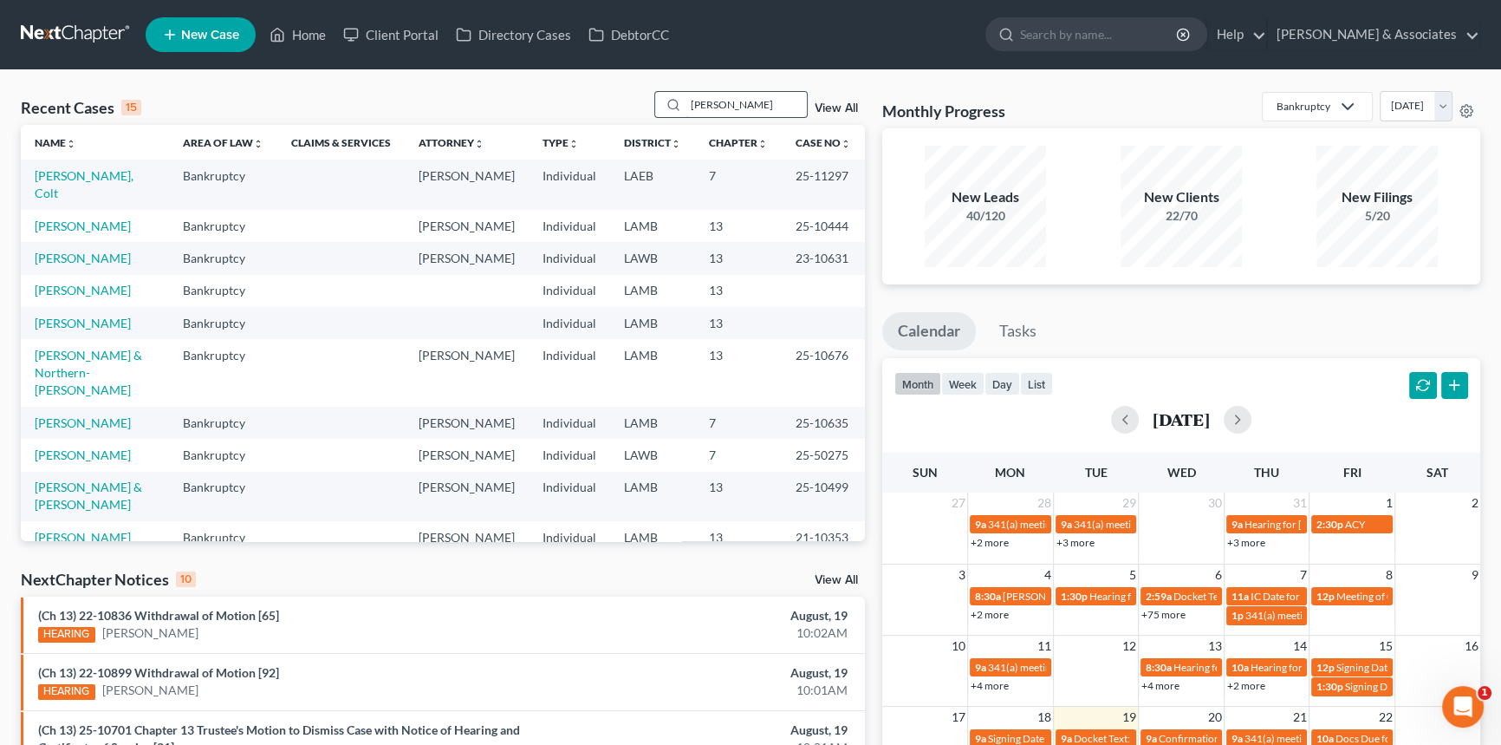
type input "[PERSON_NAME]"
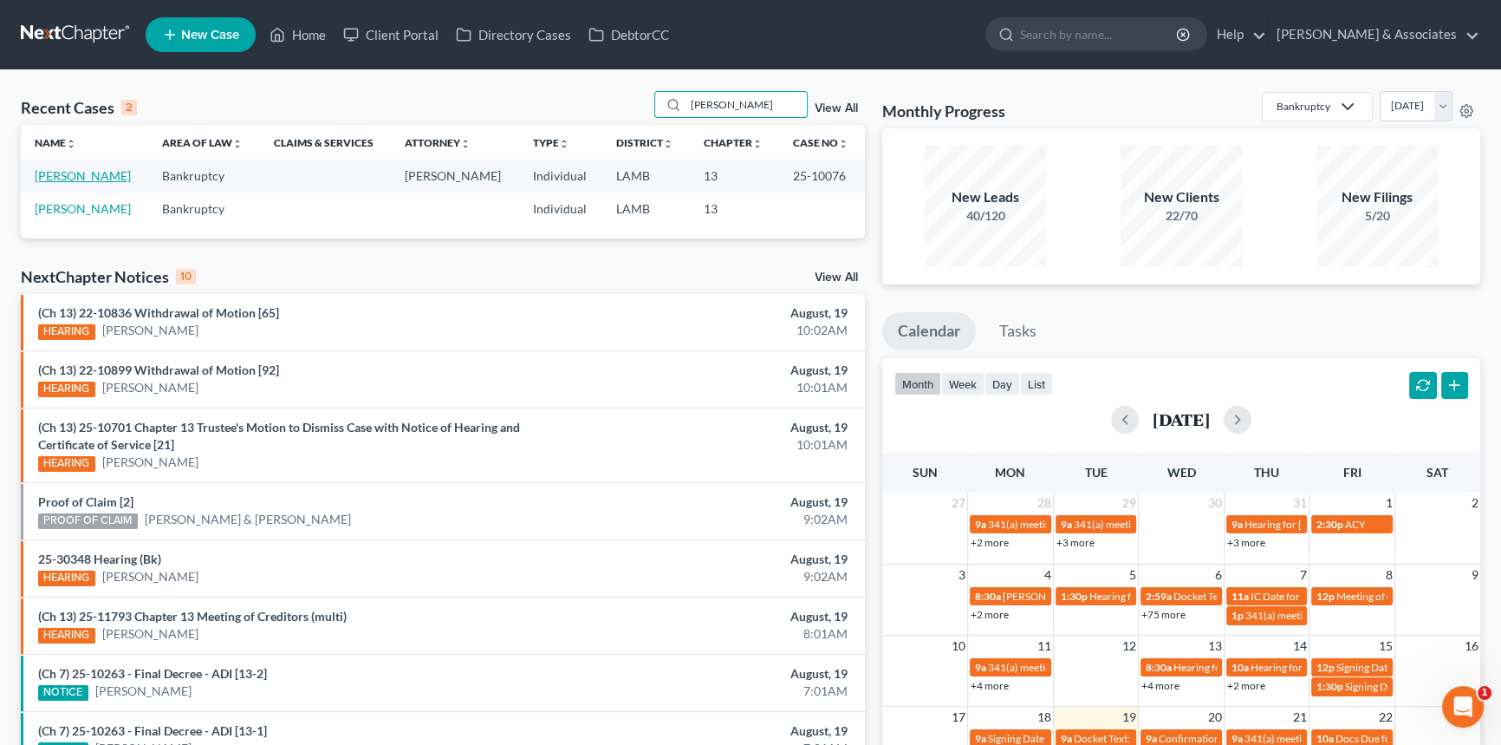
click at [94, 174] on link "[PERSON_NAME]" at bounding box center [83, 175] width 96 height 15
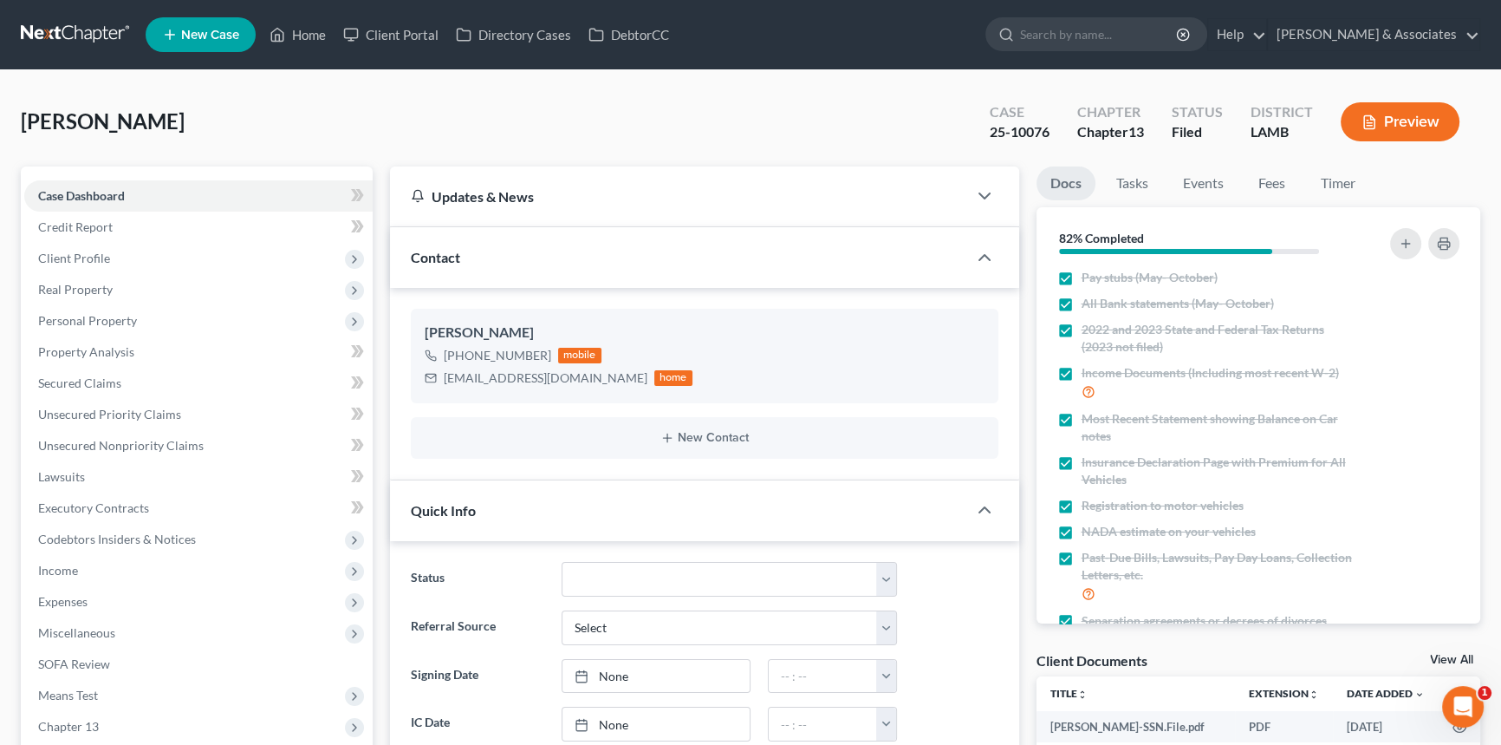
scroll to position [78, 0]
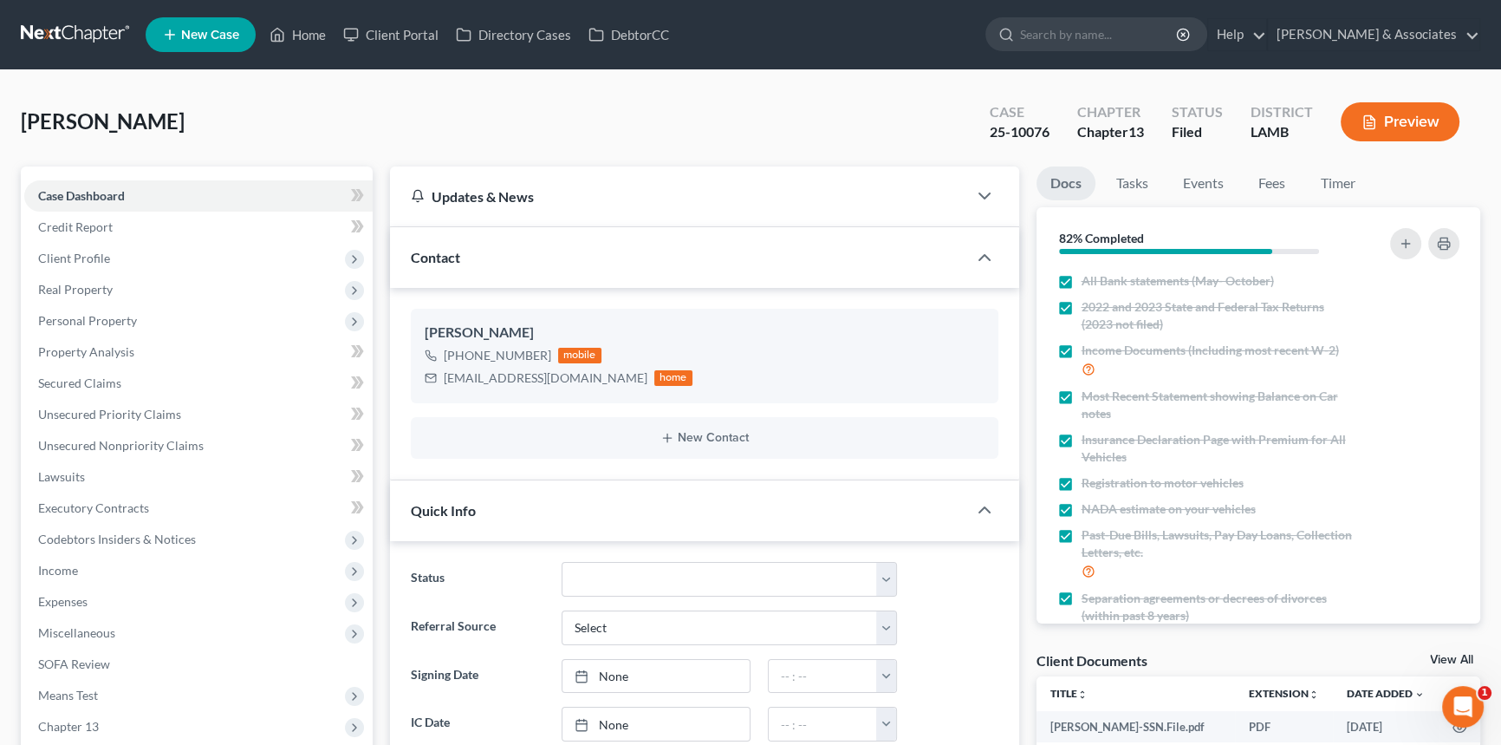
click at [308, 59] on nav "Home New Case Client Portal Directory Cases DebtorCC [PERSON_NAME] & Associates…" at bounding box center [750, 34] width 1501 height 69
click at [309, 48] on link "Home" at bounding box center [298, 34] width 74 height 31
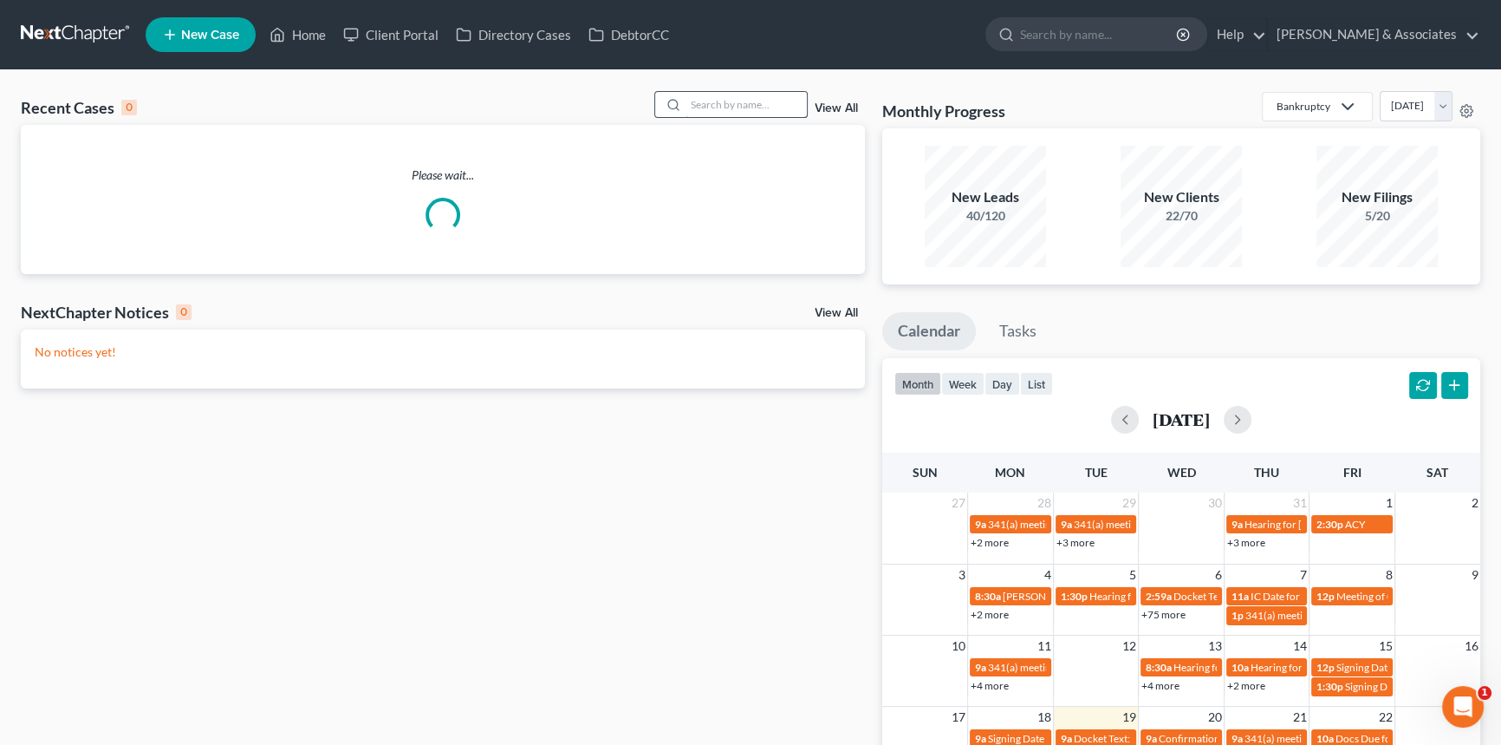
click at [732, 94] on input "search" at bounding box center [746, 104] width 121 height 25
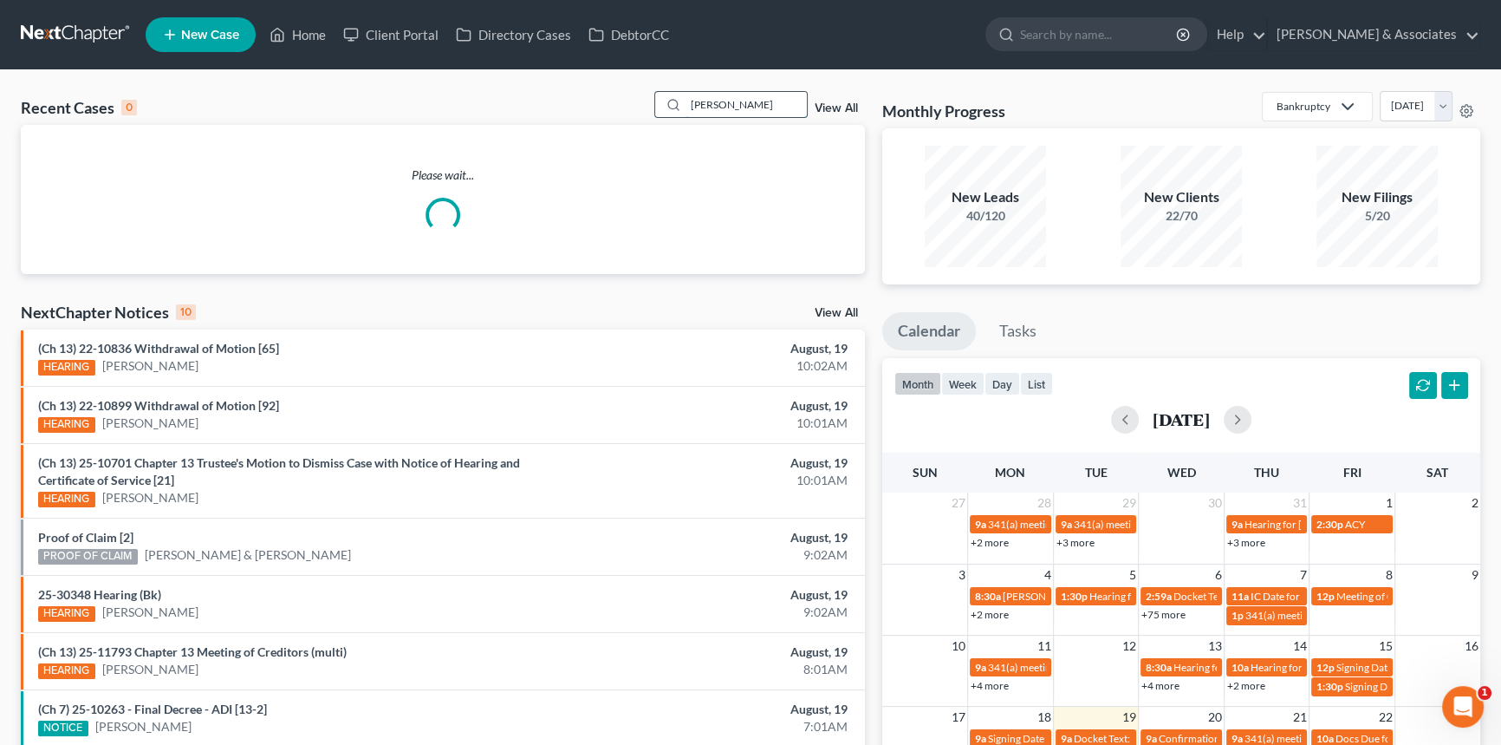
type input "[PERSON_NAME]"
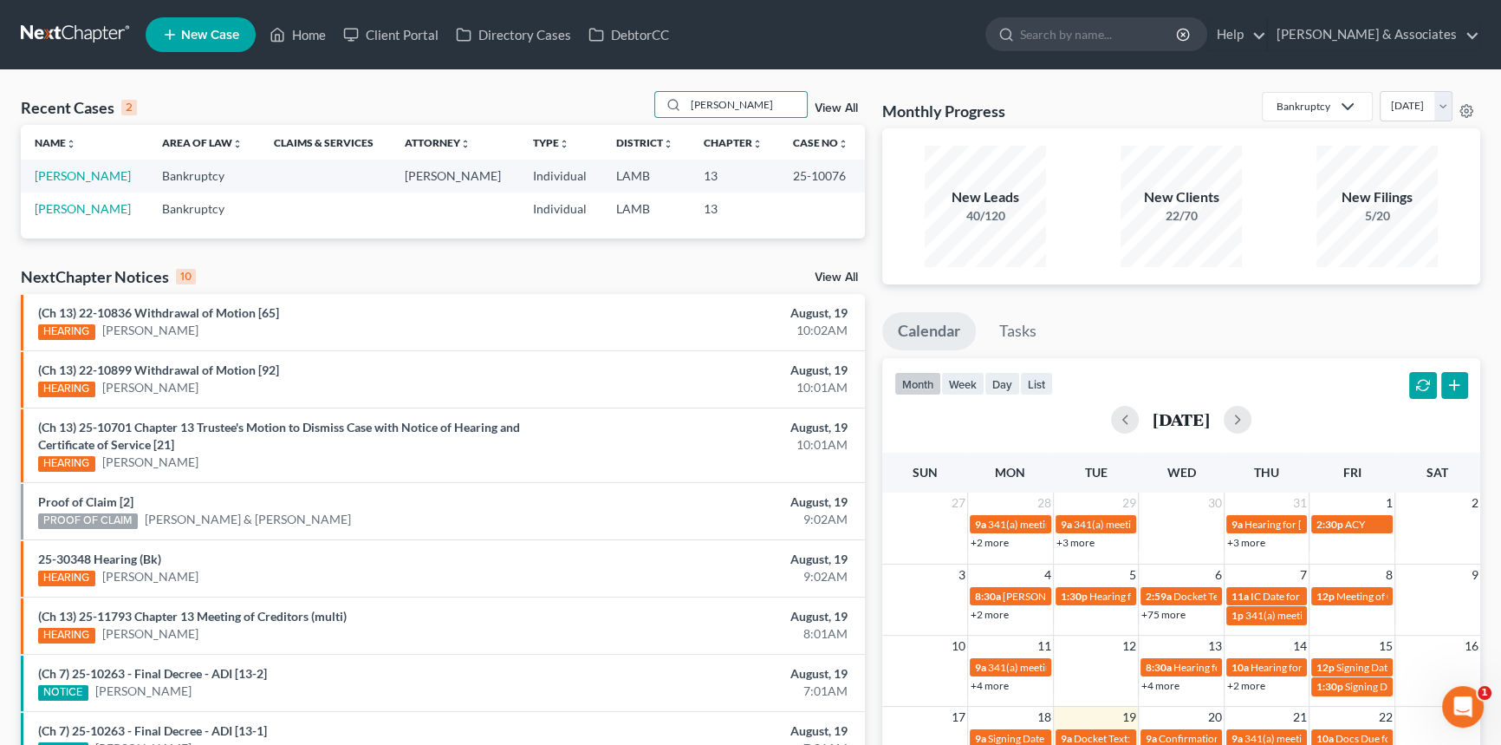
click at [80, 193] on td "[PERSON_NAME]" at bounding box center [84, 208] width 127 height 32
click at [86, 212] on link "[PERSON_NAME]" at bounding box center [83, 208] width 96 height 15
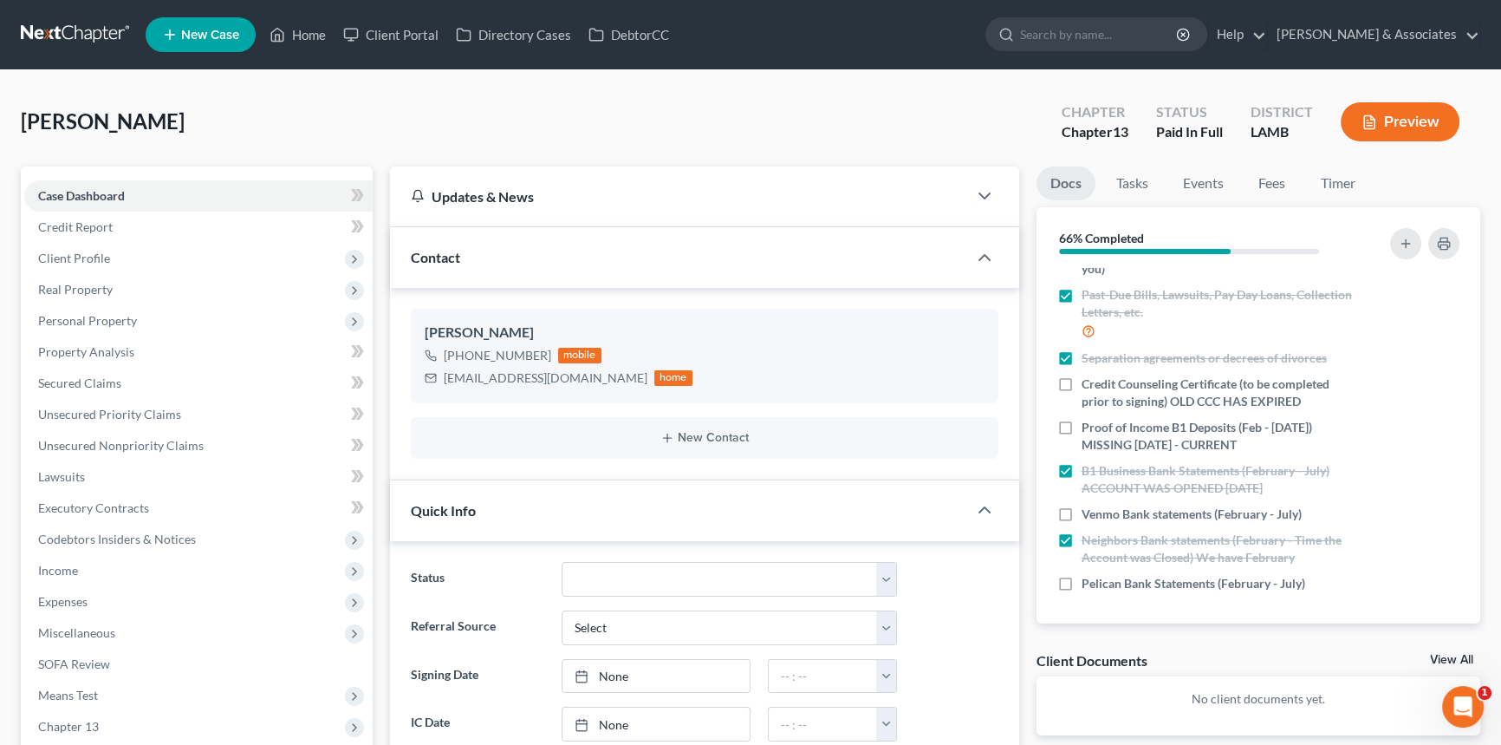
scroll to position [370, 0]
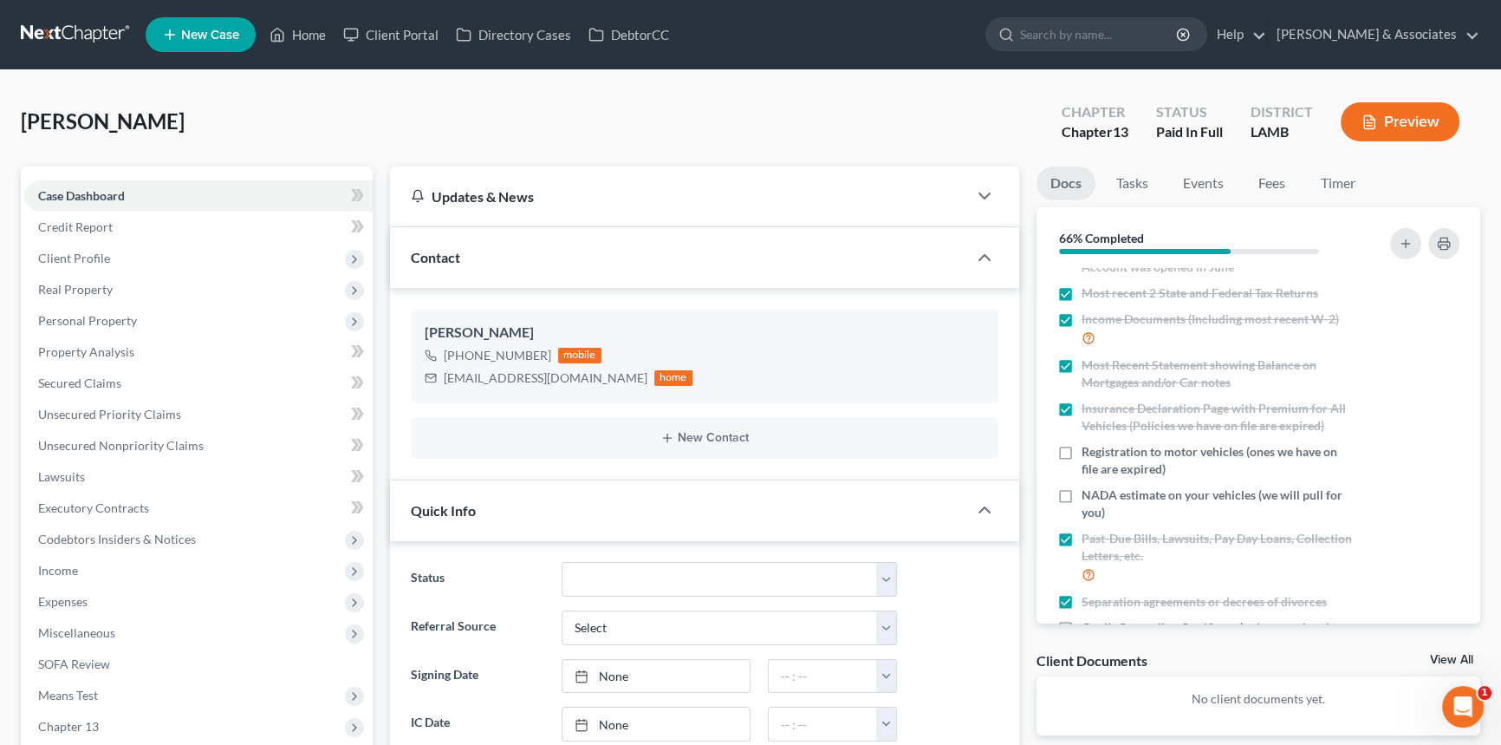
drag, startPoint x: 1481, startPoint y: 365, endPoint x: 1482, endPoint y: 348, distance: 17.4
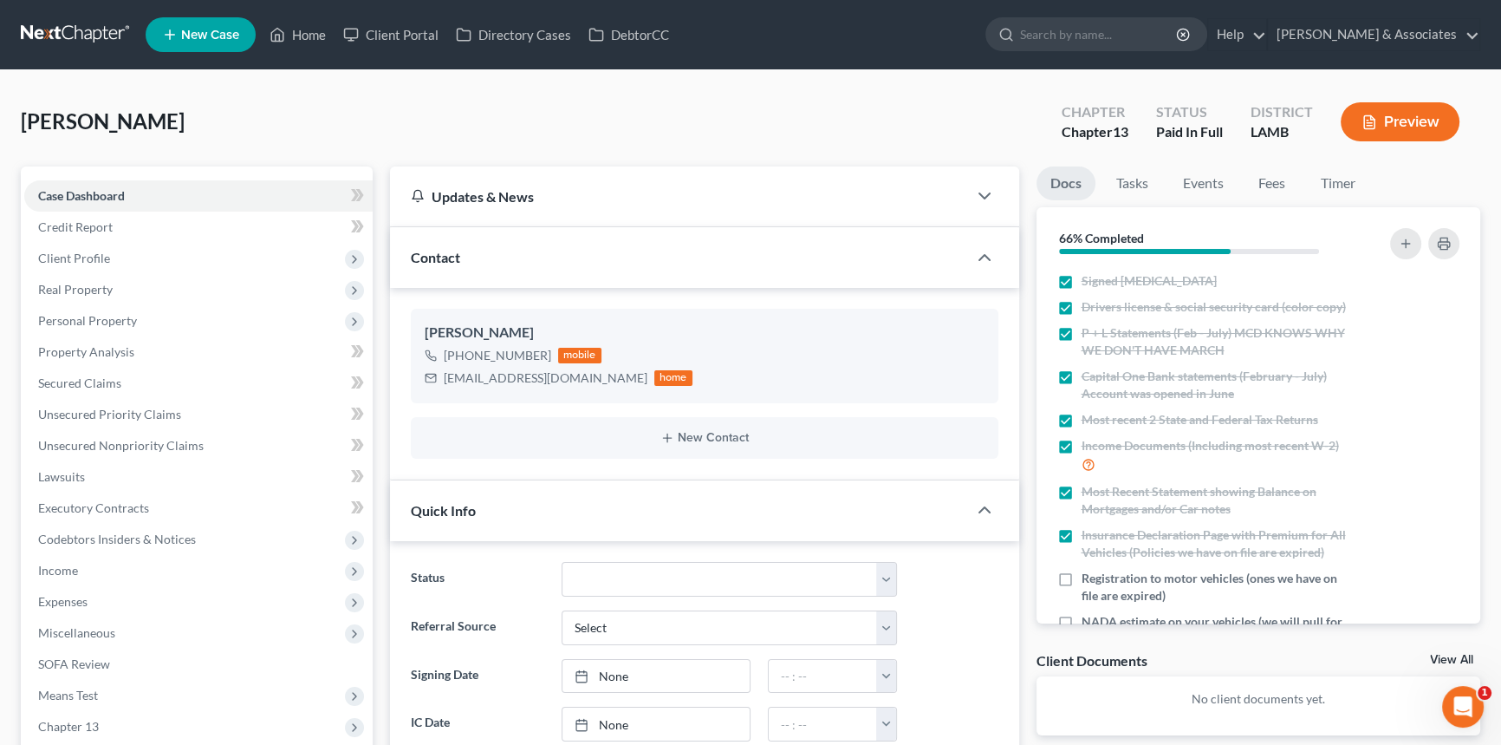
click at [899, 119] on div "[PERSON_NAME] Upgraded Chapter Chapter 13 Status Paid In Full District [GEOGRAP…" at bounding box center [751, 128] width 1460 height 75
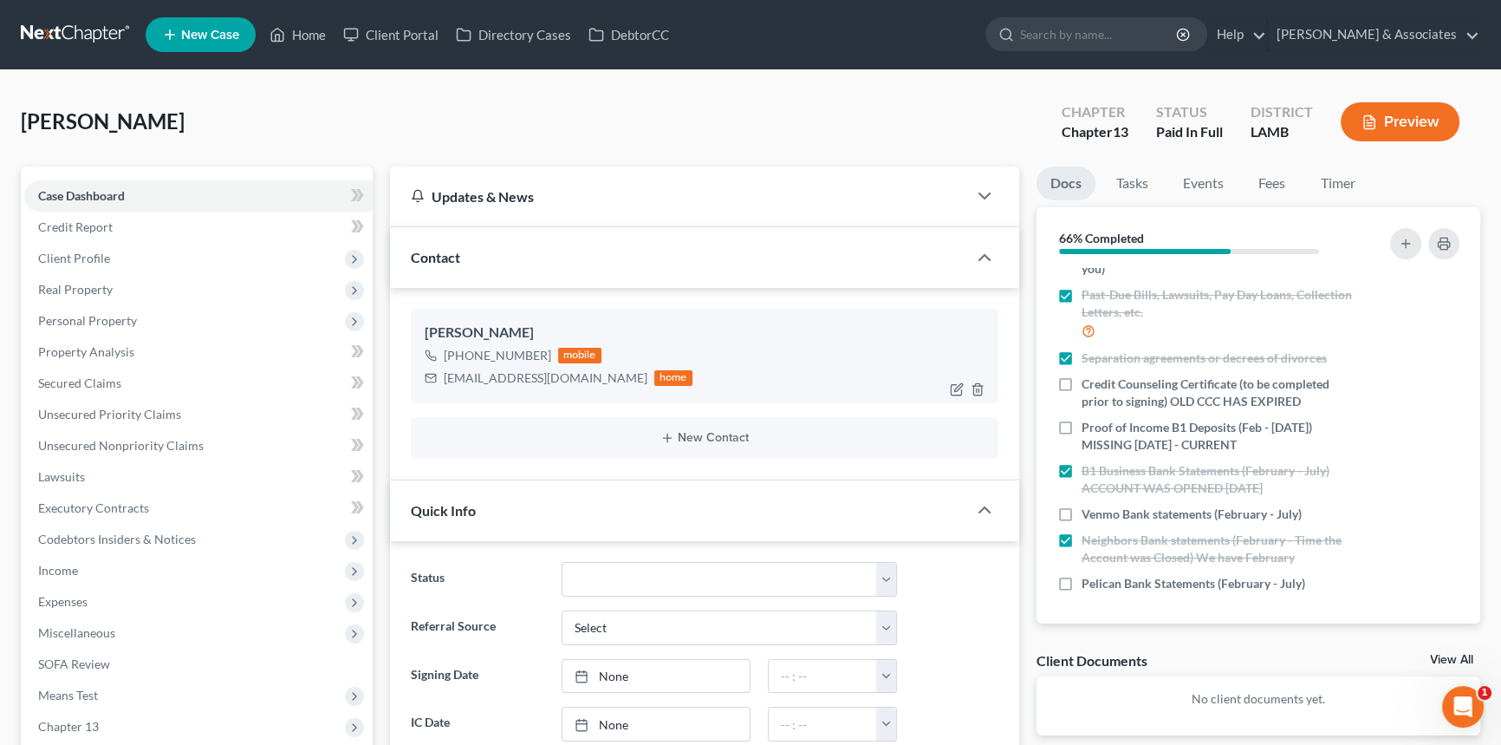
click at [511, 361] on div "[PHONE_NUMBER]" at bounding box center [497, 355] width 107 height 17
click at [492, 380] on div "[EMAIL_ADDRESS][DOMAIN_NAME]" at bounding box center [546, 377] width 204 height 17
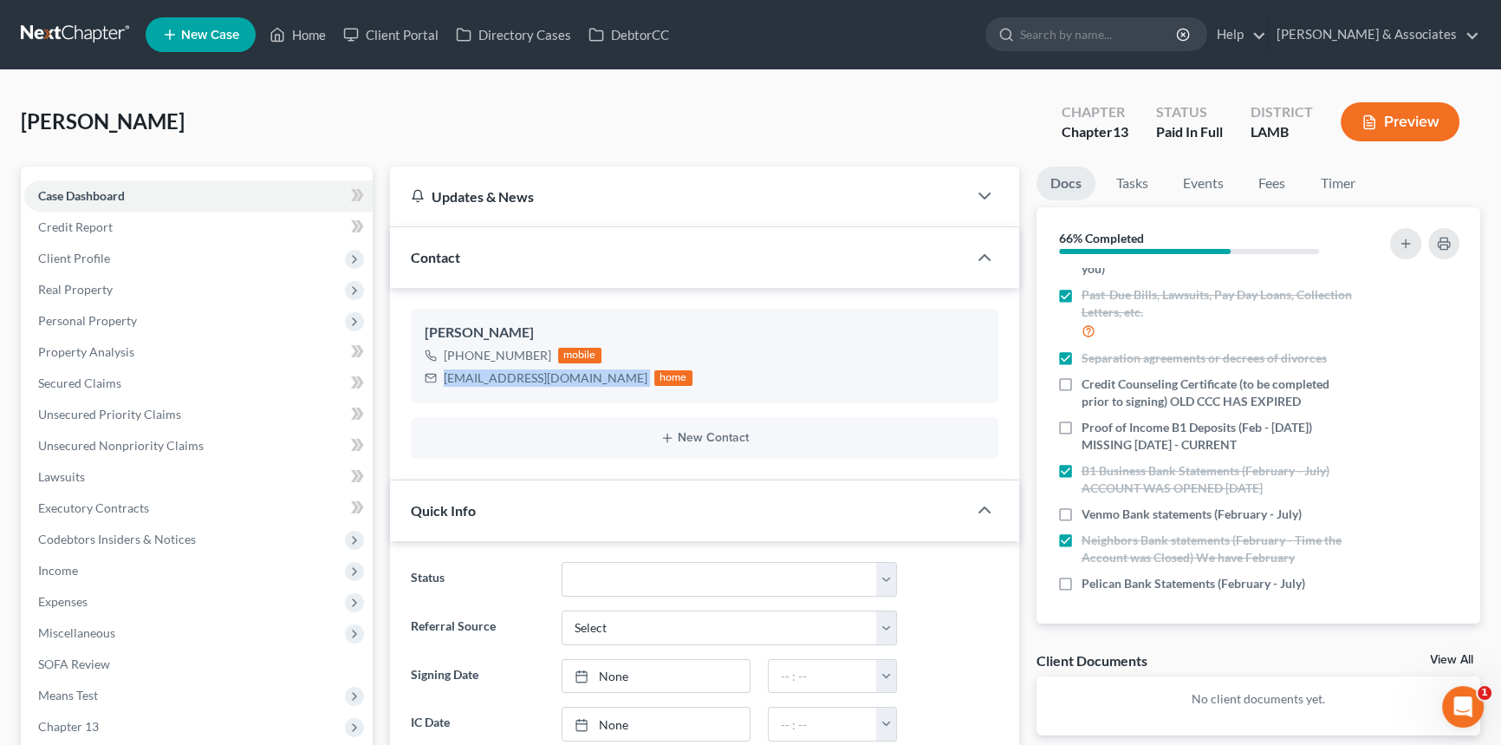
copy div "[EMAIL_ADDRESS][DOMAIN_NAME]"
click at [543, 359] on div "[PHONE_NUMBER]" at bounding box center [497, 355] width 107 height 17
drag, startPoint x: 459, startPoint y: 352, endPoint x: 555, endPoint y: 354, distance: 95.4
click at [555, 354] on div "[PHONE_NUMBER] mobile" at bounding box center [559, 355] width 268 height 23
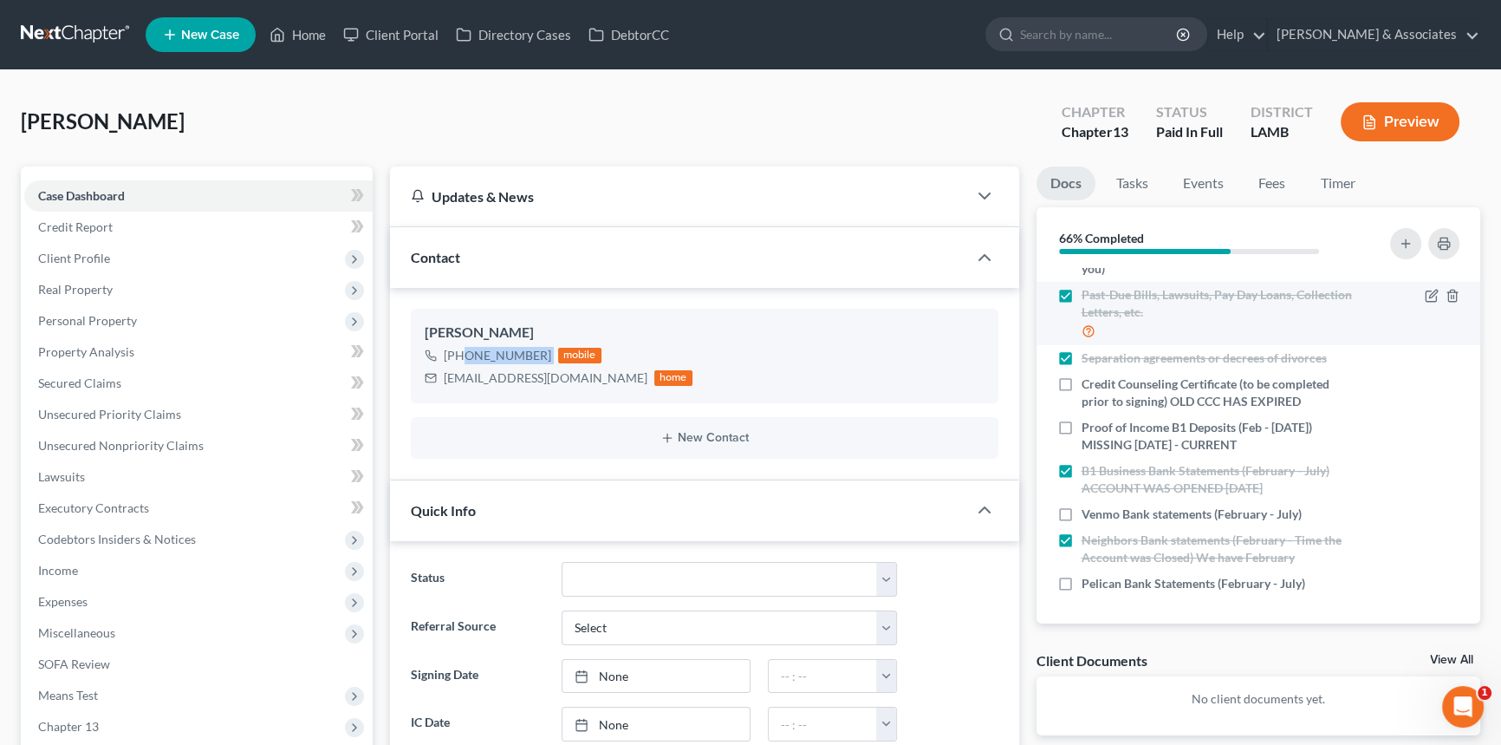
copy div "[PHONE_NUMBER]"
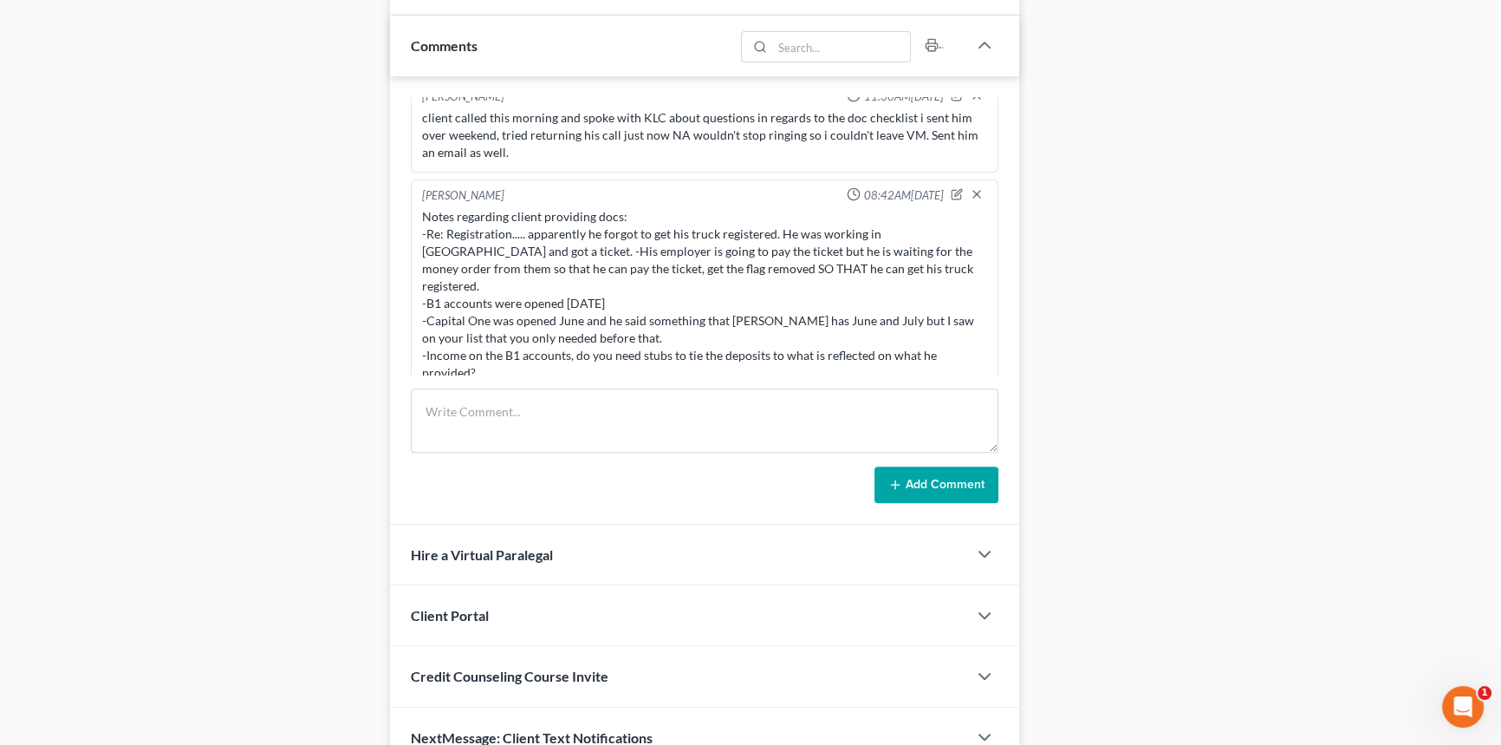
scroll to position [944, 0]
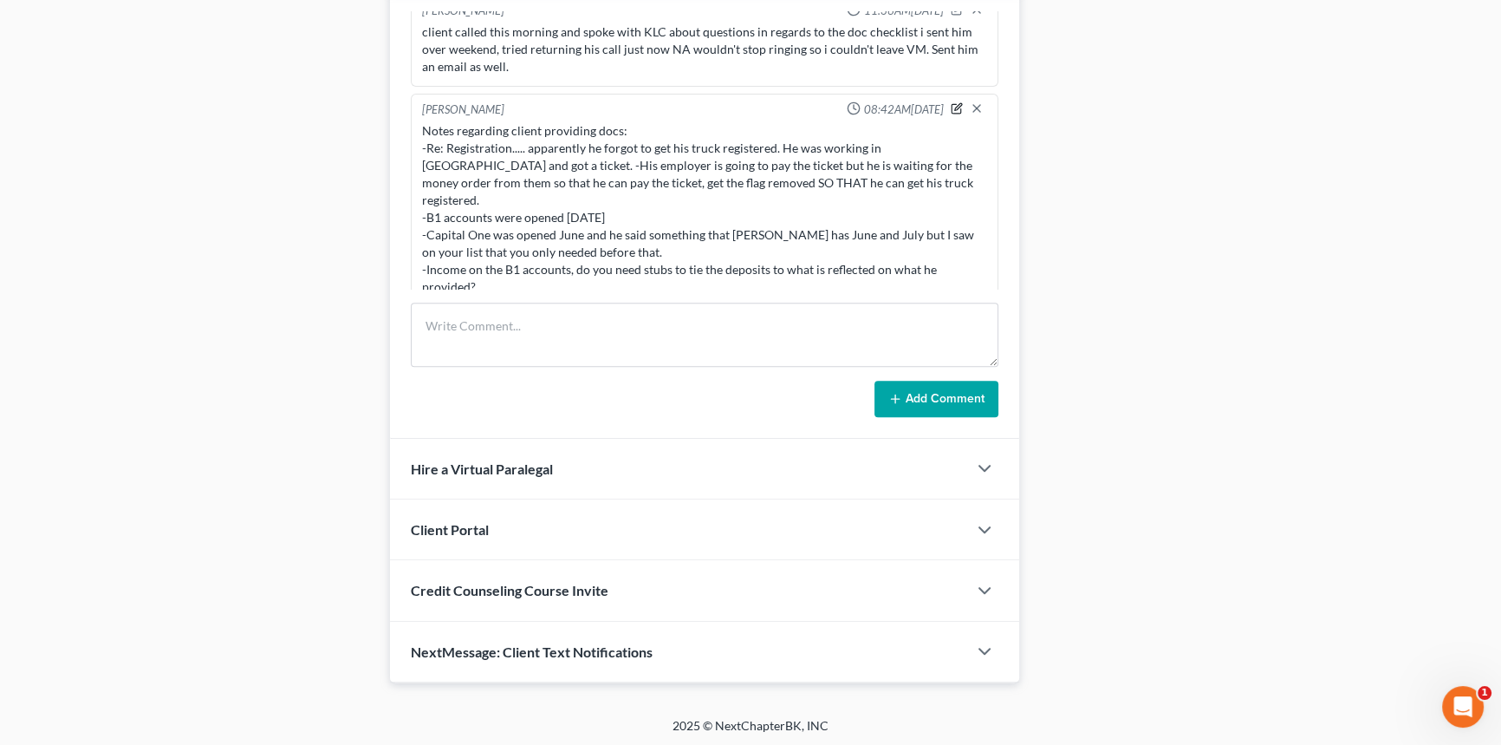
click at [937, 101] on div "[PERSON_NAME] 08:42AM[DATE]" at bounding box center [705, 109] width 572 height 17
click at [952, 107] on icon "button" at bounding box center [957, 108] width 10 height 9
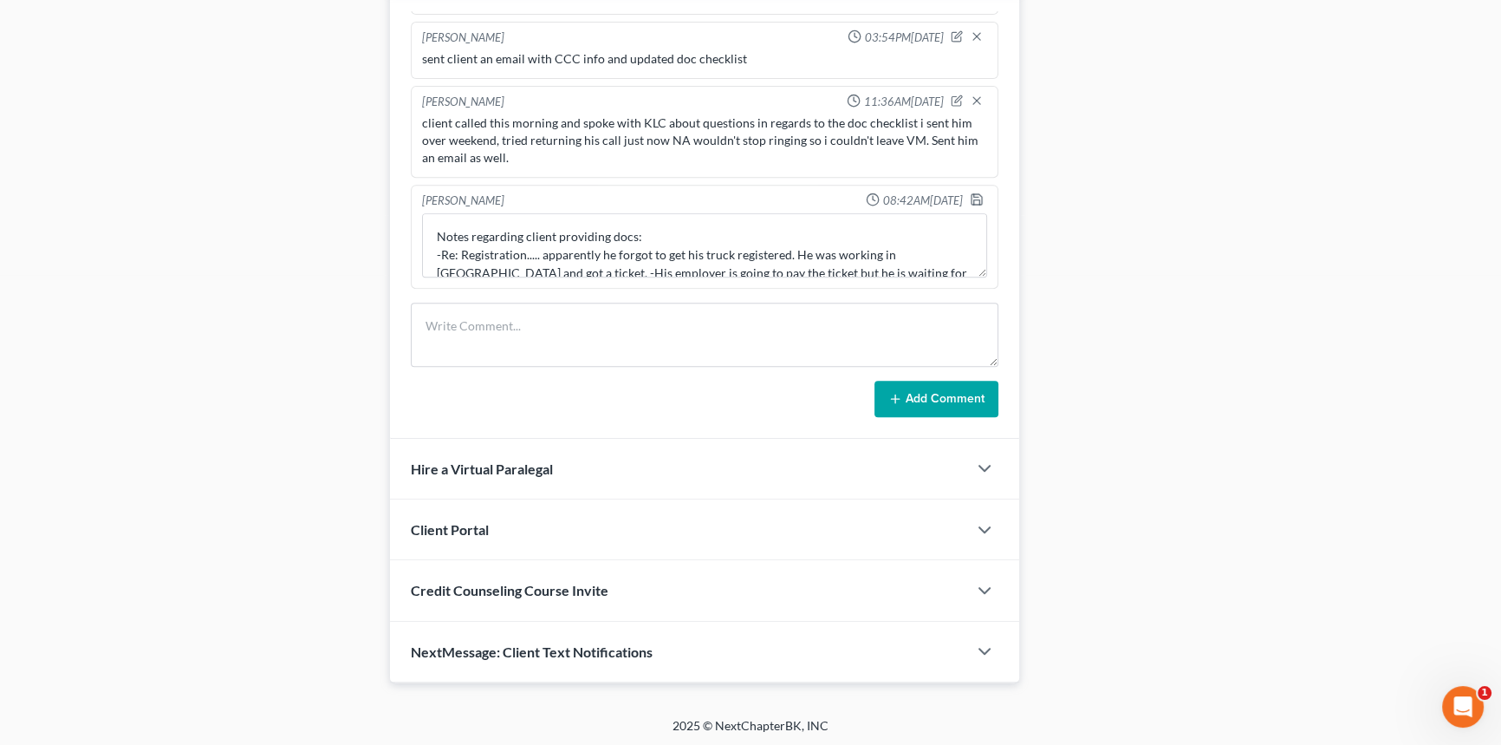
scroll to position [69, 0]
click at [497, 263] on textarea "Notes regarding client providing docs: -Re: Registration..... apparently he for…" at bounding box center [704, 247] width 565 height 64
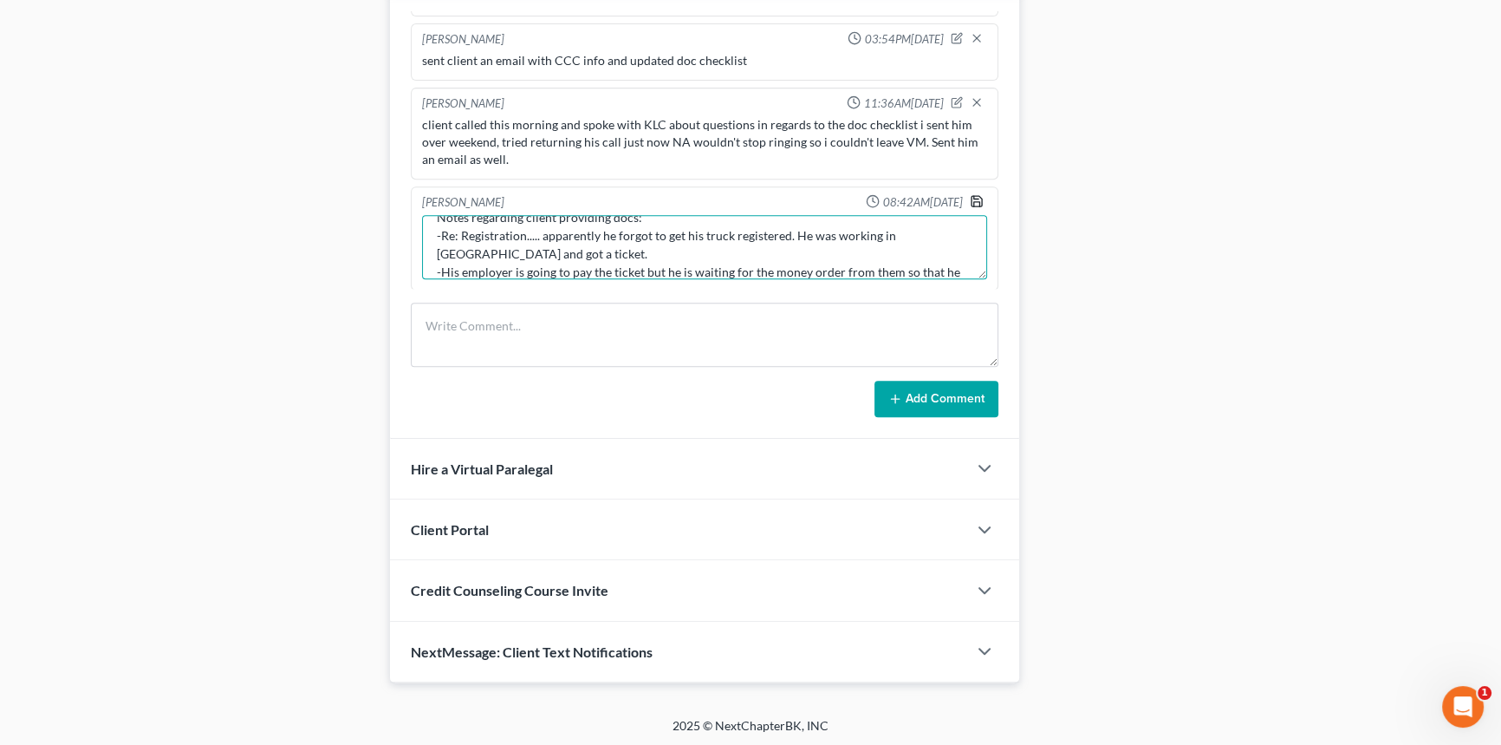
type textarea "Notes regarding client providing docs: -Re: Registration..... apparently he for…"
click at [970, 194] on icon "button" at bounding box center [977, 201] width 14 height 14
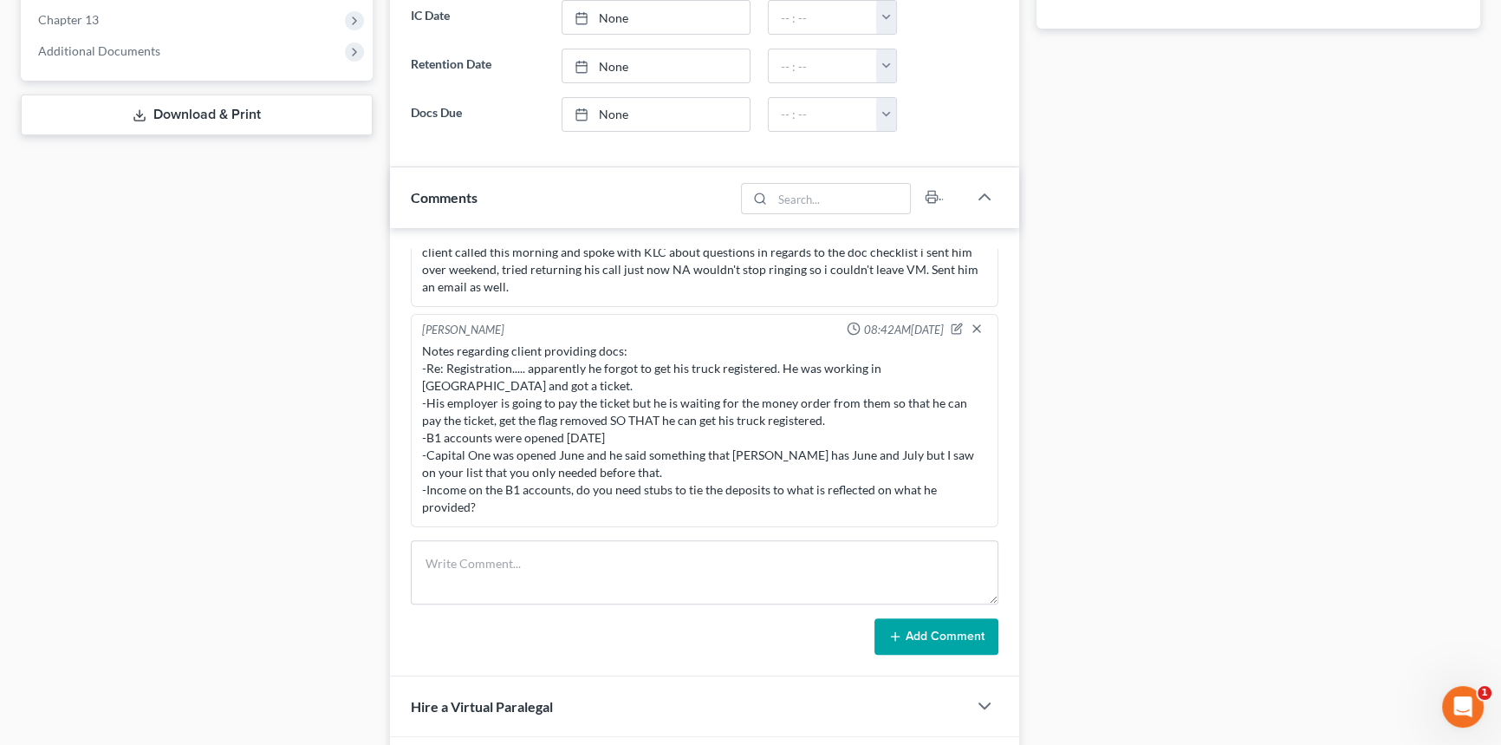
scroll to position [707, 0]
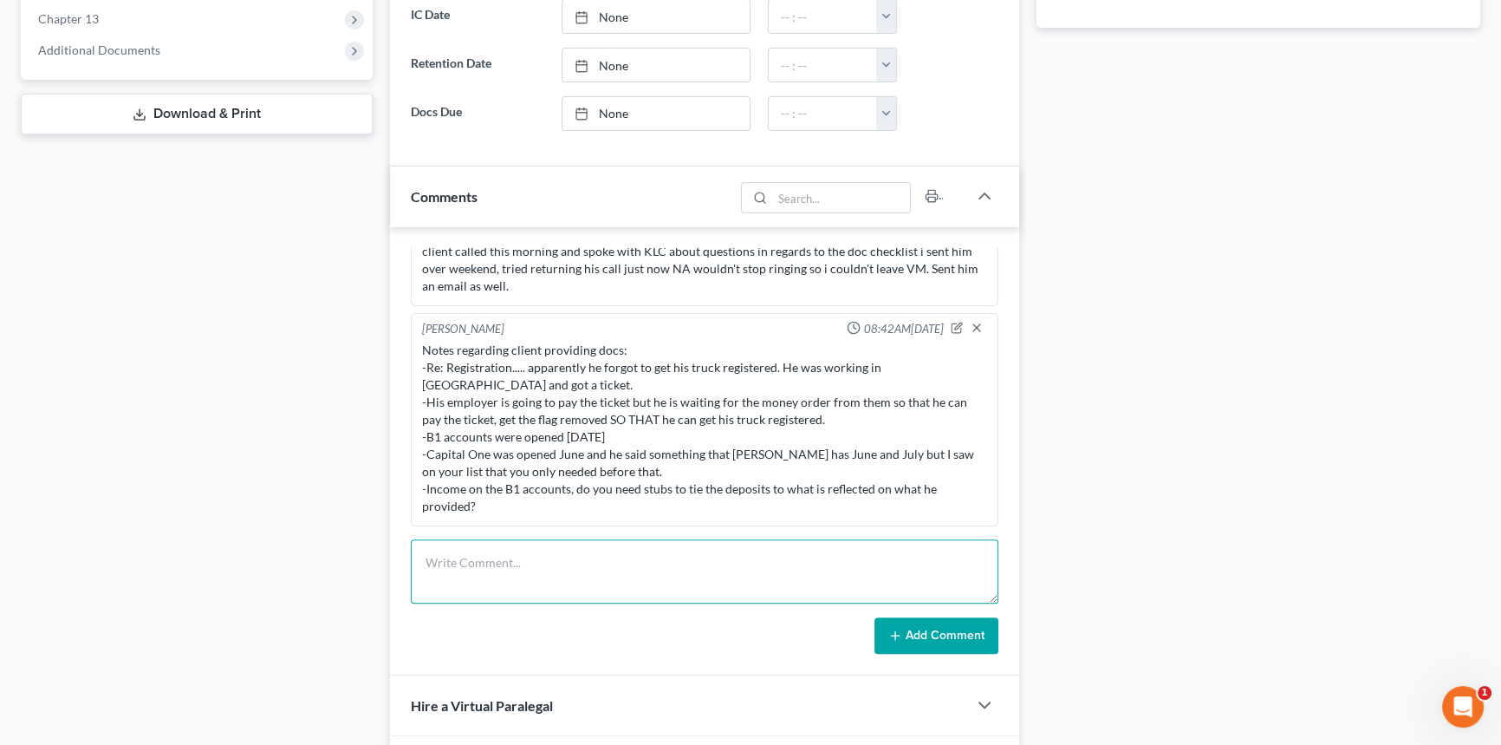
click at [565, 559] on textarea at bounding box center [705, 571] width 588 height 64
type textarea "We're pushing [PERSON_NAME] through [DATE] for an in office day, he is on his w…"
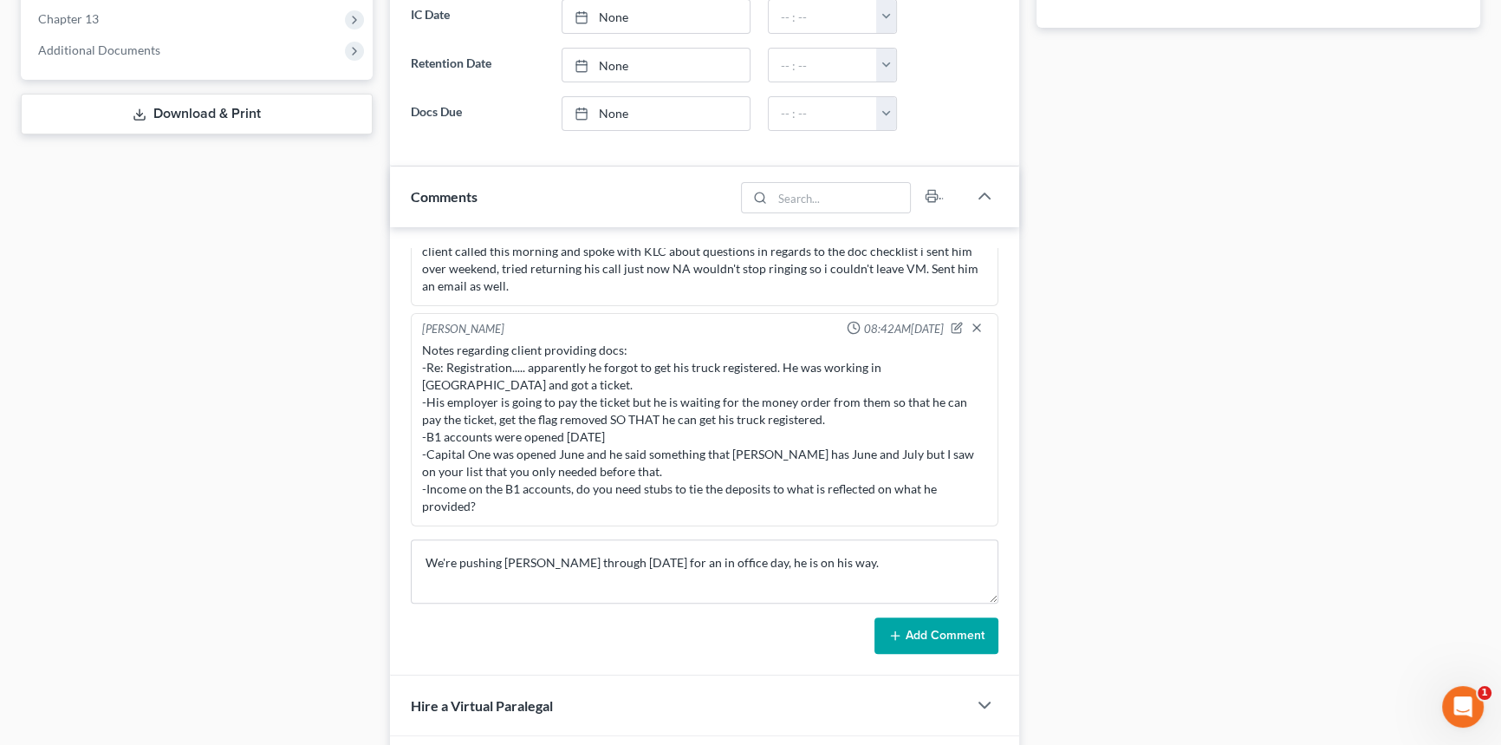
click at [957, 639] on button "Add Comment" at bounding box center [937, 635] width 124 height 36
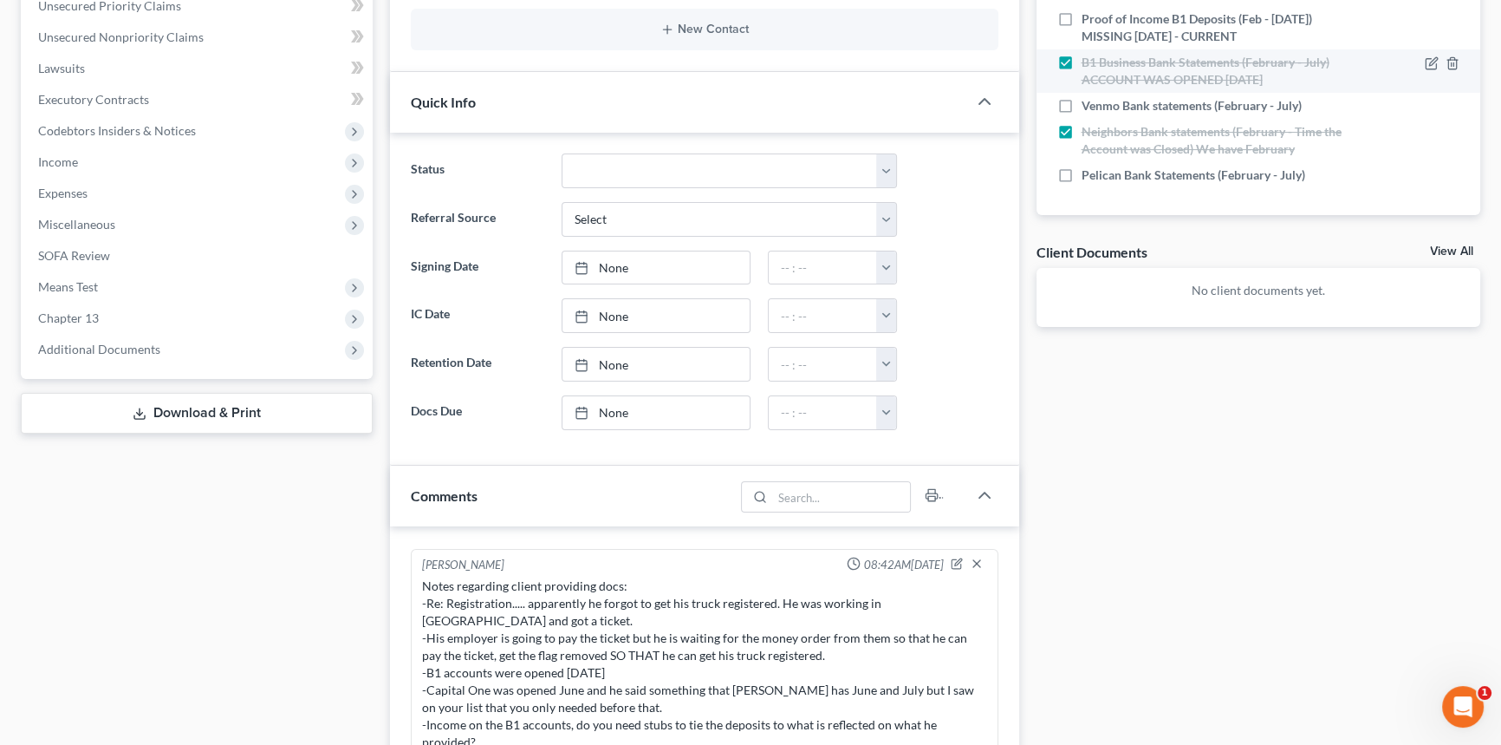
scroll to position [156, 0]
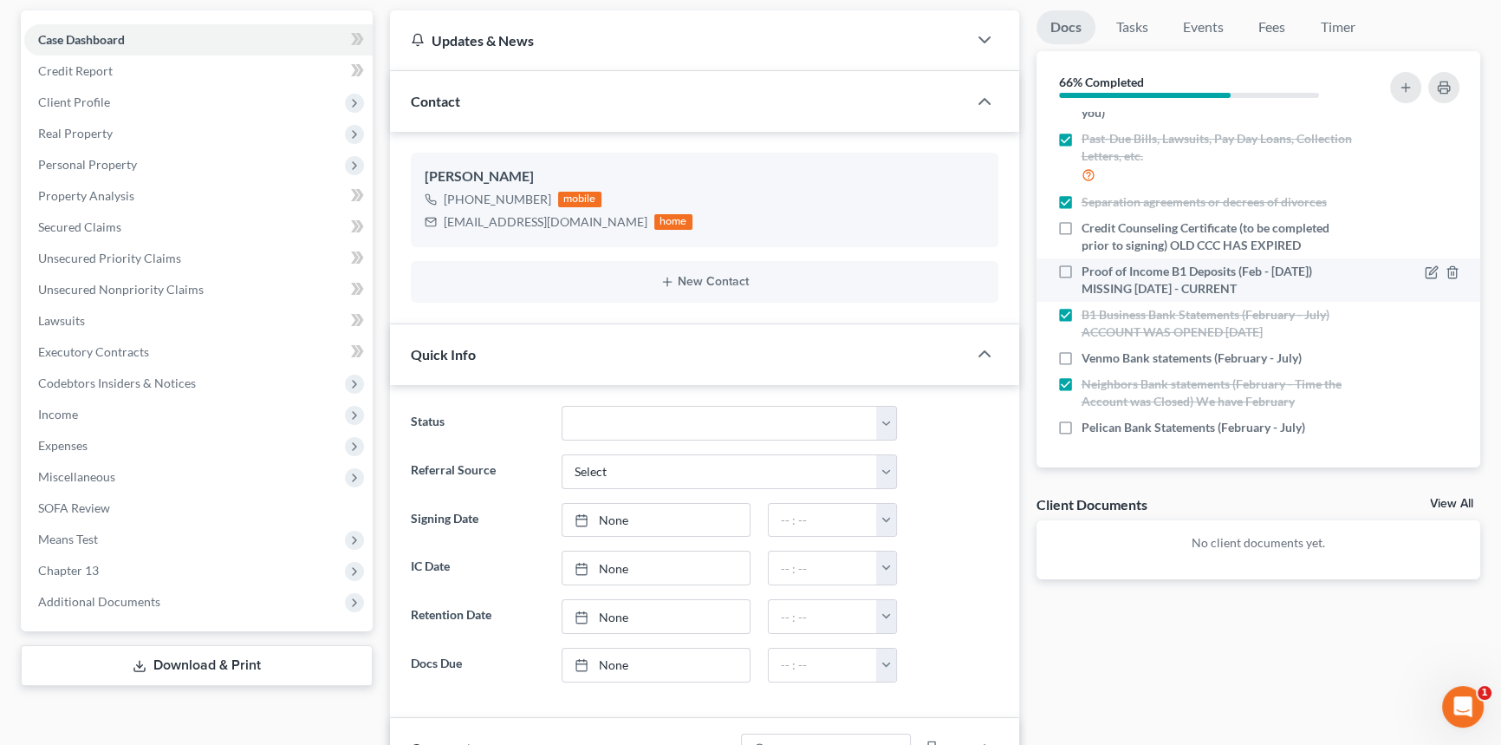
click at [1050, 275] on div "Proof of Income B1 Deposits (Feb - [DATE]) MISSING [DATE] - CURRENT" at bounding box center [1206, 280] width 315 height 35
click at [1082, 271] on label "Proof of Income B1 Deposits (Feb - [DATE]) MISSING [DATE] - CURRENT" at bounding box center [1218, 280] width 273 height 35
click at [1089, 271] on input "Proof of Income B1 Deposits (Feb - [DATE]) MISSING [DATE] - CURRENT" at bounding box center [1094, 268] width 11 height 11
checkbox input "true"
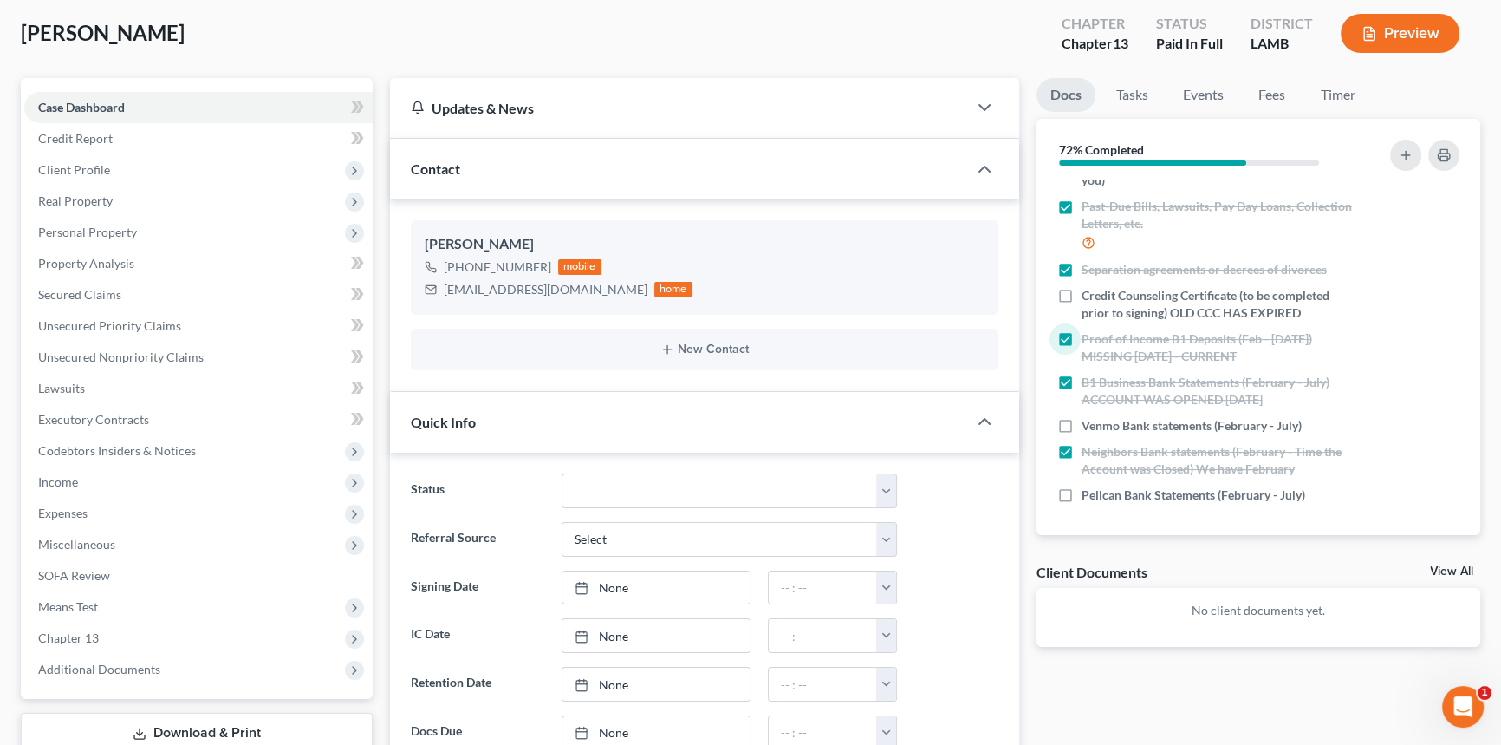
scroll to position [0, 0]
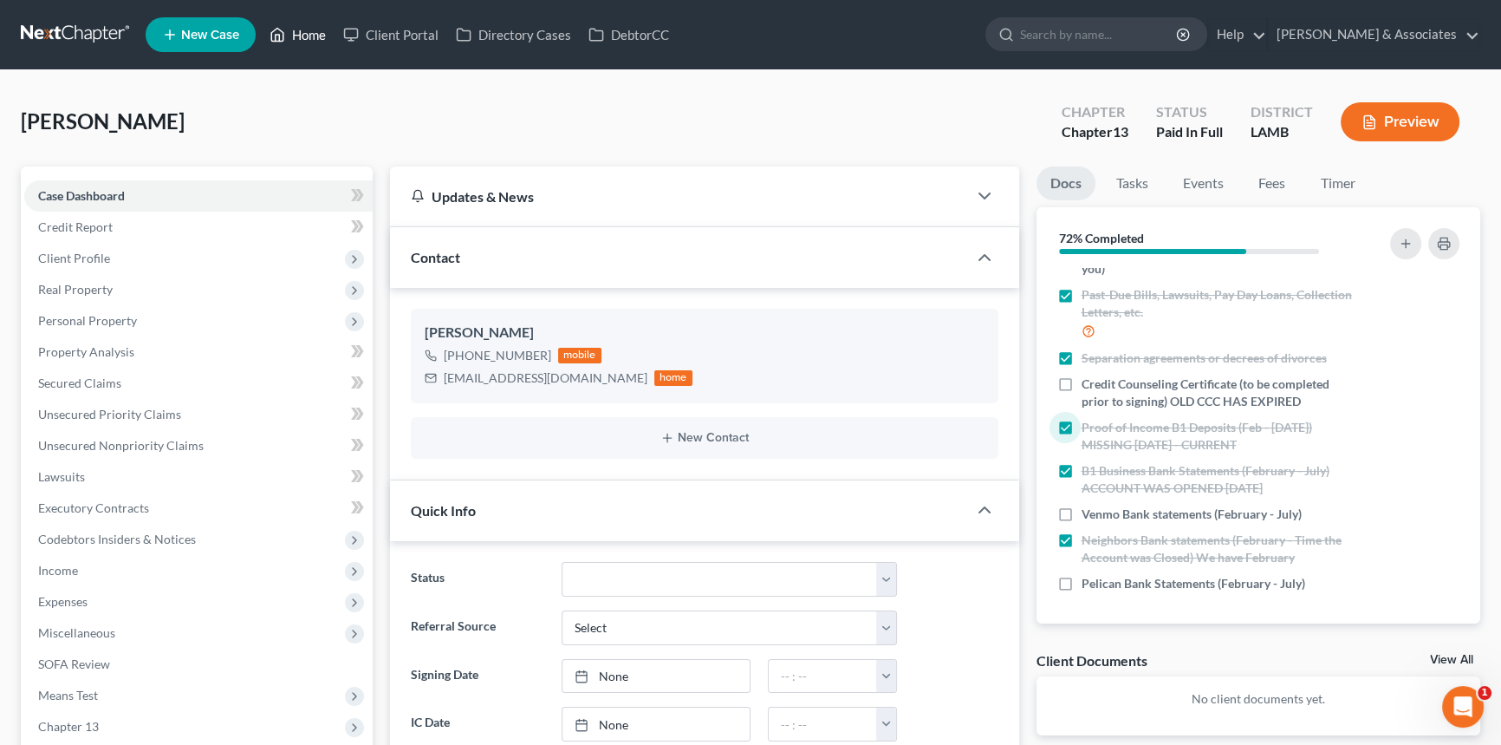
click at [298, 34] on link "Home" at bounding box center [298, 34] width 74 height 31
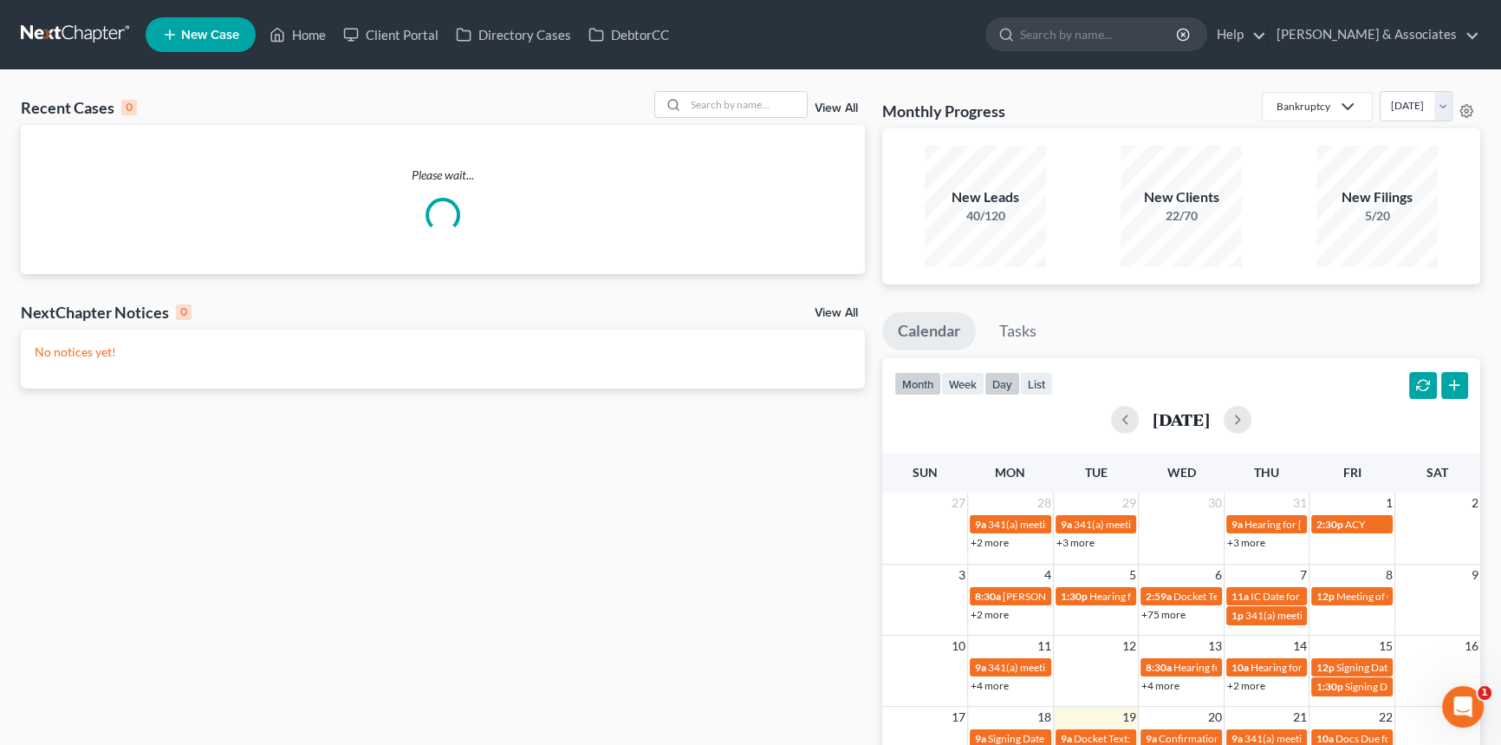
click at [992, 383] on button "day" at bounding box center [1003, 383] width 36 height 23
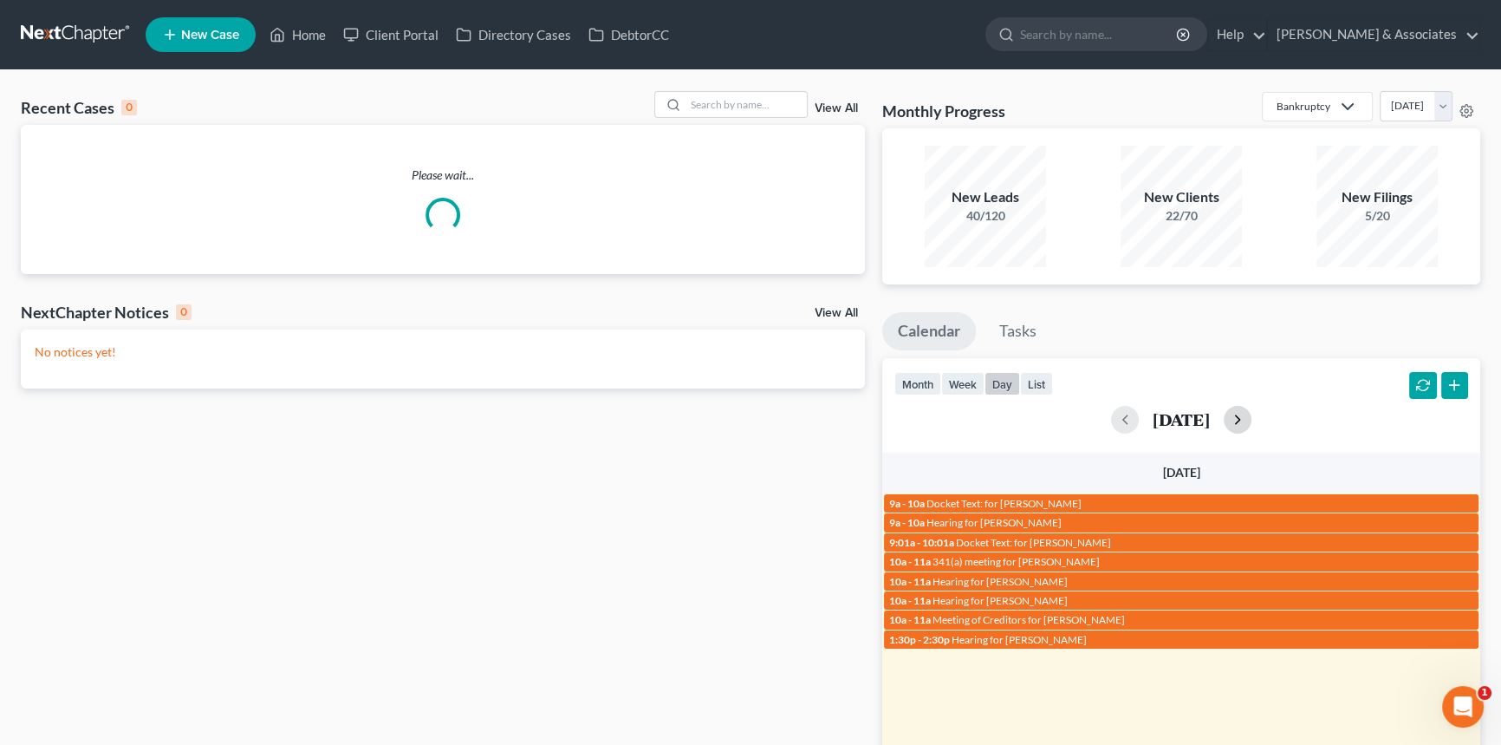
click at [1252, 415] on button "button" at bounding box center [1238, 420] width 28 height 28
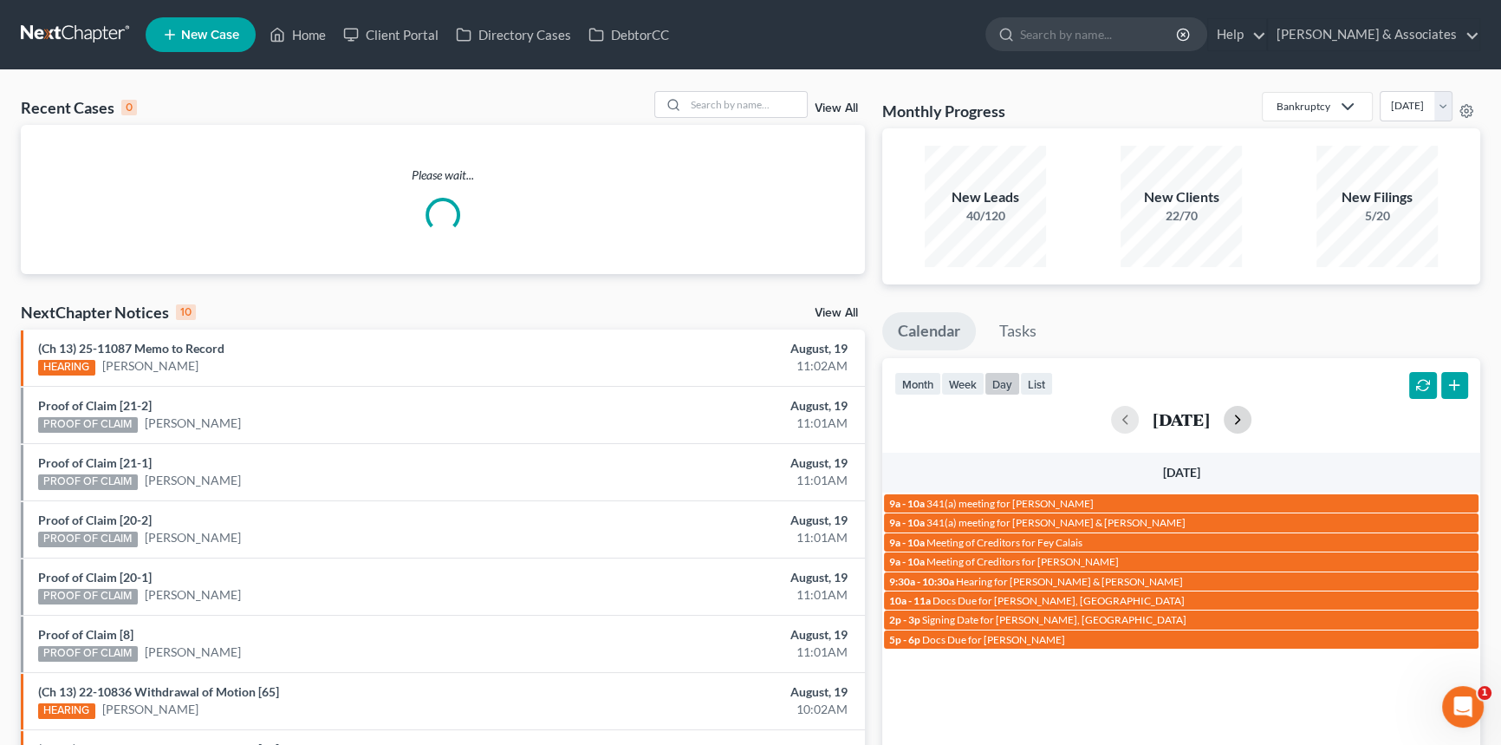
click at [1252, 417] on button "button" at bounding box center [1238, 420] width 28 height 28
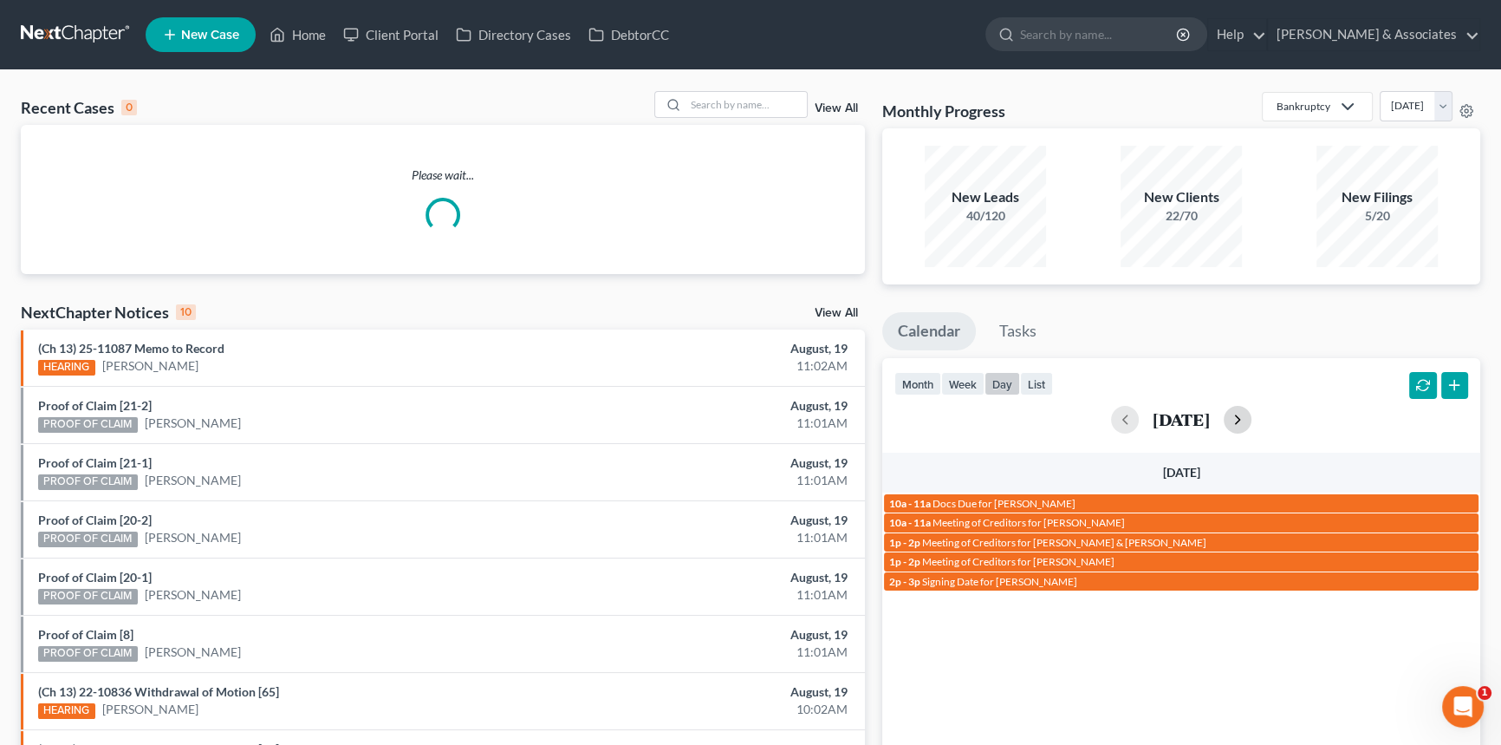
click at [1252, 417] on button "button" at bounding box center [1238, 420] width 28 height 28
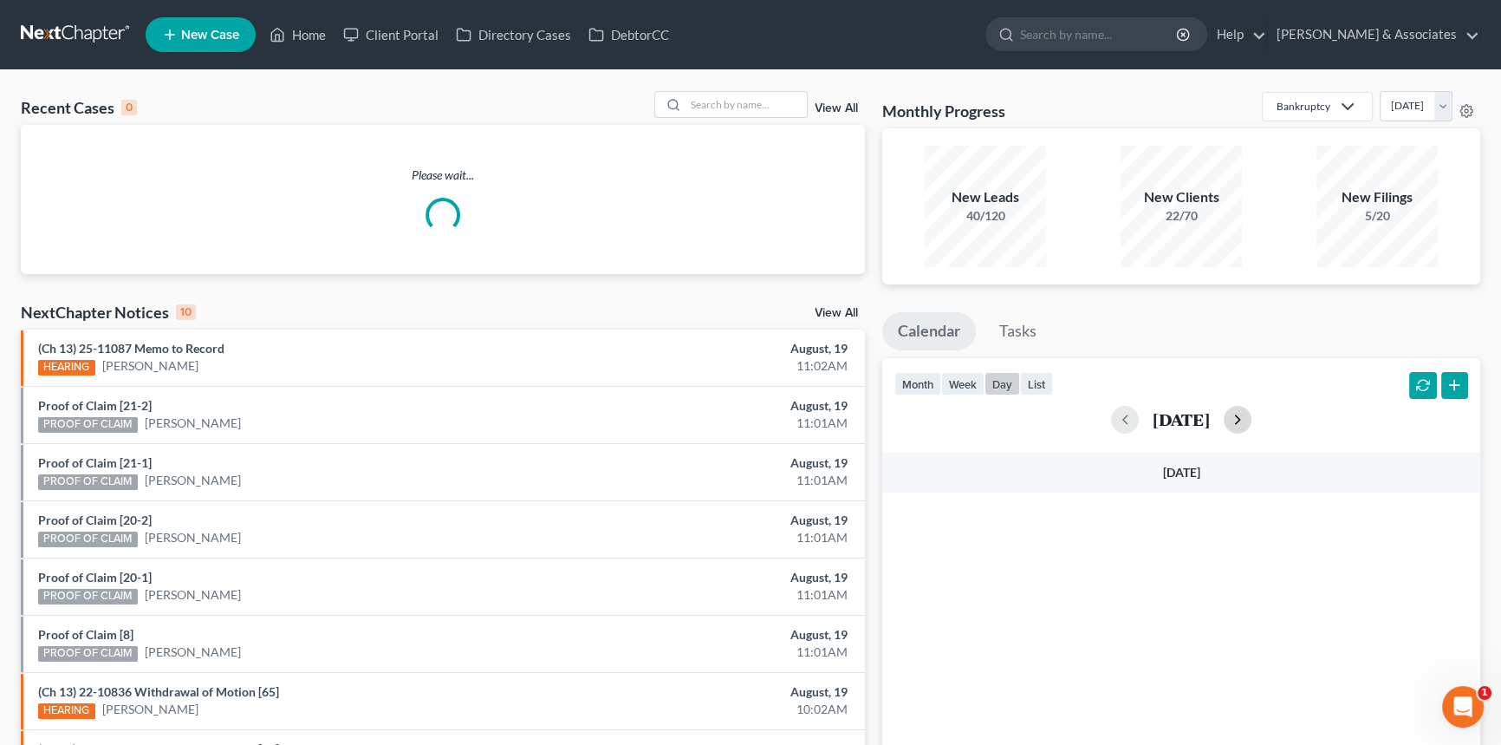
click at [1252, 417] on button "button" at bounding box center [1238, 420] width 28 height 28
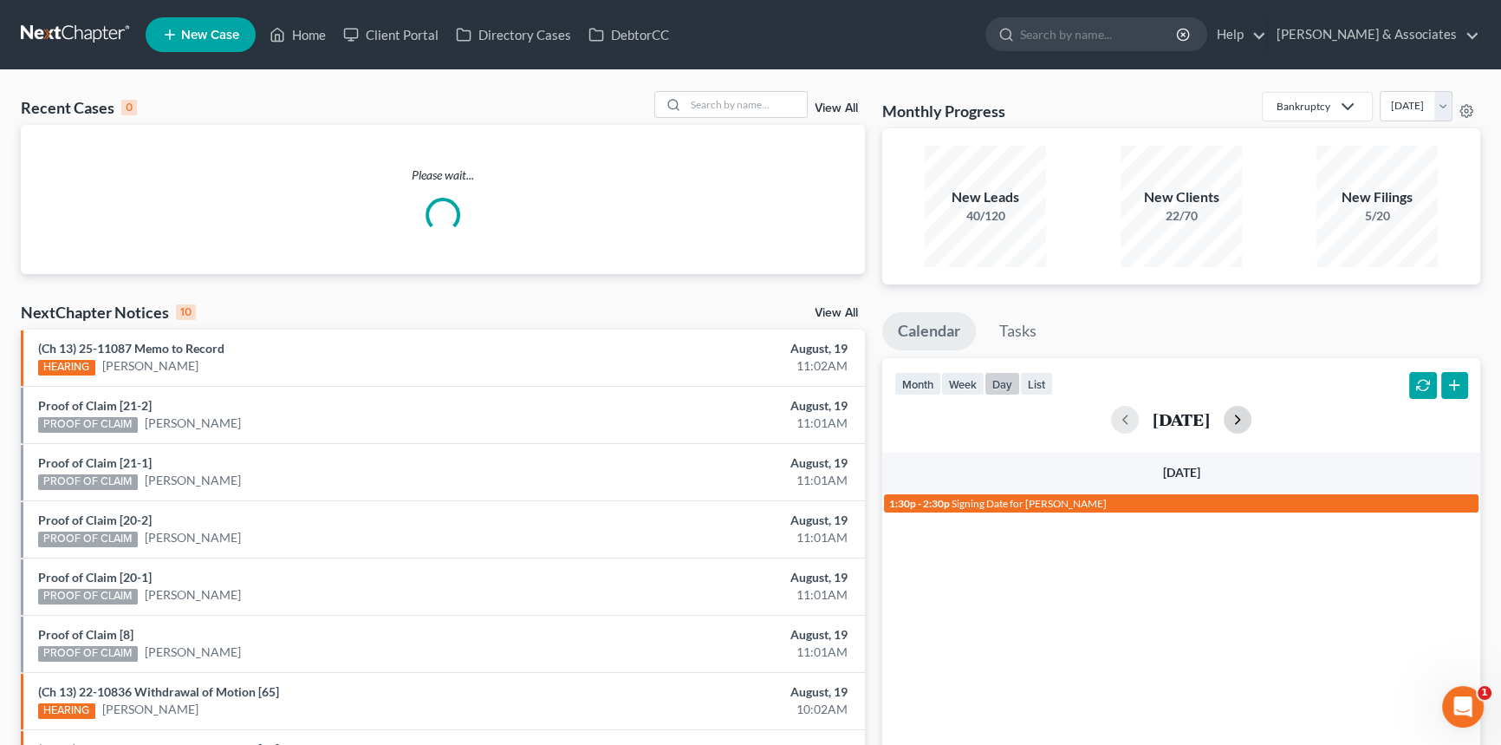
click at [1252, 417] on button "button" at bounding box center [1238, 420] width 28 height 28
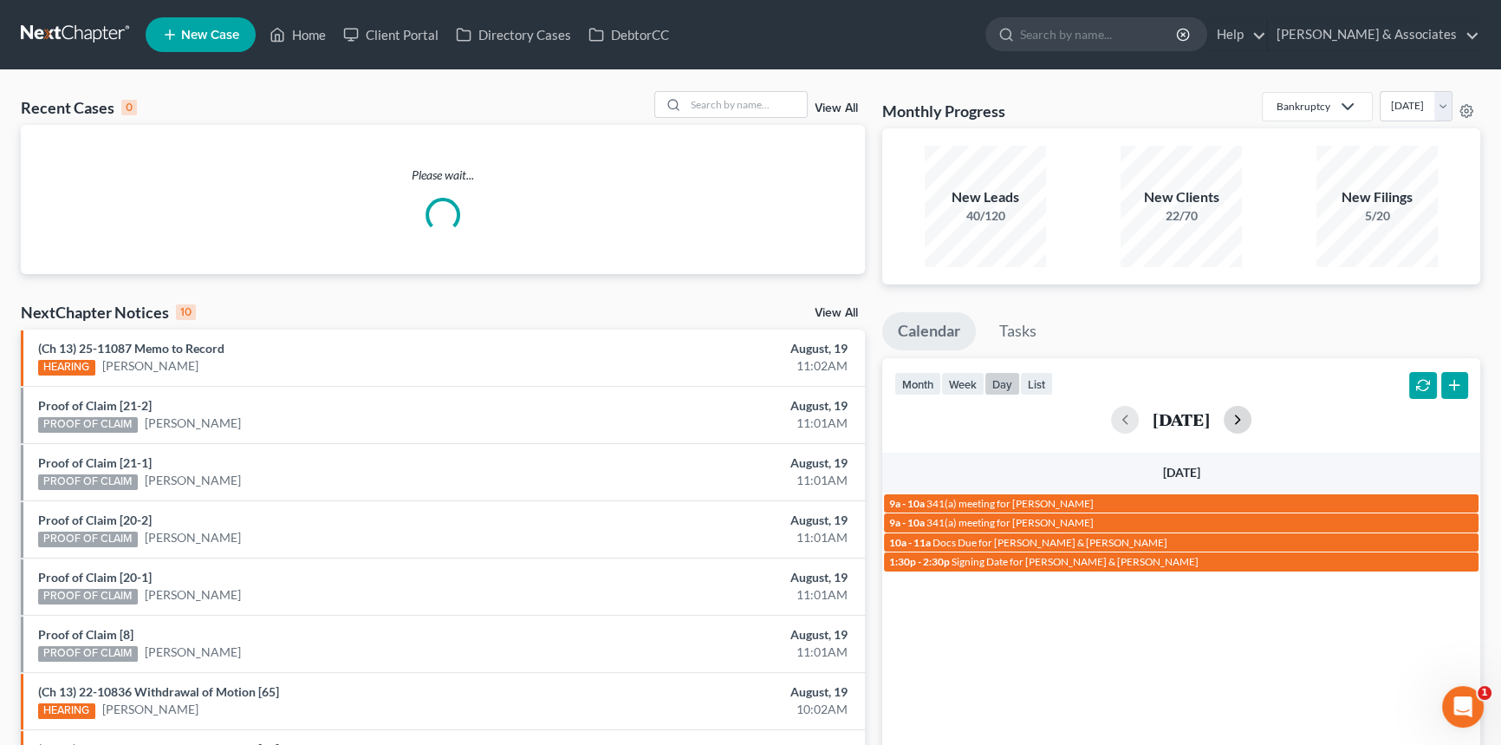
click at [1252, 417] on button "button" at bounding box center [1238, 420] width 28 height 28
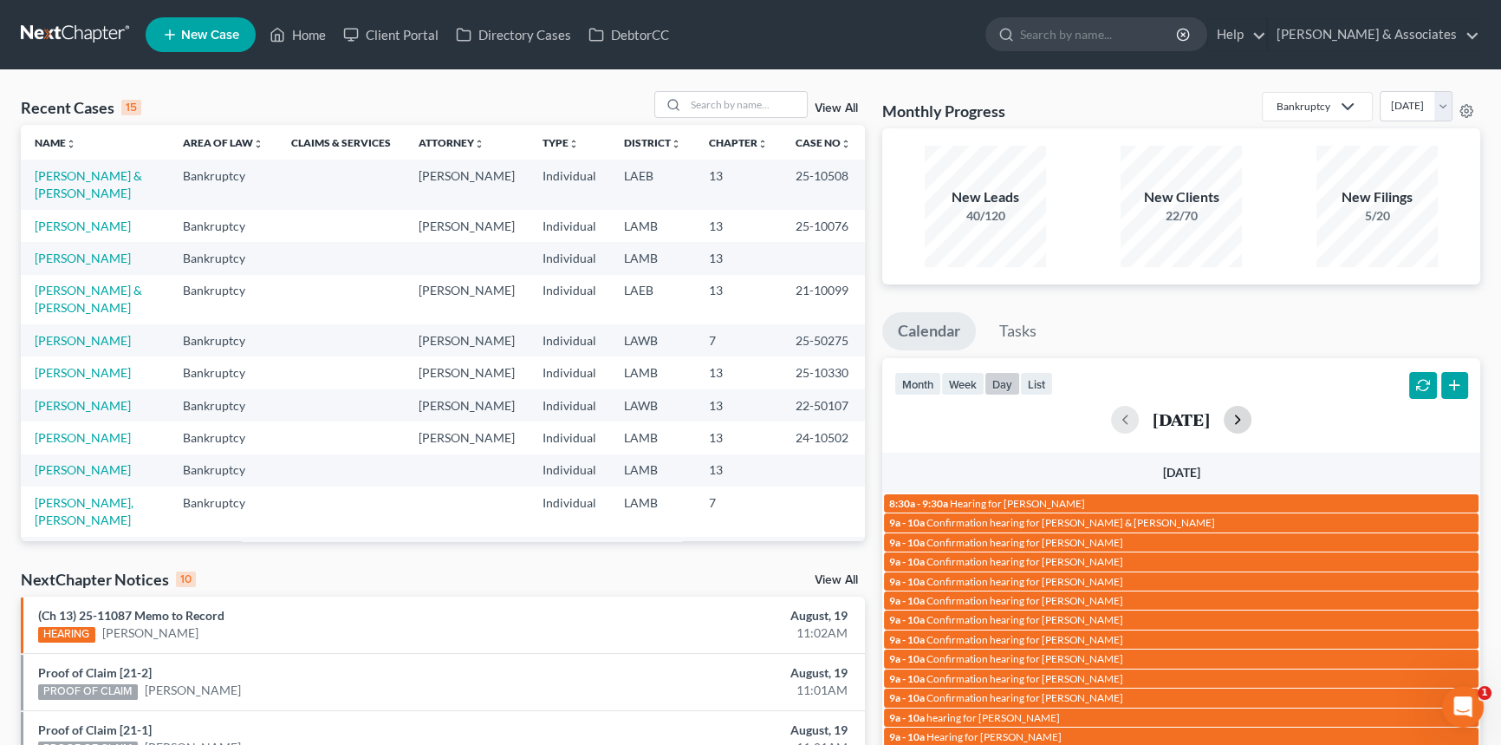
click at [1252, 412] on button "button" at bounding box center [1238, 420] width 28 height 28
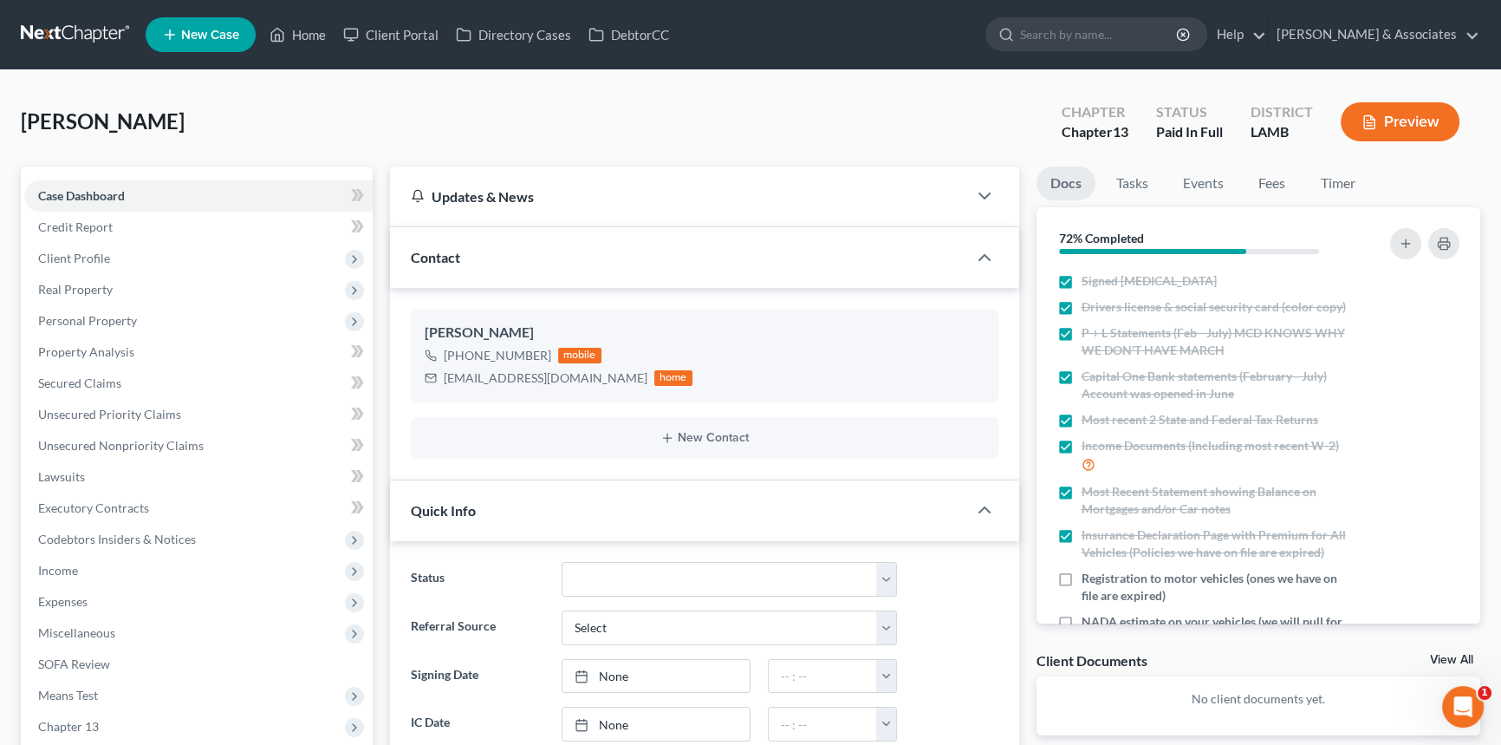
scroll to position [243, 0]
click at [302, 34] on link "Home" at bounding box center [298, 34] width 74 height 31
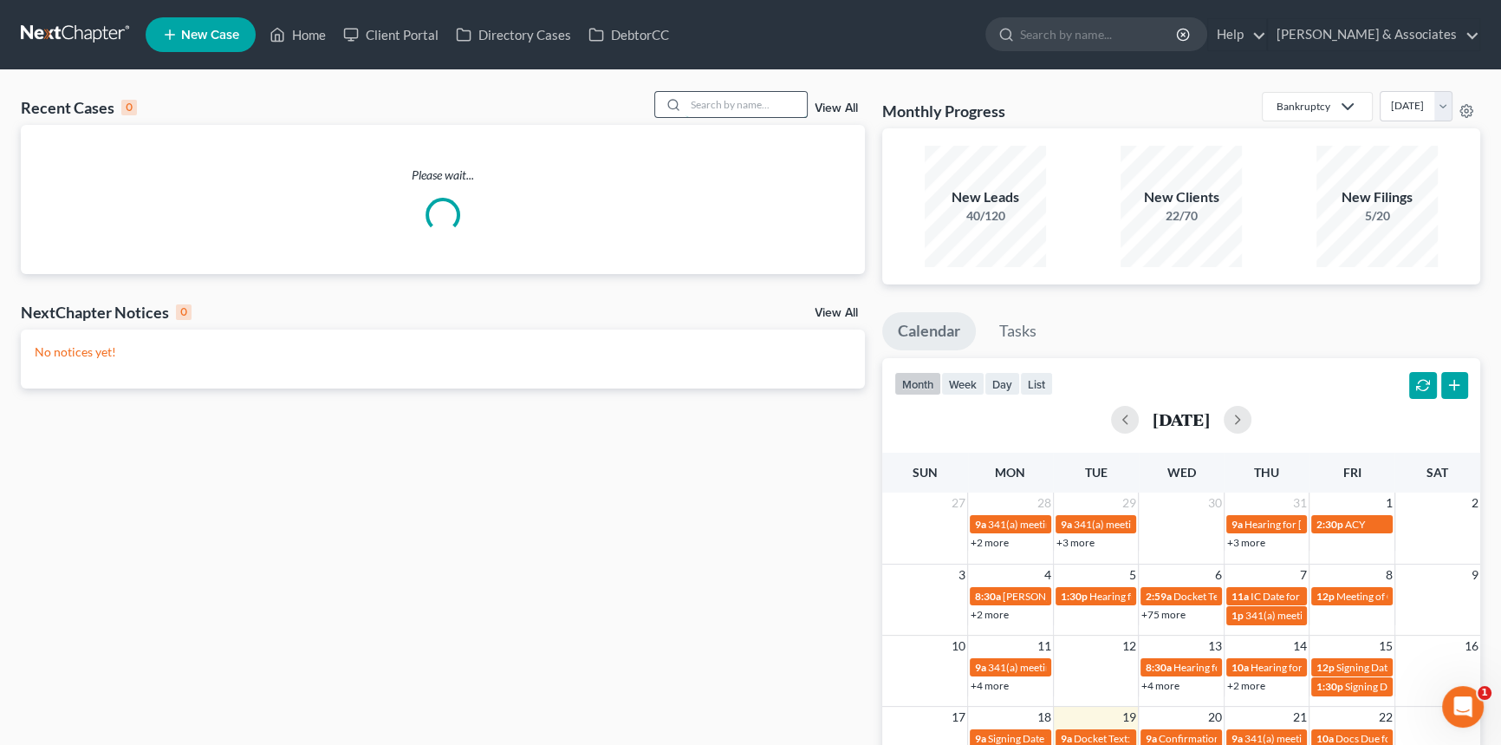
click at [735, 108] on input "search" at bounding box center [746, 104] width 121 height 25
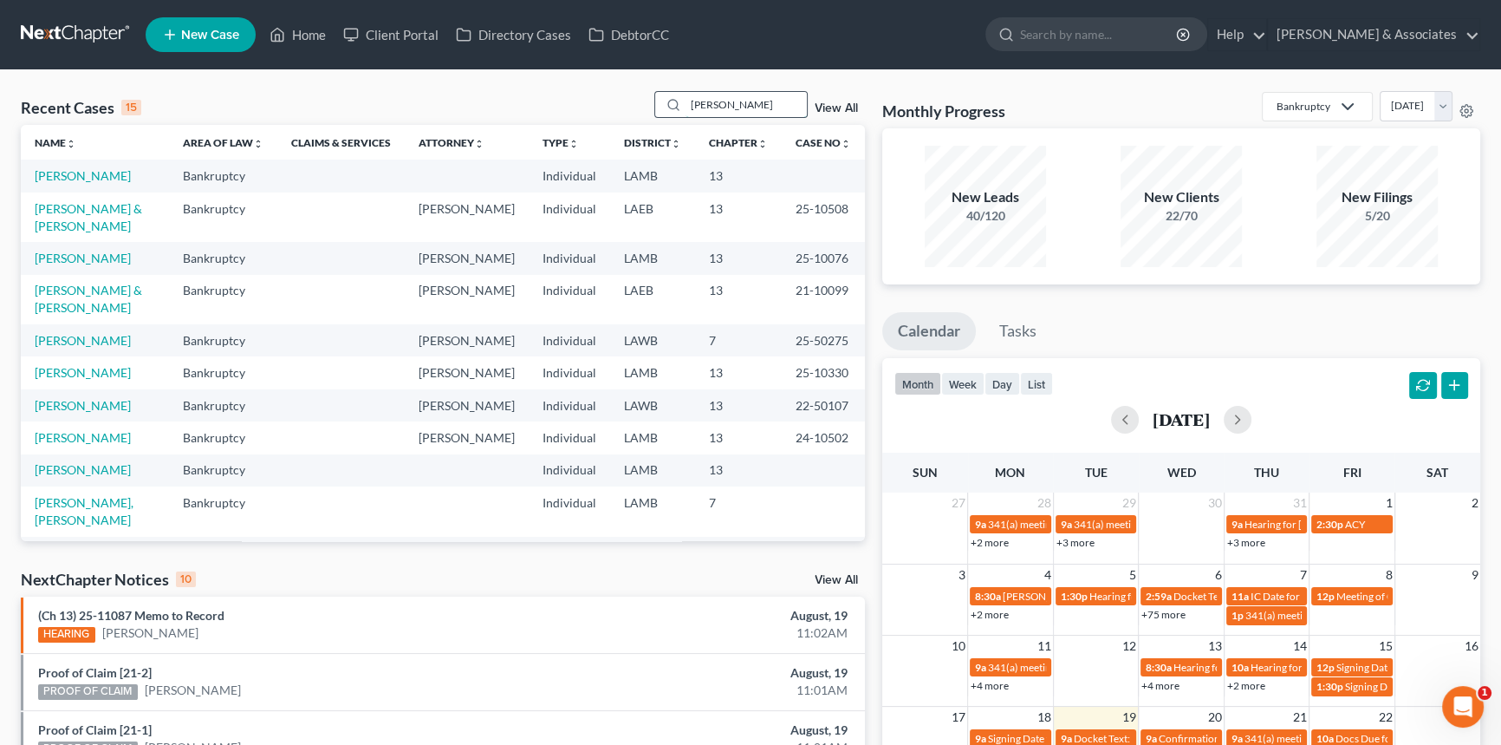
type input "[PERSON_NAME]"
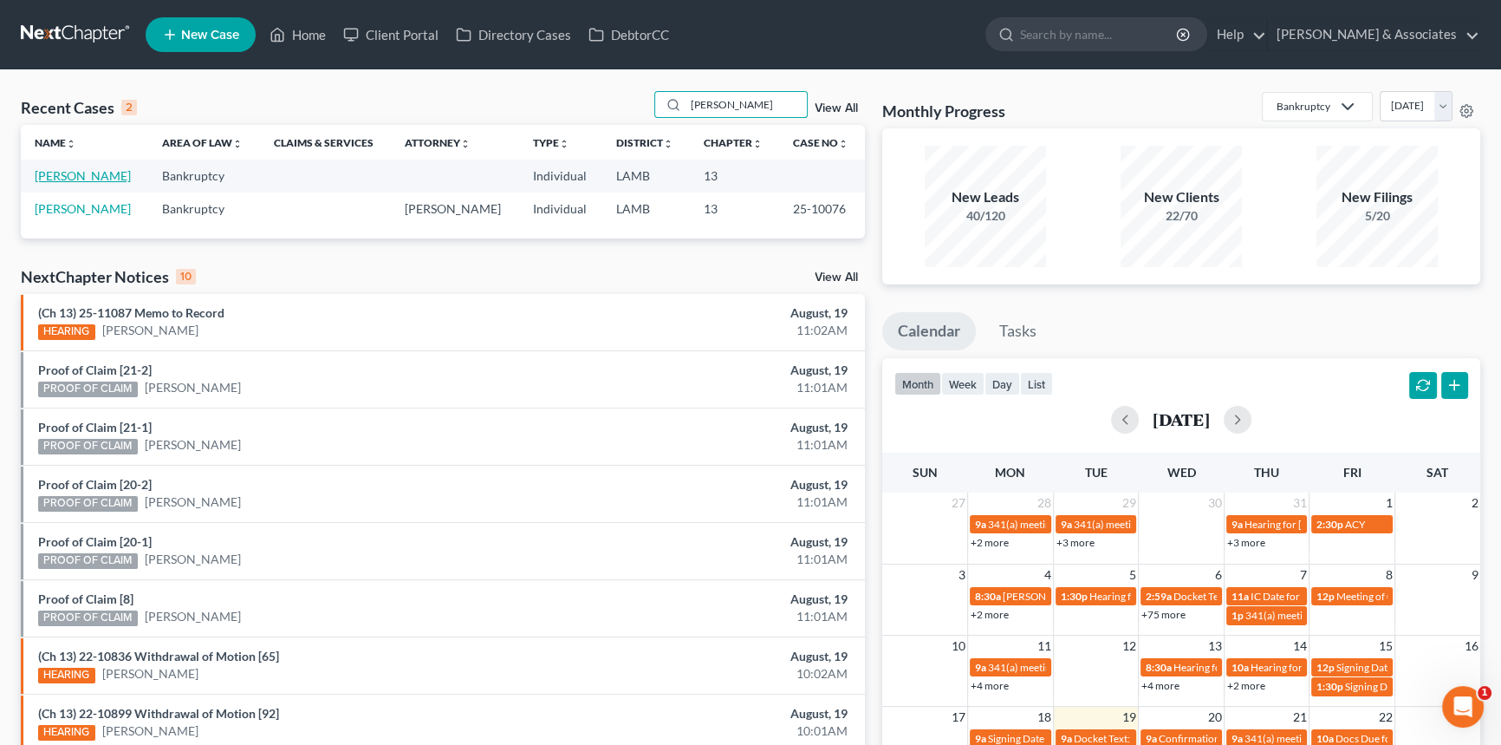
click at [91, 180] on link "[PERSON_NAME]" at bounding box center [83, 175] width 96 height 15
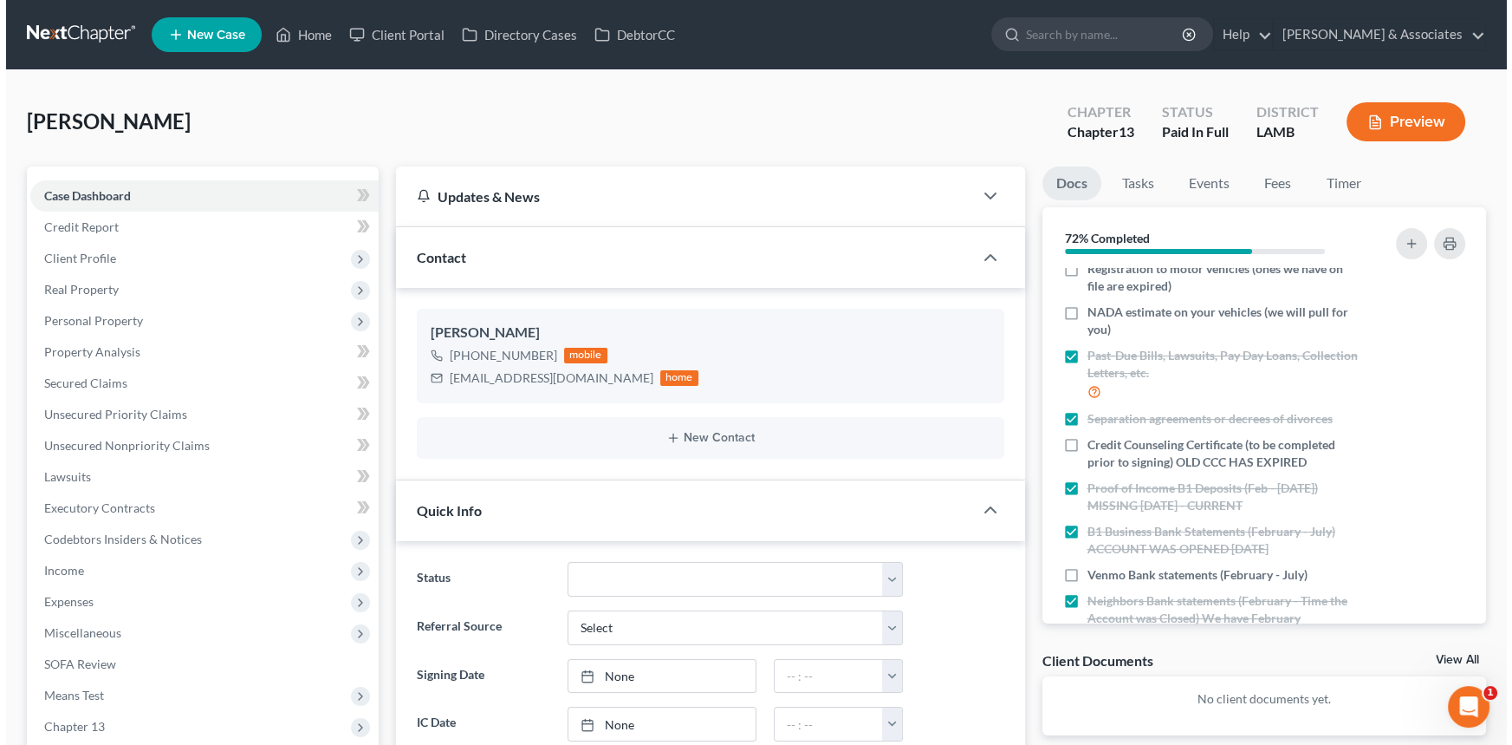
scroll to position [370, 0]
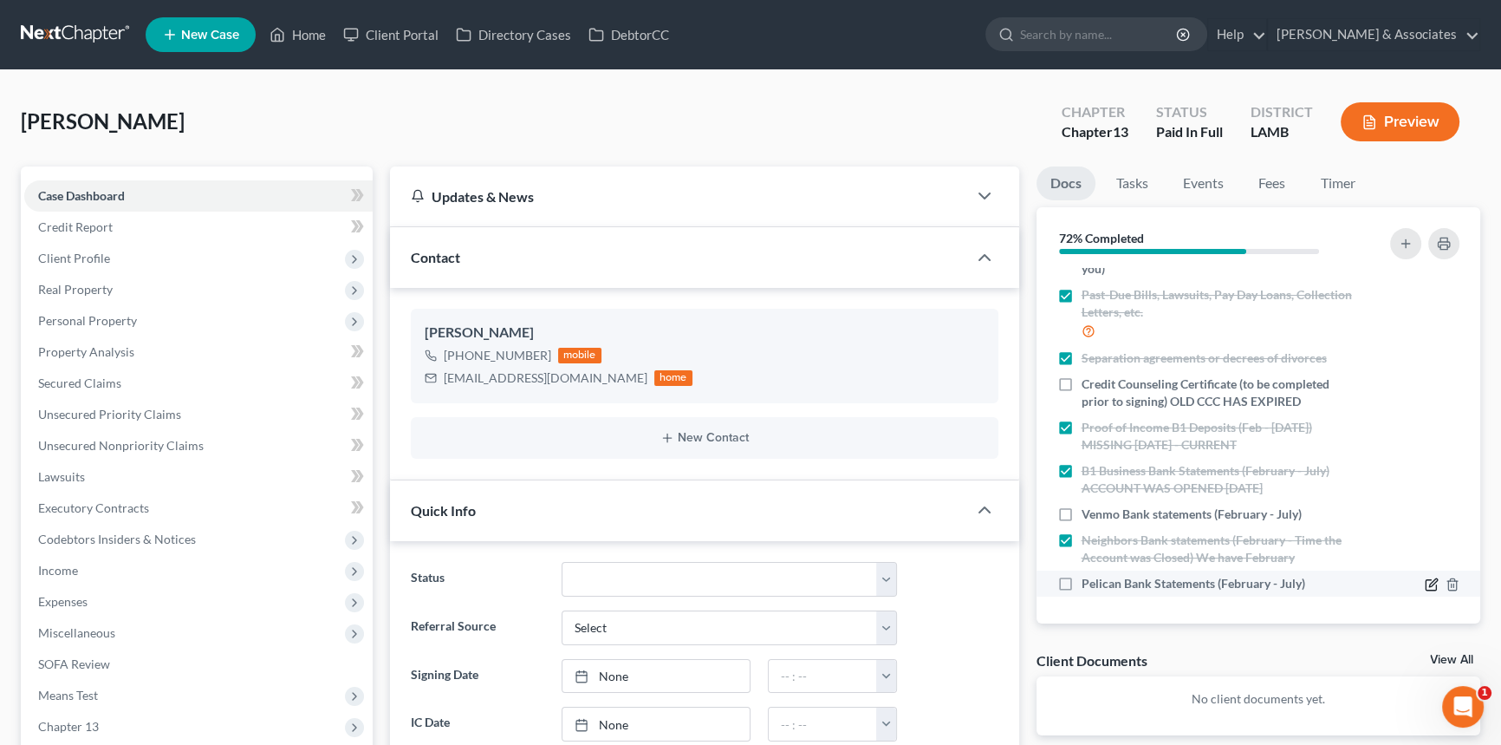
click at [1425, 584] on icon "button" at bounding box center [1432, 584] width 14 height 14
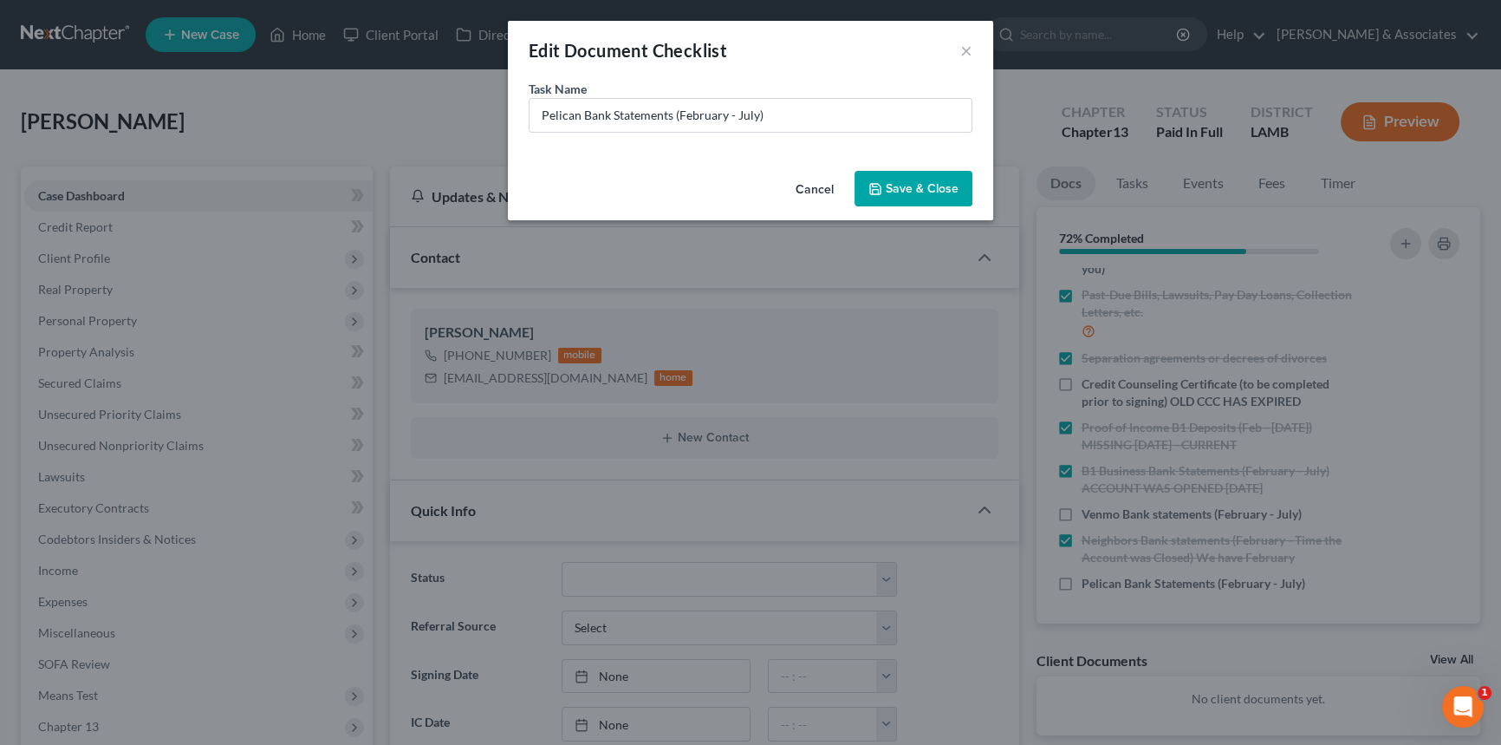
scroll to position [225, 0]
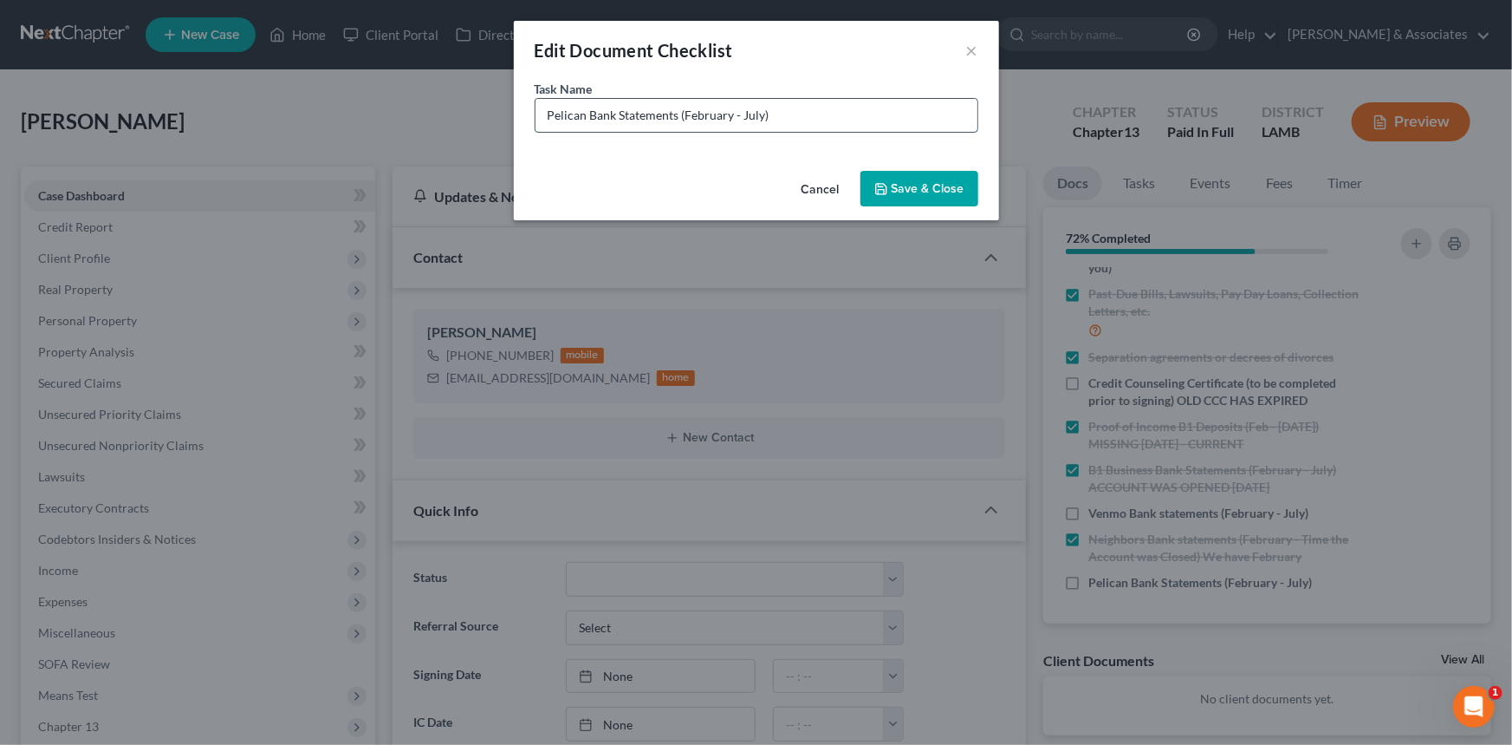
click at [754, 114] on input "Pelican Bank Statements (February - July)" at bounding box center [757, 115] width 442 height 33
click at [826, 196] on button "Cancel" at bounding box center [821, 189] width 66 height 35
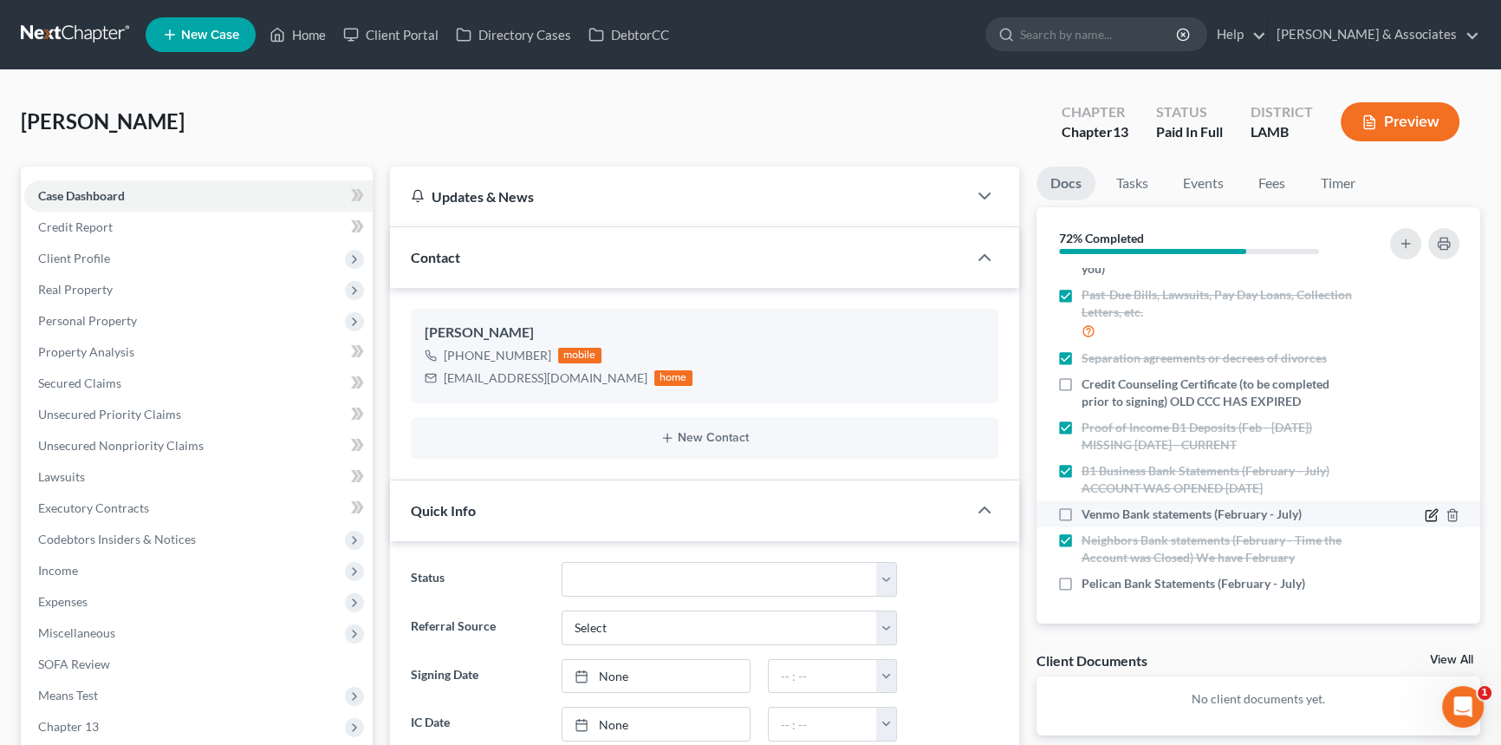
click at [1426, 511] on icon "button" at bounding box center [1431, 515] width 10 height 10
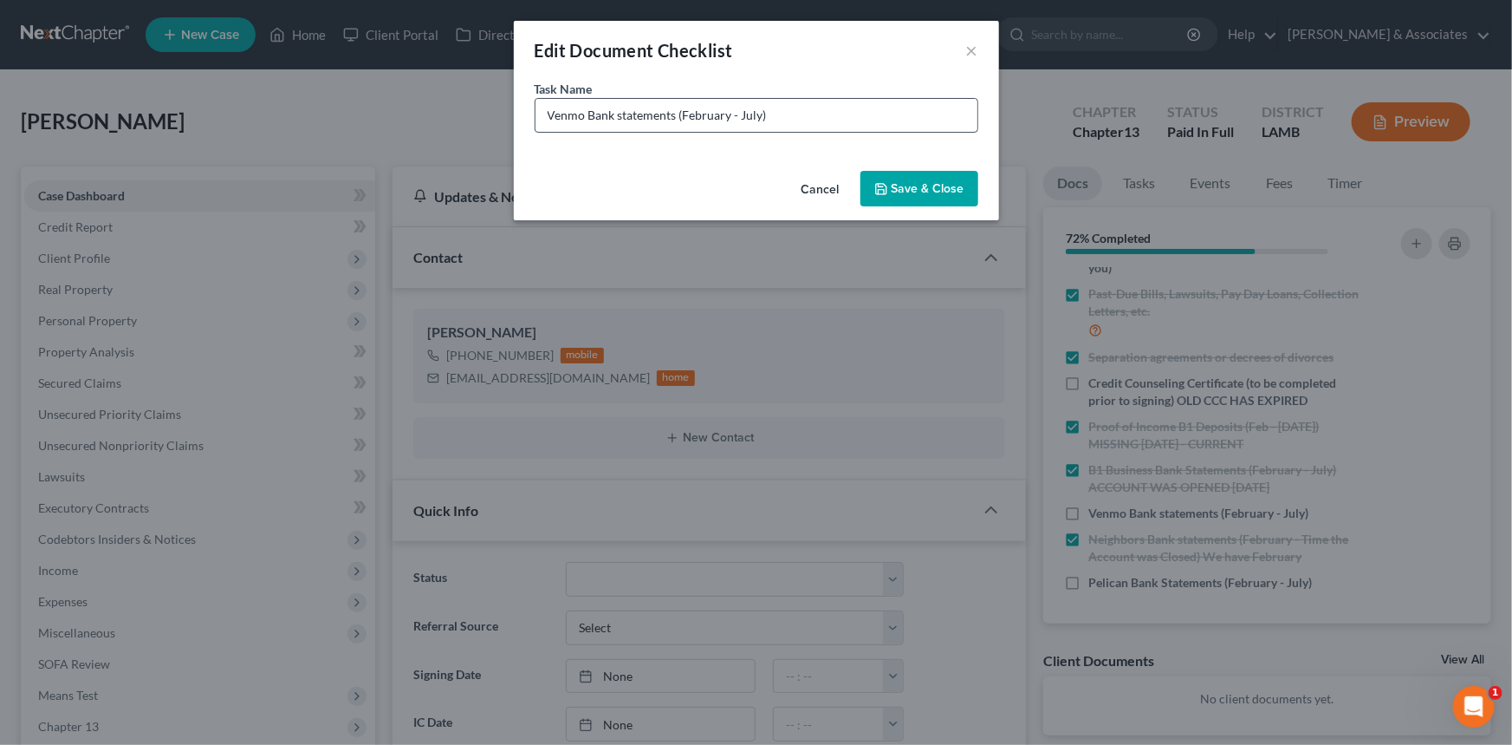
click at [759, 110] on input "Venmo Bank statements (February - July)" at bounding box center [757, 115] width 442 height 33
click at [739, 100] on input "Venmo Bank statements (February - July)" at bounding box center [757, 115] width 442 height 33
click at [755, 113] on input "Venmo Bank statements (February - July)" at bounding box center [757, 115] width 442 height 33
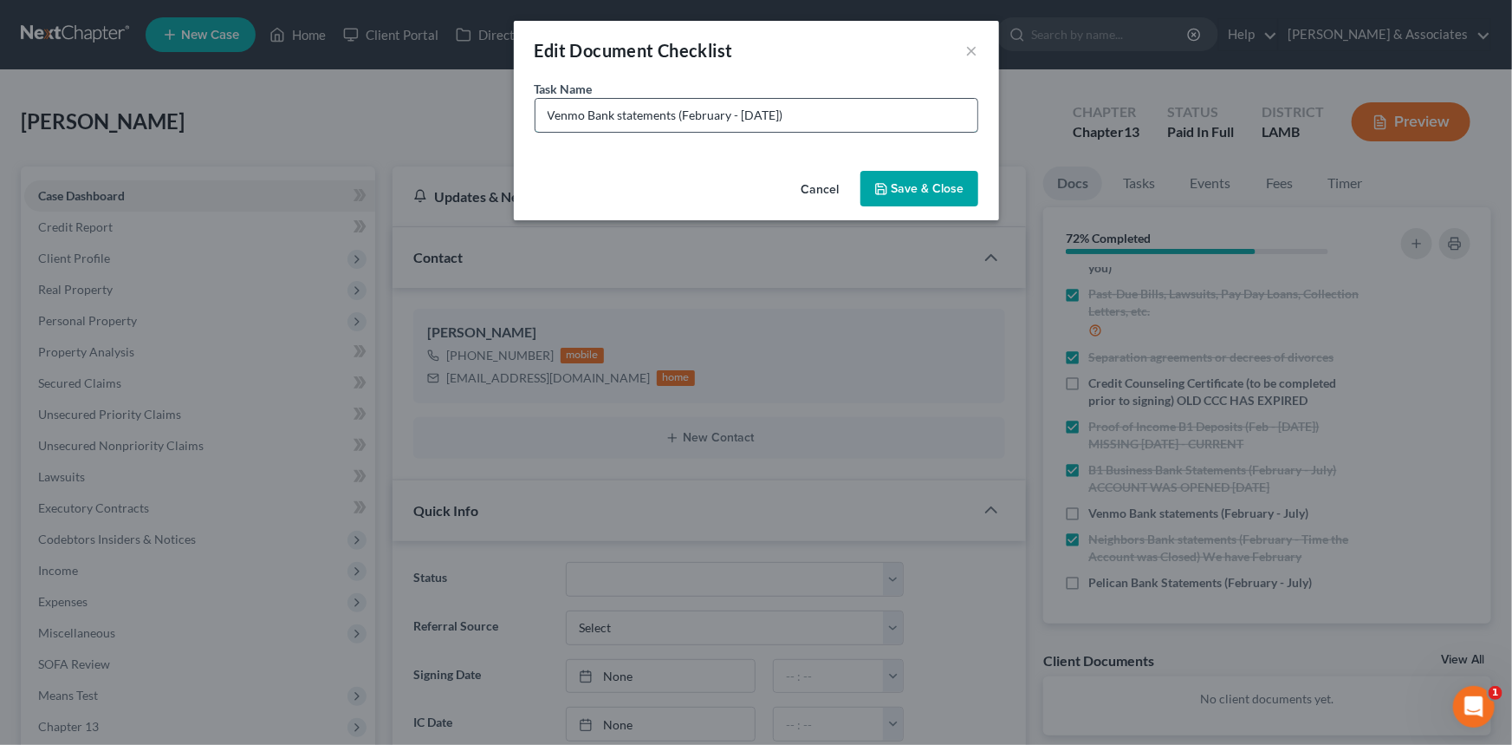
type input "Venmo Bank statements (February - [DATE])"
click at [939, 195] on button "Save & Close" at bounding box center [920, 189] width 118 height 36
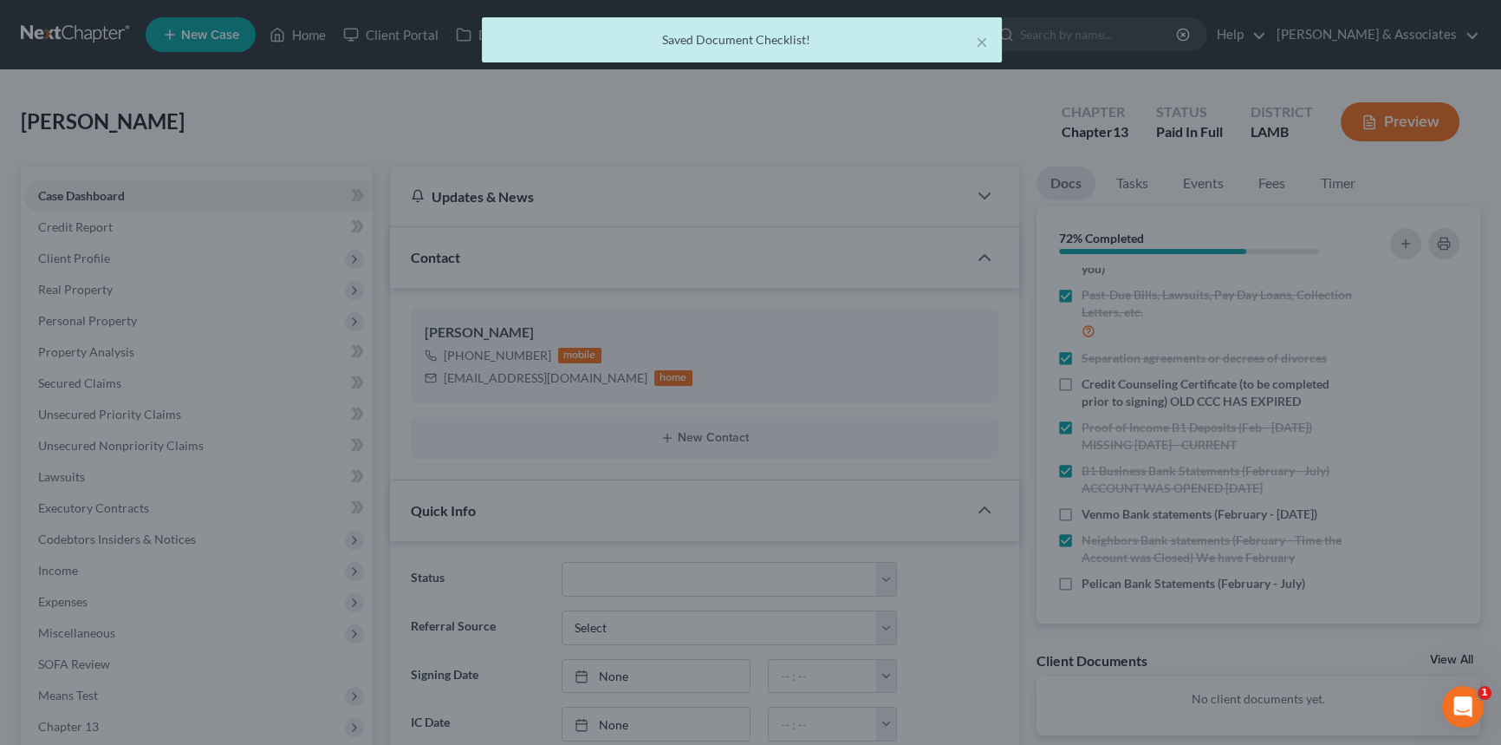
scroll to position [243, 0]
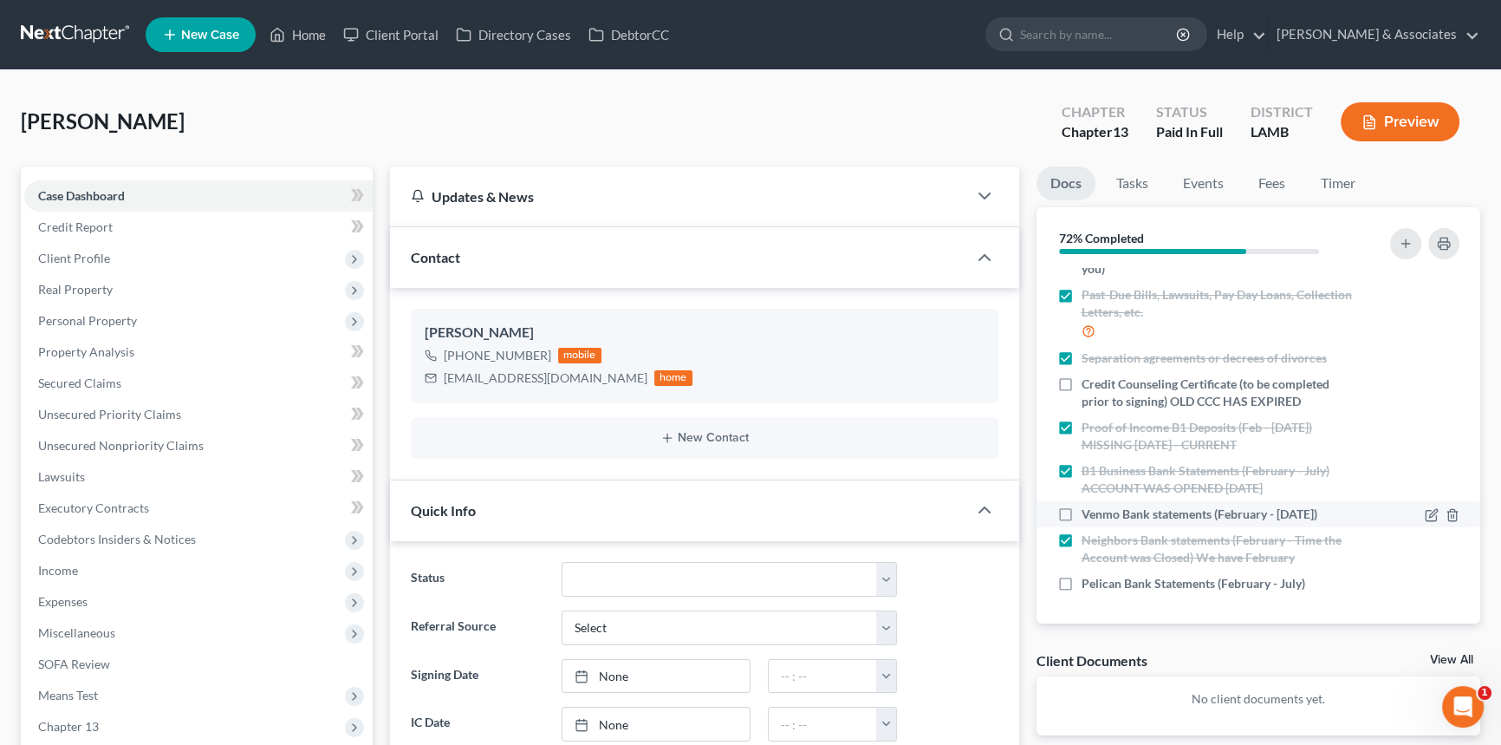
click at [1082, 510] on label "Venmo Bank statements (February - [DATE])" at bounding box center [1200, 513] width 236 height 17
click at [1089, 510] on input "Venmo Bank statements (February - [DATE])" at bounding box center [1094, 510] width 11 height 11
checkbox input "true"
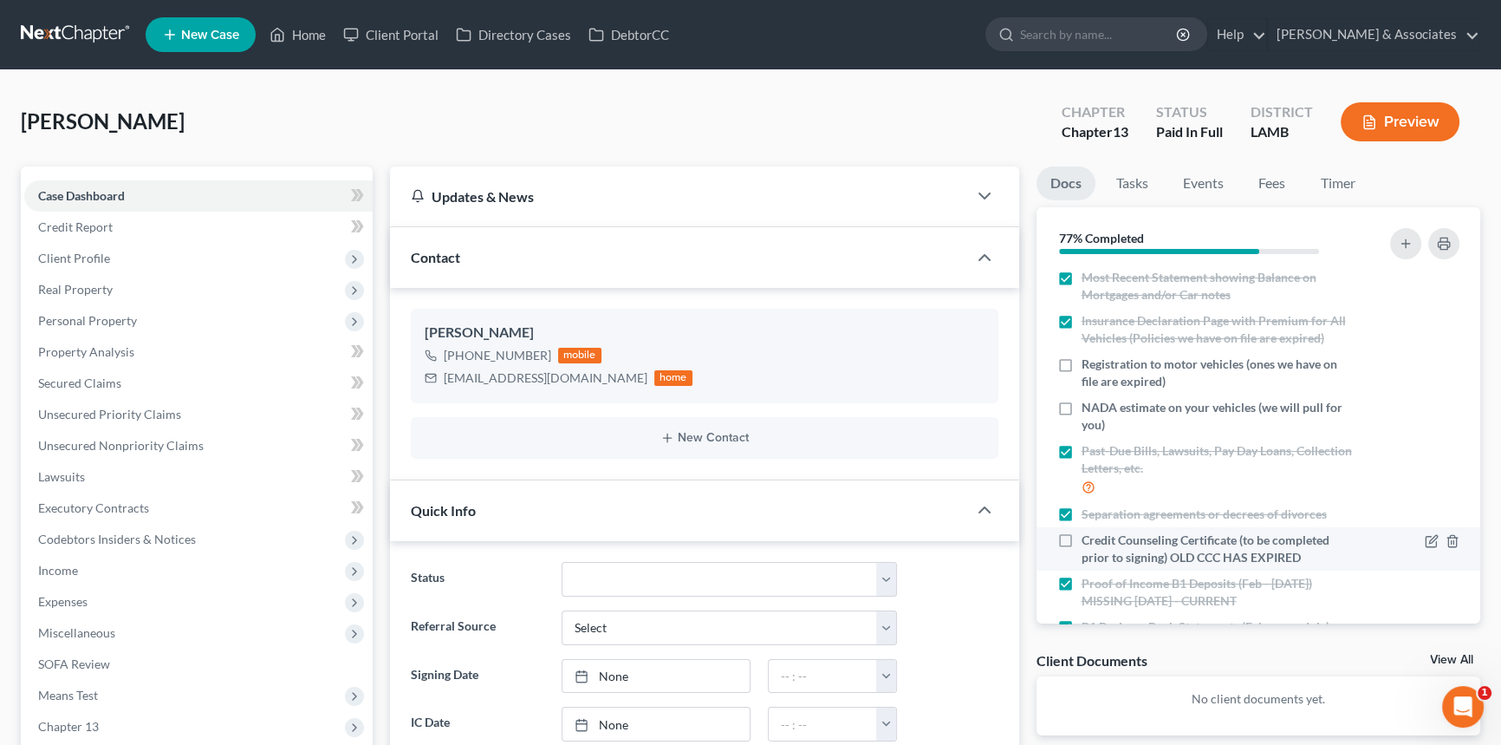
scroll to position [370, 0]
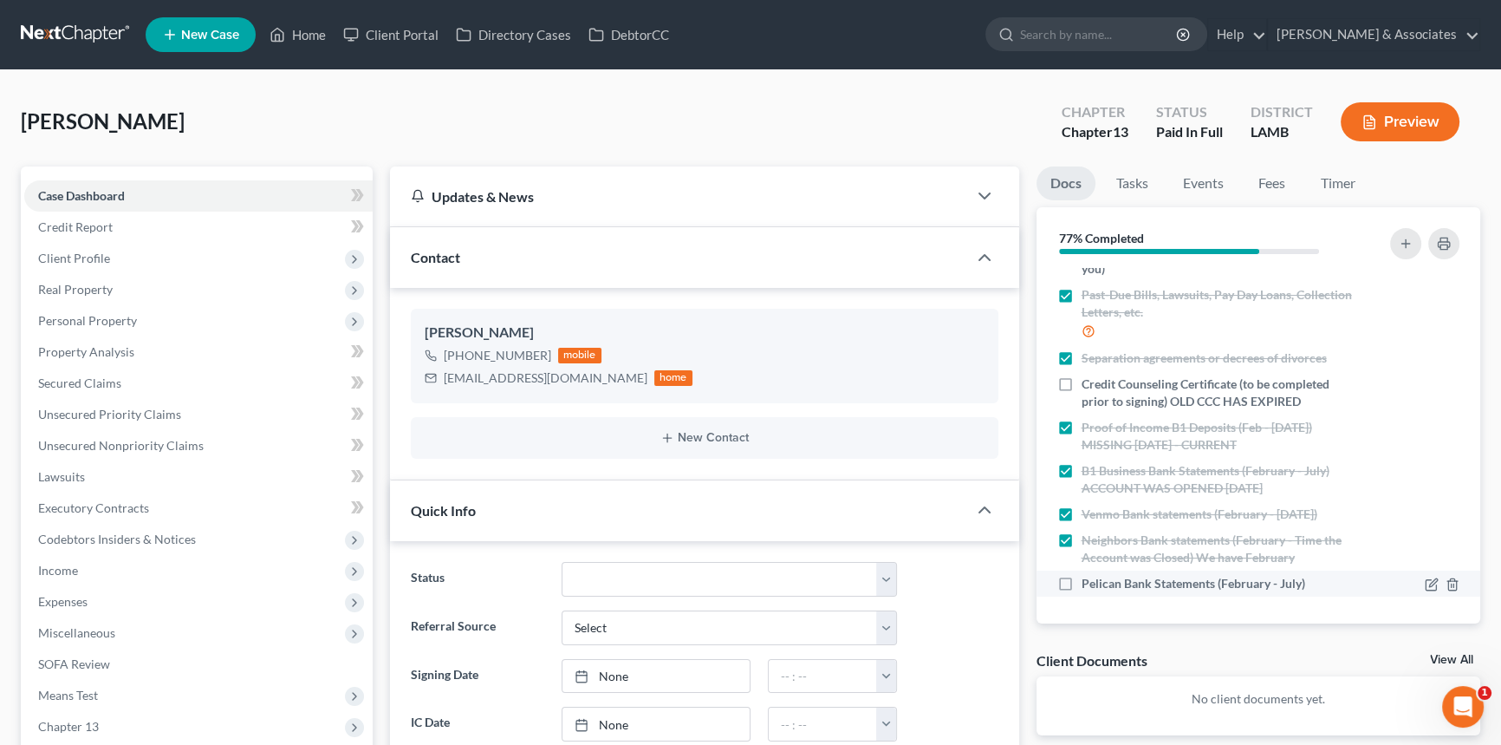
click at [1082, 584] on label "Pelican Bank Statements (February - July)" at bounding box center [1194, 583] width 224 height 17
click at [1089, 584] on input "Pelican Bank Statements (February - July)" at bounding box center [1094, 580] width 11 height 11
checkbox input "true"
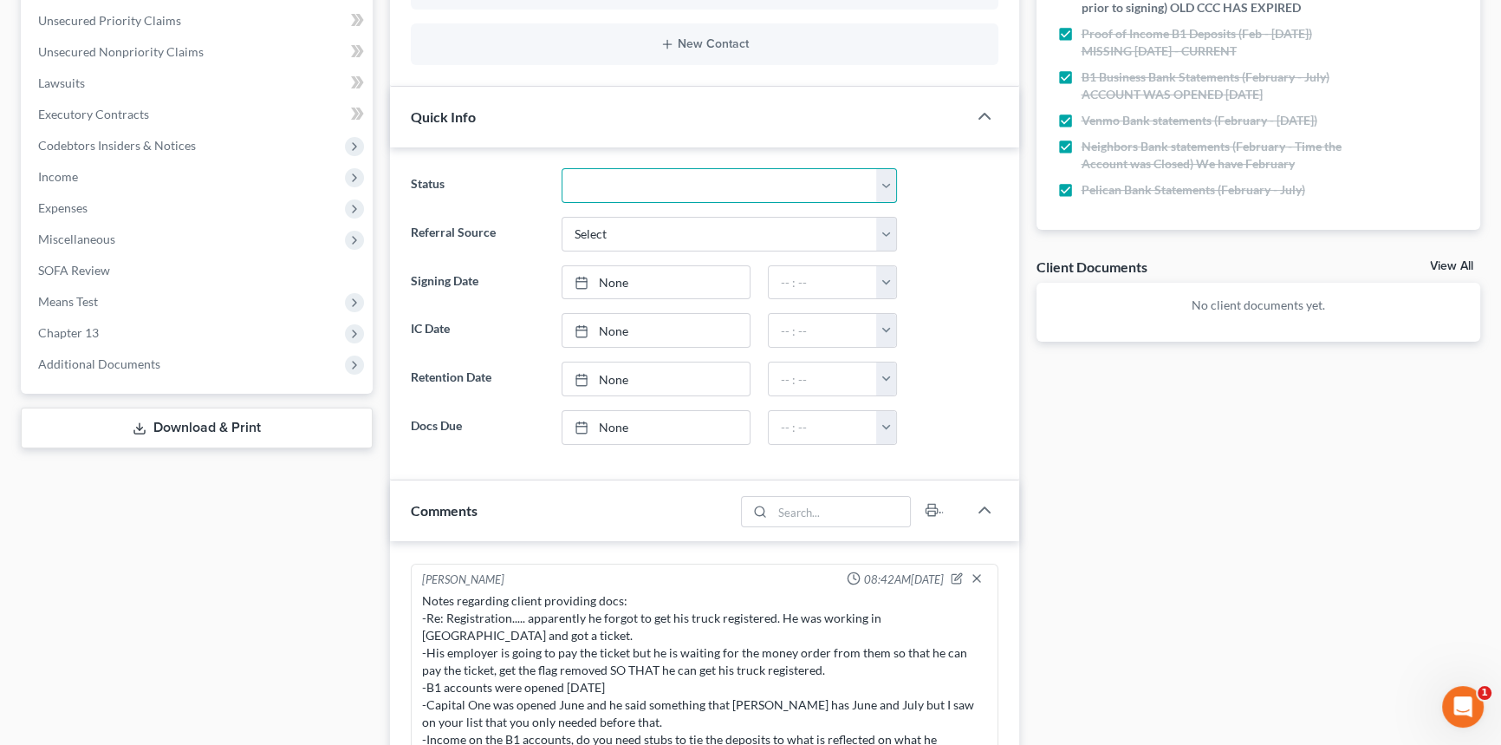
click at [638, 184] on select "Amended Plan Needed Awaiting Income Closed Confirmed Discharged Dismissed Docs …" at bounding box center [729, 185] width 335 height 35
select select "15"
click at [562, 168] on select "Amended Plan Needed Awaiting Income Closed Confirmed Discharged Dismissed Docs …" at bounding box center [729, 185] width 335 height 35
click at [1293, 478] on div "Docs Tasks Events Fees Timer 83% Completed Nothing here yet! Signed [MEDICAL_DA…" at bounding box center [1259, 503] width 462 height 1460
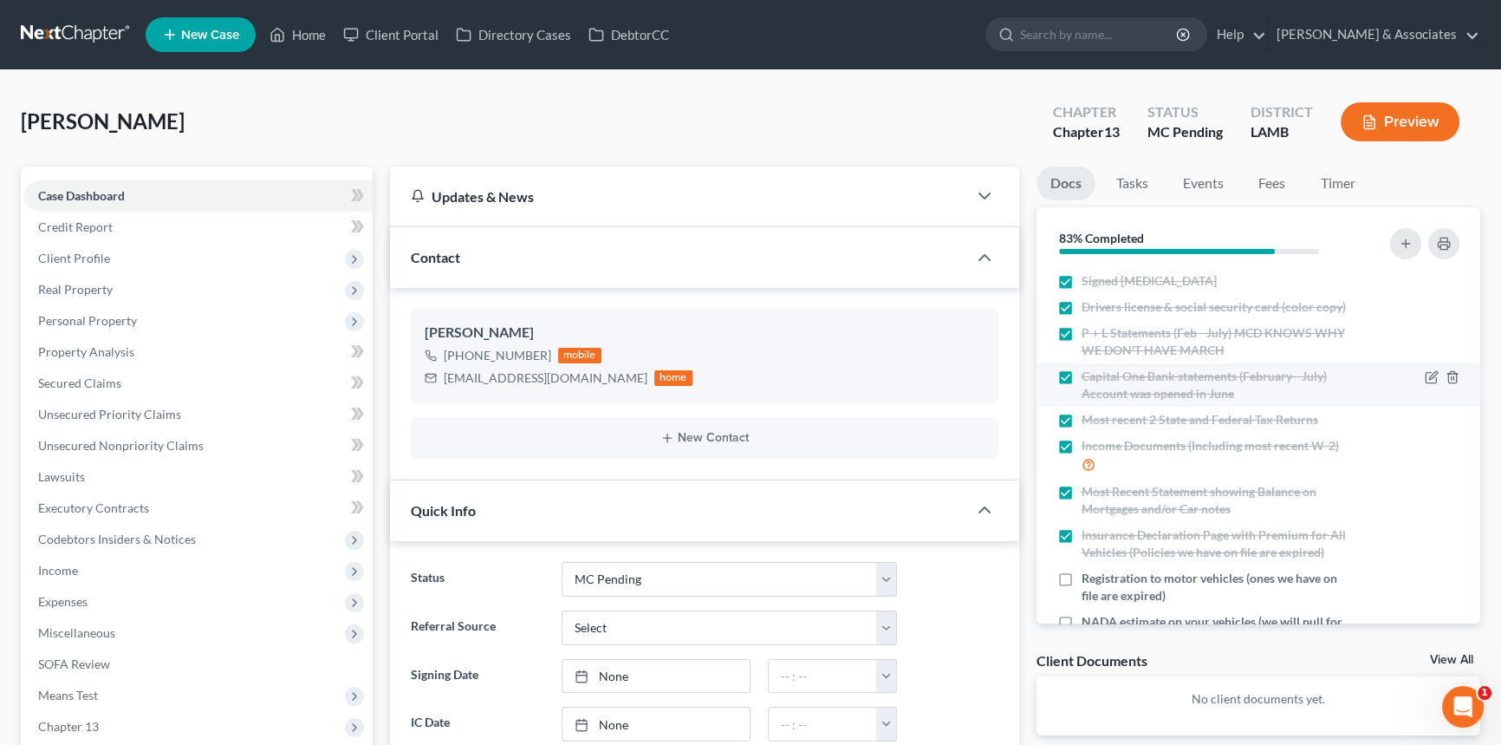
scroll to position [370, 0]
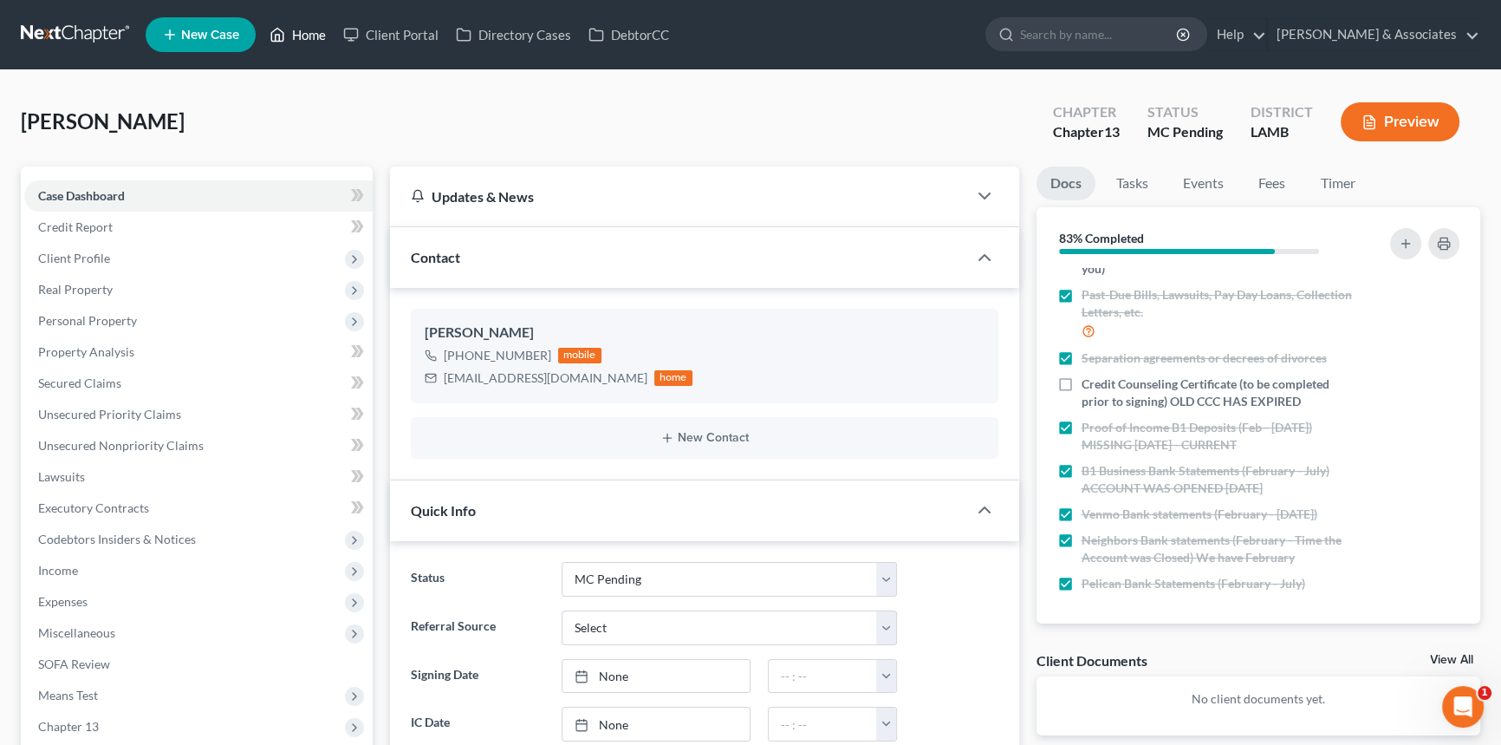
click at [313, 28] on link "Home" at bounding box center [298, 34] width 74 height 31
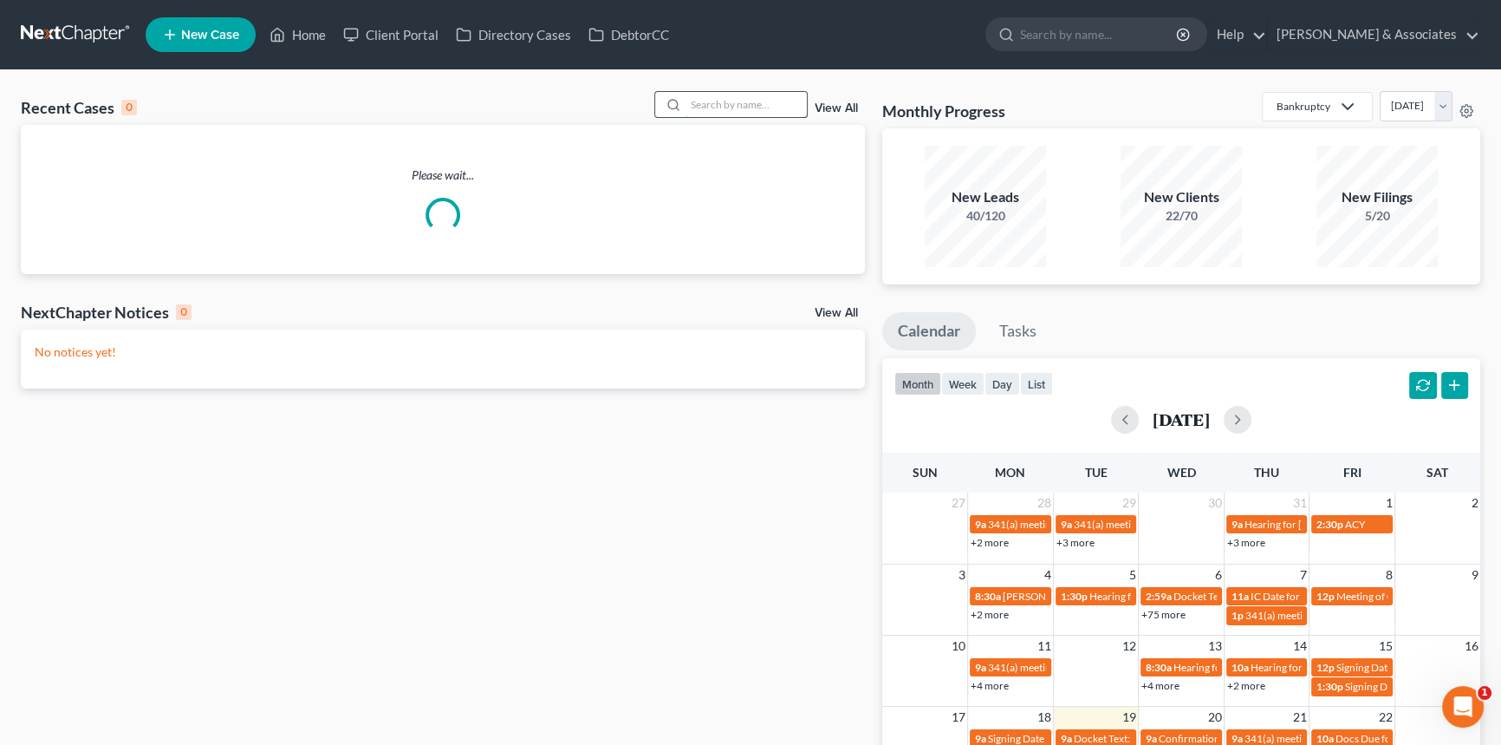
click at [736, 109] on input "search" at bounding box center [746, 104] width 121 height 25
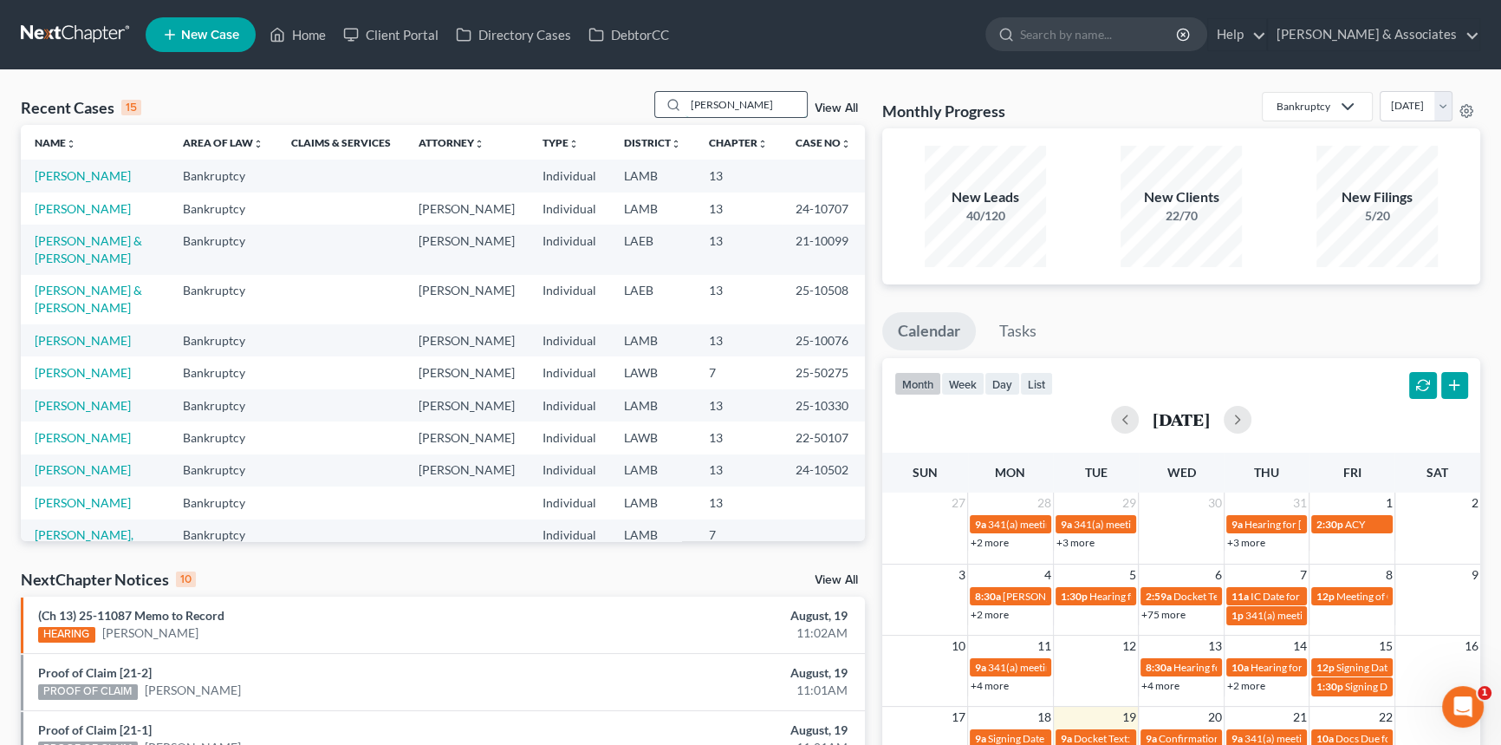
type input "[PERSON_NAME]"
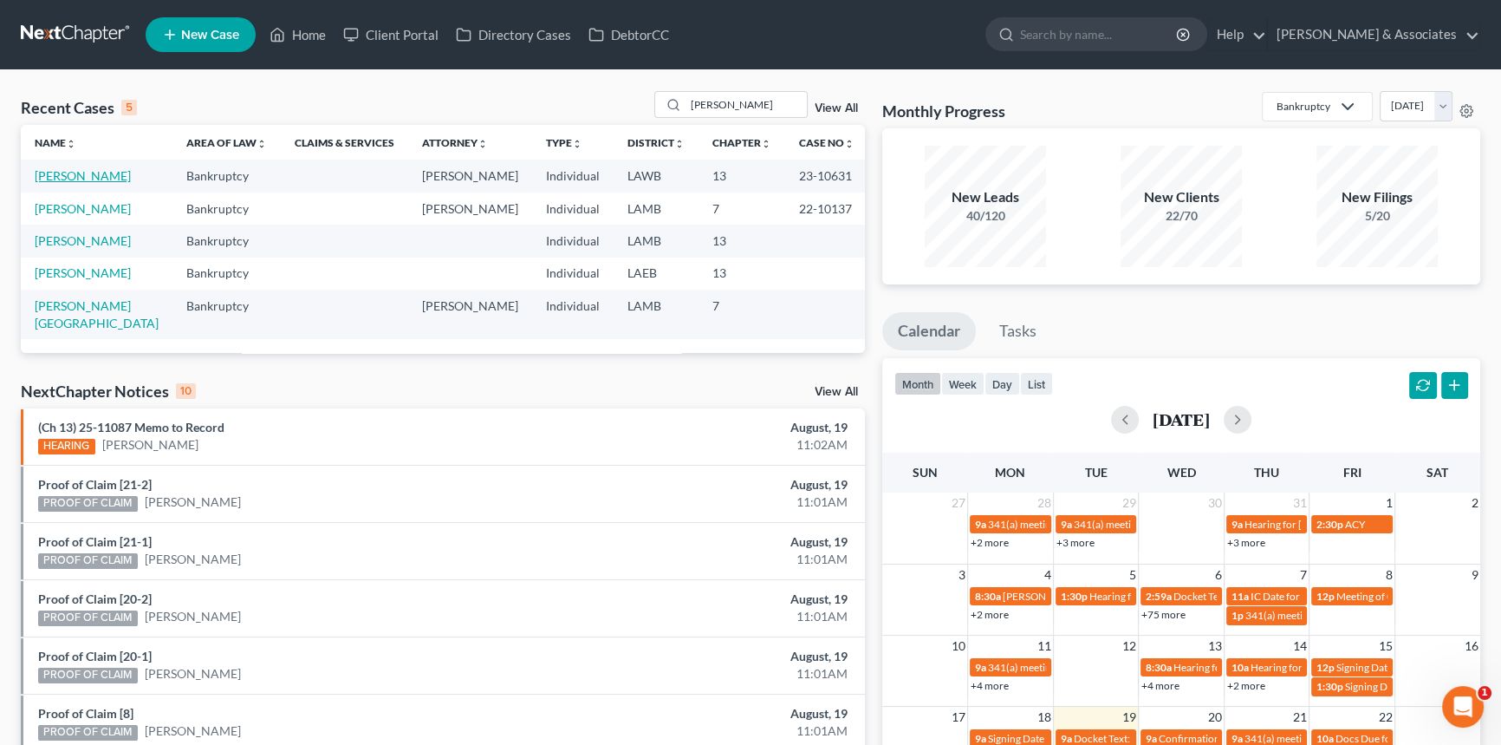
click at [77, 173] on link "[PERSON_NAME]" at bounding box center [83, 175] width 96 height 15
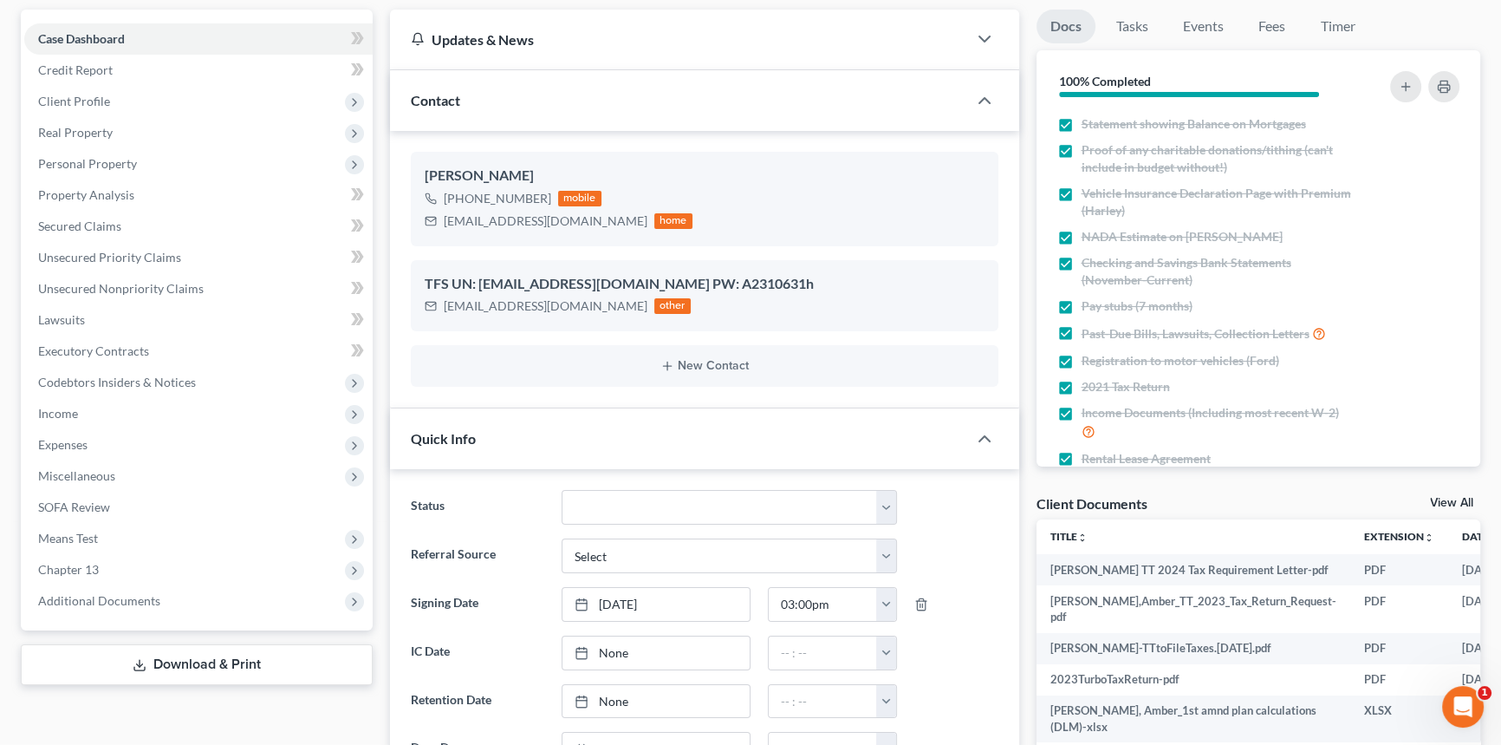
scroll to position [327, 0]
click at [670, 505] on select "Amended Plan Needed Awaiting Income Closed Confirmed Discharged Dismissed Docs …" at bounding box center [729, 507] width 335 height 35
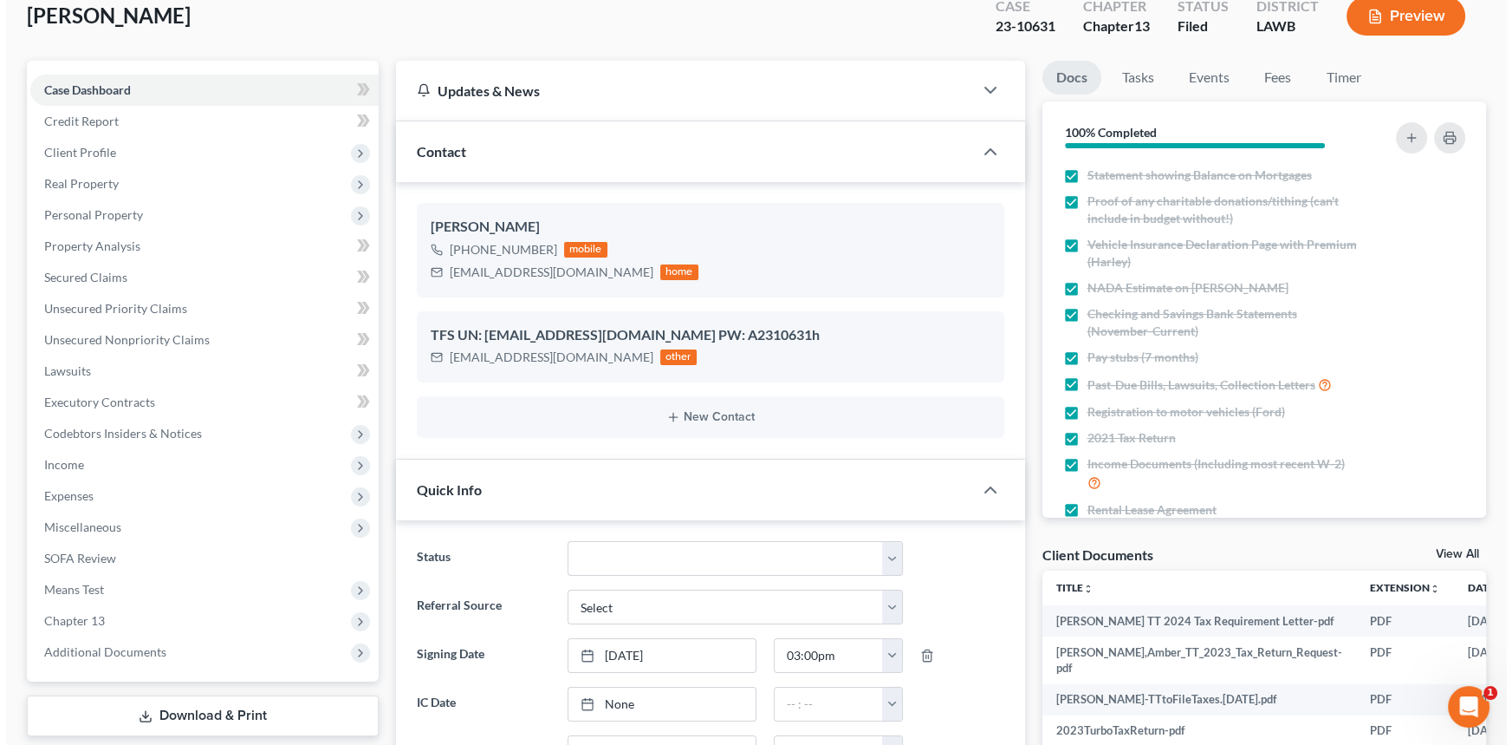
scroll to position [78, 0]
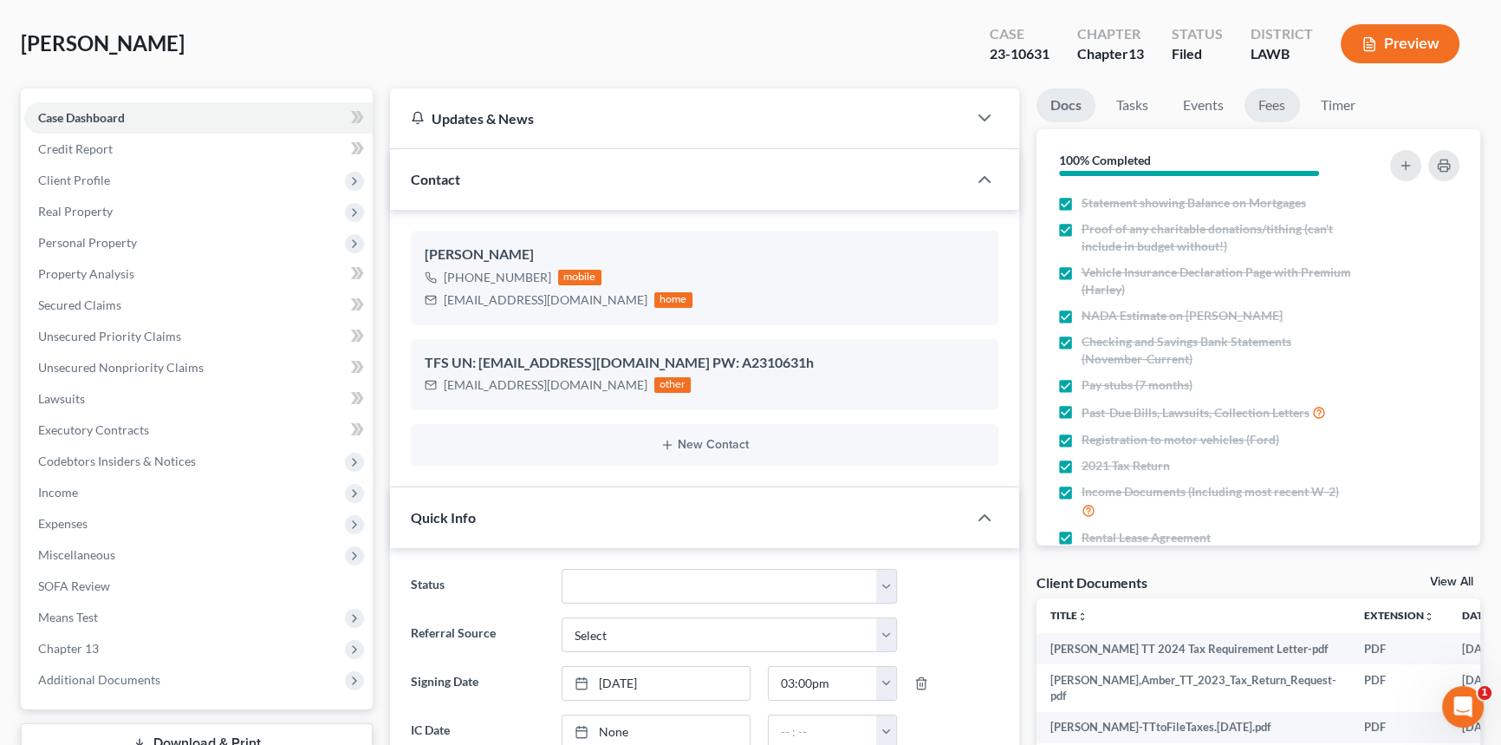
click at [1284, 110] on link "Fees" at bounding box center [1272, 105] width 55 height 34
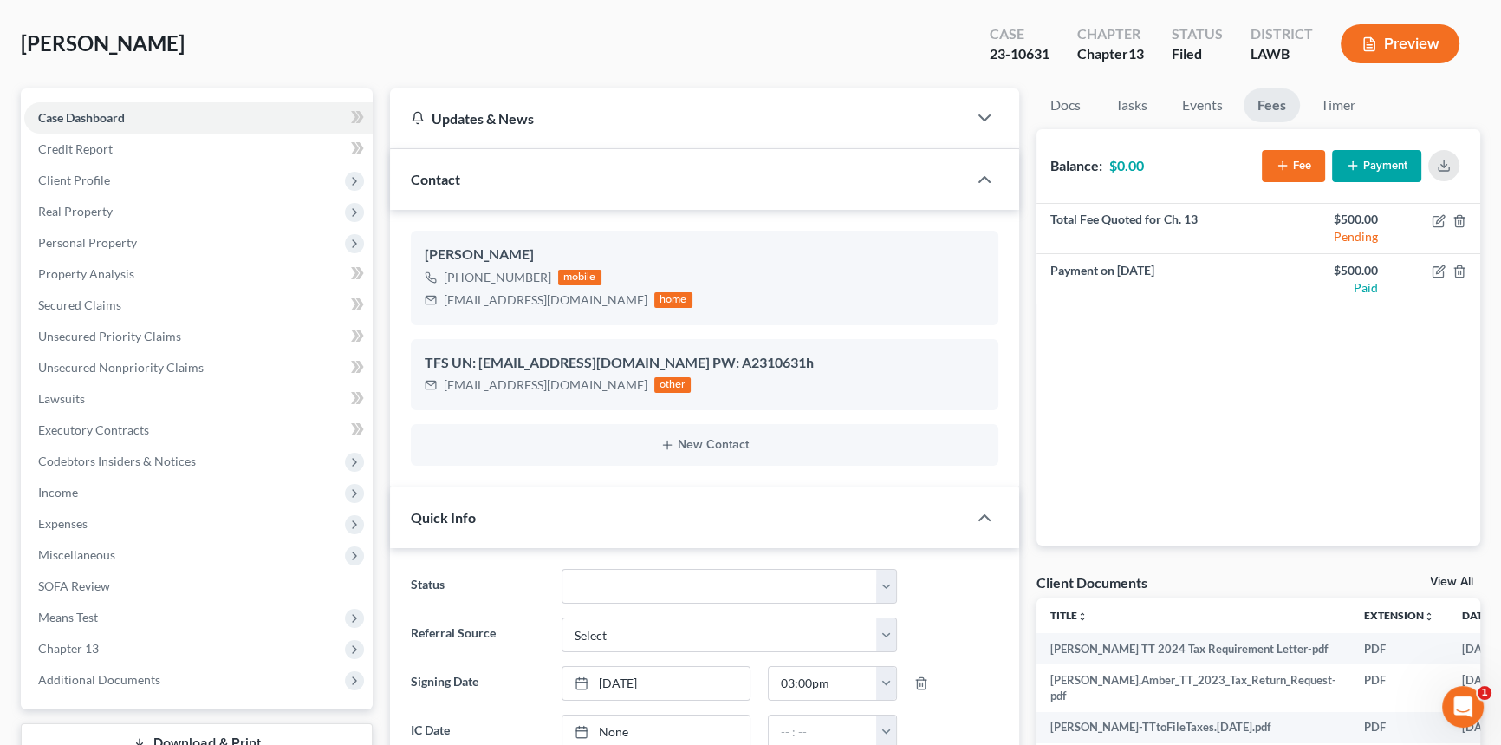
click at [1380, 176] on button "Payment" at bounding box center [1376, 166] width 89 height 32
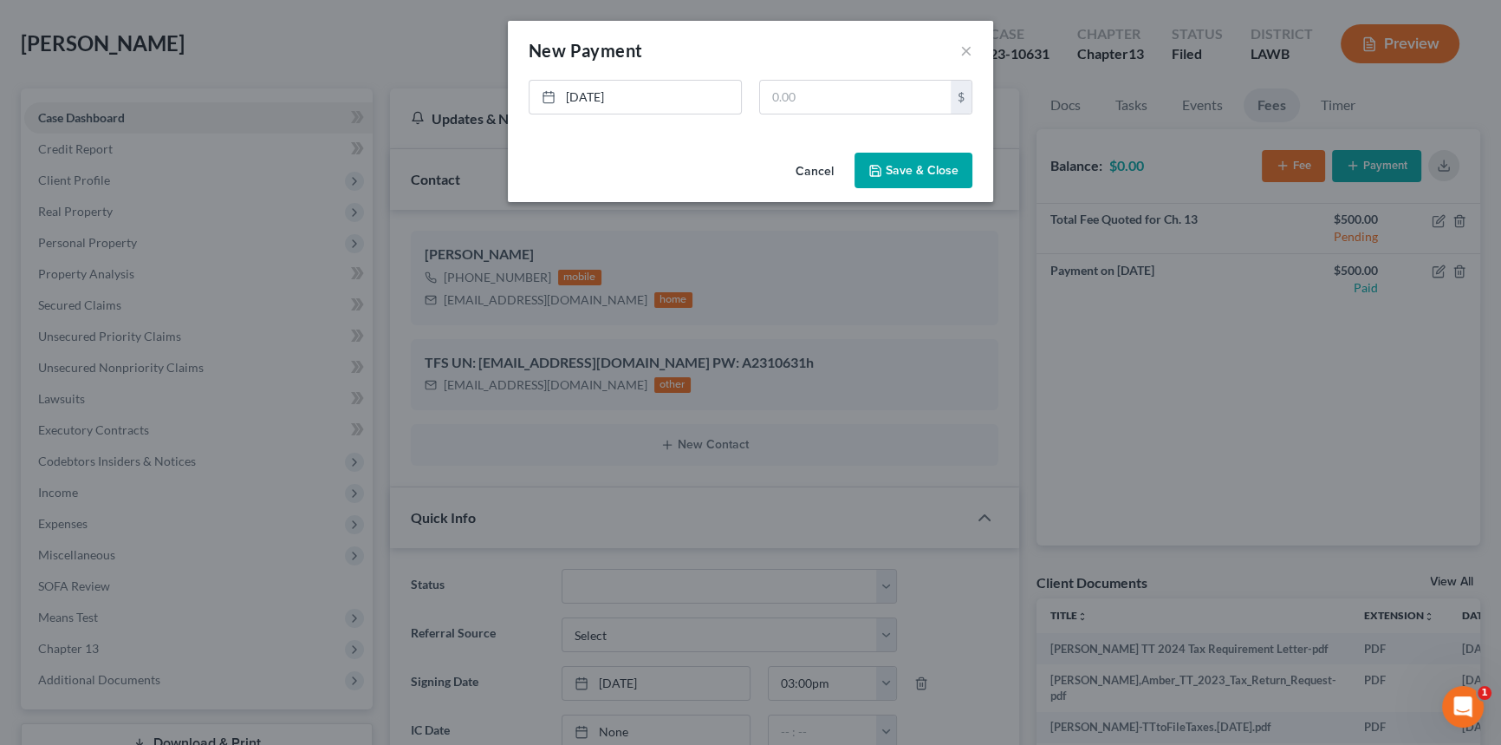
scroll to position [7277, 0]
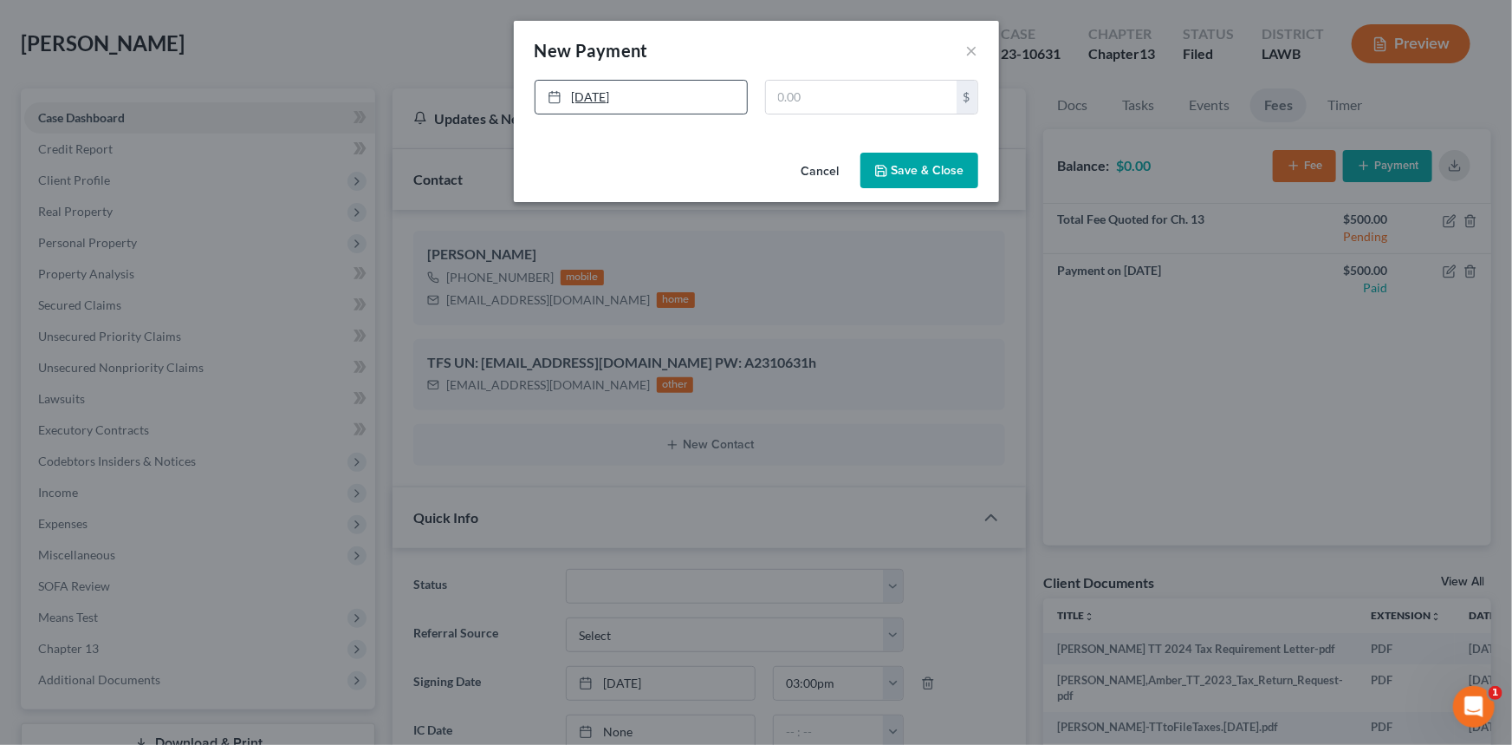
click at [592, 93] on link "[DATE]" at bounding box center [641, 97] width 211 height 33
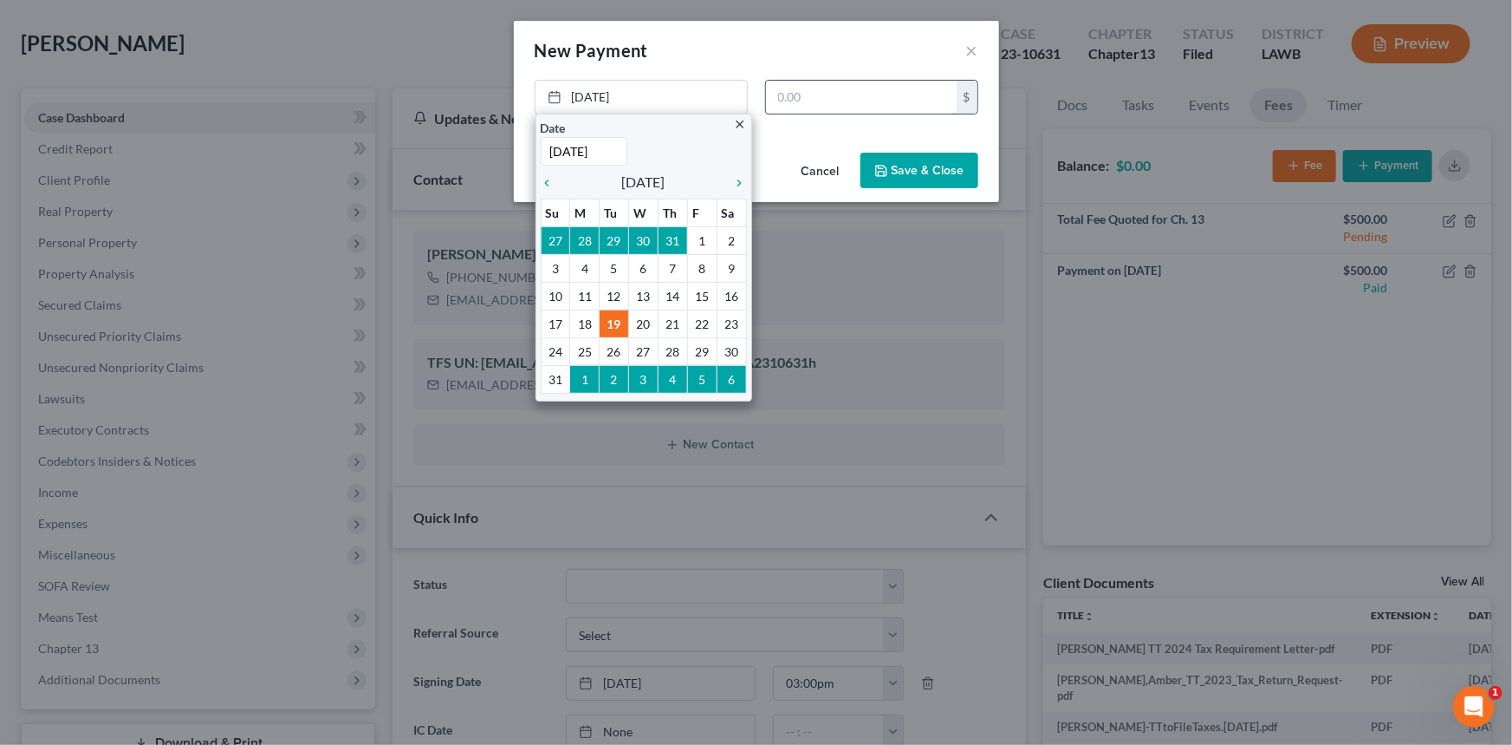
click at [858, 98] on input "text" at bounding box center [861, 97] width 191 height 33
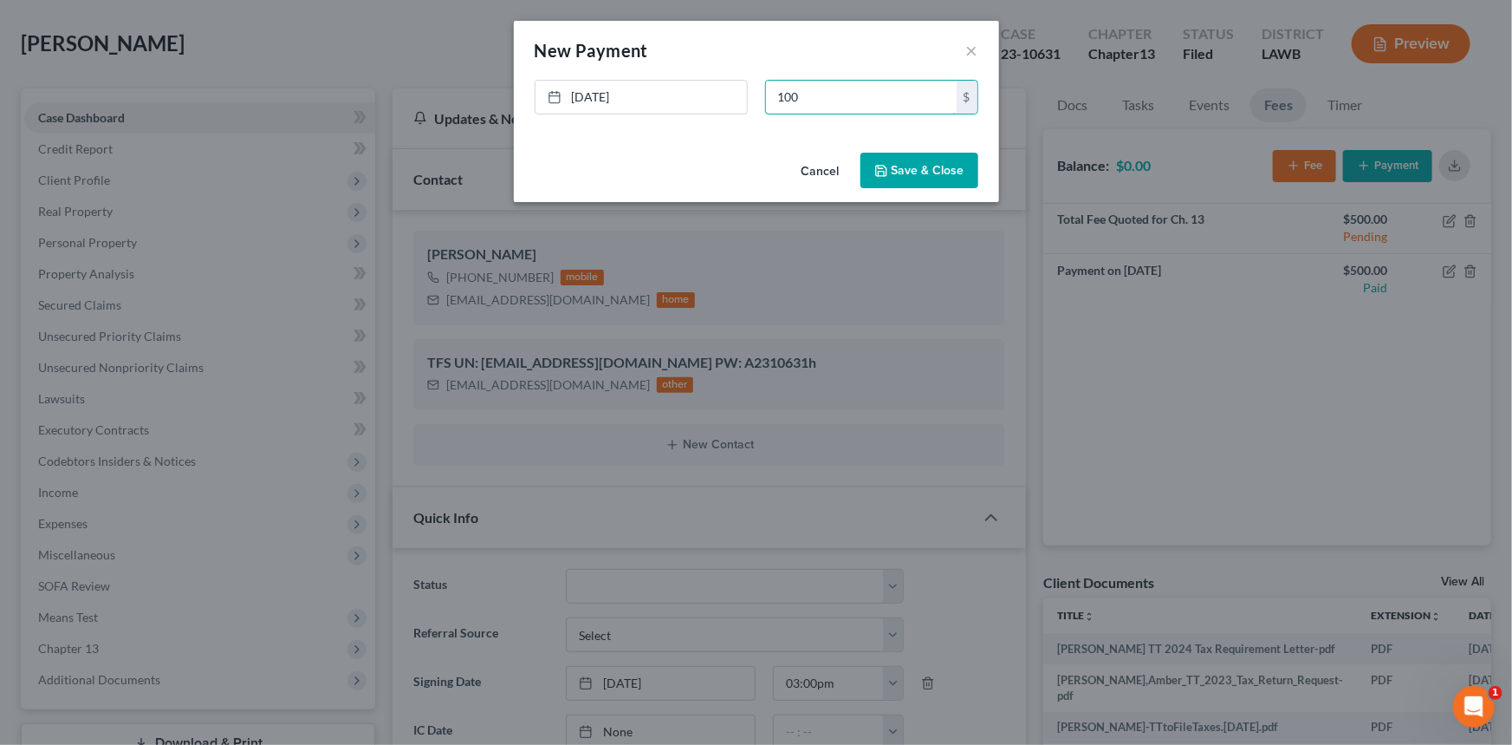
type input "100"
click at [972, 172] on button "Save & Close" at bounding box center [920, 171] width 118 height 36
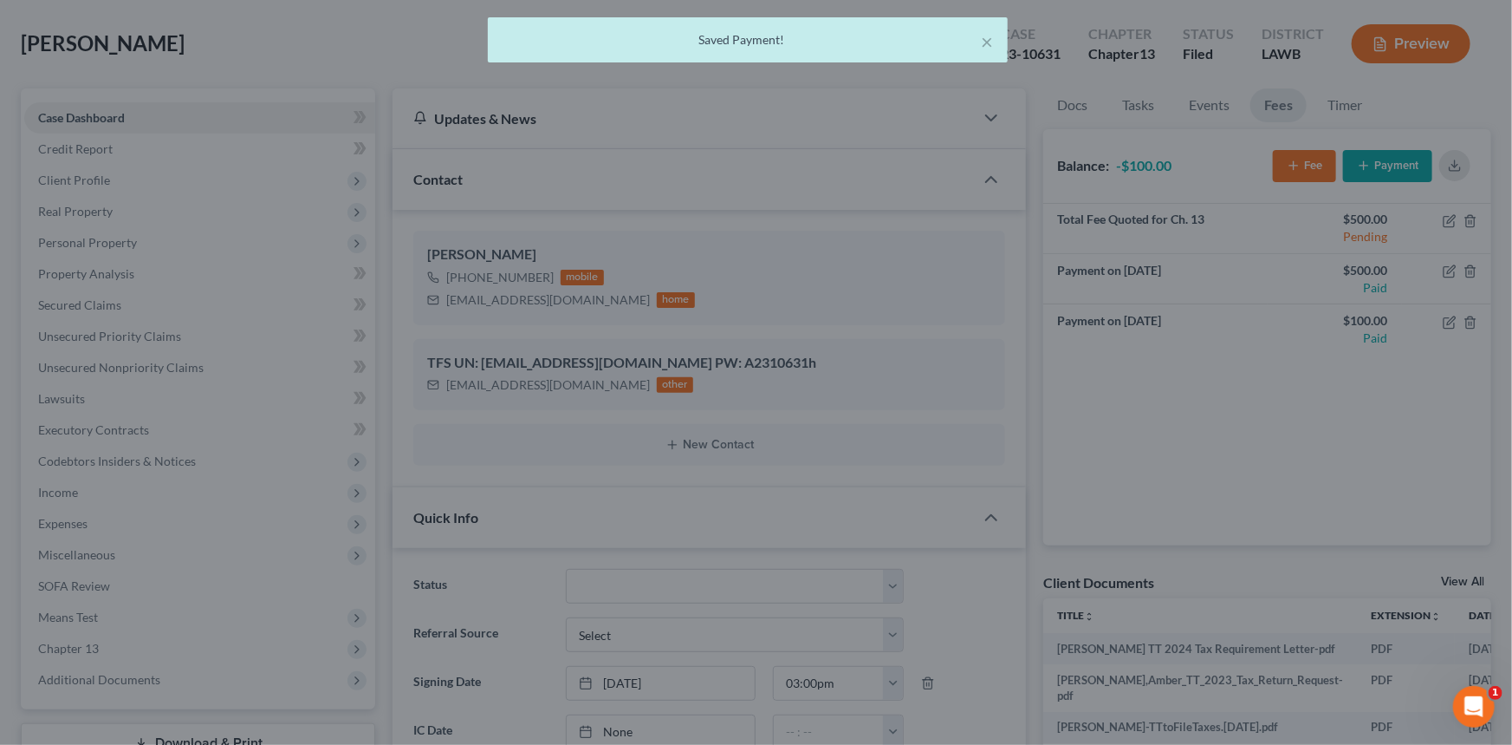
scroll to position [7294, 0]
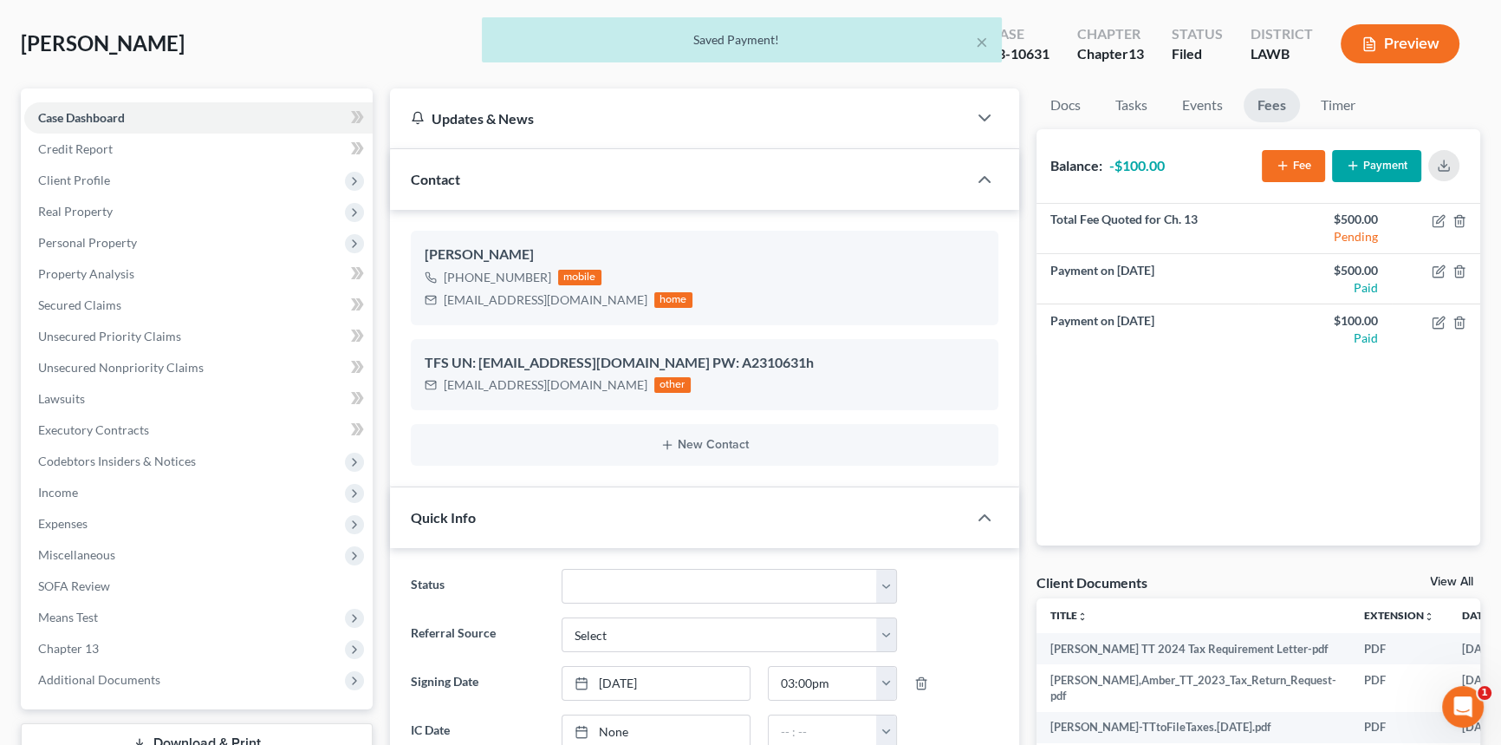
click at [1304, 168] on button "Fee" at bounding box center [1293, 166] width 63 height 32
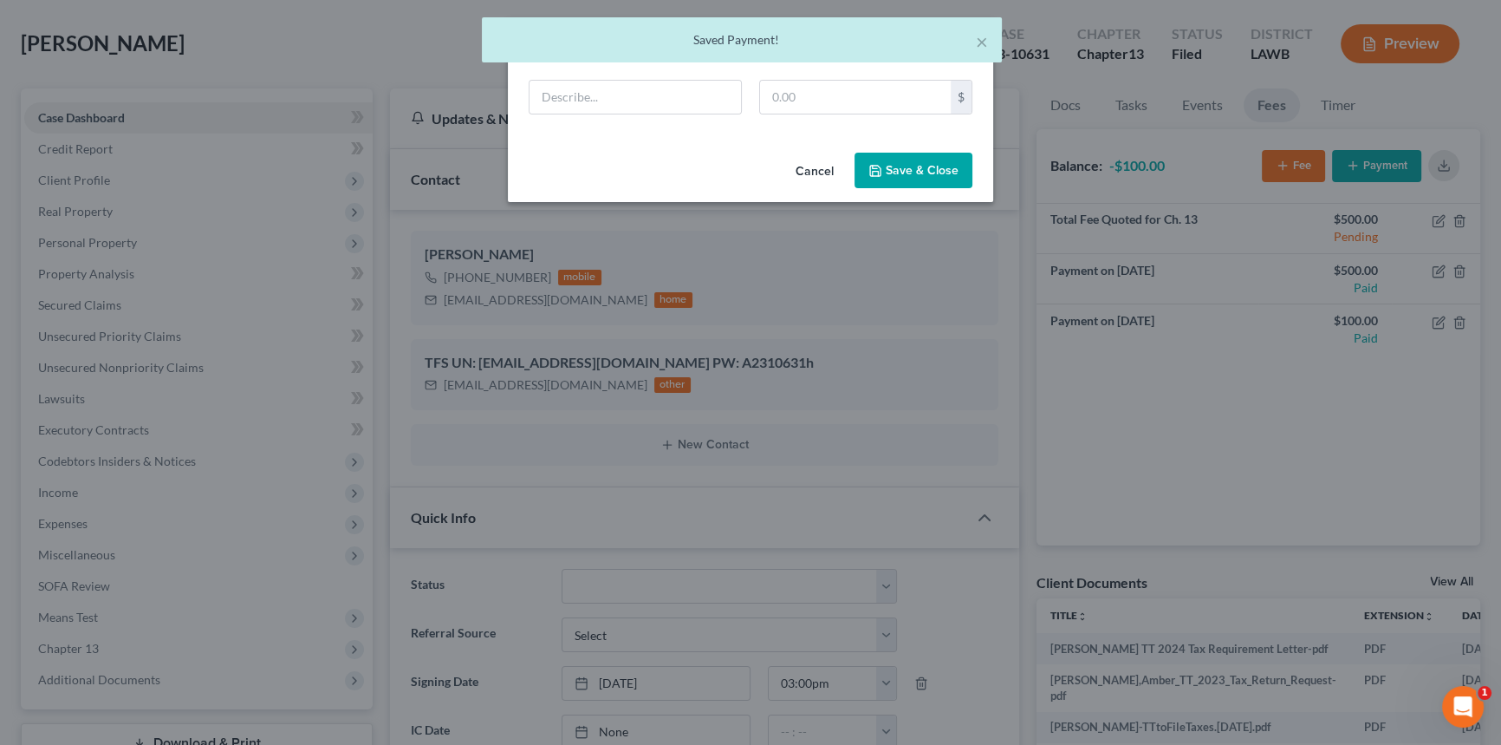
scroll to position [7277, 0]
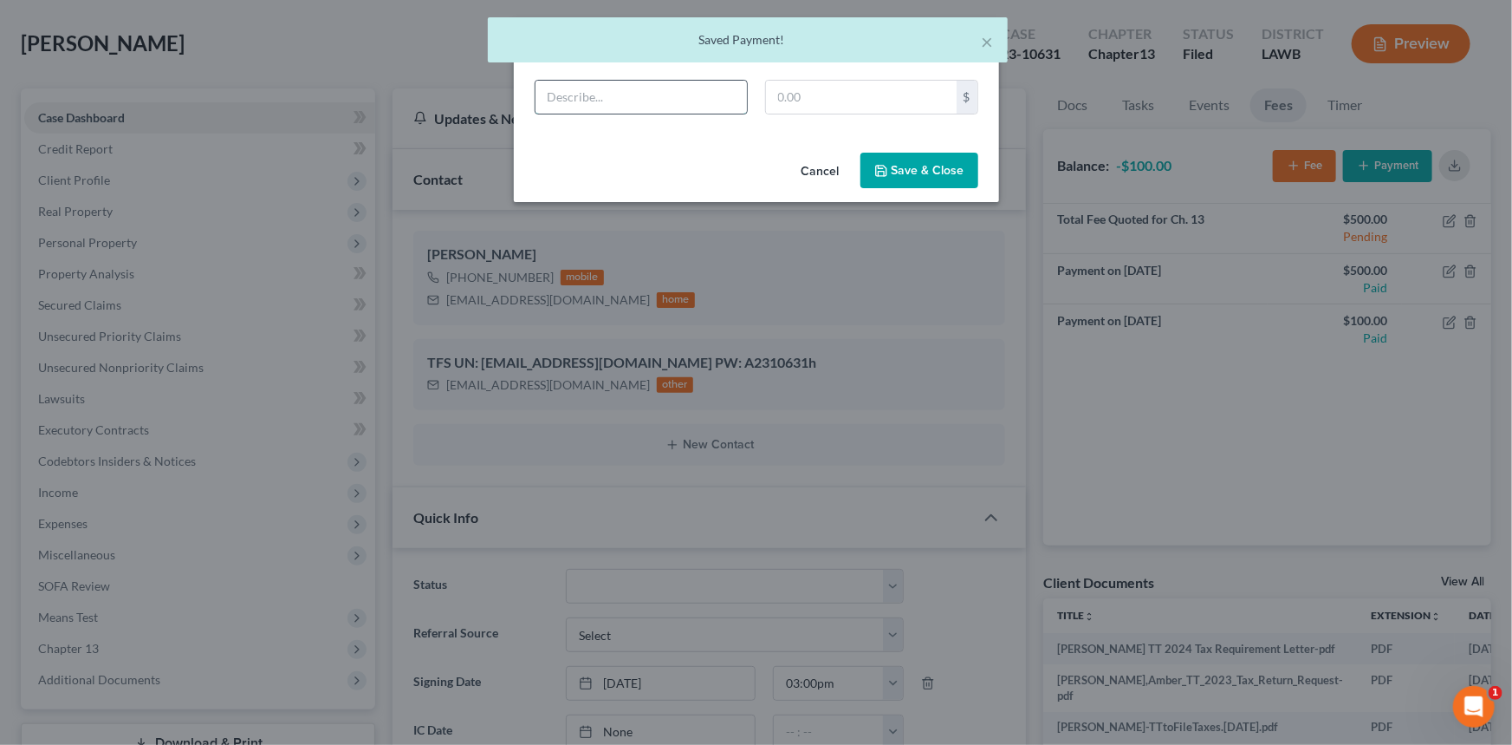
click at [693, 90] on input "text" at bounding box center [641, 97] width 211 height 33
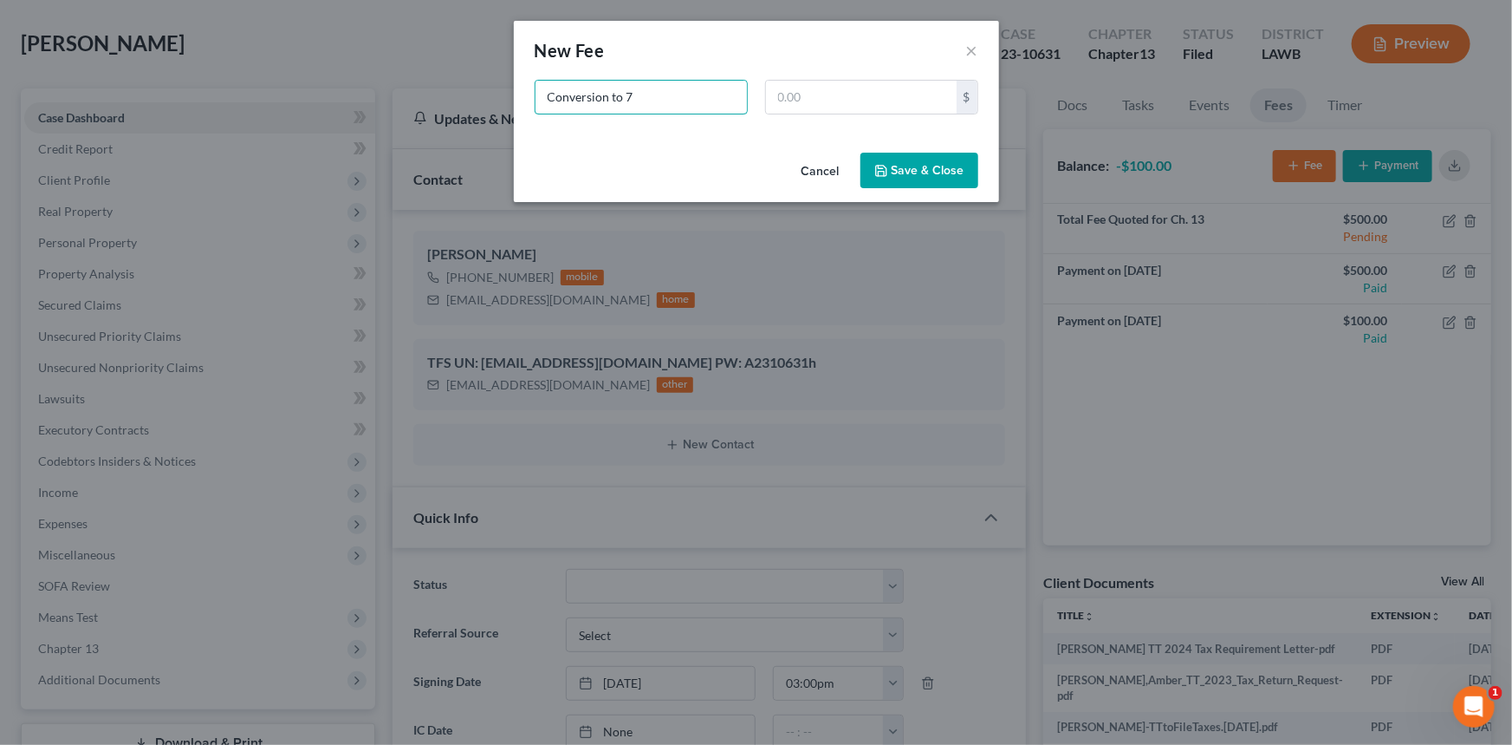
type input "Conversion to 7"
type input "500"
click at [927, 162] on button "Save & Close" at bounding box center [920, 171] width 118 height 36
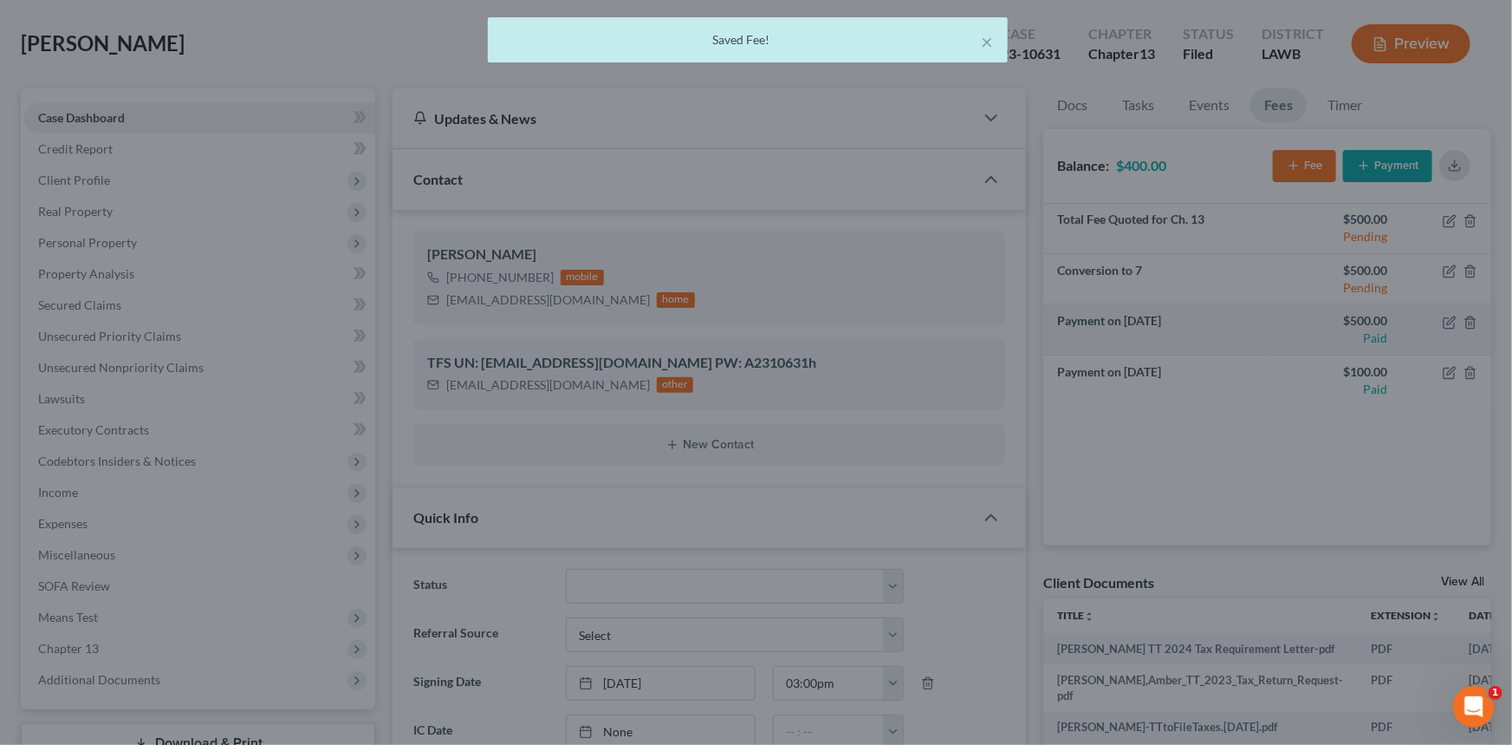
scroll to position [7294, 0]
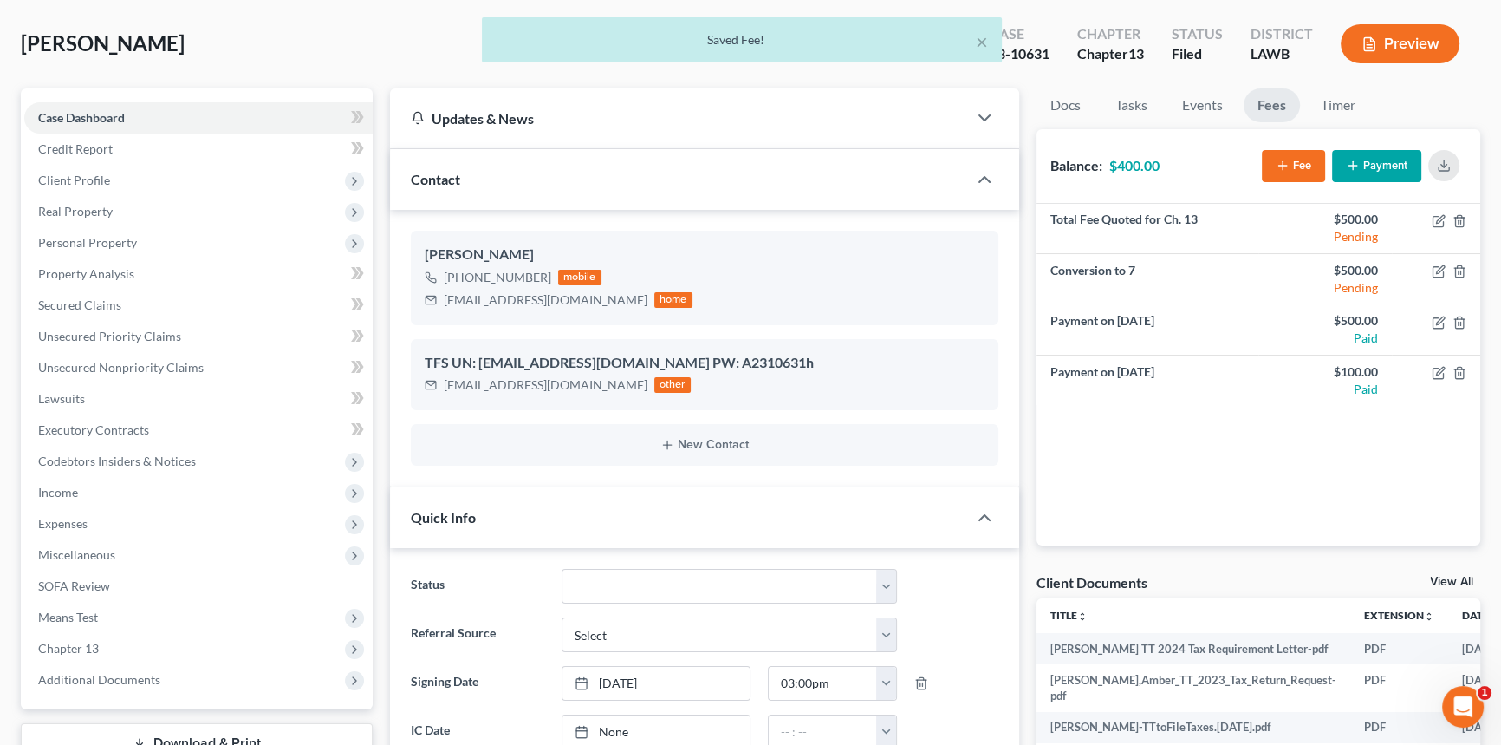
click at [1353, 166] on icon "button" at bounding box center [1353, 166] width 14 height 14
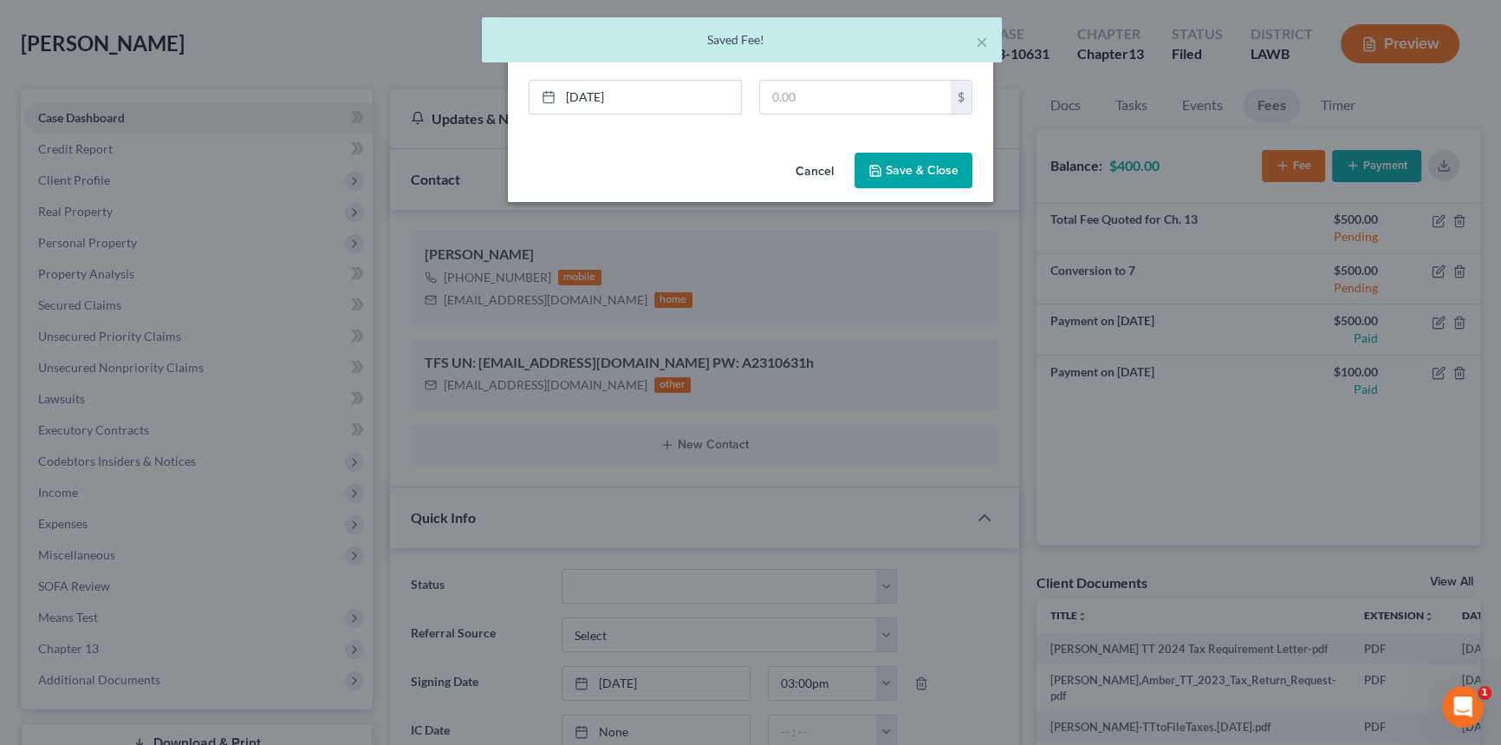
scroll to position [7277, 0]
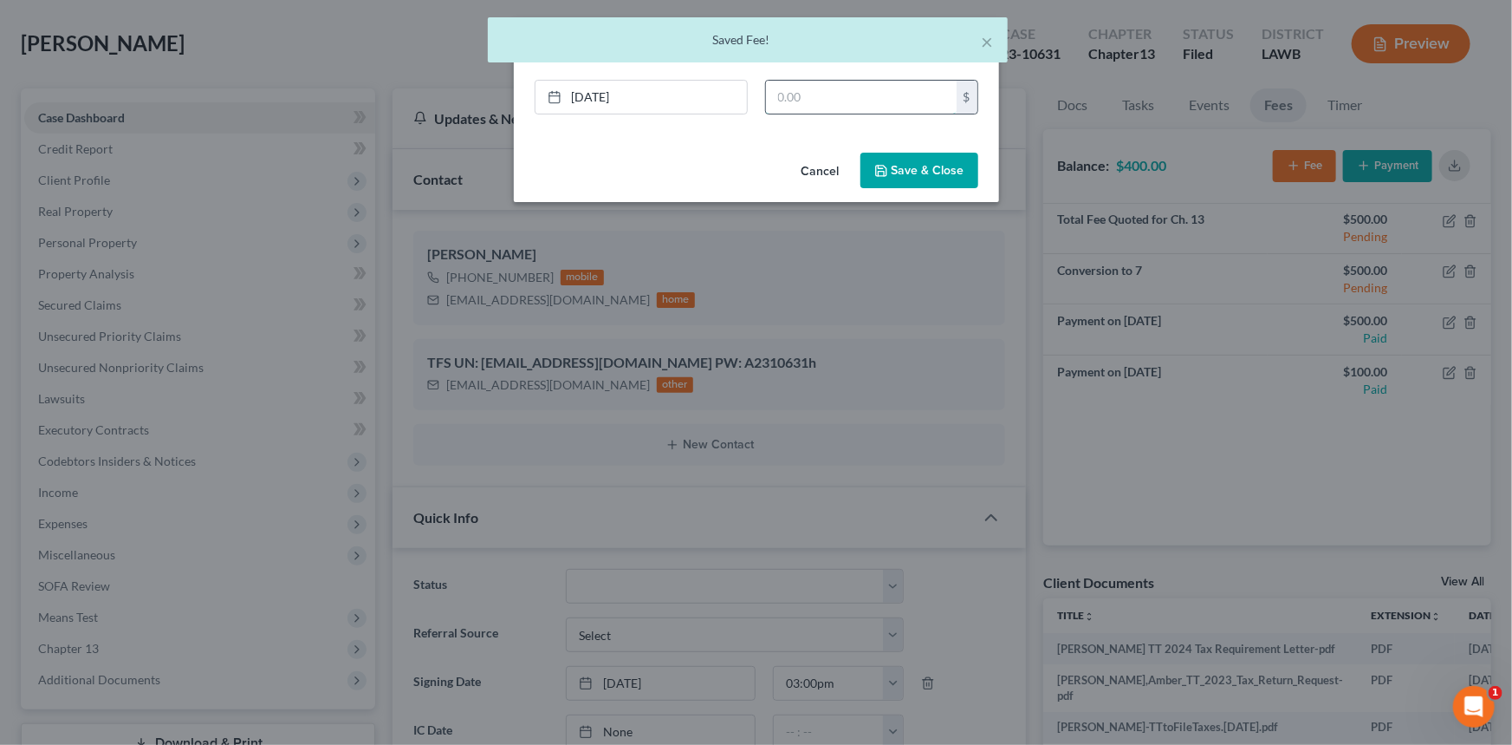
click at [837, 82] on input "text" at bounding box center [861, 97] width 191 height 33
type input "100"
click at [920, 204] on div "New Payment Edit Payment × [DATE] close Date [DATE] Time 11:33 AM chevron_left …" at bounding box center [756, 372] width 1512 height 745
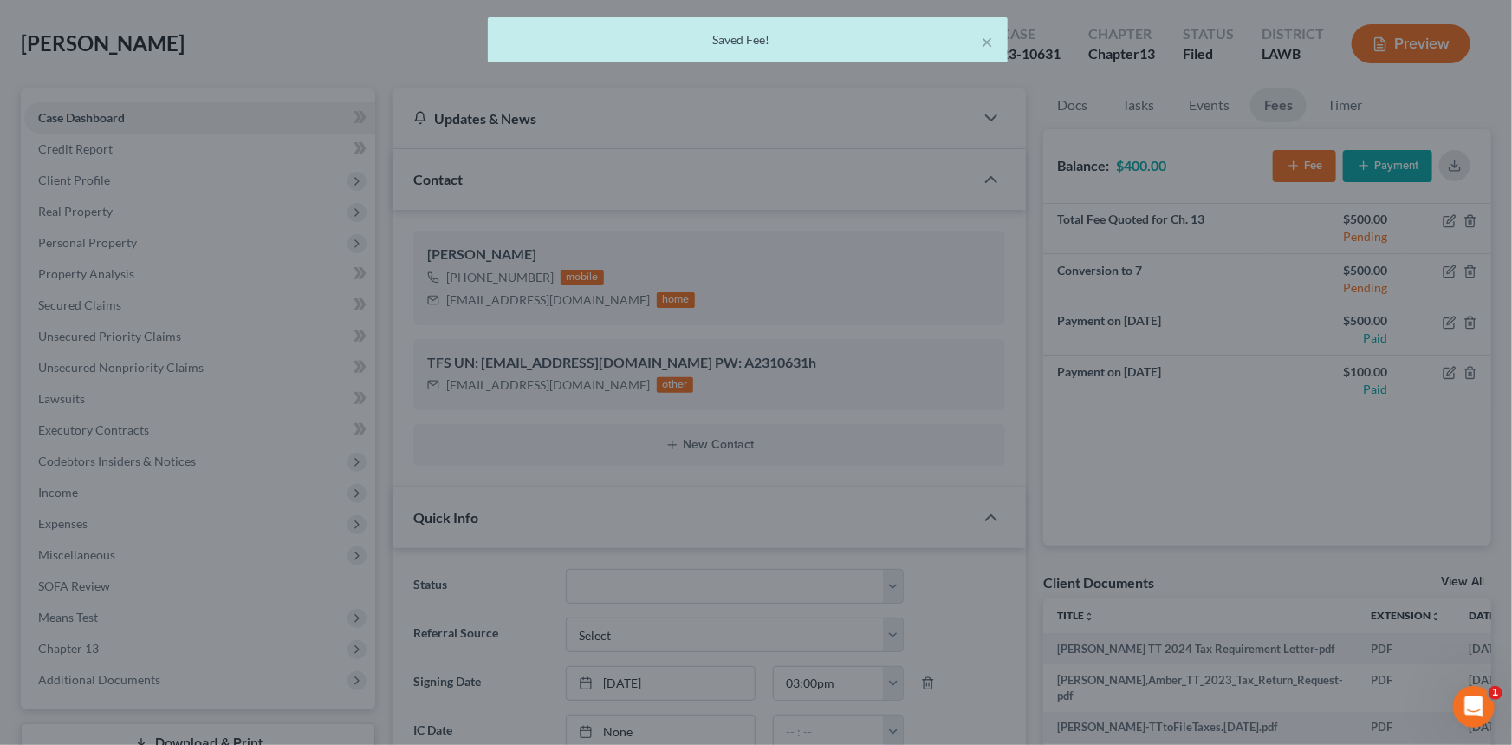
scroll to position [7294, 0]
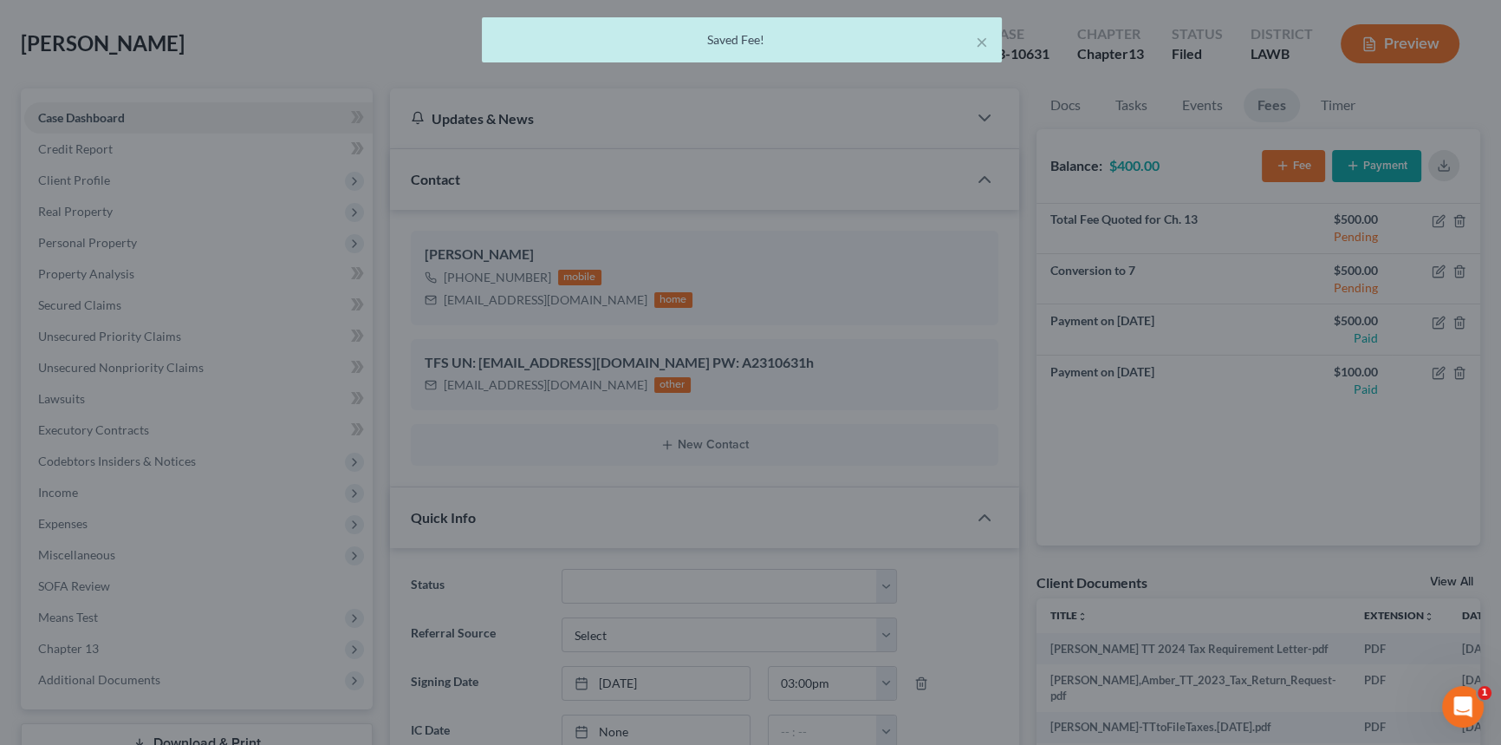
click at [938, 156] on div at bounding box center [750, 372] width 1501 height 745
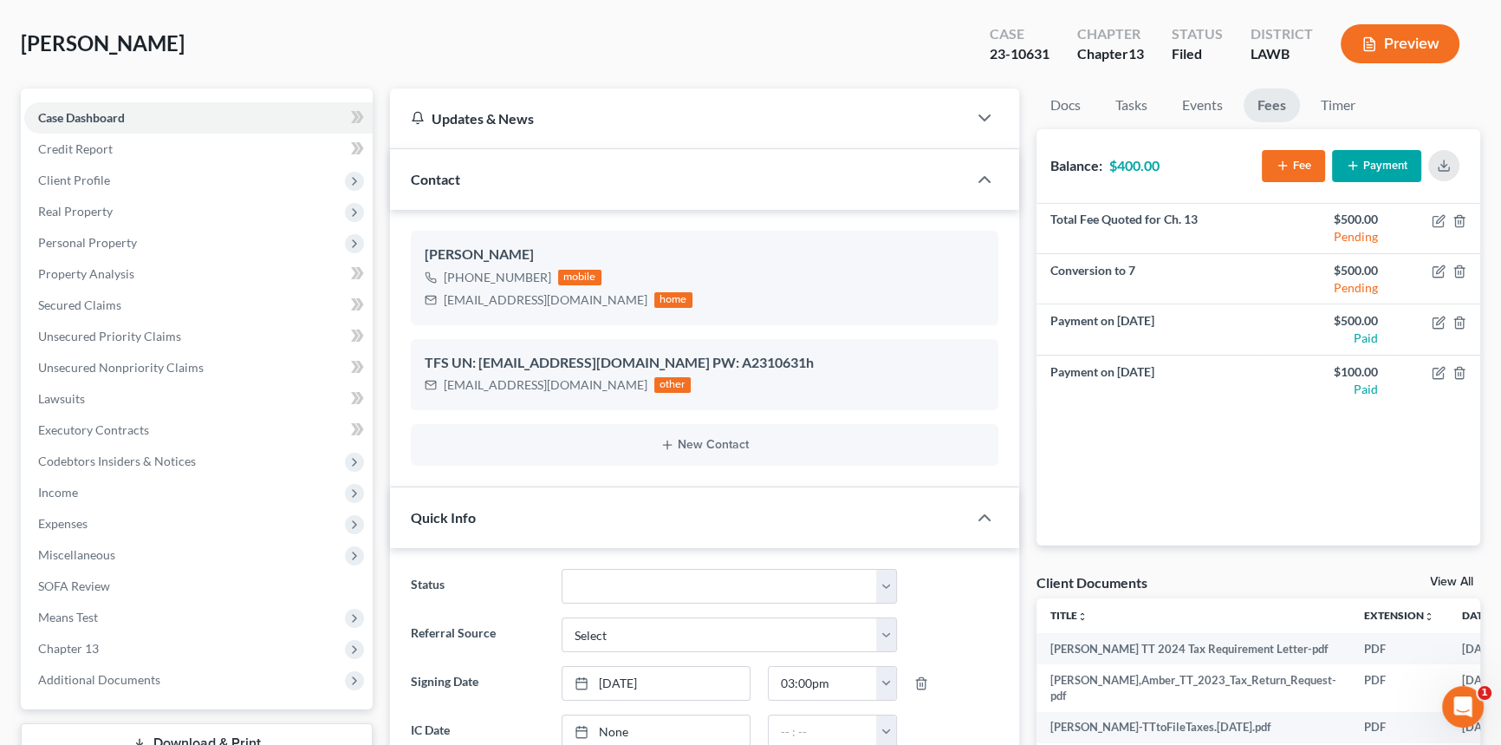
click at [1346, 174] on button "Payment" at bounding box center [1376, 166] width 89 height 32
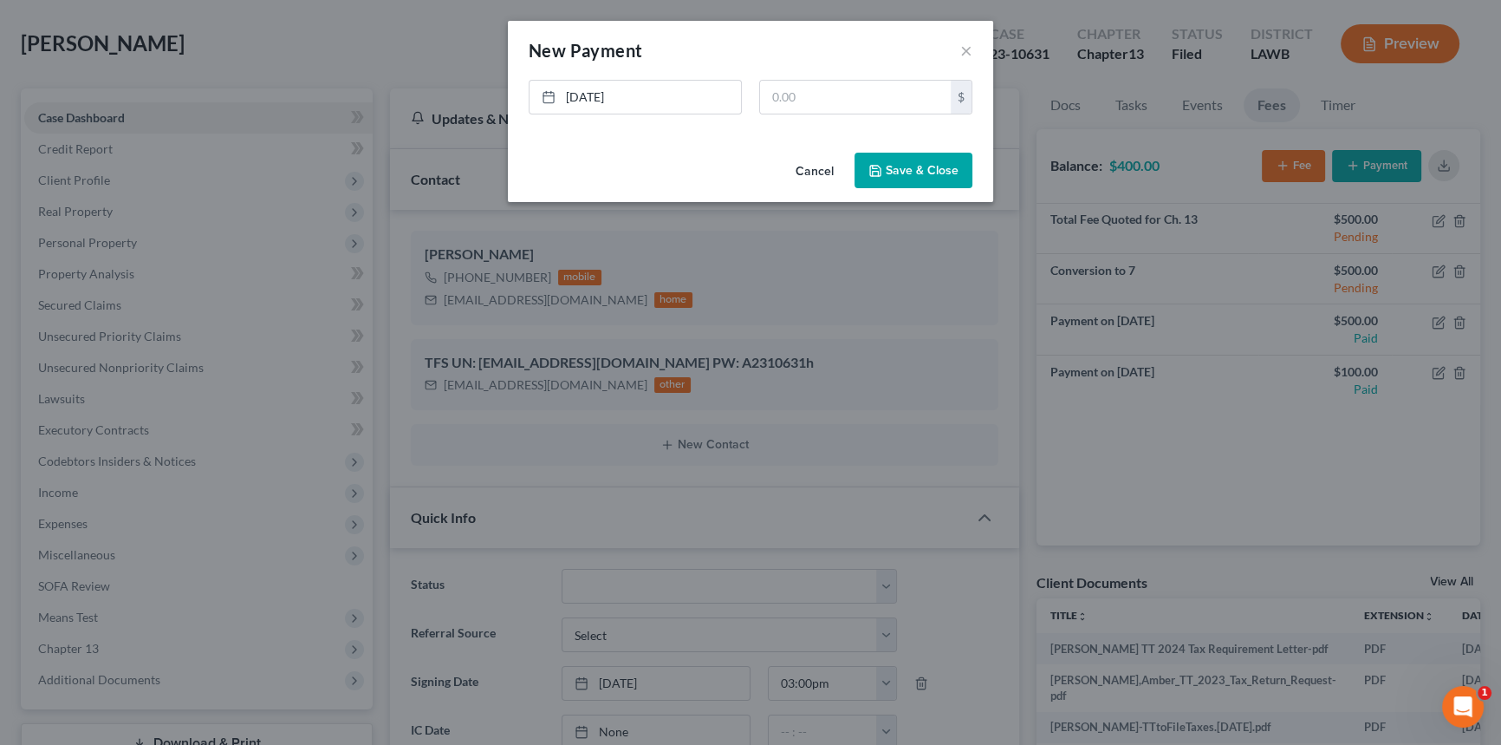
scroll to position [7277, 0]
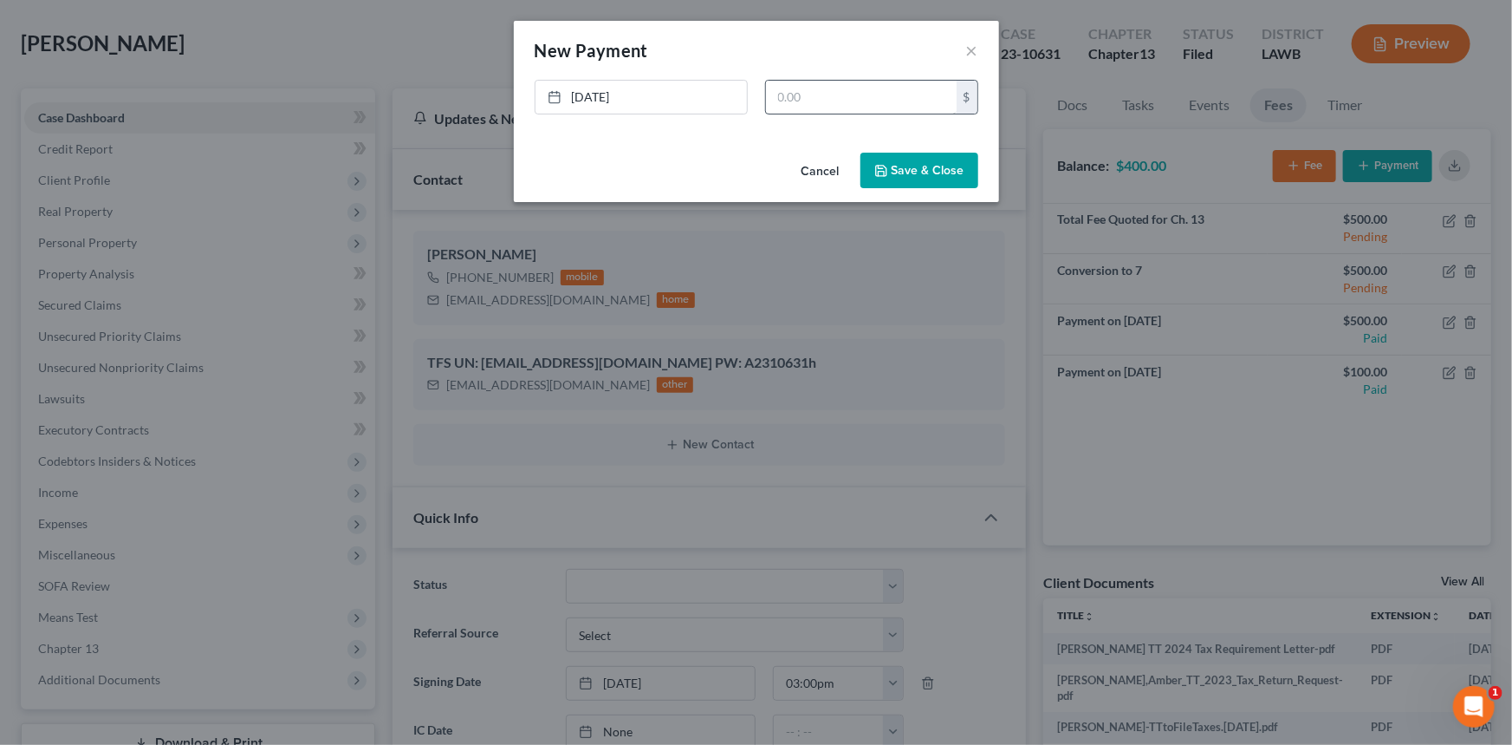
drag, startPoint x: 764, startPoint y: 67, endPoint x: 795, endPoint y: 98, distance: 43.5
click at [764, 68] on div "New Payment Edit Payment ×" at bounding box center [756, 50] width 485 height 59
click at [795, 98] on input "text" at bounding box center [861, 97] width 191 height 33
type input "100"
click at [946, 177] on button "Save & Close" at bounding box center [920, 171] width 118 height 36
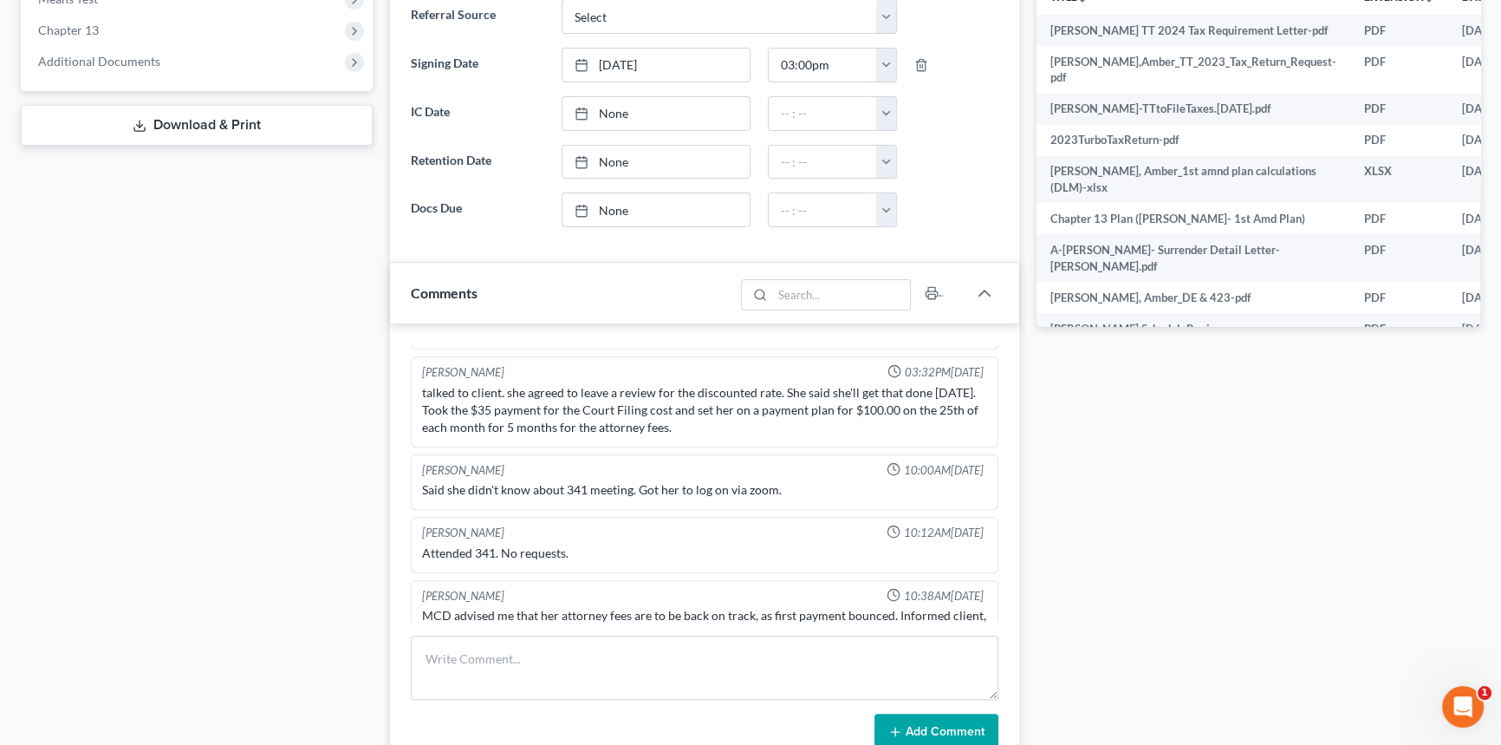
scroll to position [867, 0]
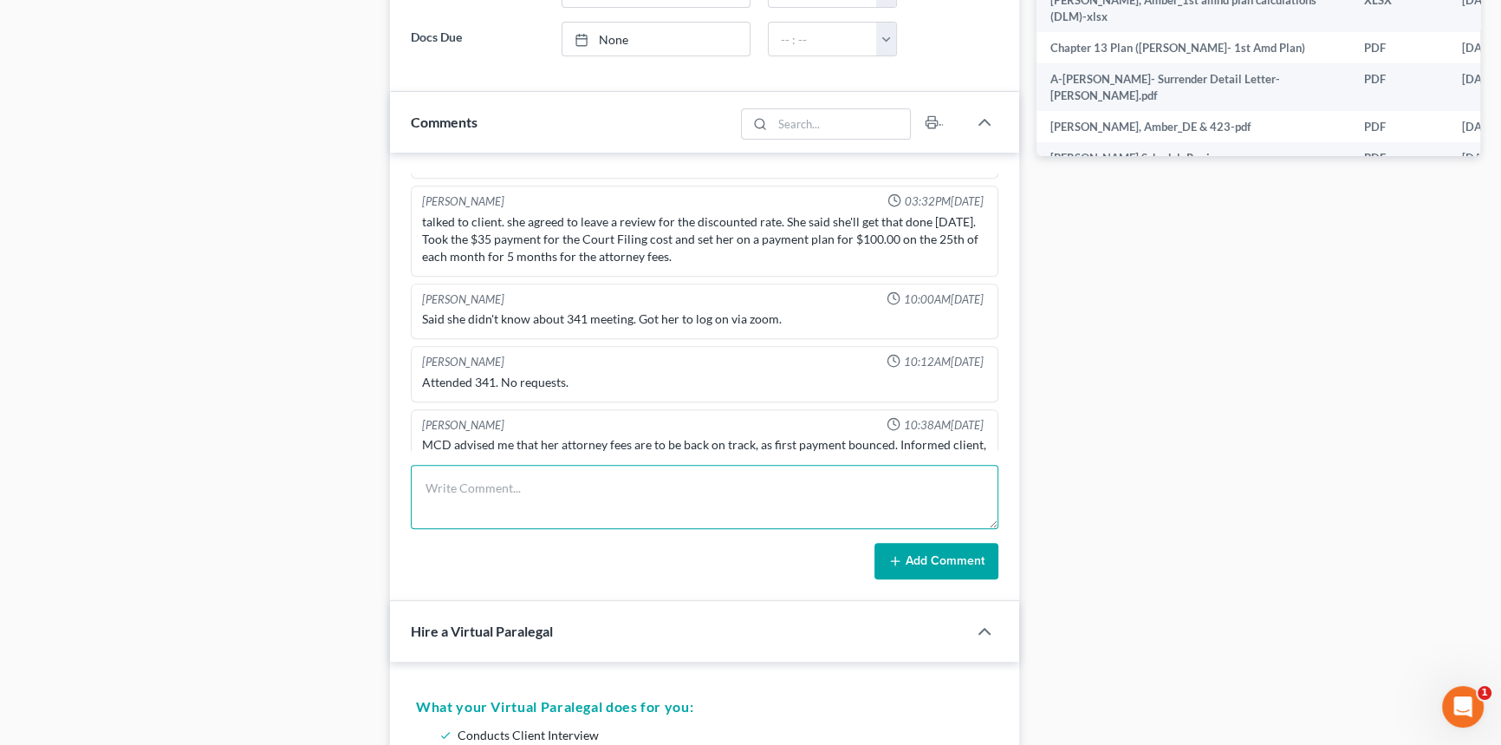
drag, startPoint x: 476, startPoint y: 470, endPoint x: 493, endPoint y: 433, distance: 40.3
click at [476, 470] on textarea at bounding box center [705, 497] width 588 height 64
type textarea "looks like she paid an additional $100 [DATE], updated balance to $300"
click at [952, 567] on button "Add Comment" at bounding box center [937, 561] width 124 height 36
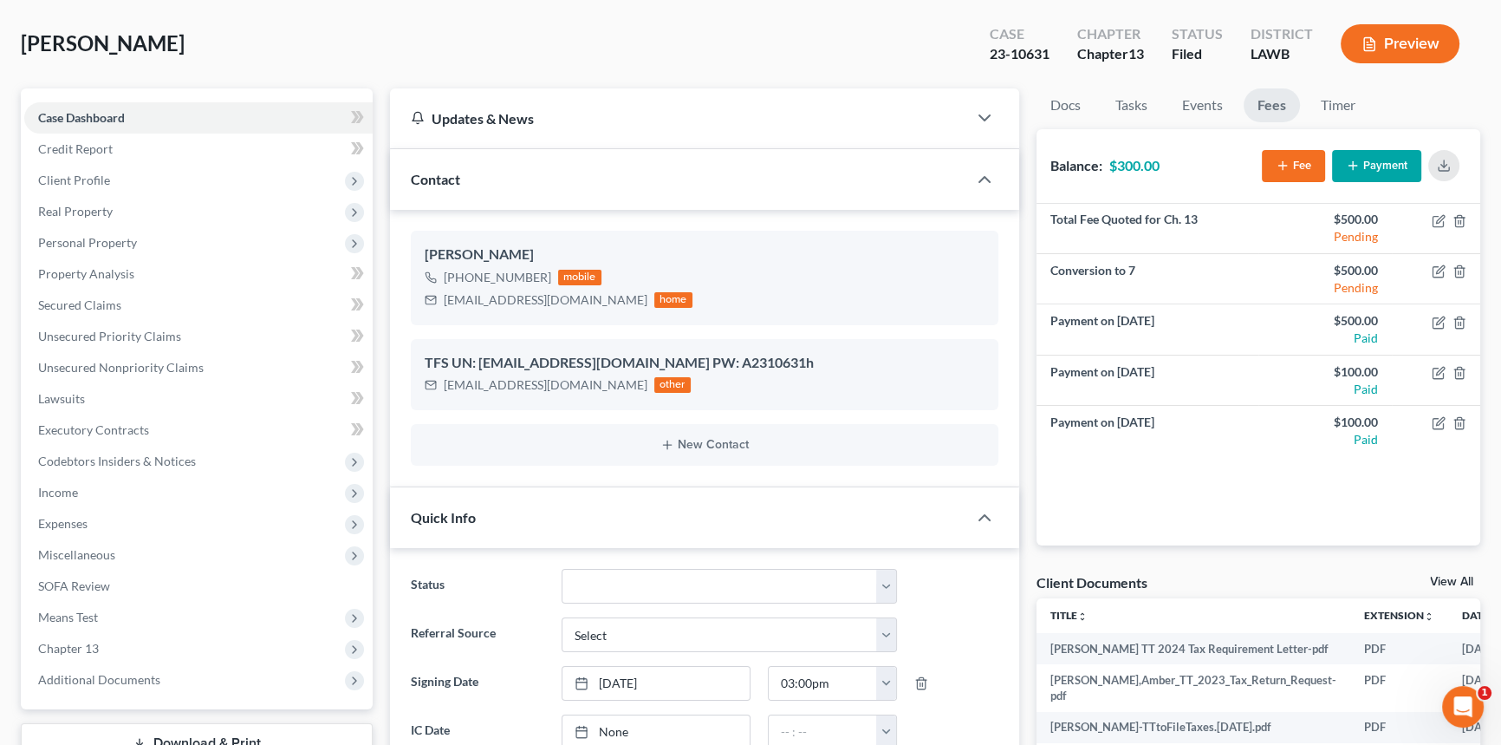
scroll to position [0, 0]
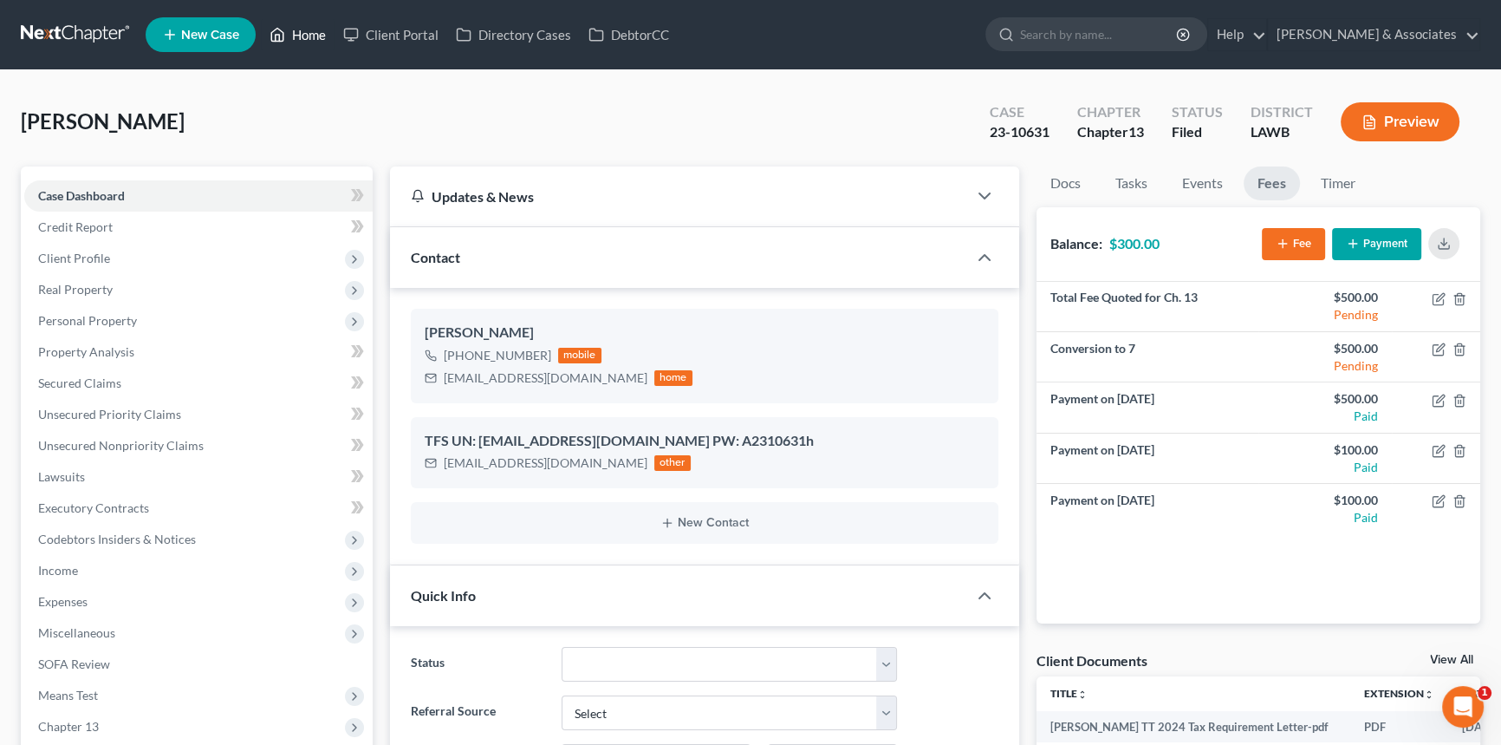
click at [303, 25] on link "Home" at bounding box center [298, 34] width 74 height 31
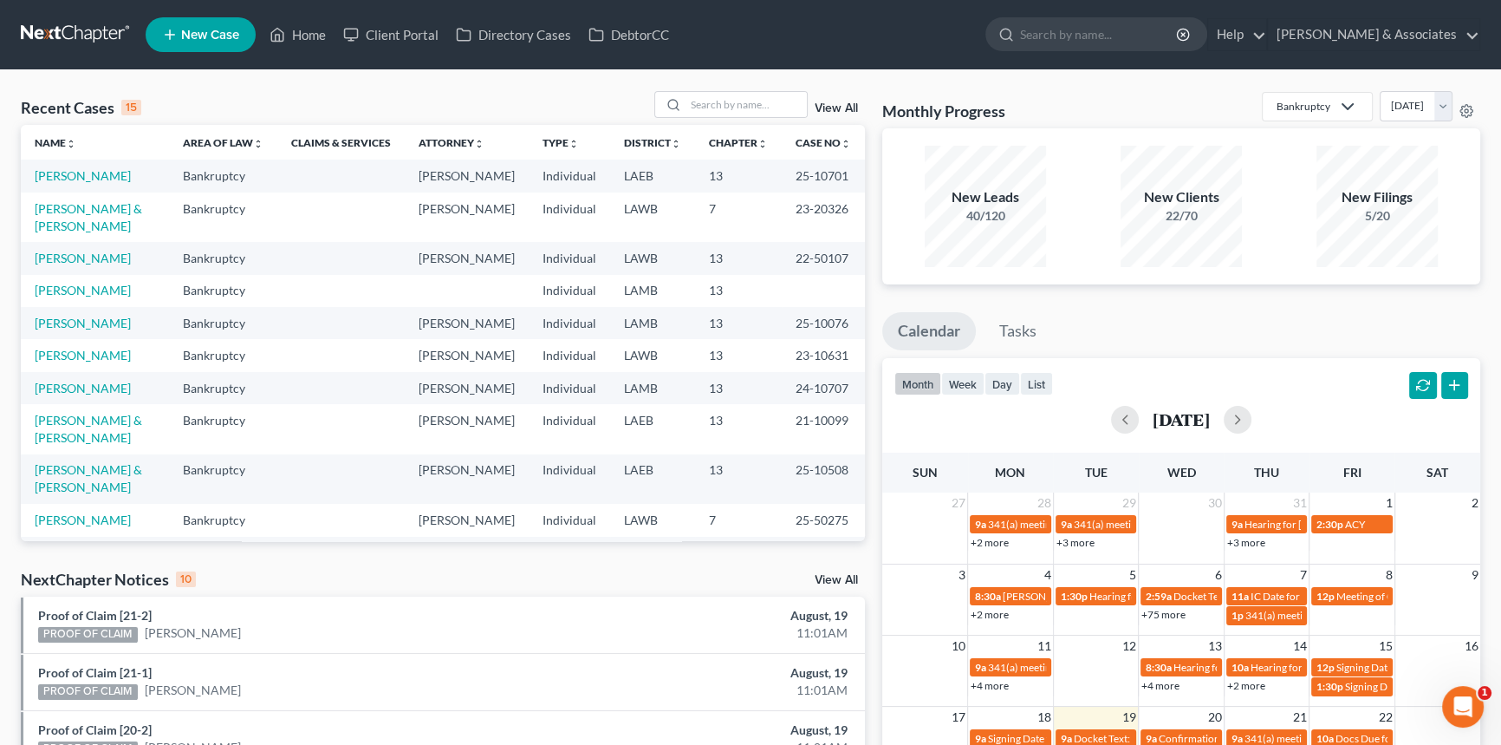
click at [758, 76] on div "Recent Cases 15 View All Name unfold_more expand_more expand_less Area of Law u…" at bounding box center [750, 651] width 1501 height 1163
click at [739, 97] on input "search" at bounding box center [746, 104] width 121 height 25
type input "[PERSON_NAME]"
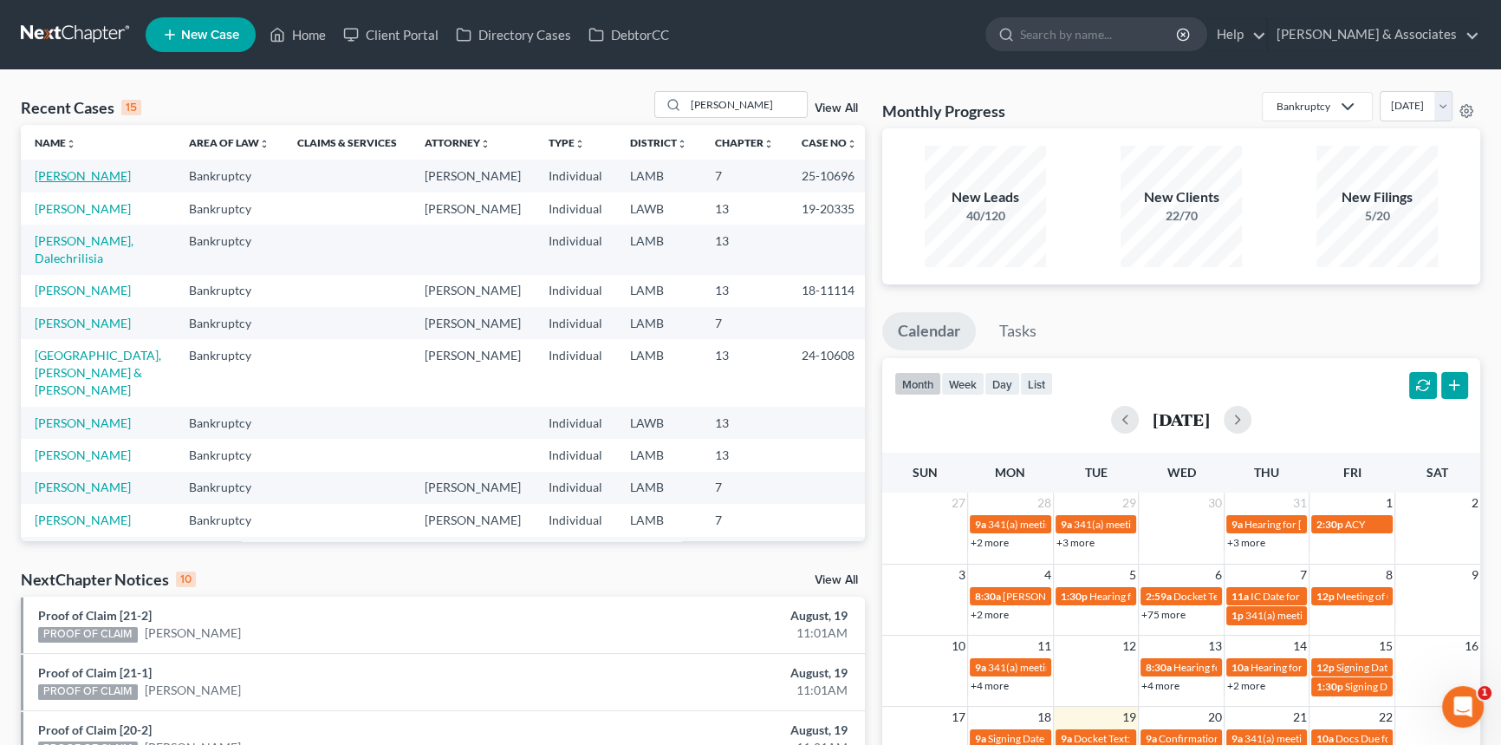
click at [78, 180] on link "[PERSON_NAME]" at bounding box center [83, 175] width 96 height 15
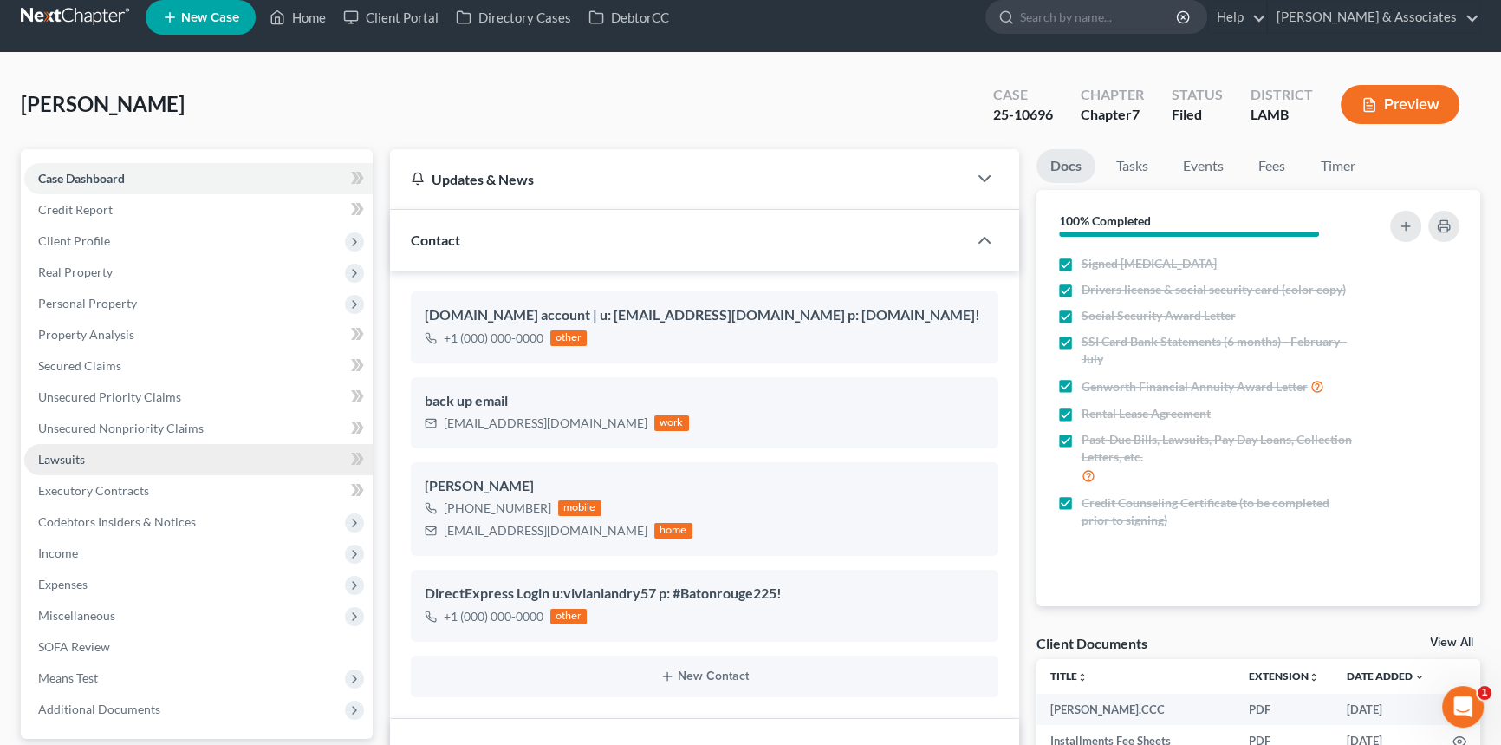
scroll to position [551, 0]
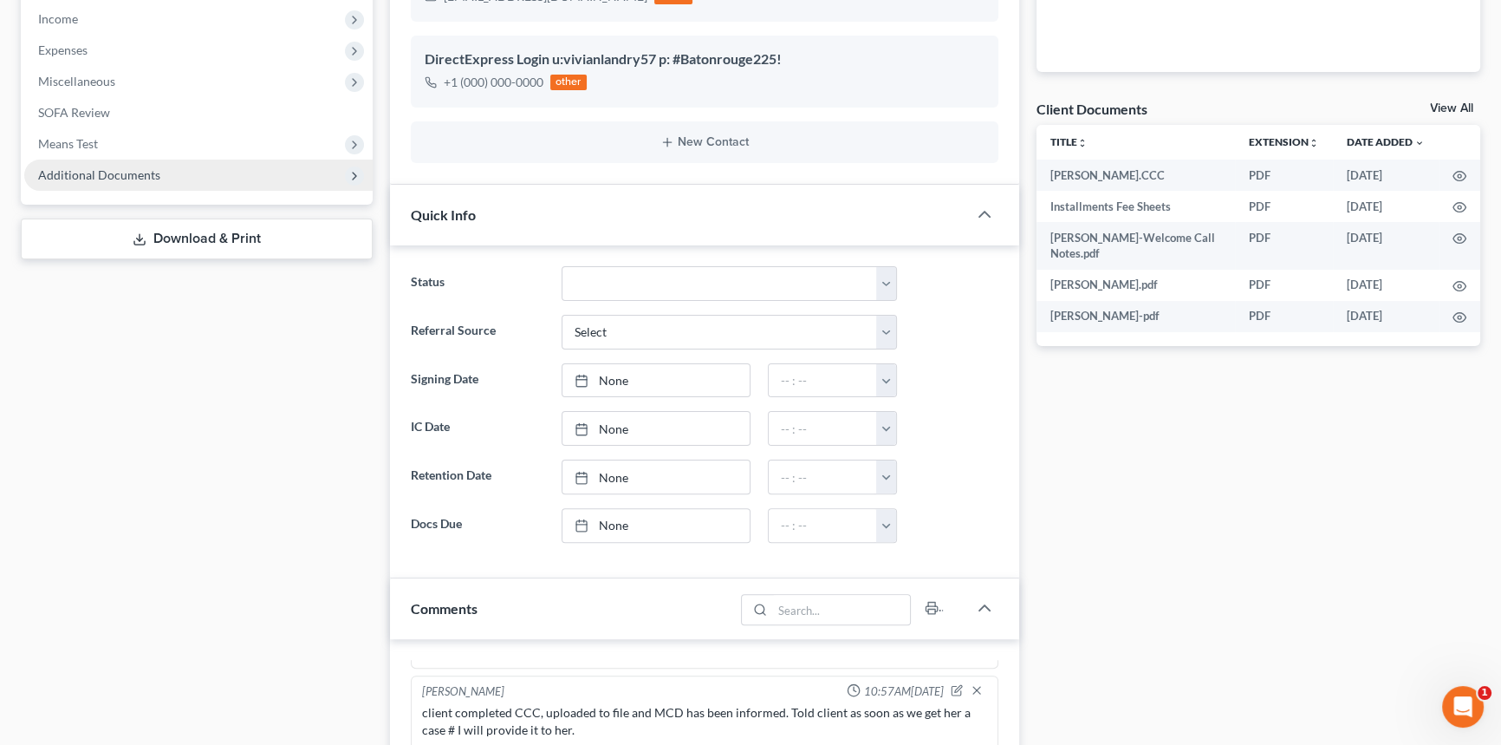
click at [161, 183] on span "Additional Documents" at bounding box center [198, 174] width 348 height 31
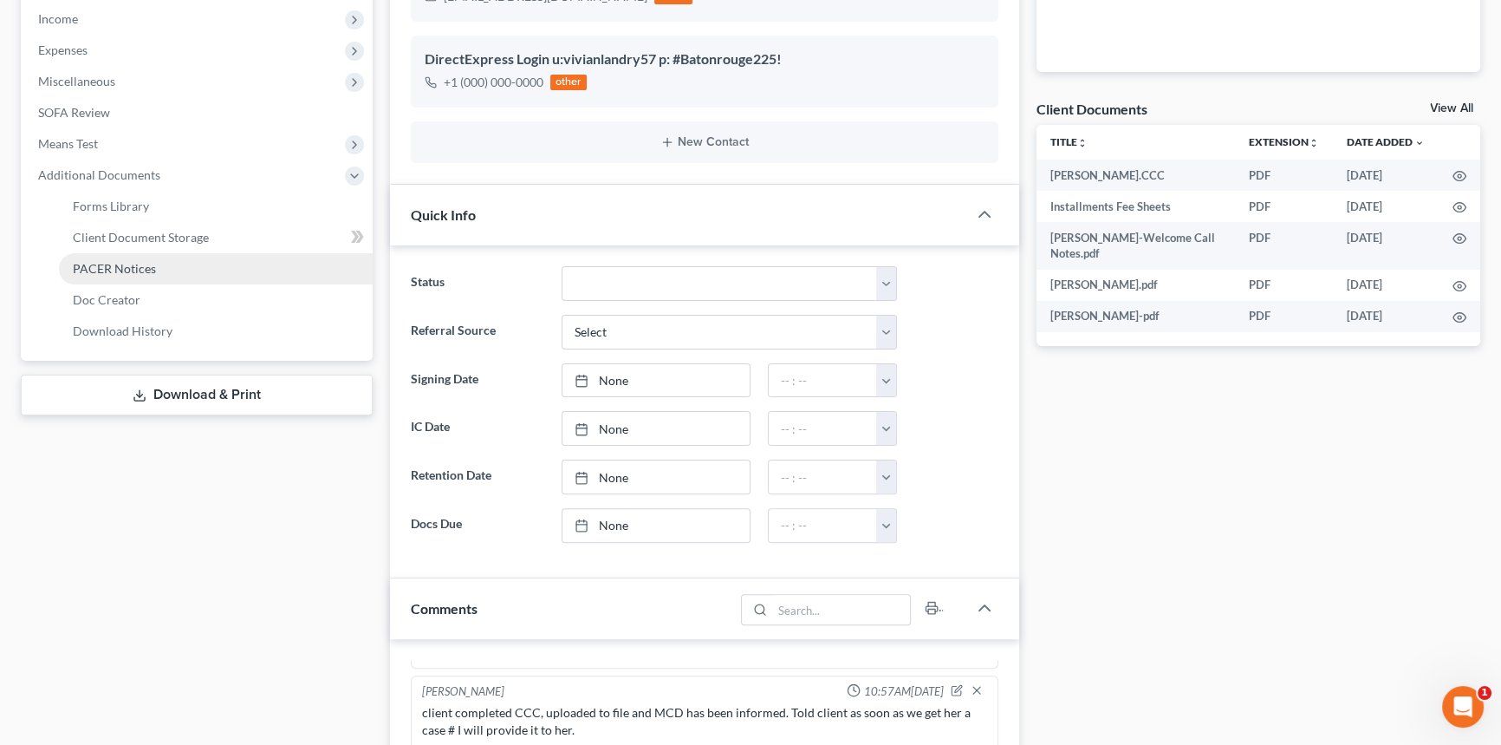
click at [127, 276] on link "PACER Notices" at bounding box center [216, 268] width 314 height 31
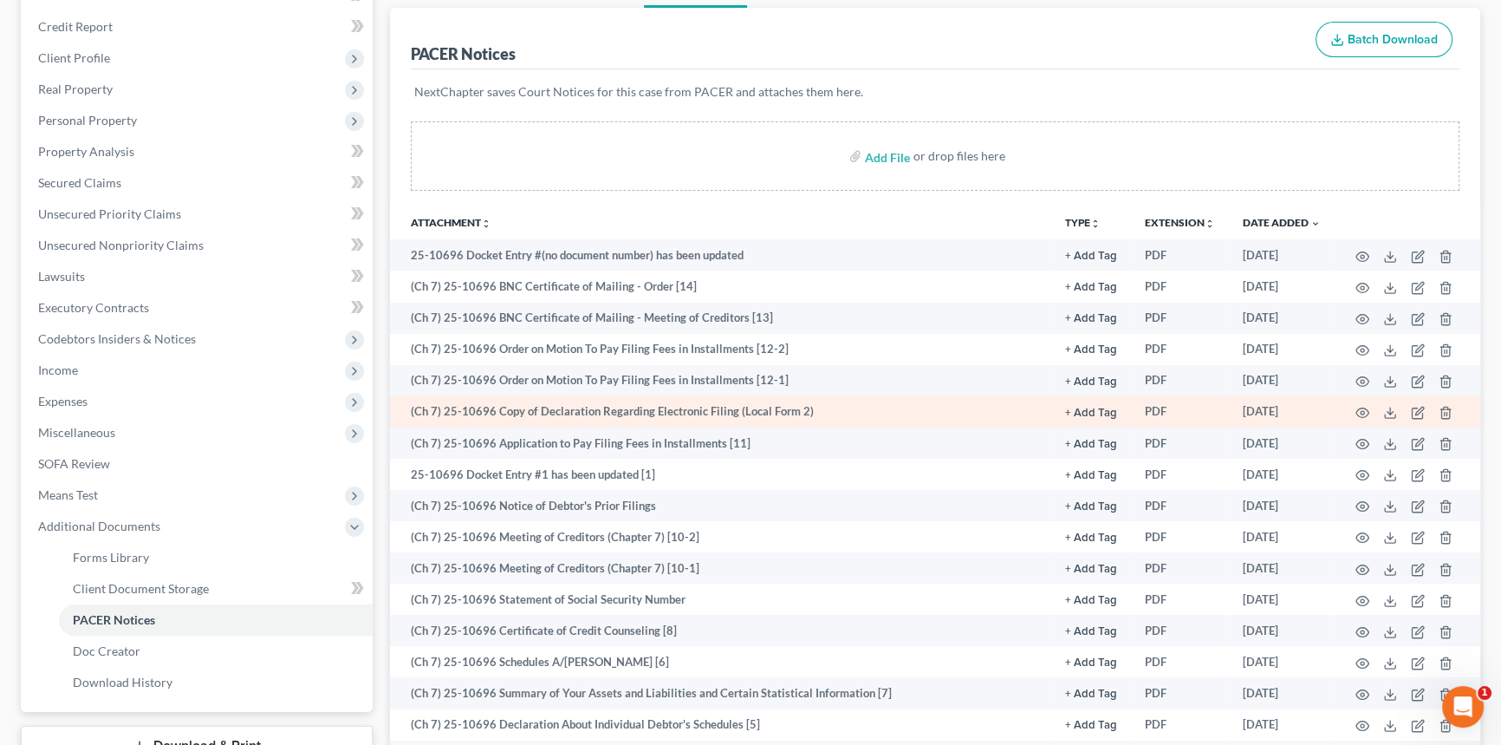
scroll to position [236, 0]
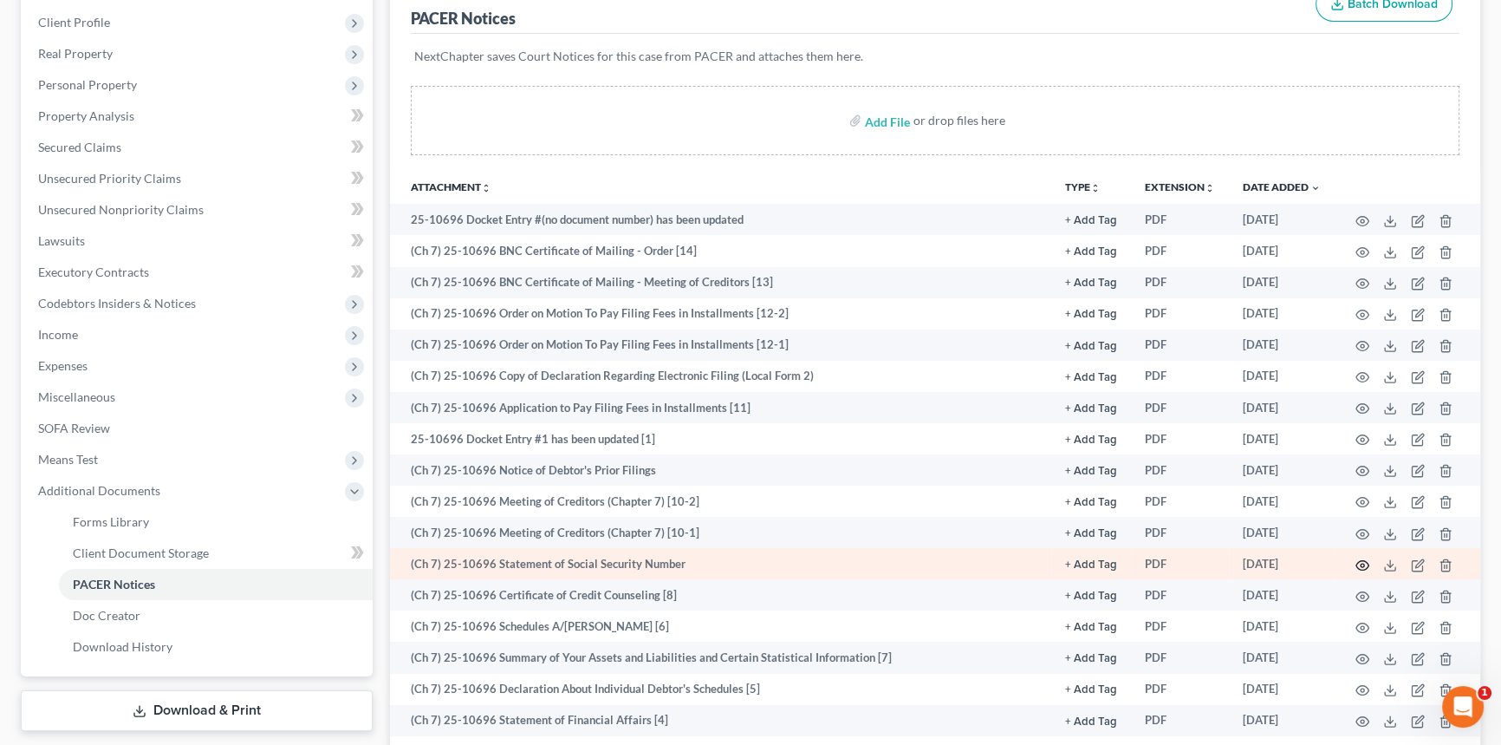
click at [1362, 561] on icon "button" at bounding box center [1363, 565] width 14 height 14
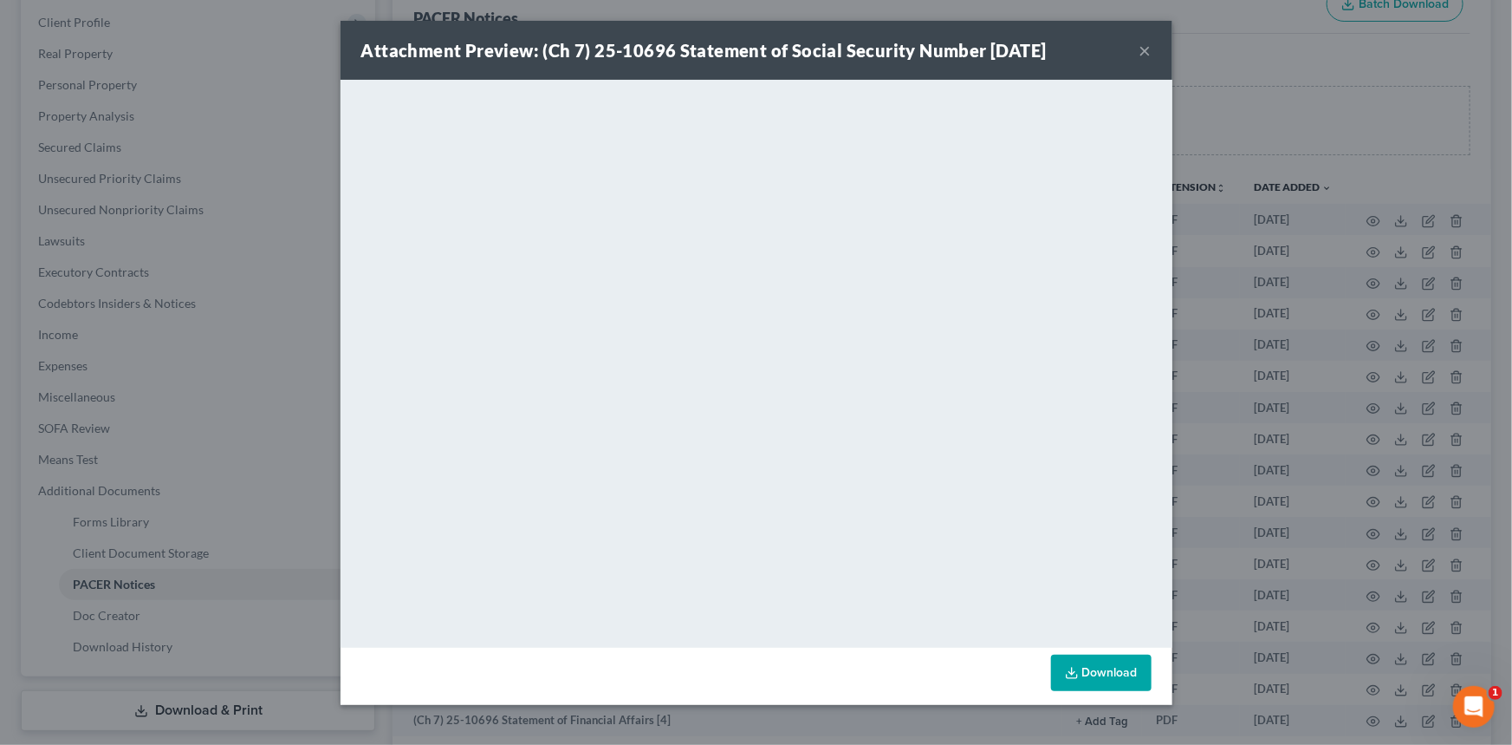
click at [1146, 53] on button "×" at bounding box center [1146, 50] width 12 height 21
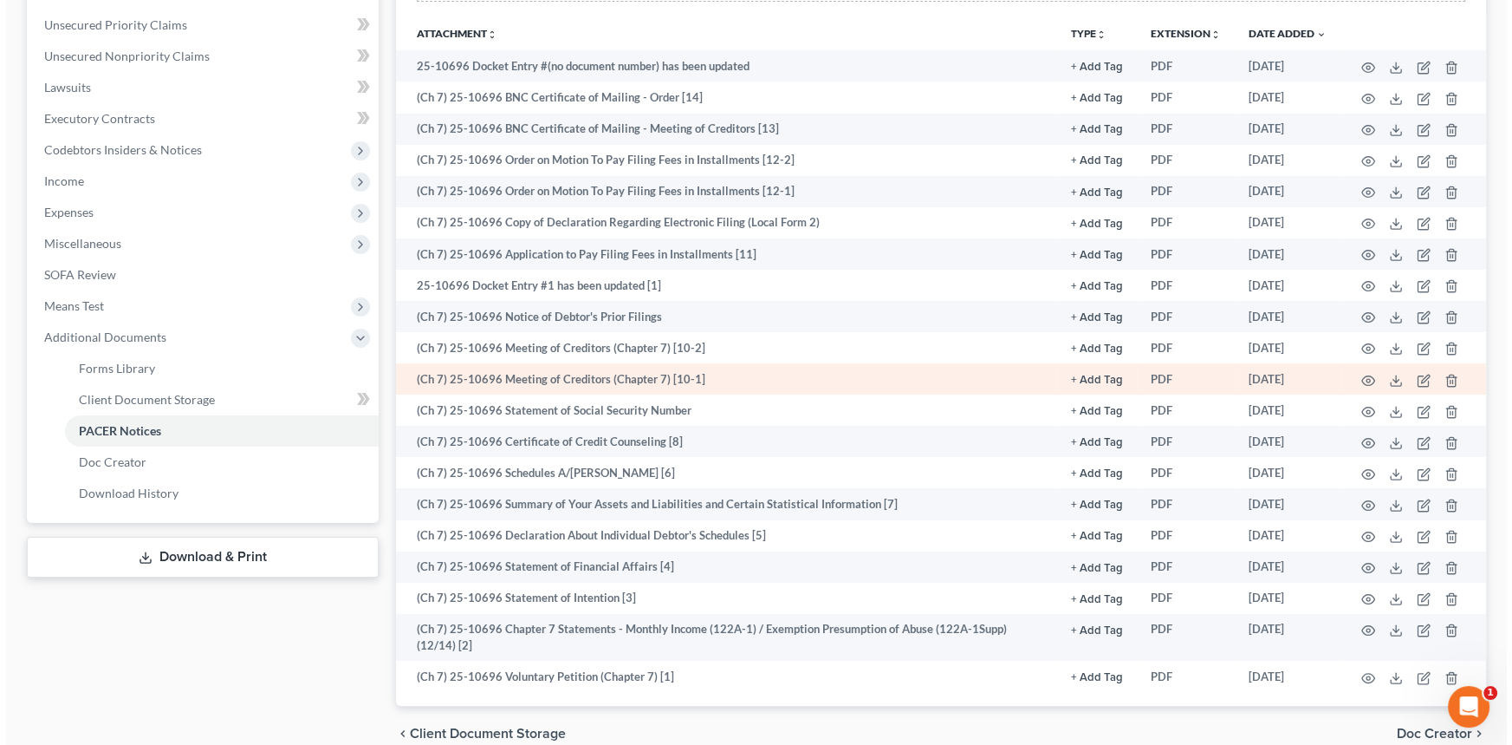
scroll to position [390, 0]
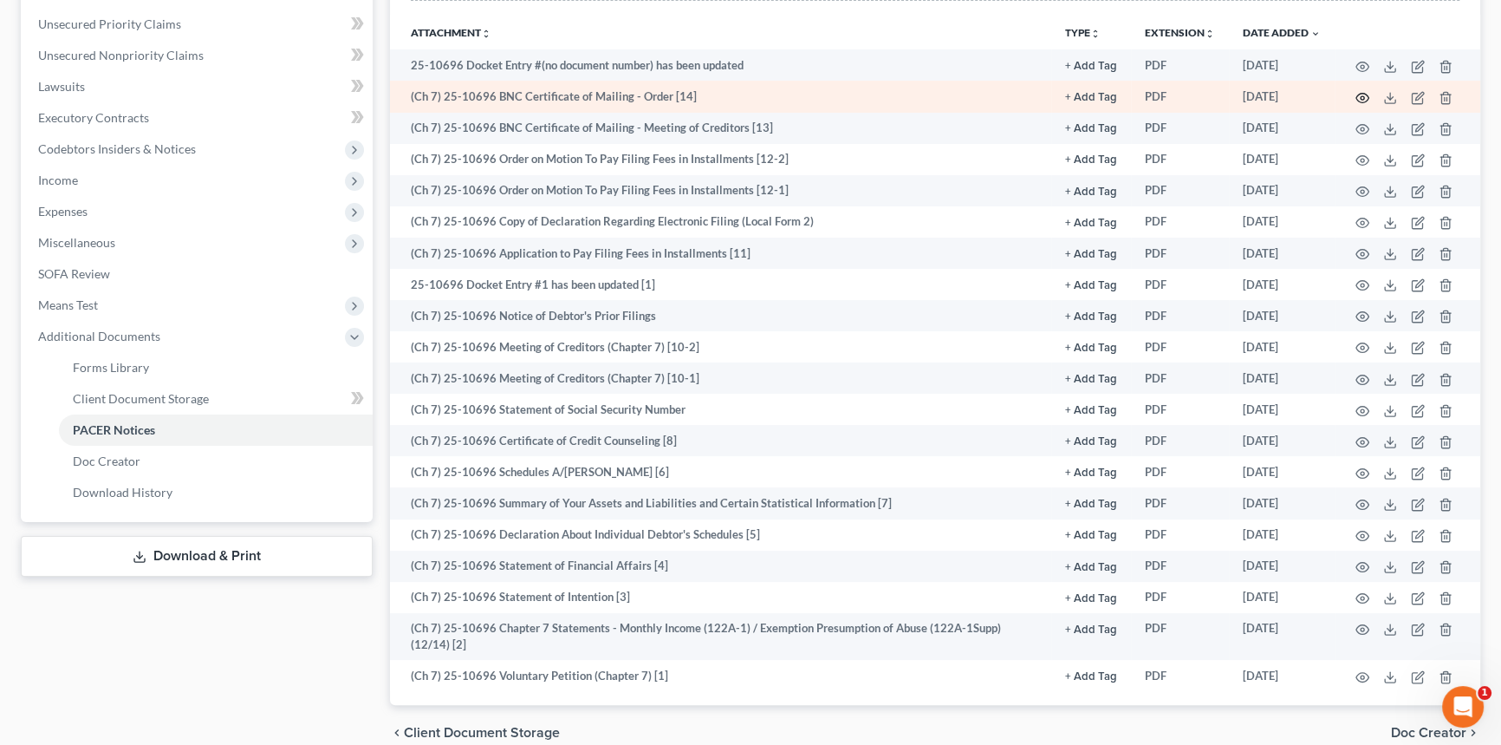
click at [1364, 91] on icon "button" at bounding box center [1363, 98] width 14 height 14
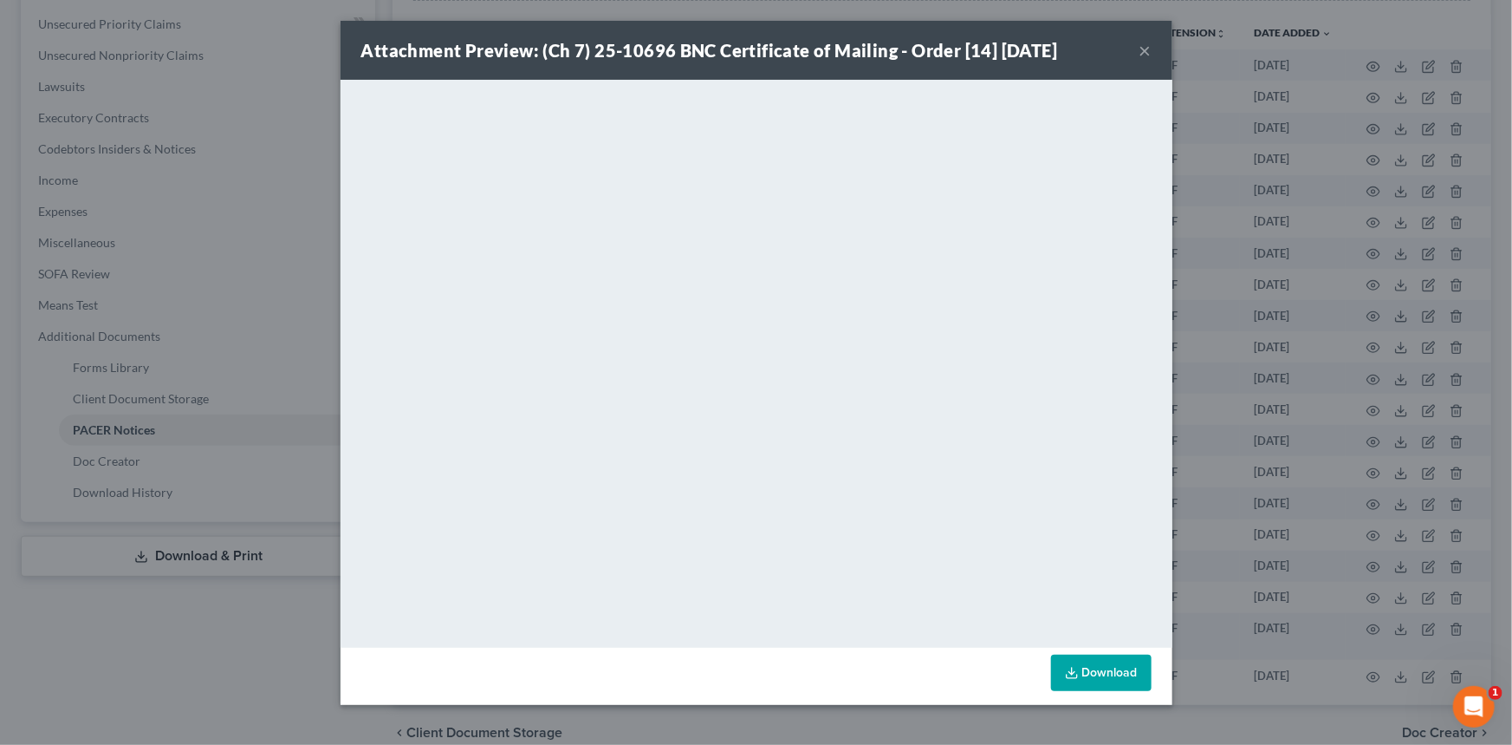
click at [1140, 49] on button "×" at bounding box center [1146, 50] width 12 height 21
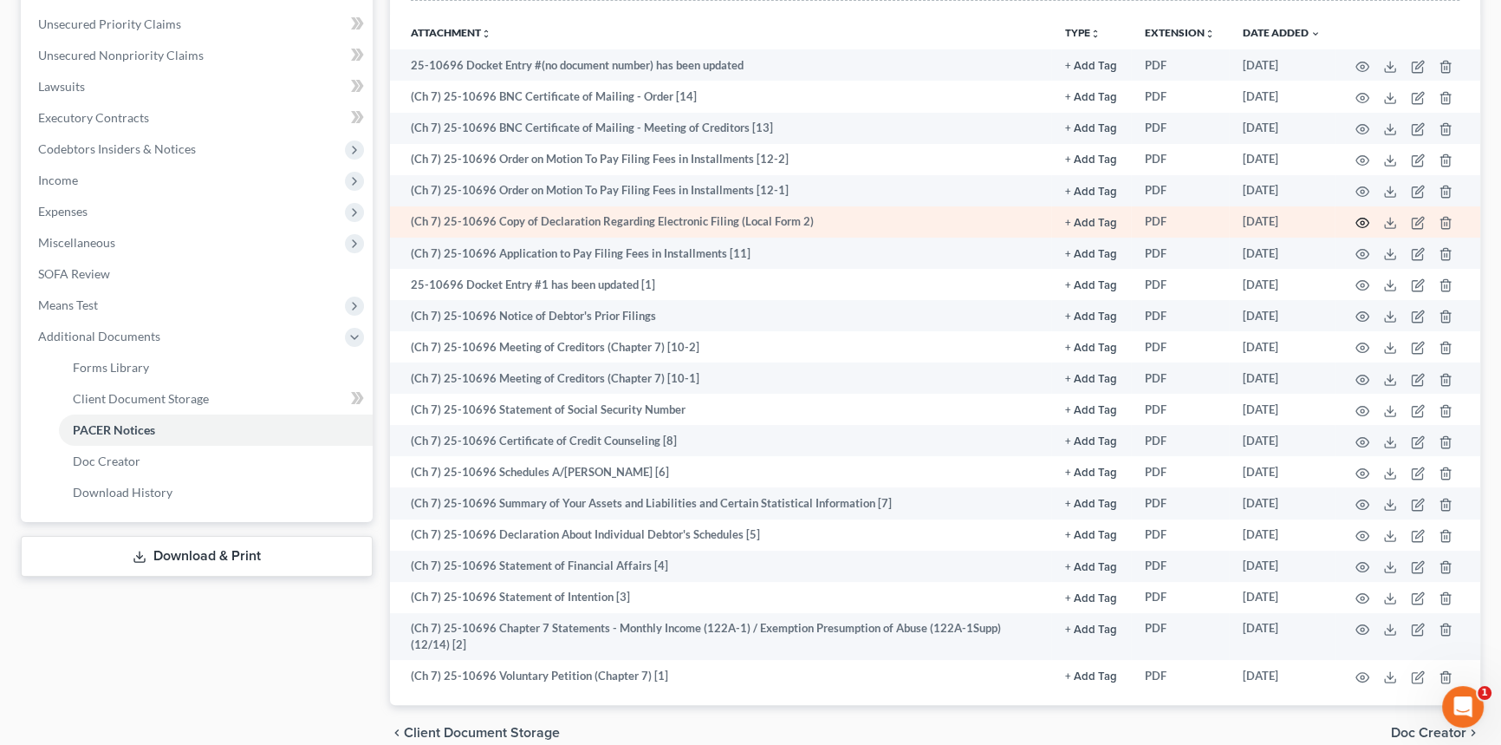
click at [1361, 217] on icon "button" at bounding box center [1363, 223] width 14 height 14
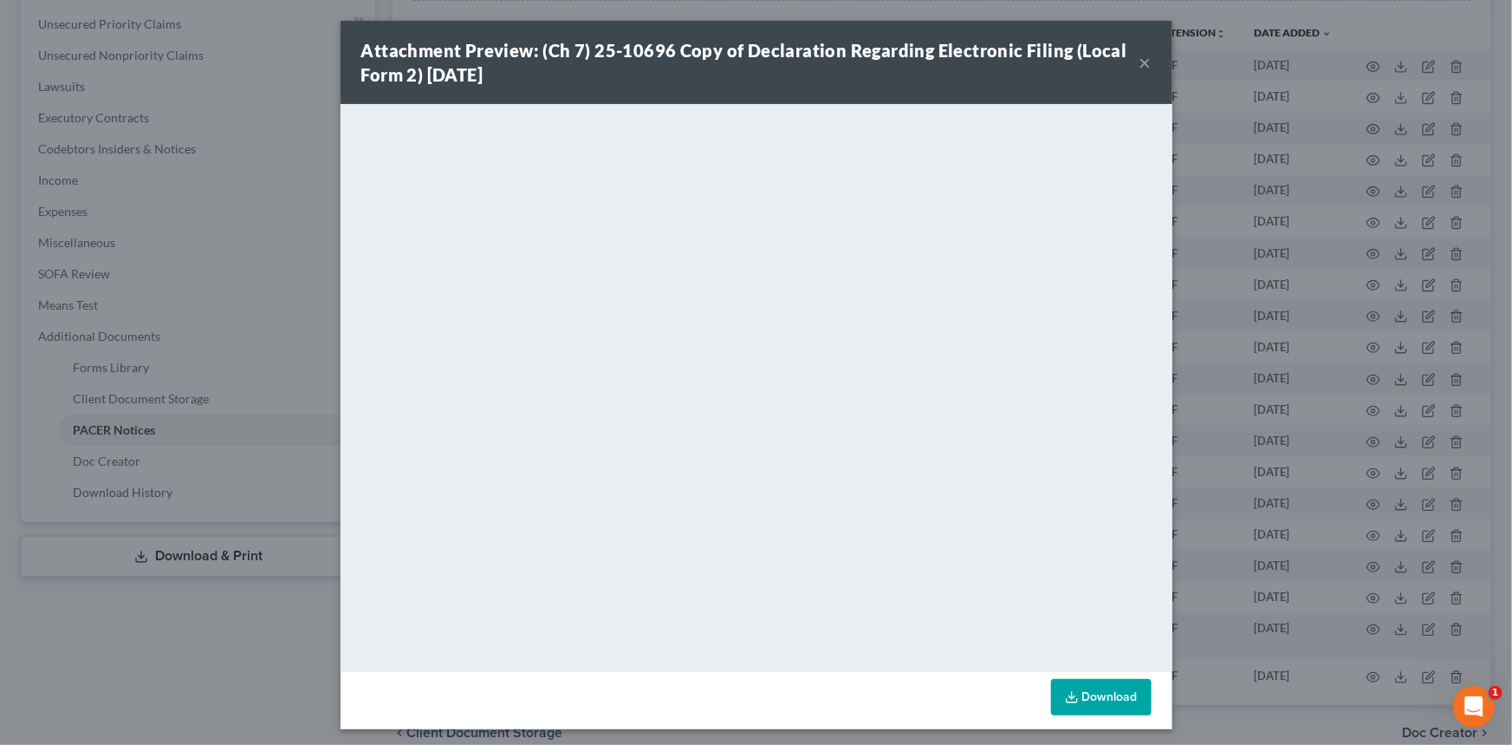
click at [1149, 65] on div "Attachment Preview: (Ch 7) 25-10696 Copy of Declaration Regarding Electronic Fi…" at bounding box center [757, 62] width 832 height 83
click at [1142, 65] on button "×" at bounding box center [1146, 62] width 12 height 21
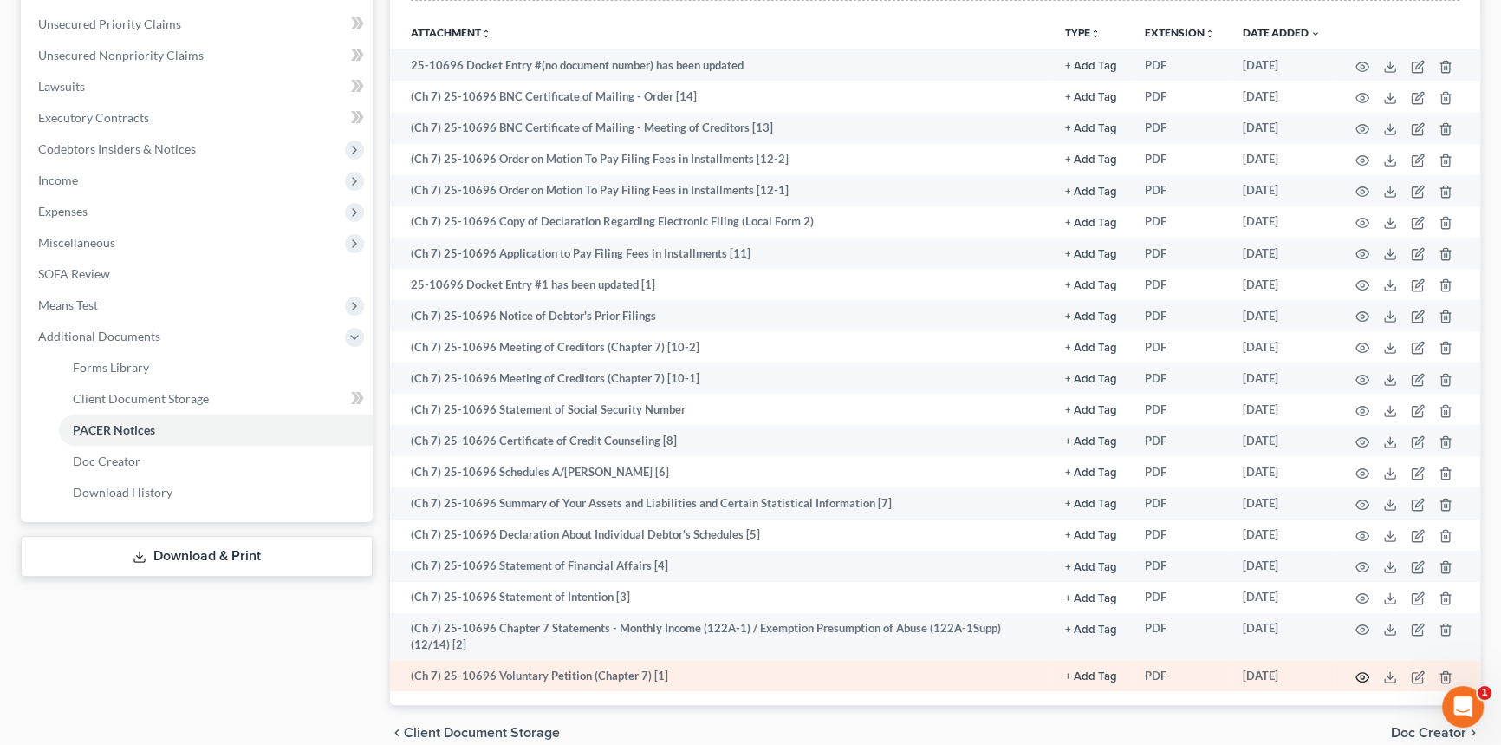
click at [1362, 675] on circle "button" at bounding box center [1362, 676] width 3 height 3
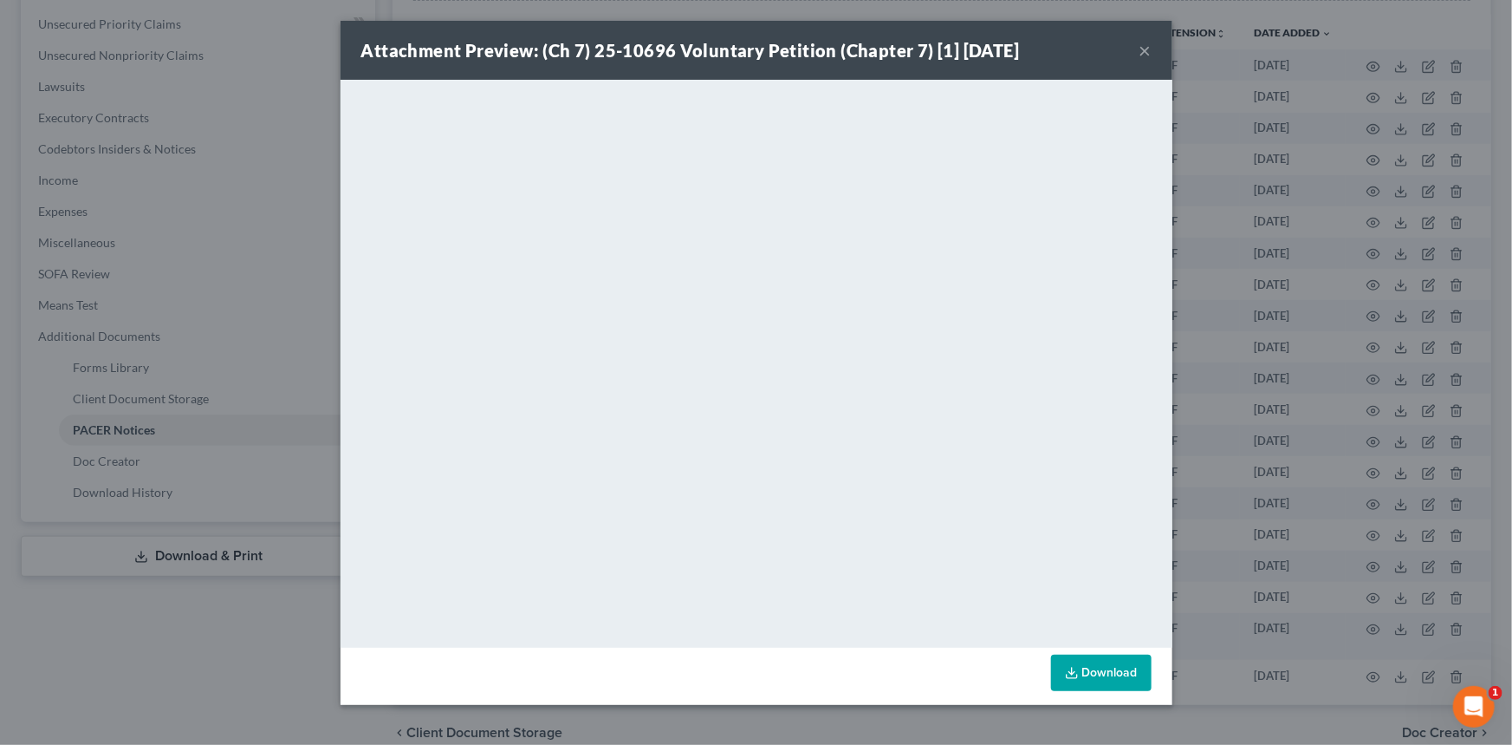
click at [1141, 51] on button "×" at bounding box center [1146, 50] width 12 height 21
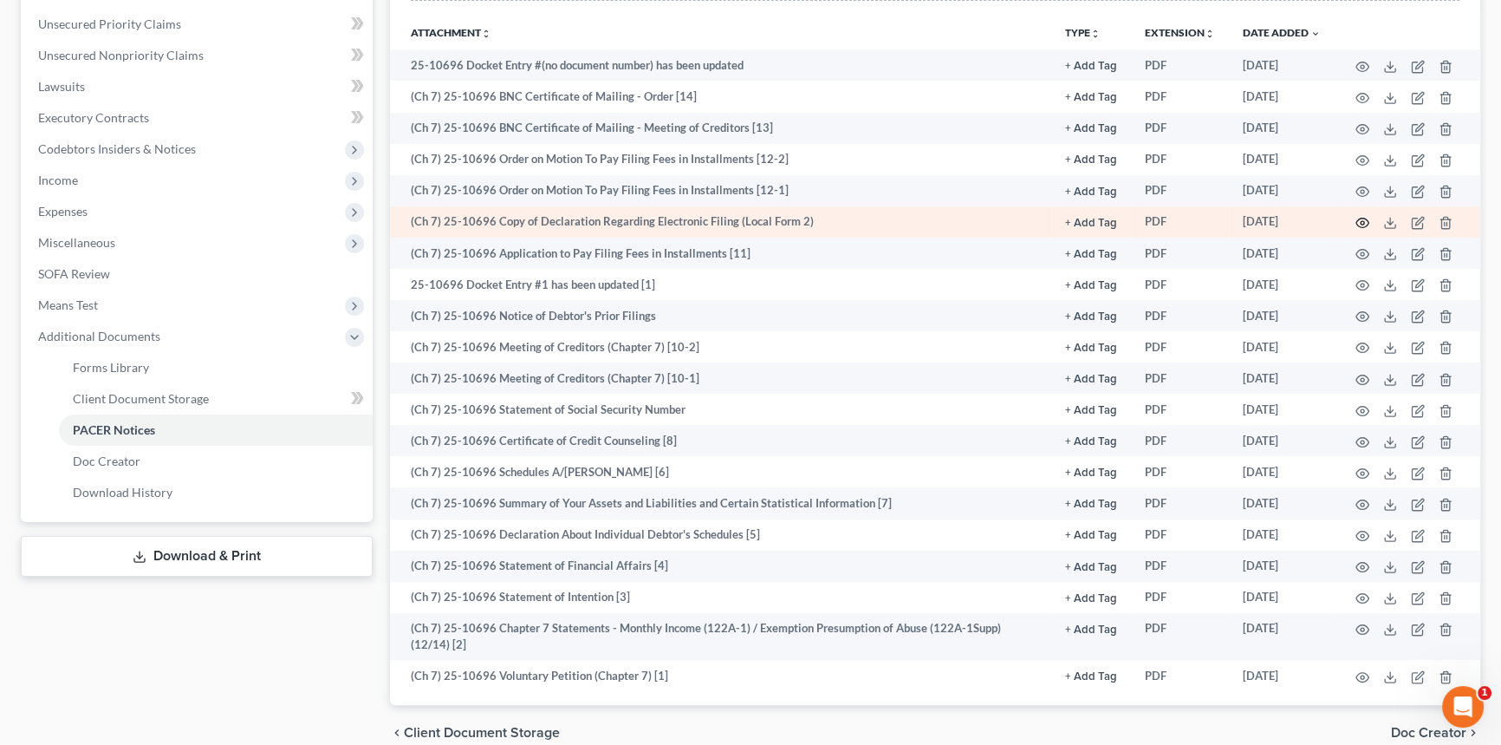
click at [1361, 222] on icon "button" at bounding box center [1363, 223] width 14 height 14
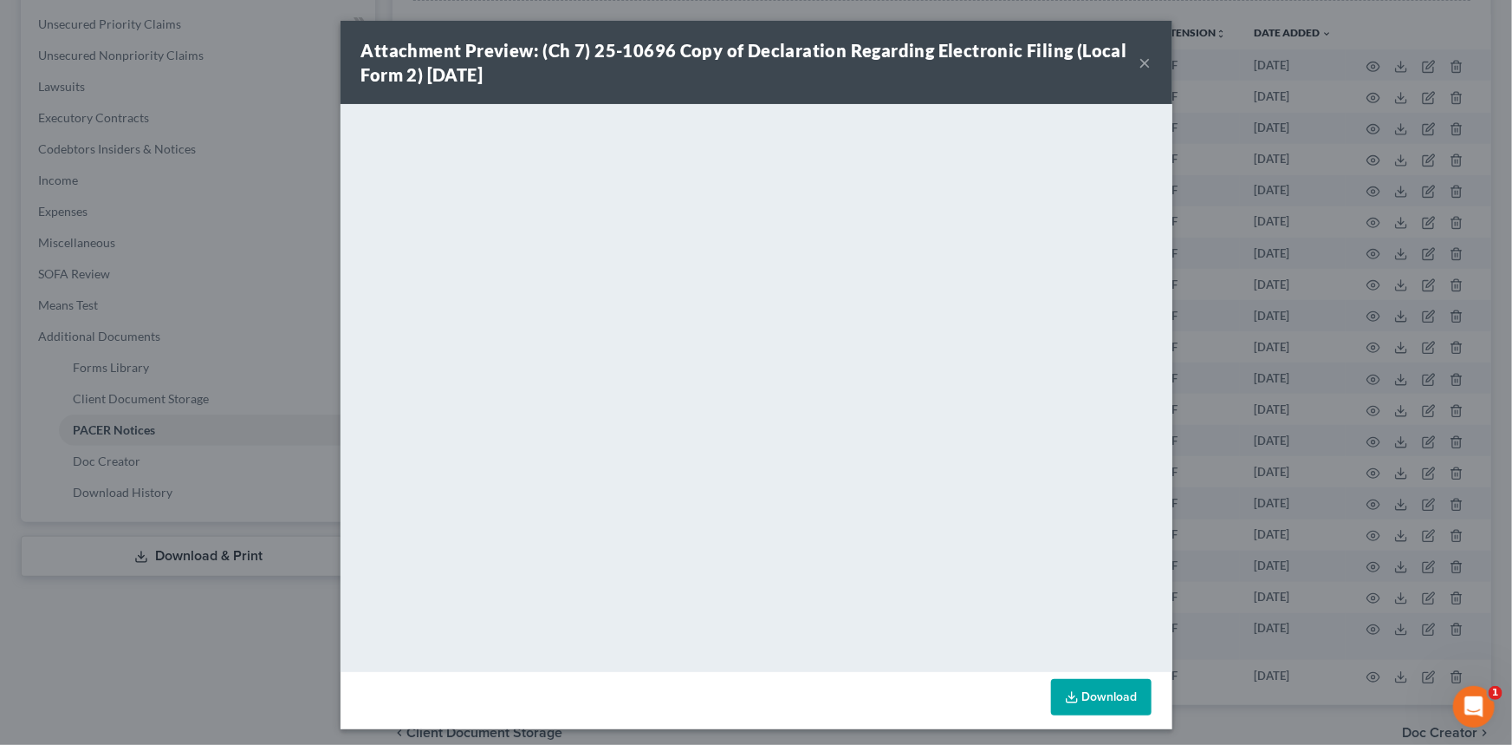
click at [1140, 69] on button "×" at bounding box center [1146, 62] width 12 height 21
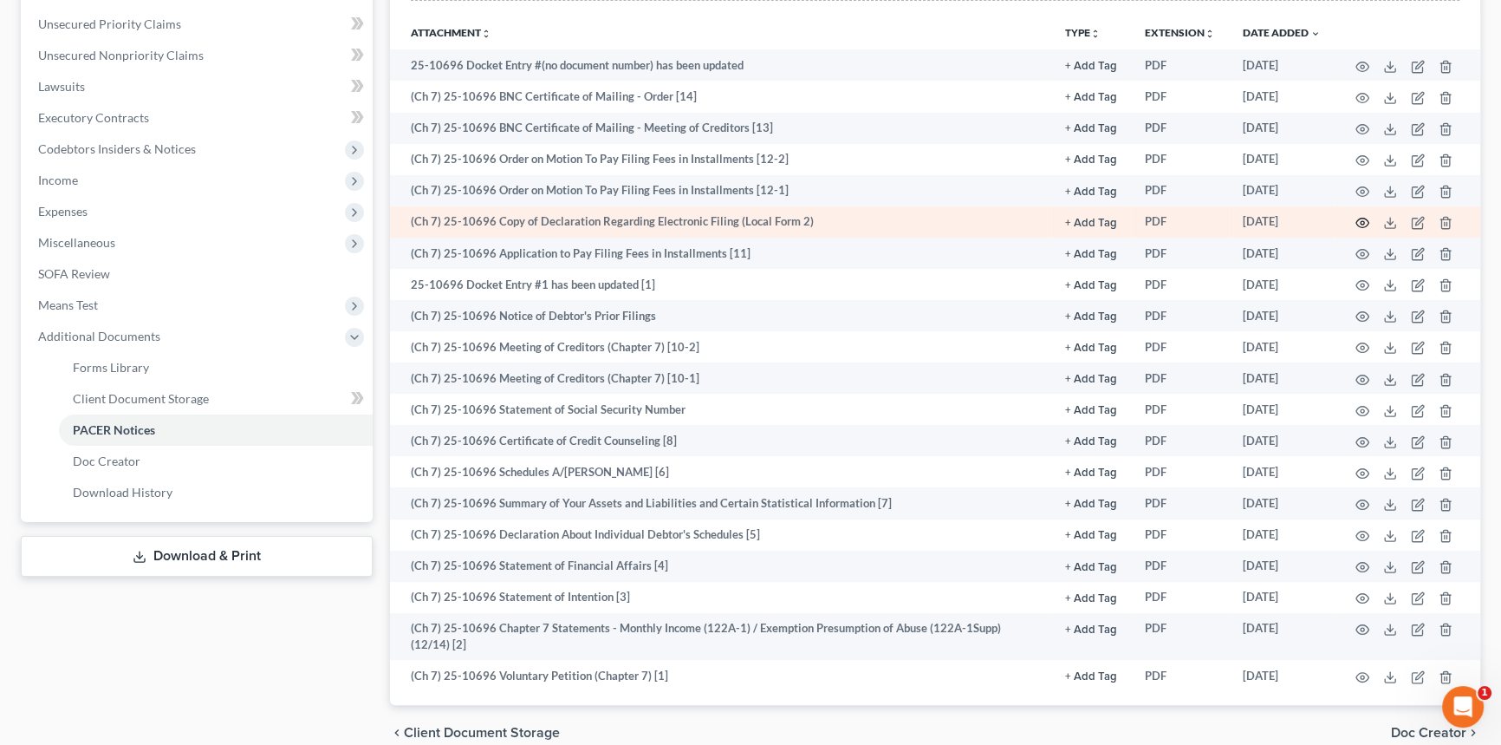
click at [1361, 225] on icon "button" at bounding box center [1363, 223] width 14 height 14
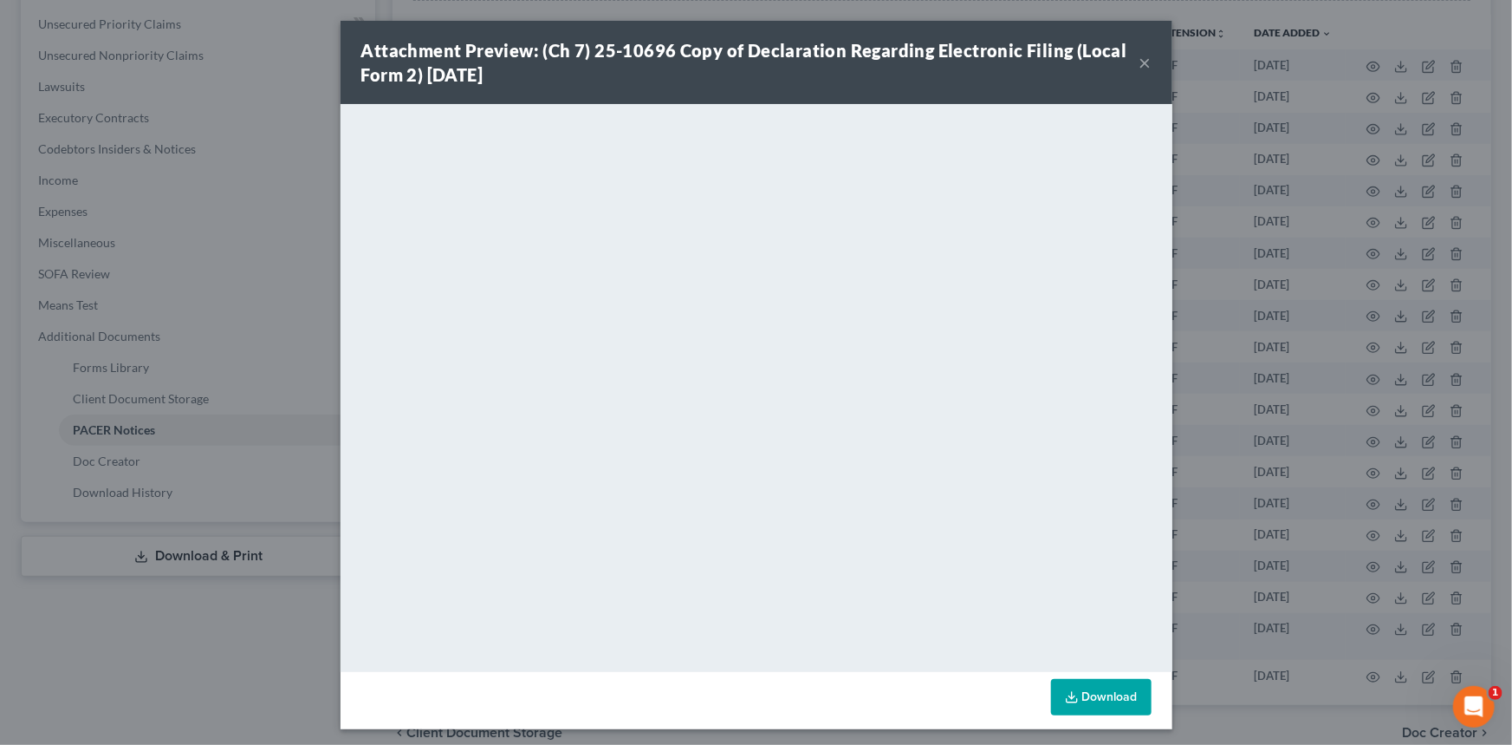
click at [1140, 68] on button "×" at bounding box center [1146, 62] width 12 height 21
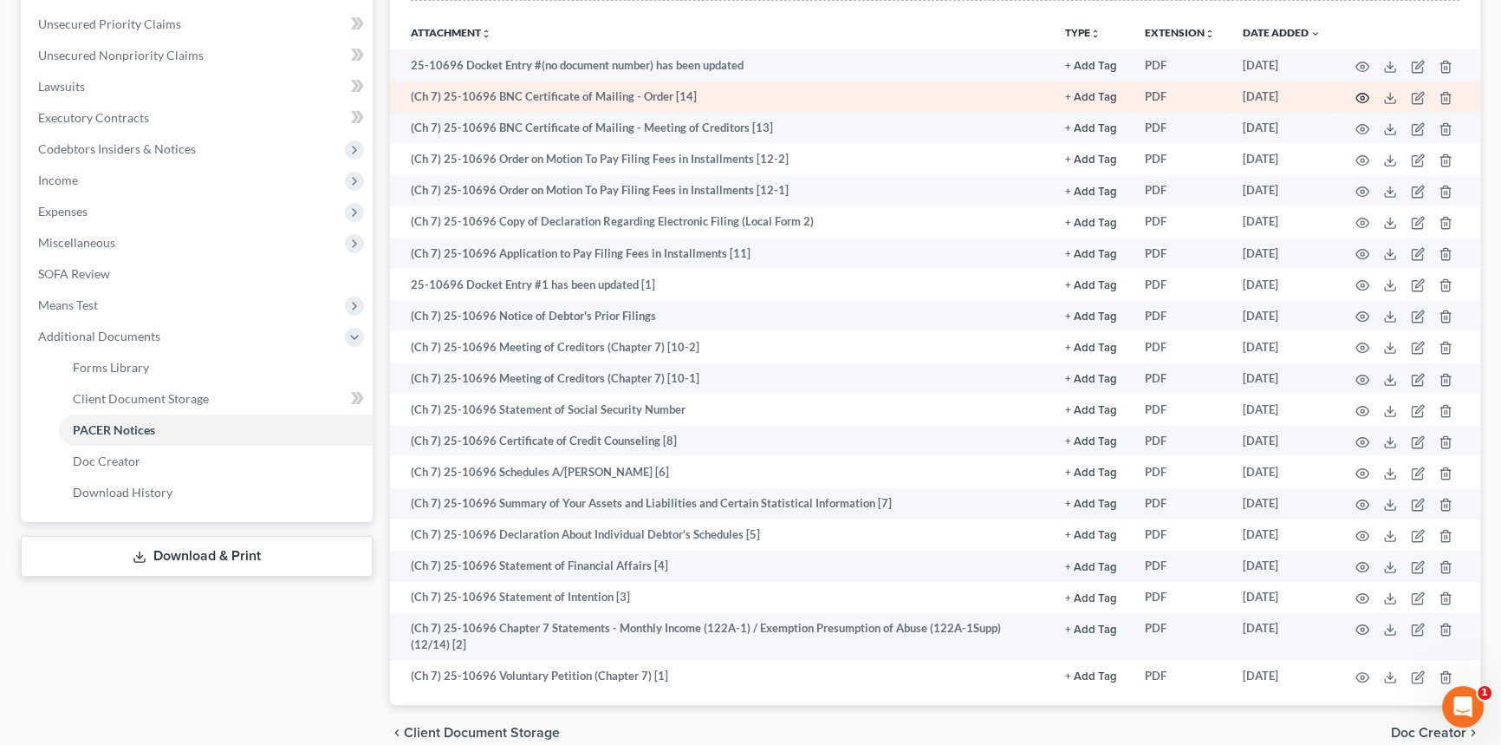
click at [1361, 91] on icon "button" at bounding box center [1363, 98] width 14 height 14
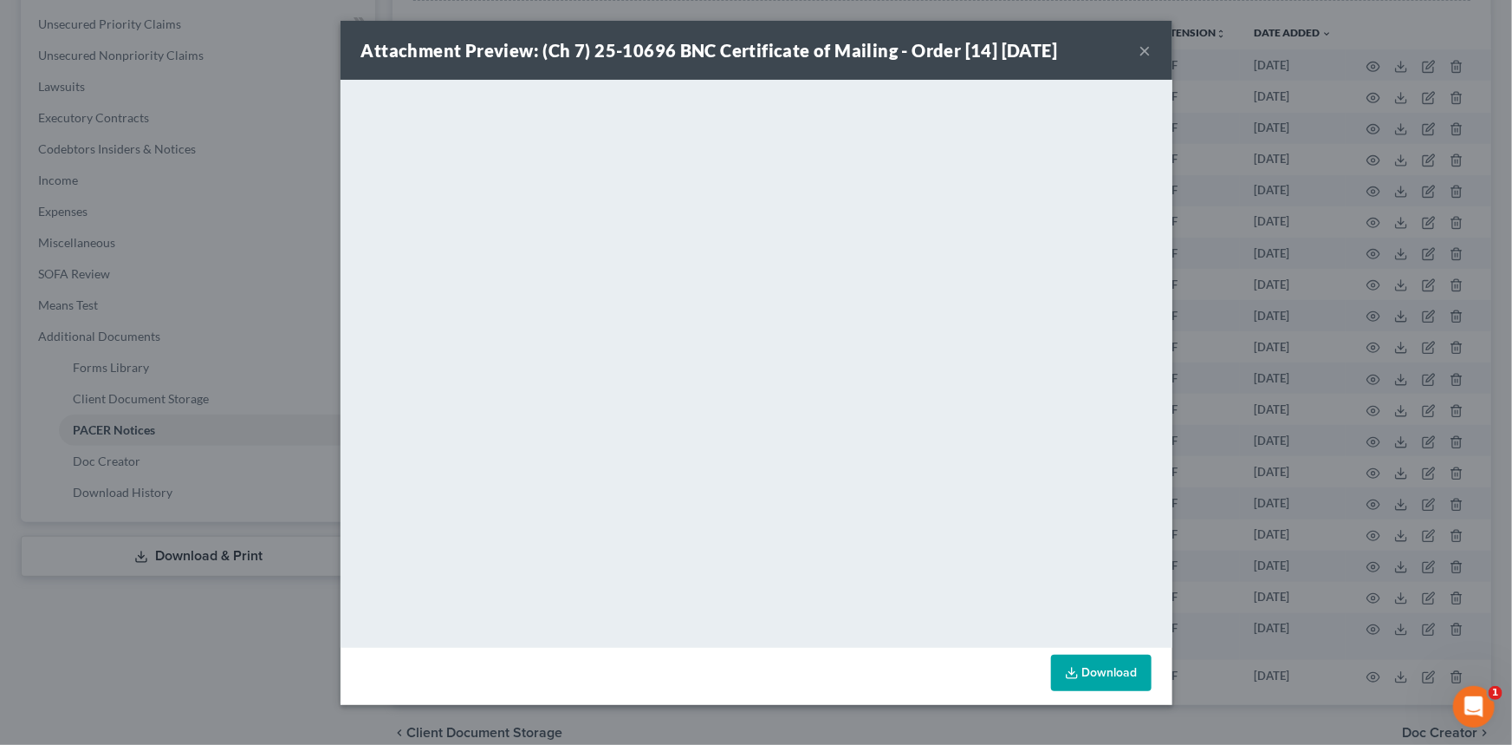
click at [1149, 51] on button "×" at bounding box center [1146, 50] width 12 height 21
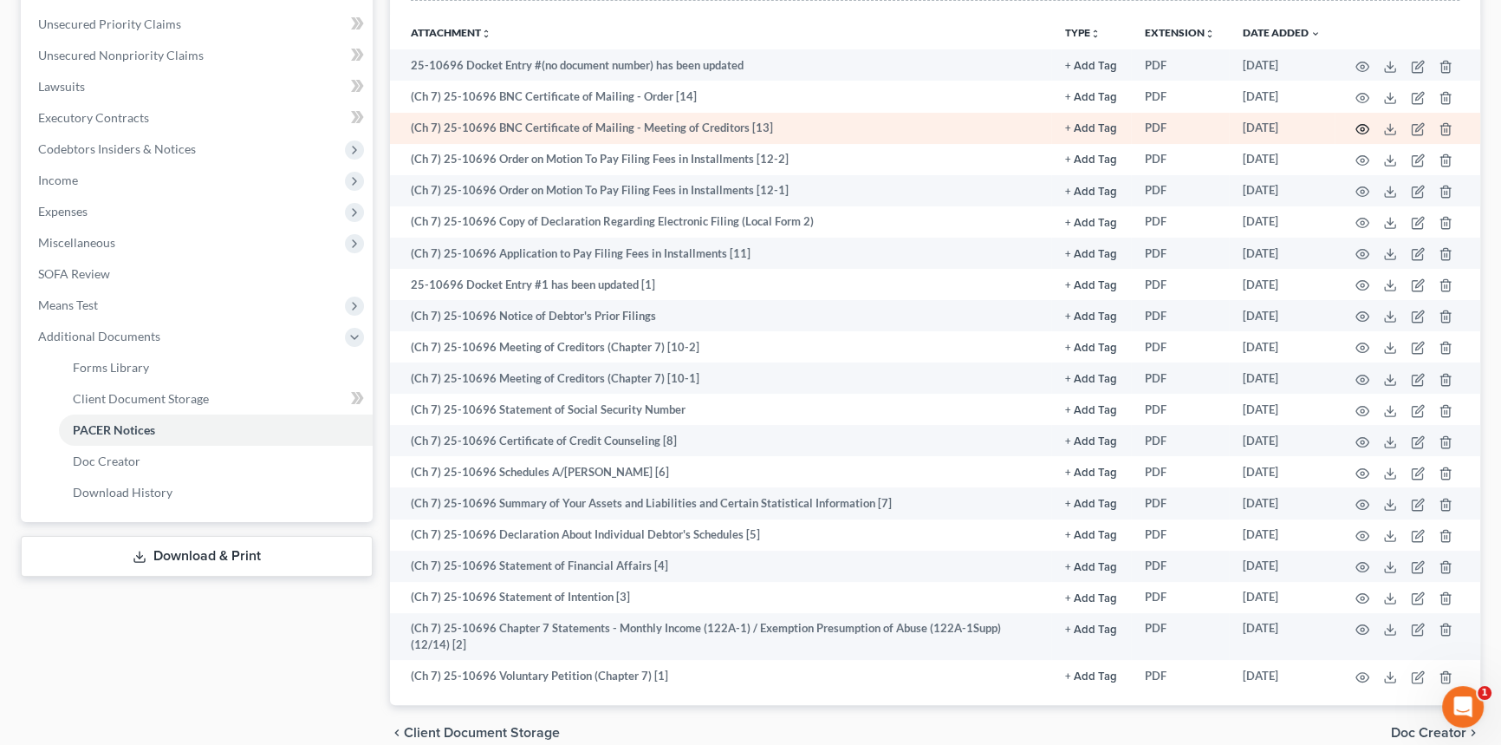
click at [1362, 122] on icon "button" at bounding box center [1363, 129] width 14 height 14
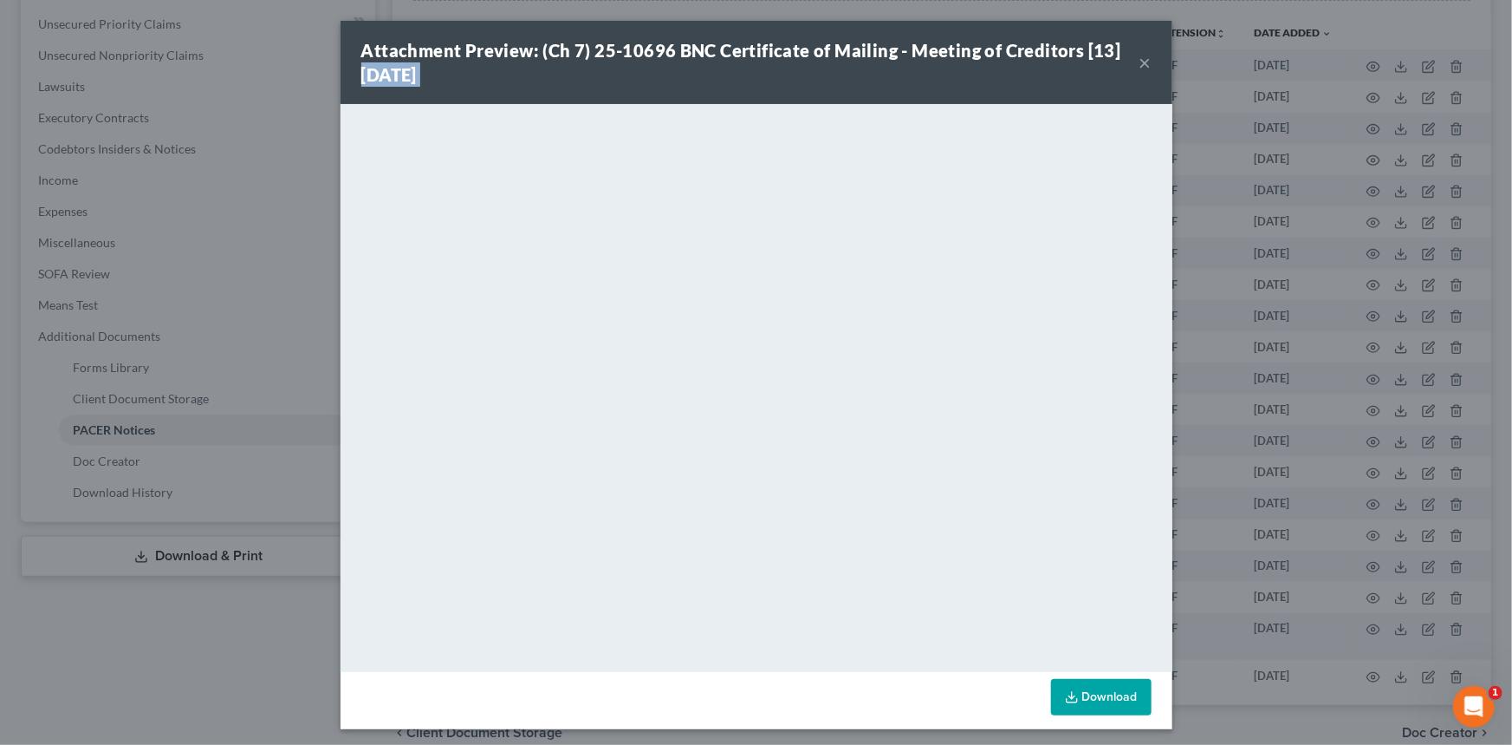
click at [1133, 63] on div "Attachment Preview: (Ch 7) 25-10696 BNC Certificate of Mailing - Meeting of Cre…" at bounding box center [757, 62] width 832 height 83
click at [1140, 63] on button "×" at bounding box center [1146, 62] width 12 height 21
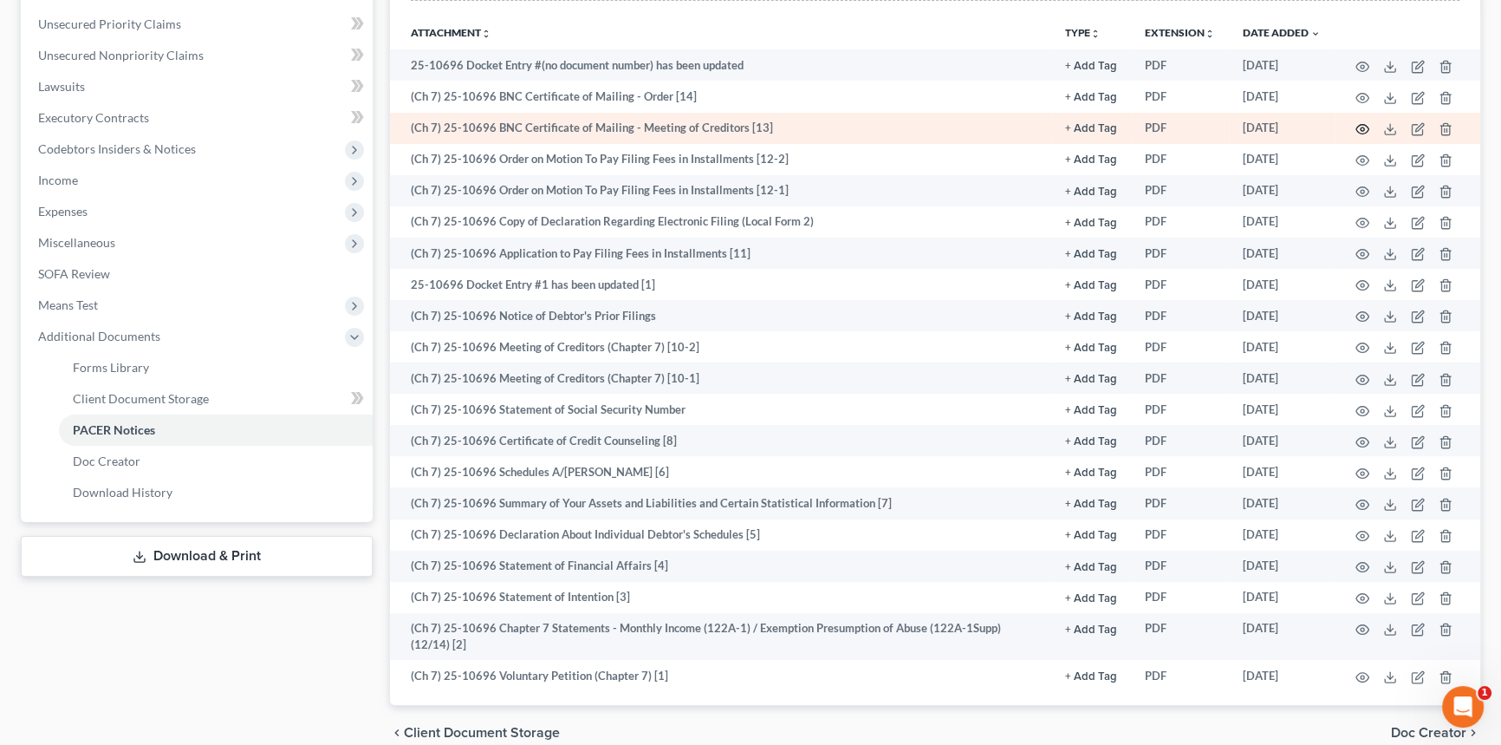
click at [1356, 128] on icon "button" at bounding box center [1363, 129] width 14 height 14
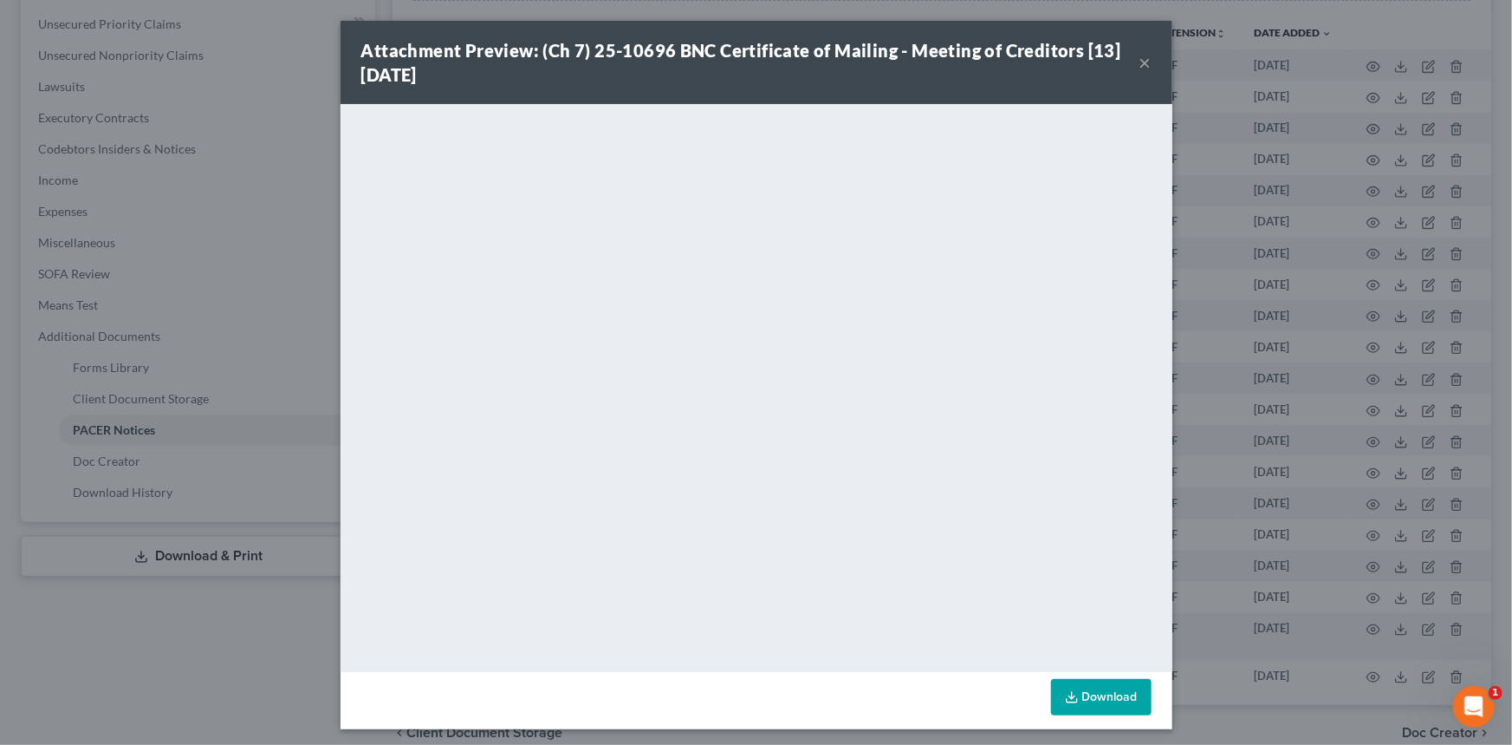
click at [1129, 68] on div "Attachment Preview: (Ch 7) 25-10696 BNC Certificate of Mailing - Meeting of Cre…" at bounding box center [750, 62] width 778 height 49
drag, startPoint x: 1154, startPoint y: 59, endPoint x: 1140, endPoint y: 62, distance: 14.1
click at [1152, 60] on div "Attachment Preview: (Ch 7) 25-10696 BNC Certificate of Mailing - Meeting of Cre…" at bounding box center [757, 62] width 832 height 83
click at [1140, 62] on button "×" at bounding box center [1146, 62] width 12 height 21
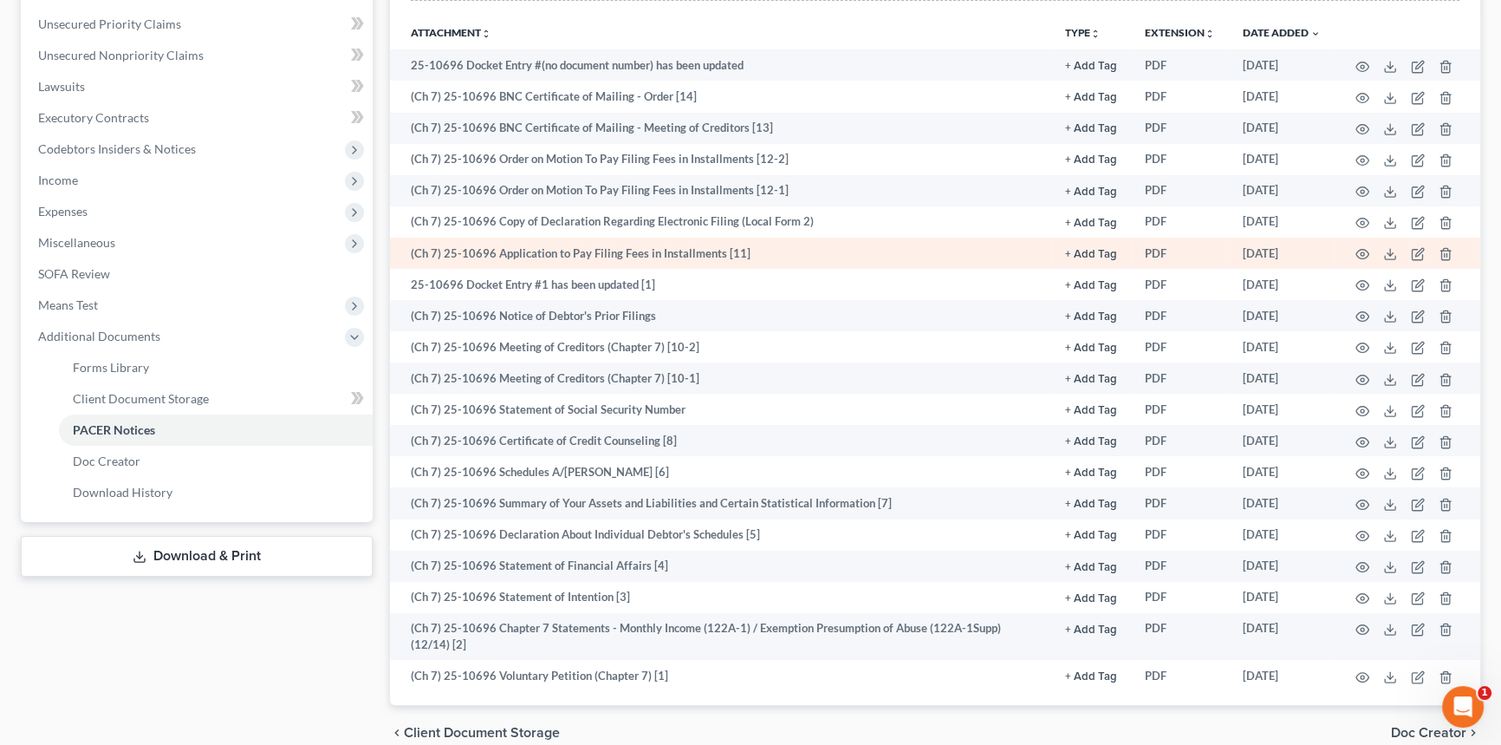
click at [1351, 257] on td at bounding box center [1408, 252] width 146 height 31
click at [1357, 252] on icon "button" at bounding box center [1363, 254] width 14 height 14
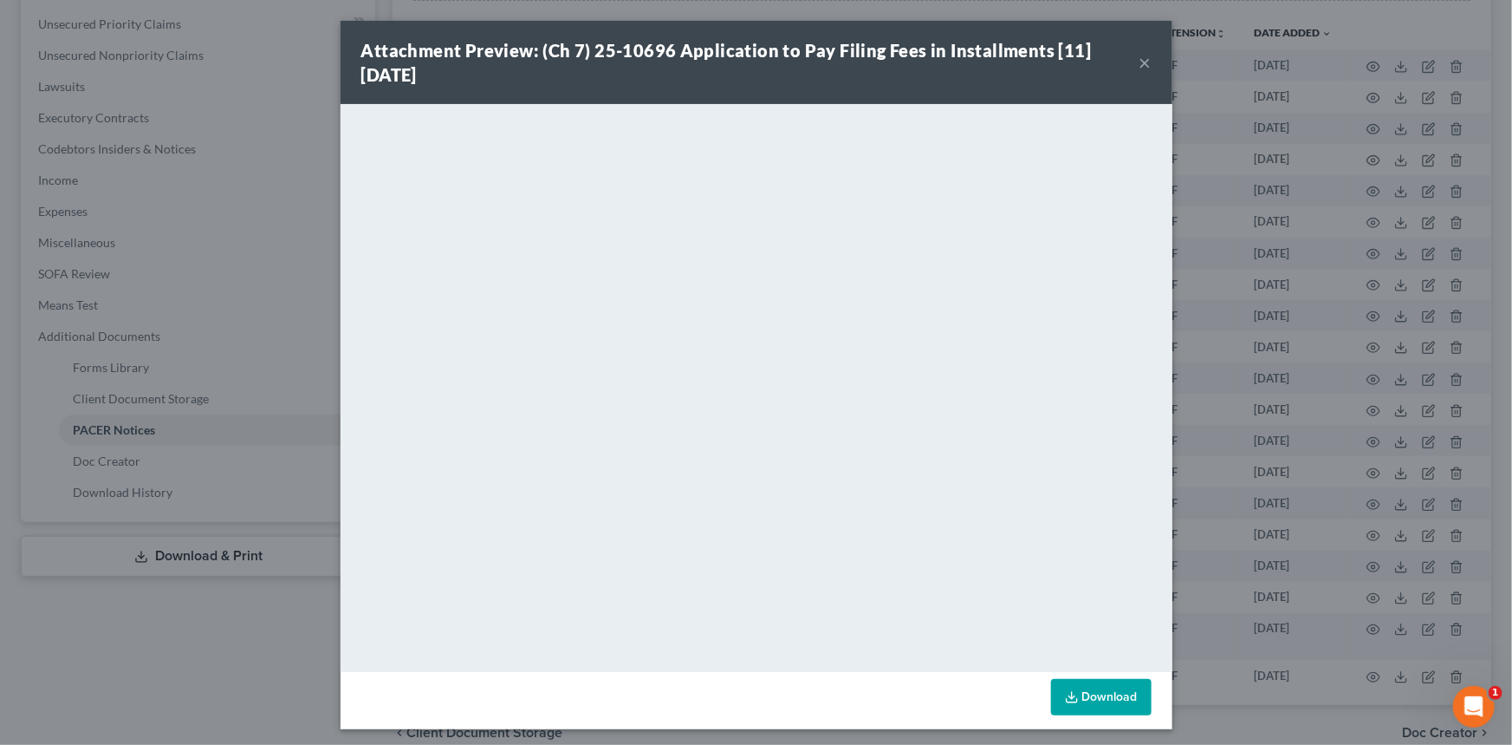
scroll to position [4, 0]
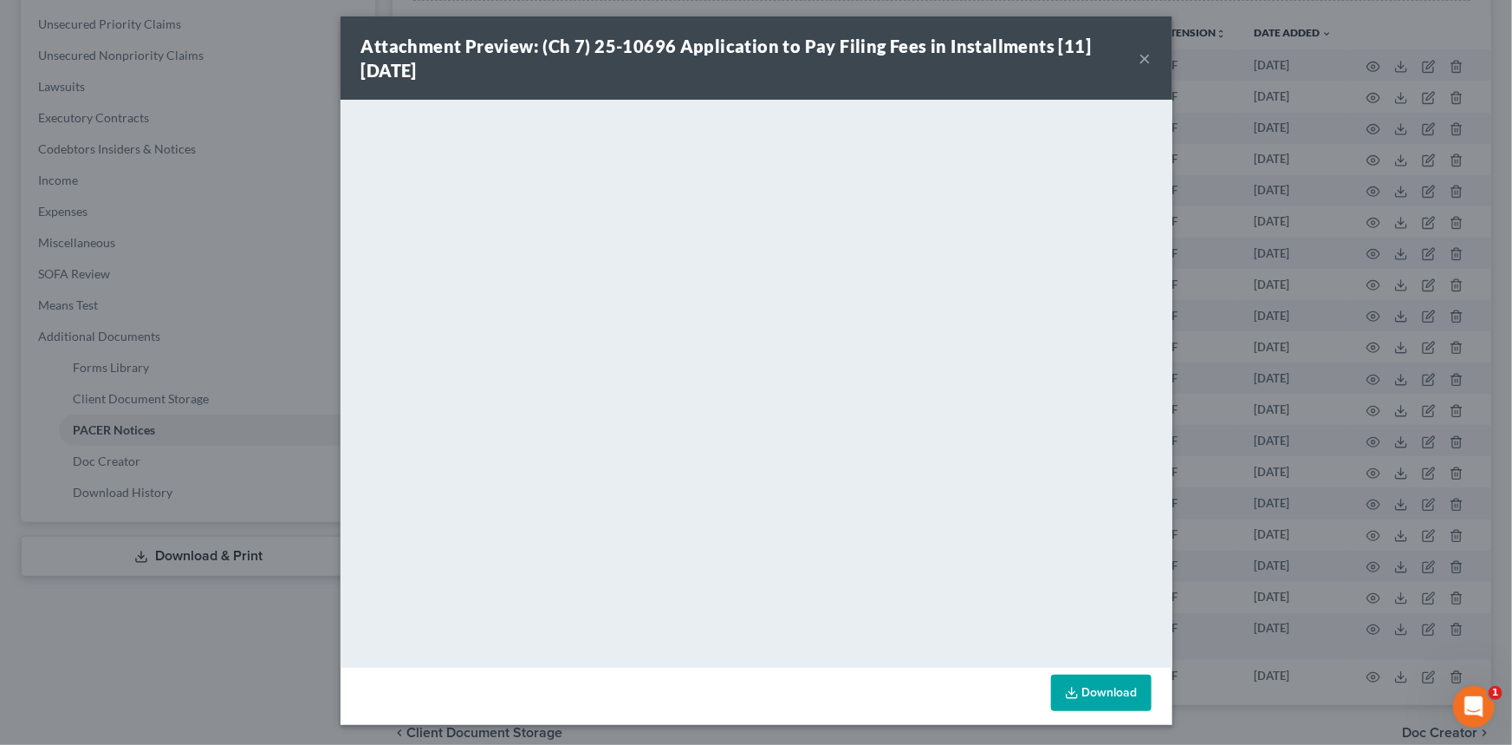
click at [1140, 66] on button "×" at bounding box center [1146, 58] width 12 height 21
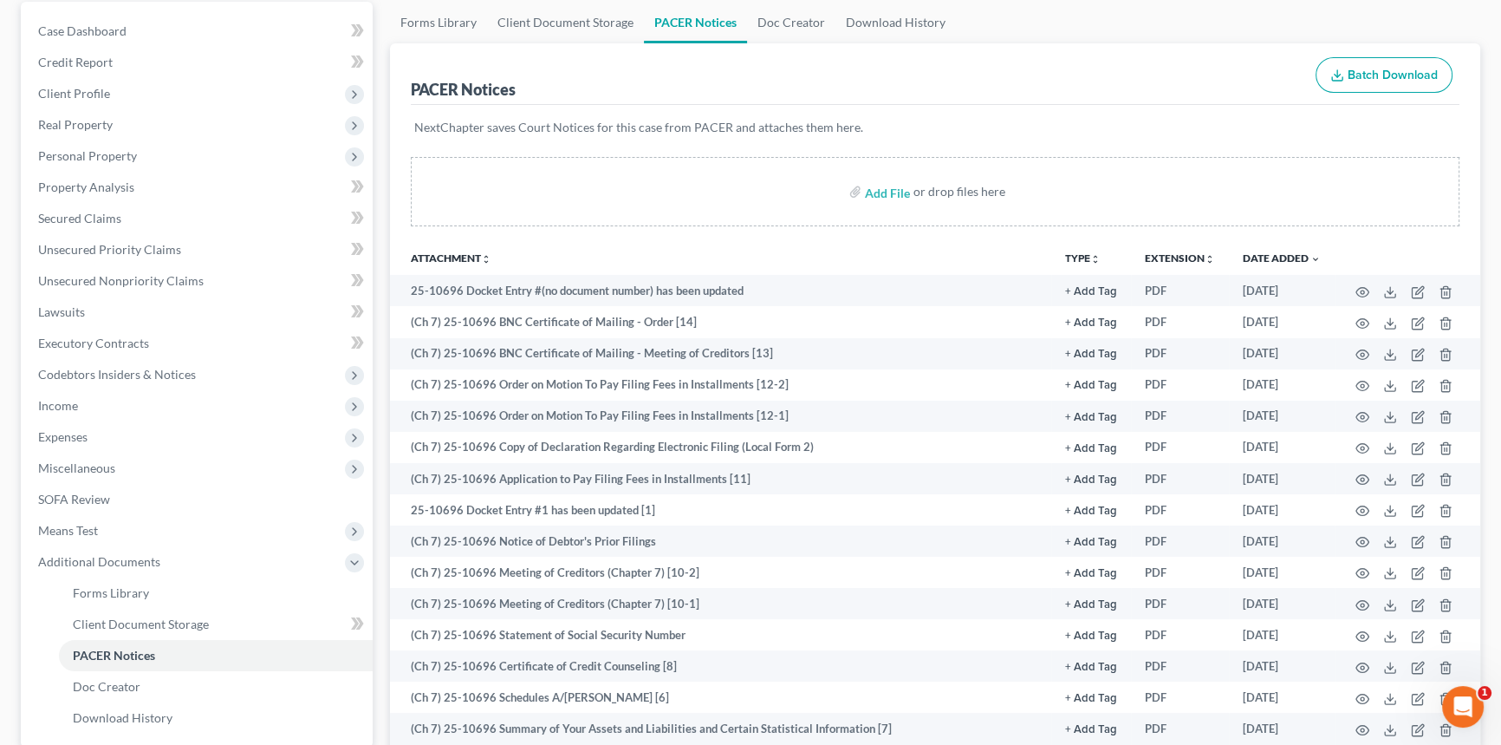
scroll to position [153, 0]
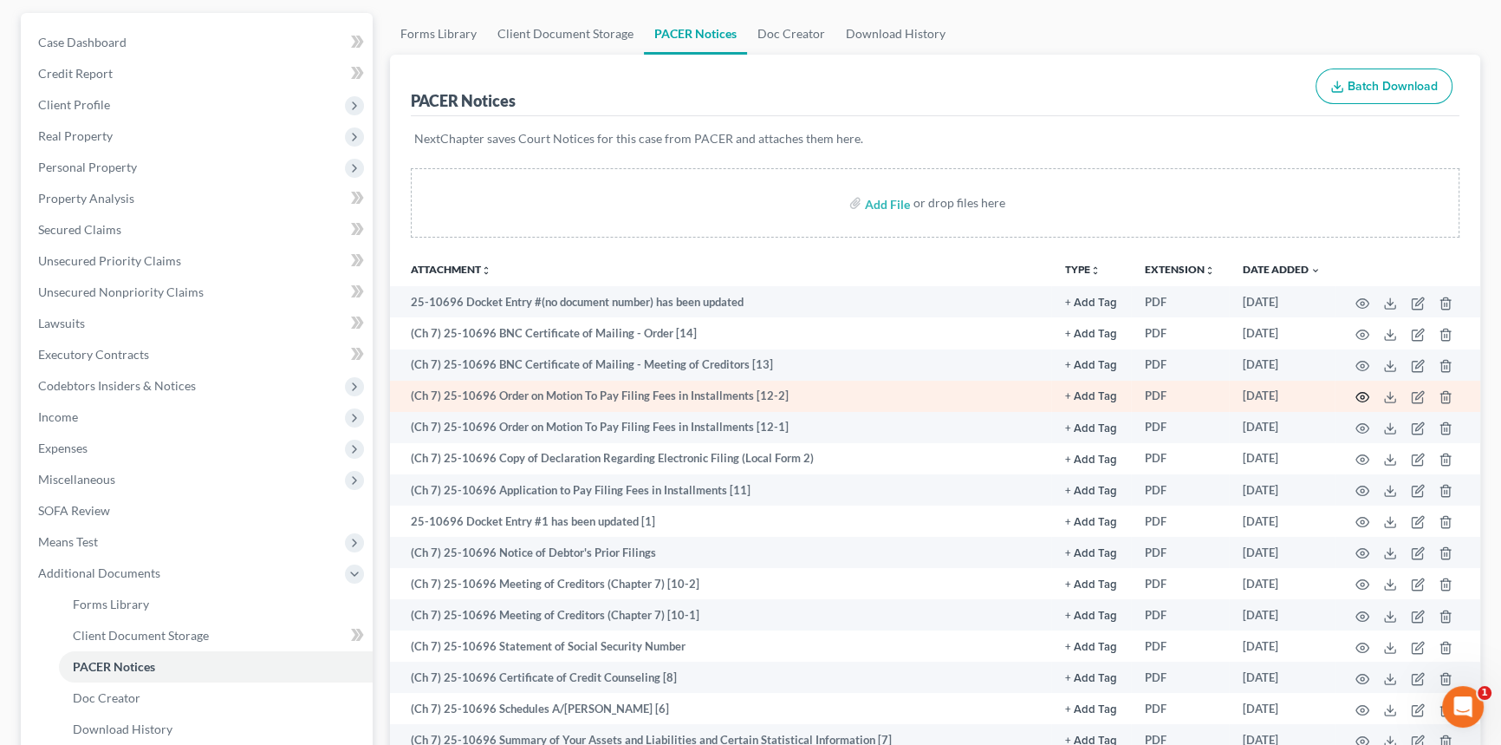
click at [1362, 392] on icon "button" at bounding box center [1363, 397] width 14 height 14
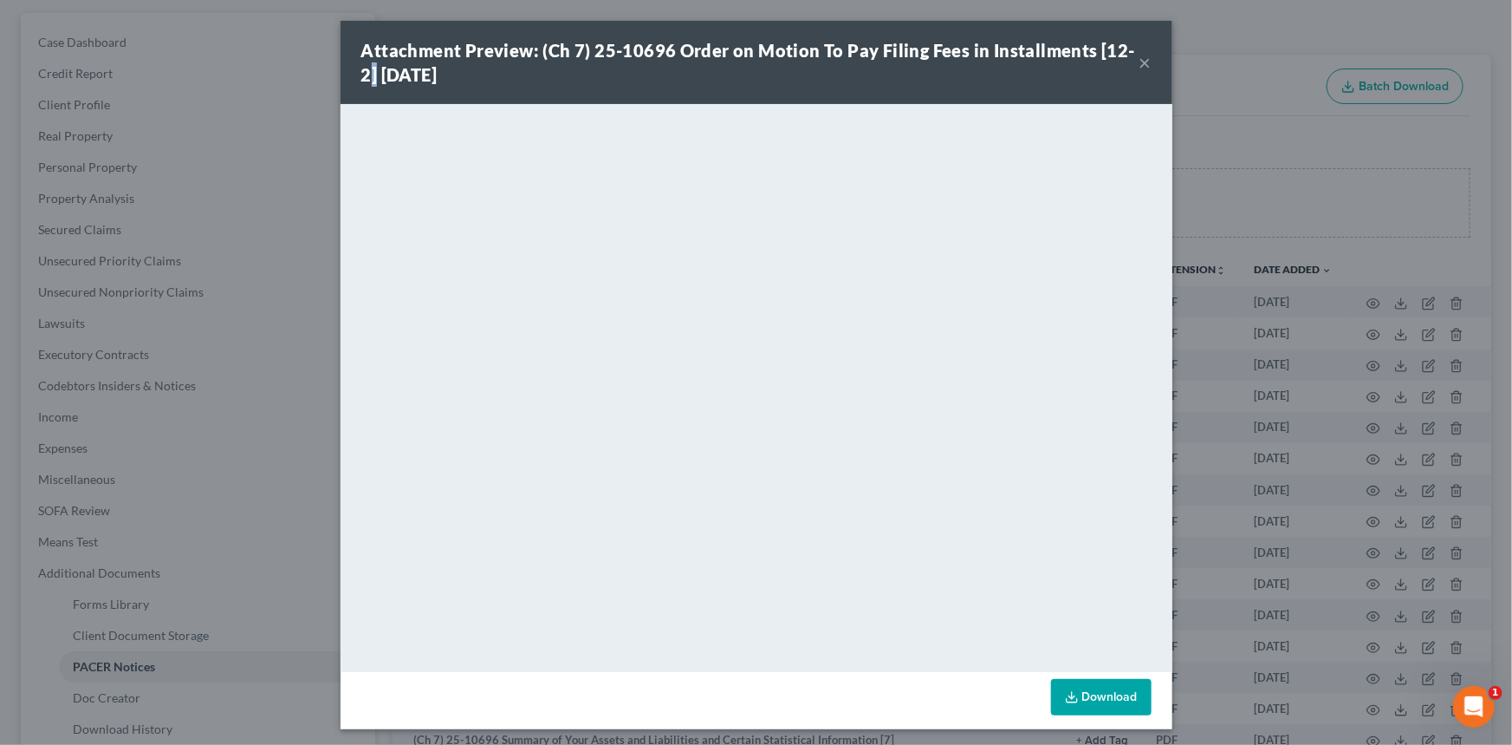
click at [1129, 61] on div "Attachment Preview: (Ch 7) 25-10696 Order on Motion To Pay Filing Fees in Insta…" at bounding box center [750, 62] width 778 height 49
click at [1145, 67] on button "×" at bounding box center [1146, 62] width 12 height 21
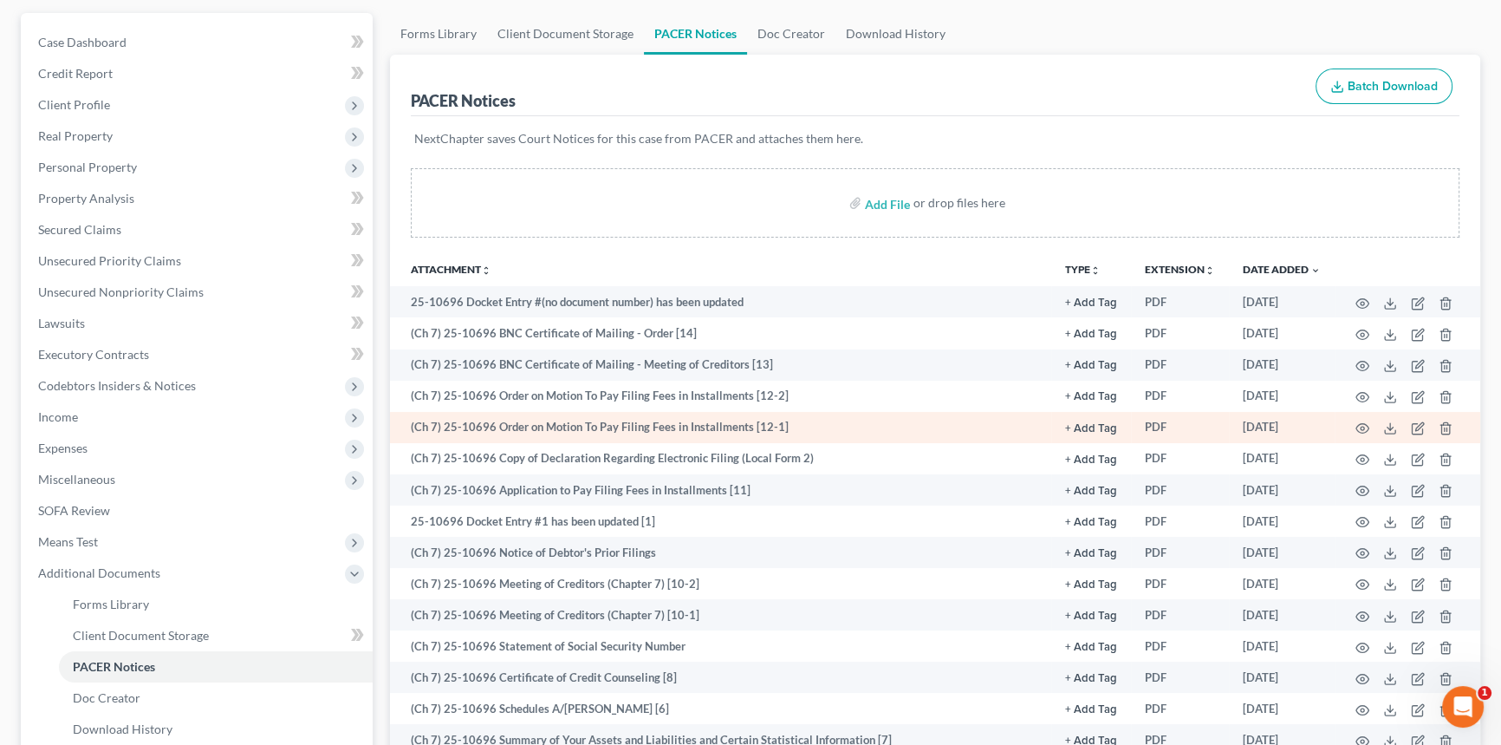
click at [1352, 426] on td at bounding box center [1408, 427] width 146 height 31
click at [1363, 426] on circle "button" at bounding box center [1362, 427] width 3 height 3
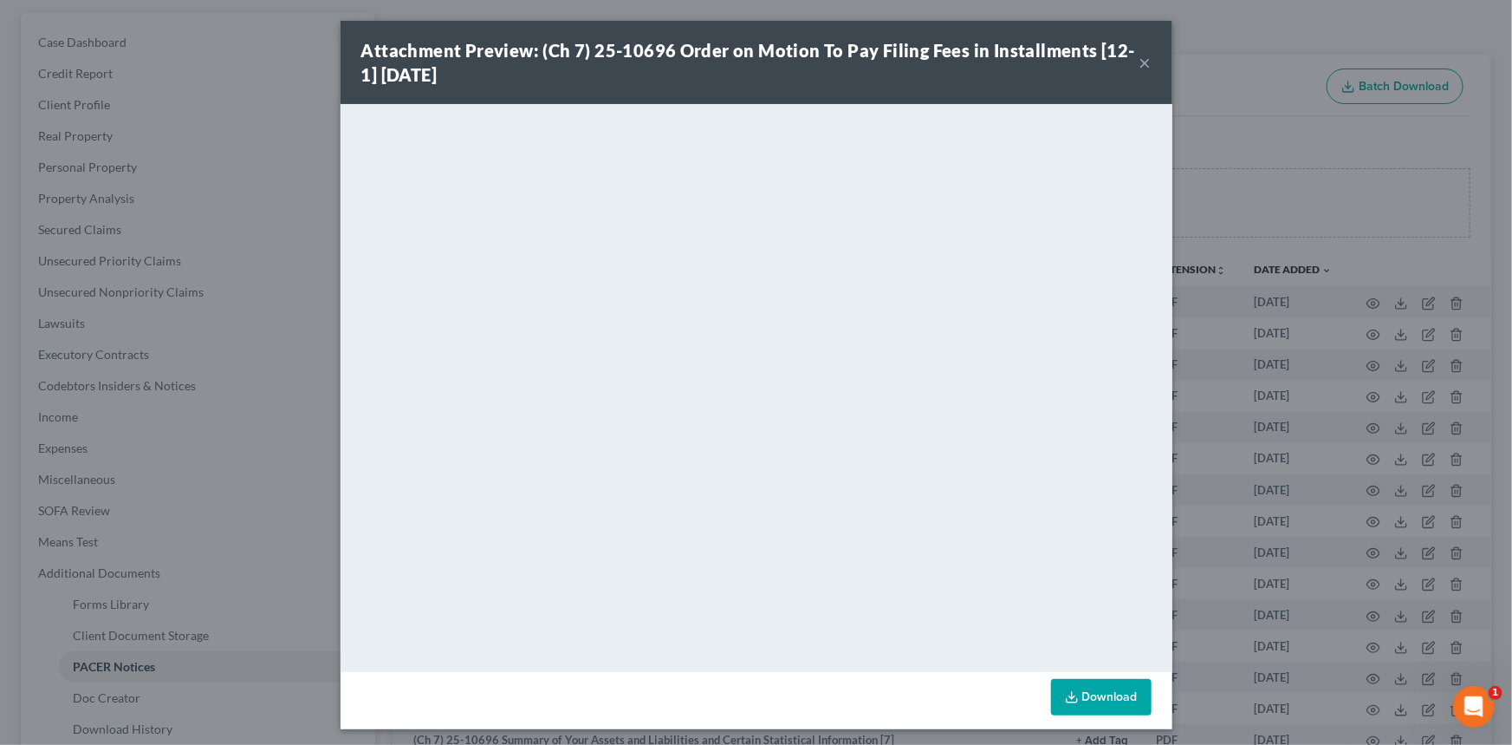
click at [1140, 62] on button "×" at bounding box center [1146, 62] width 12 height 21
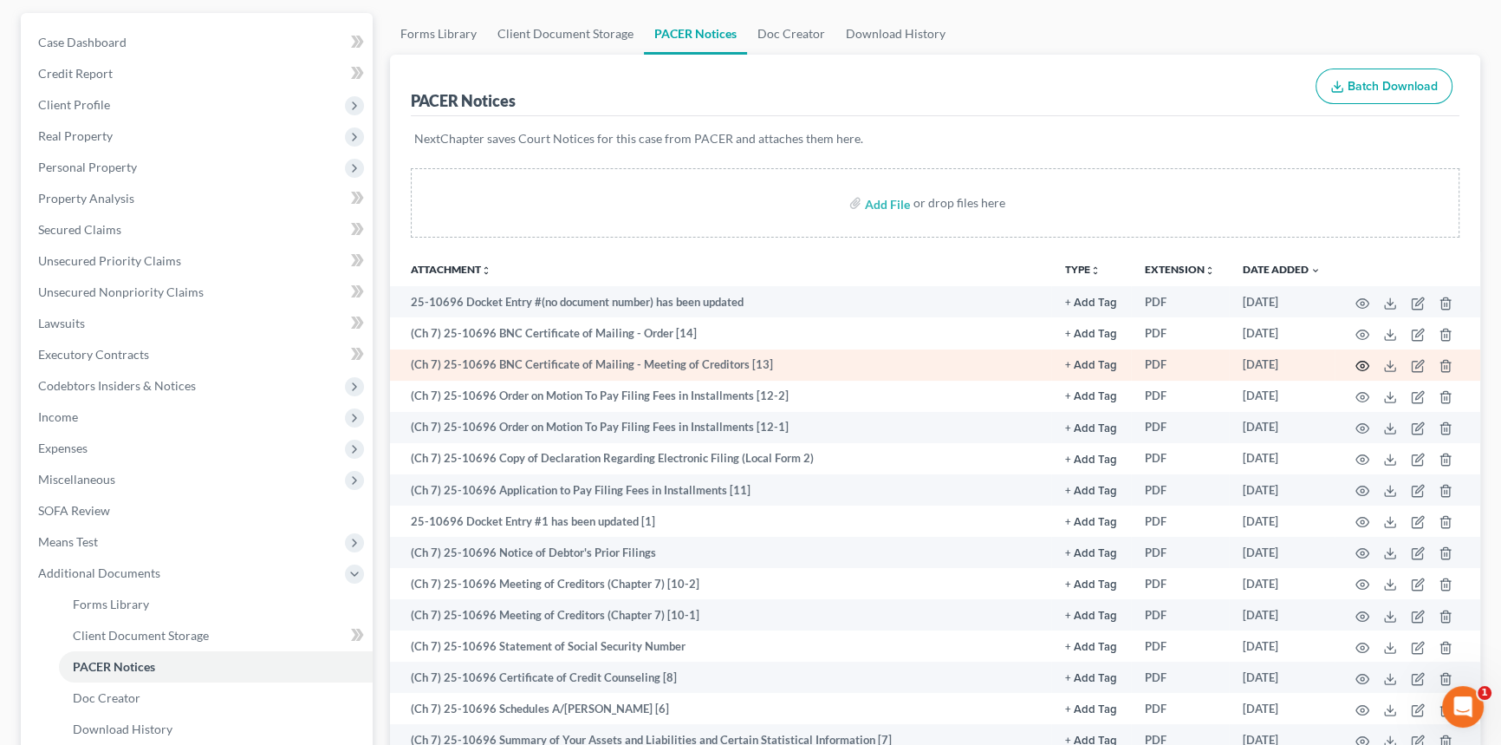
click at [1364, 368] on icon "button" at bounding box center [1363, 366] width 14 height 14
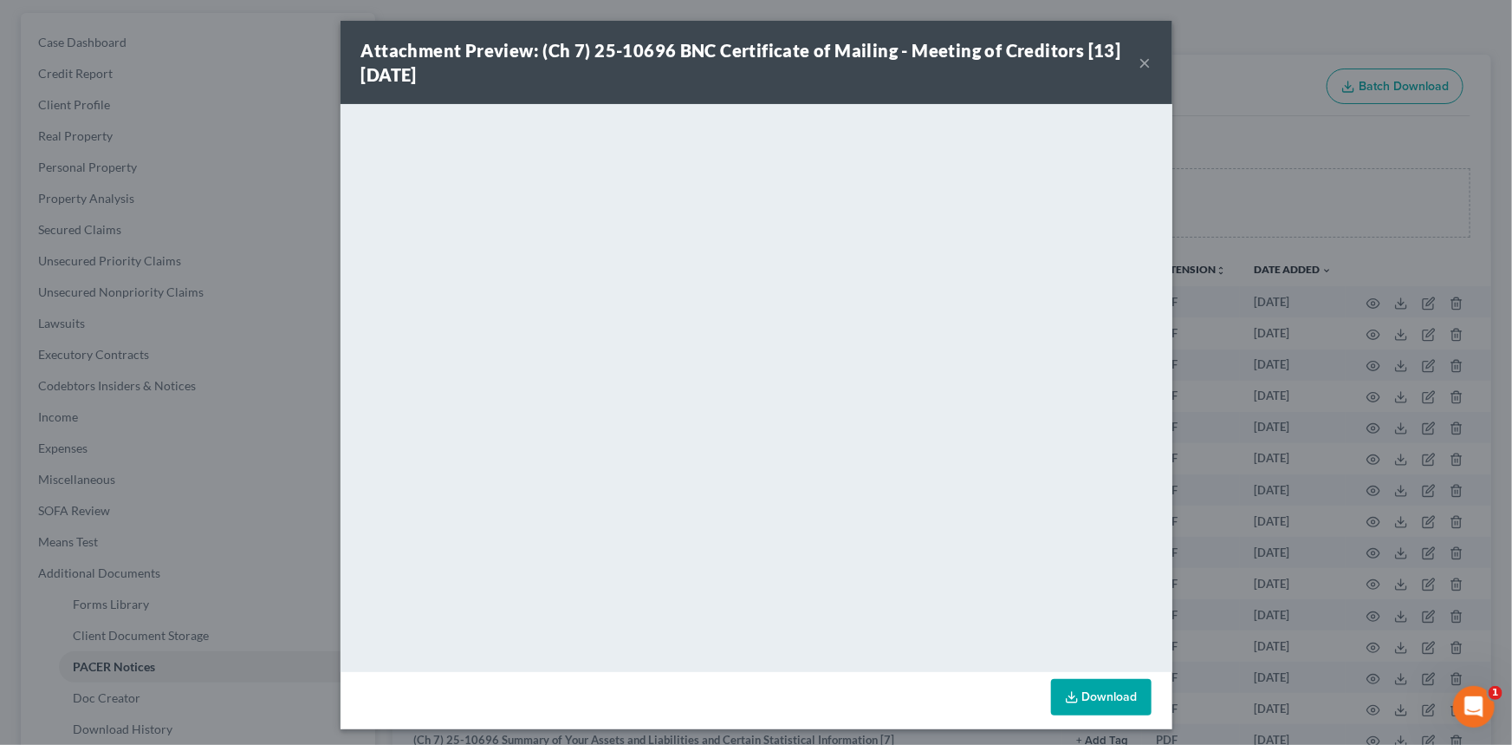
click at [1148, 71] on div "Attachment Preview: (Ch 7) 25-10696 BNC Certificate of Mailing - Meeting of Cre…" at bounding box center [757, 62] width 832 height 83
click at [1140, 64] on button "×" at bounding box center [1146, 62] width 12 height 21
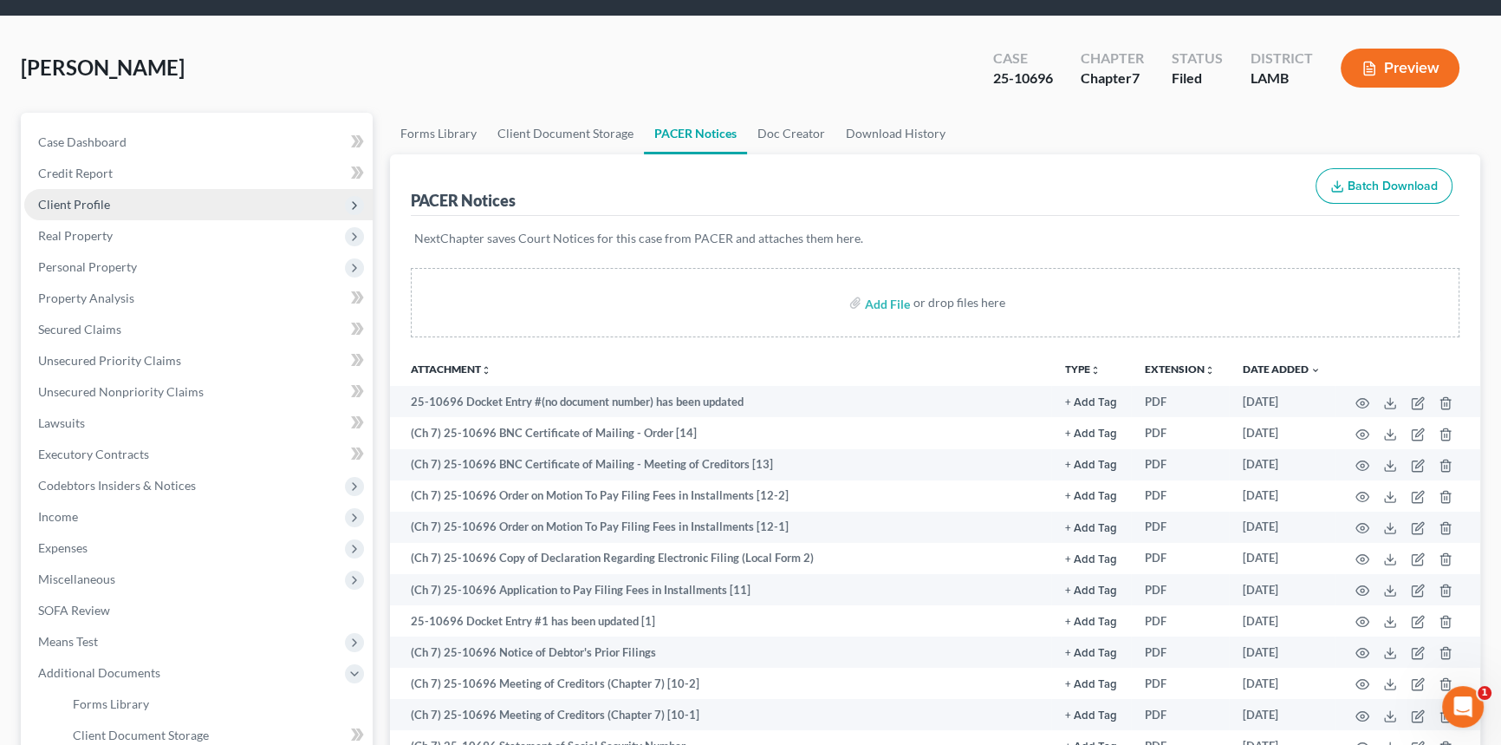
scroll to position [0, 0]
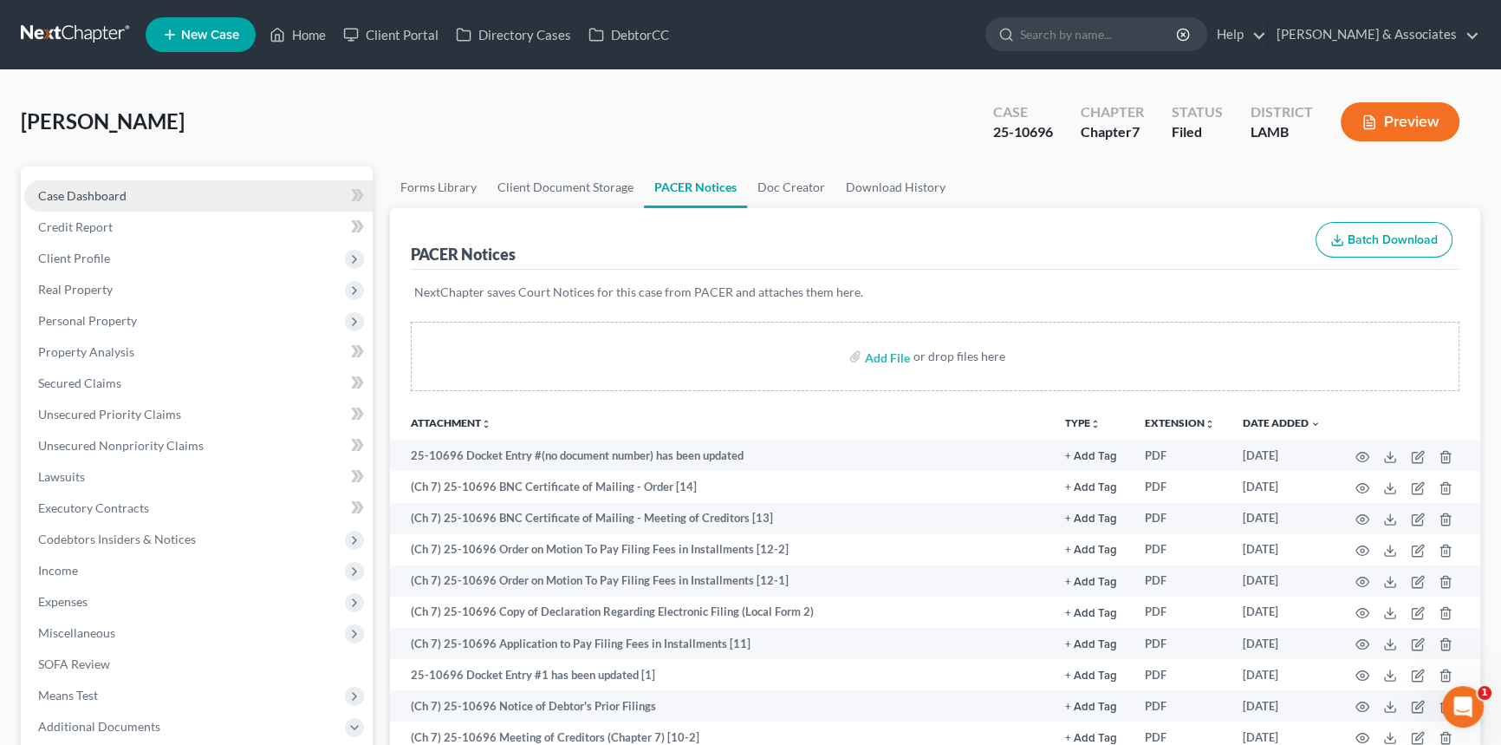
click at [94, 188] on span "Case Dashboard" at bounding box center [82, 195] width 88 height 15
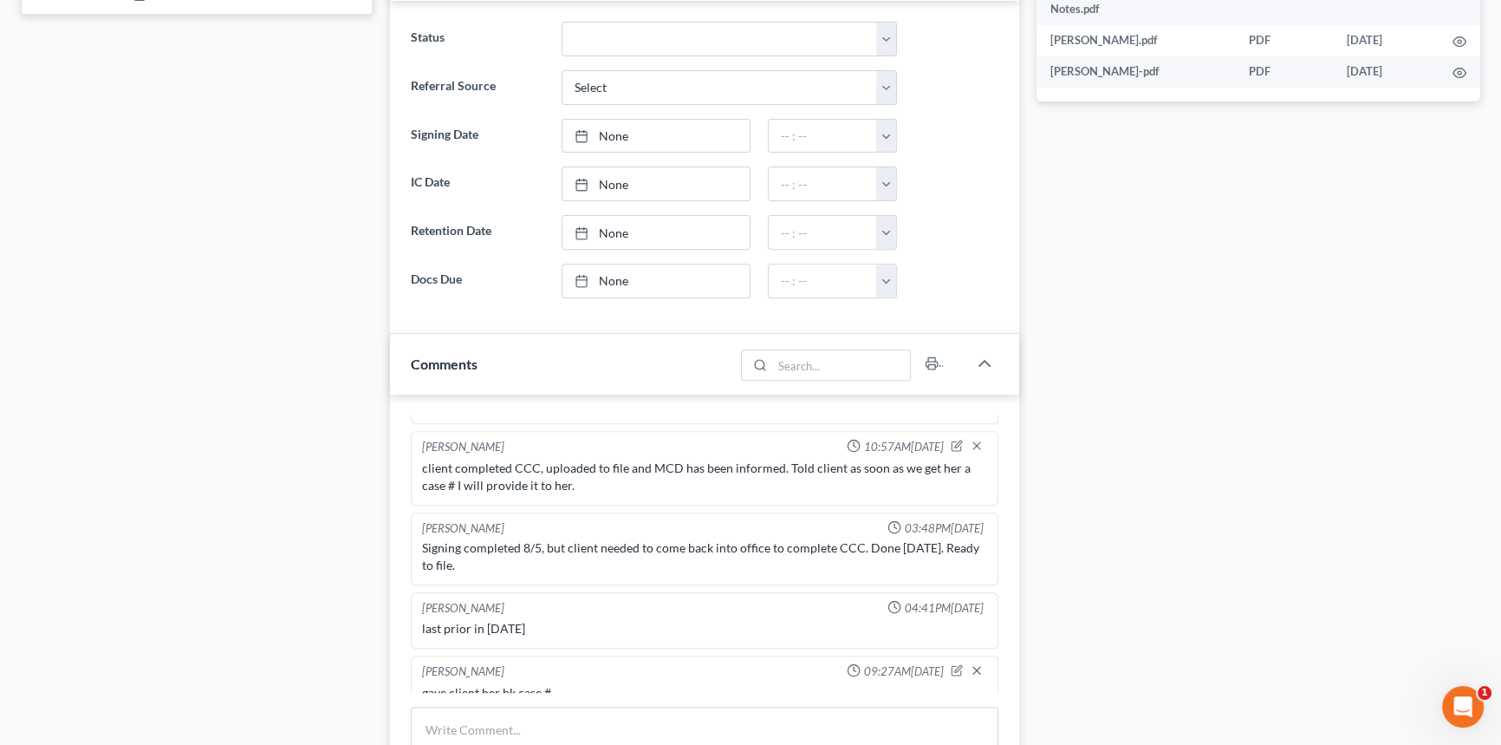
scroll to position [1199, 0]
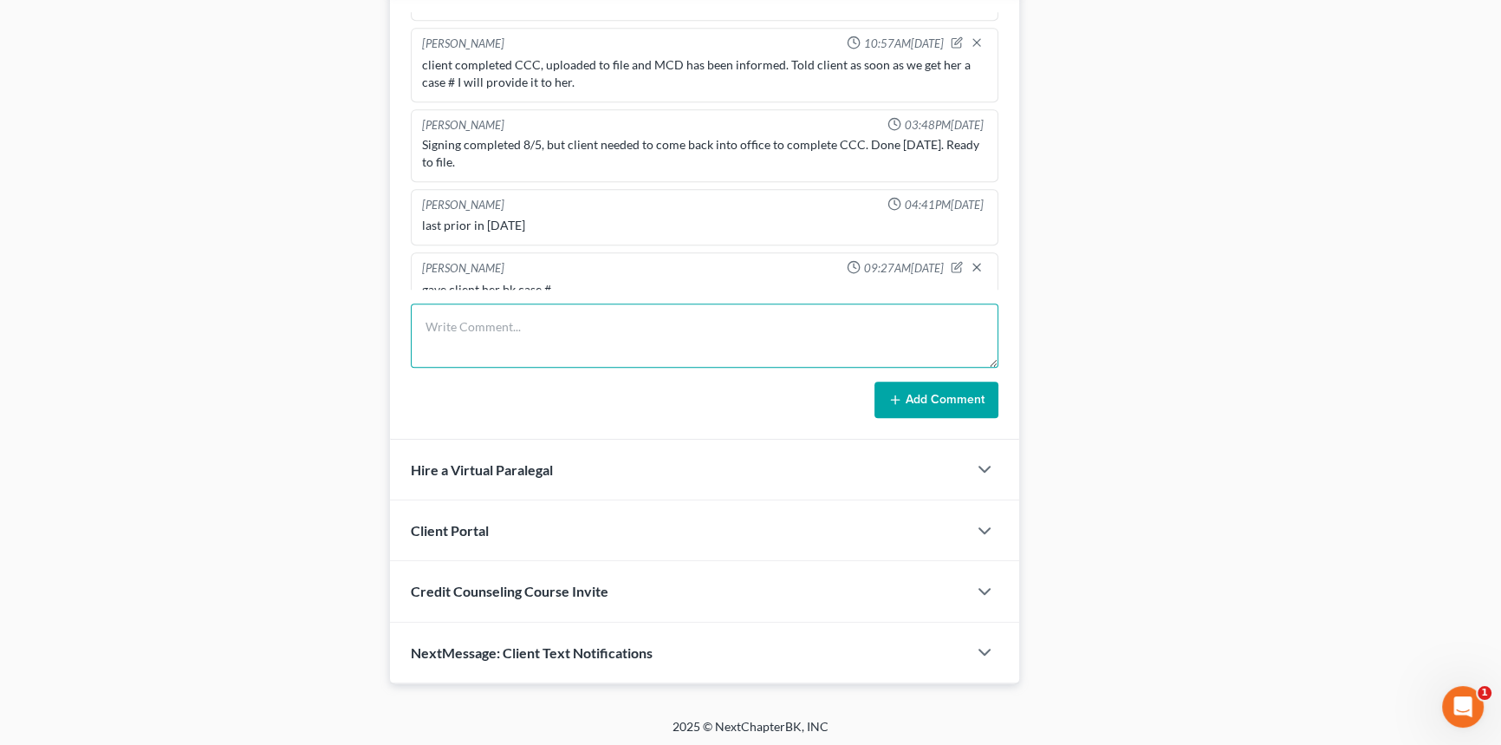
click at [579, 354] on textarea at bounding box center [705, 335] width 588 height 64
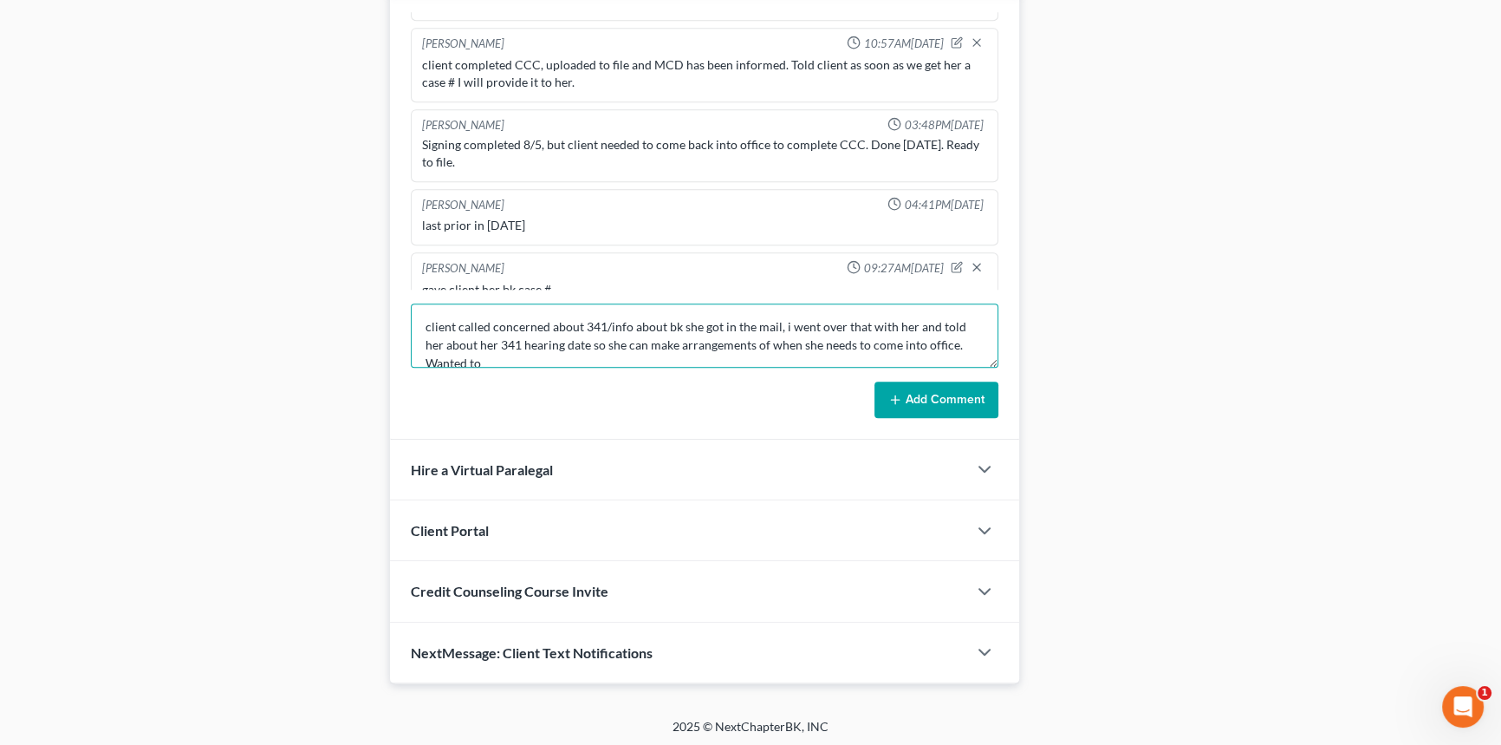
scroll to position [3, 0]
click at [607, 344] on textarea "client called concerned about 341/info about bk she got in the mail, i went ove…" at bounding box center [705, 335] width 588 height 64
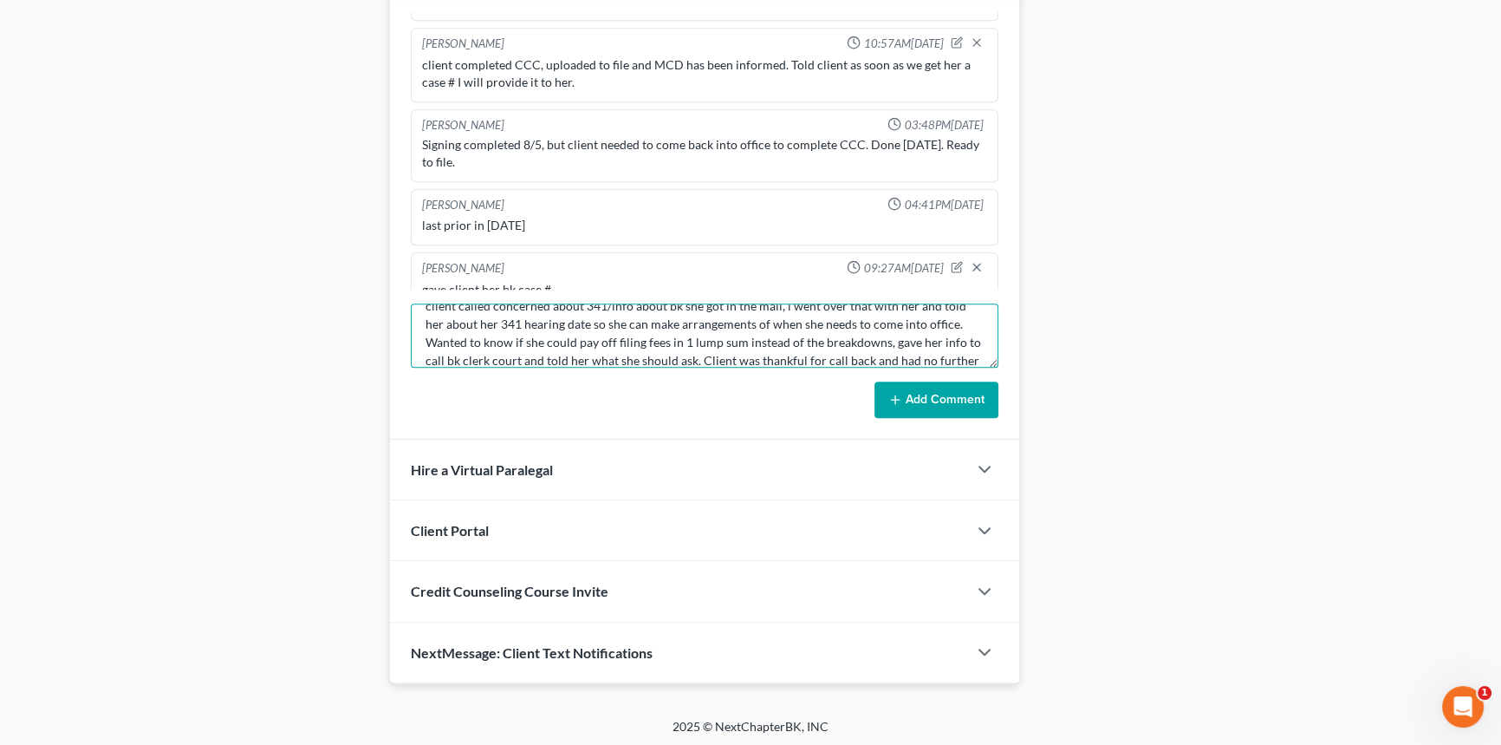
scroll to position [39, 0]
type textarea "client called concerned about 341/info about bk she got in the mail, i went ove…"
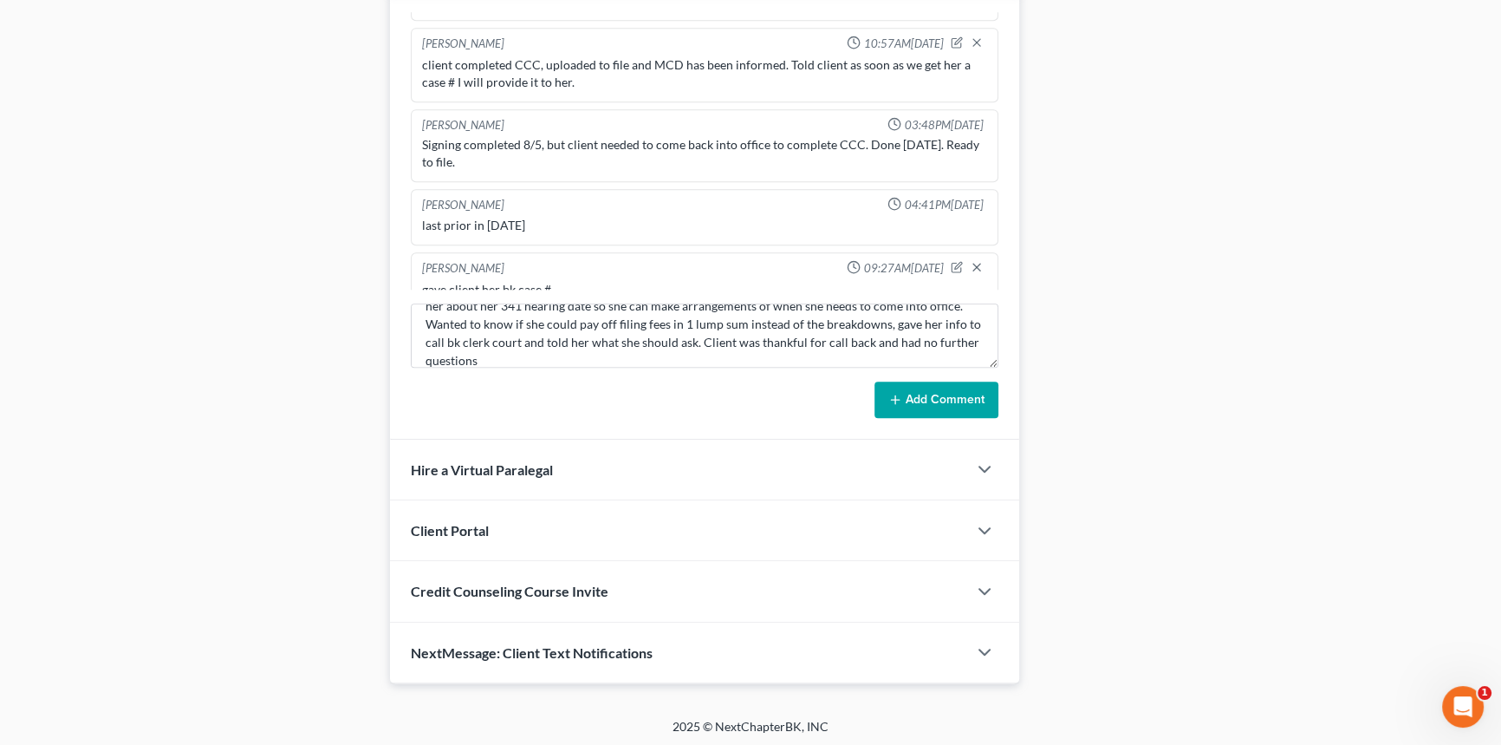
click at [875, 398] on button "Add Comment" at bounding box center [937, 399] width 124 height 36
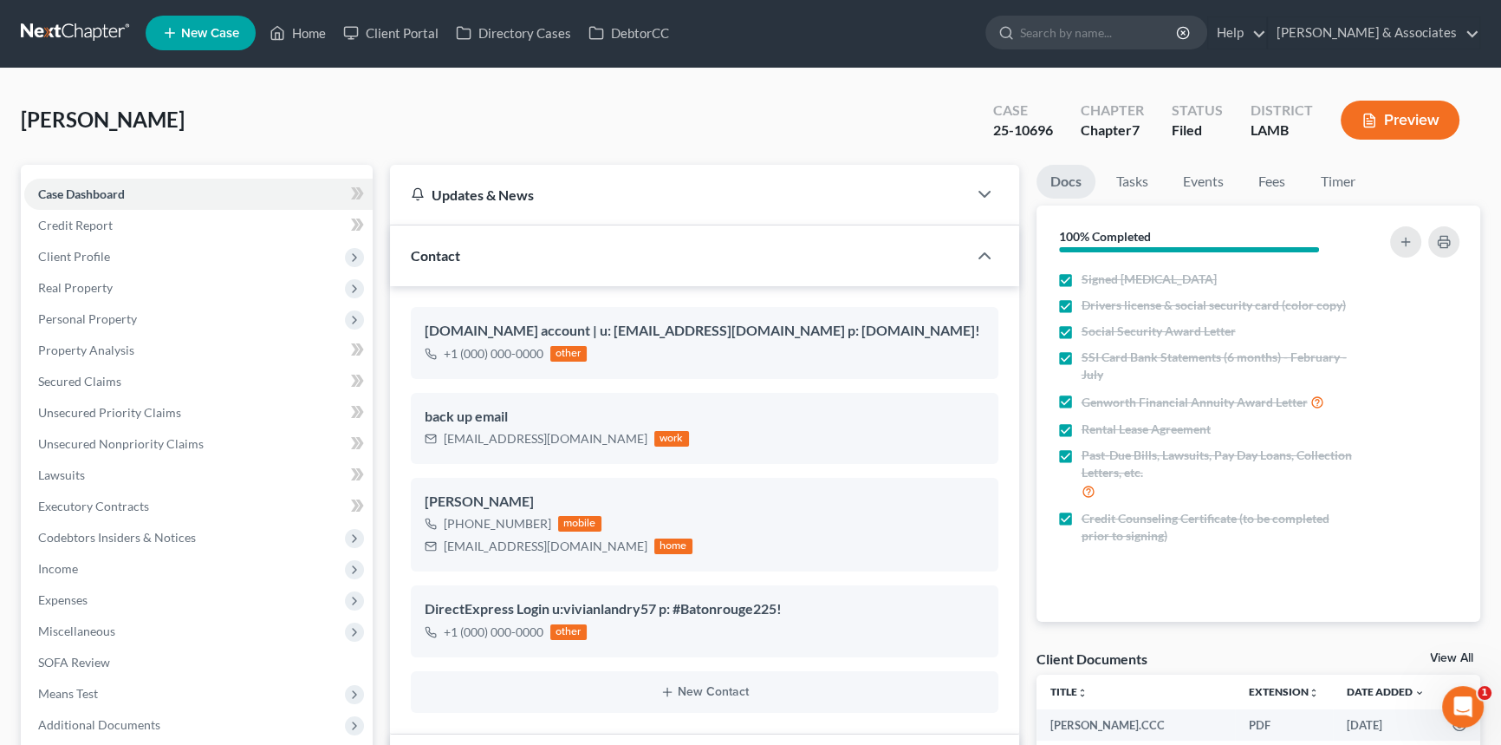
scroll to position [0, 0]
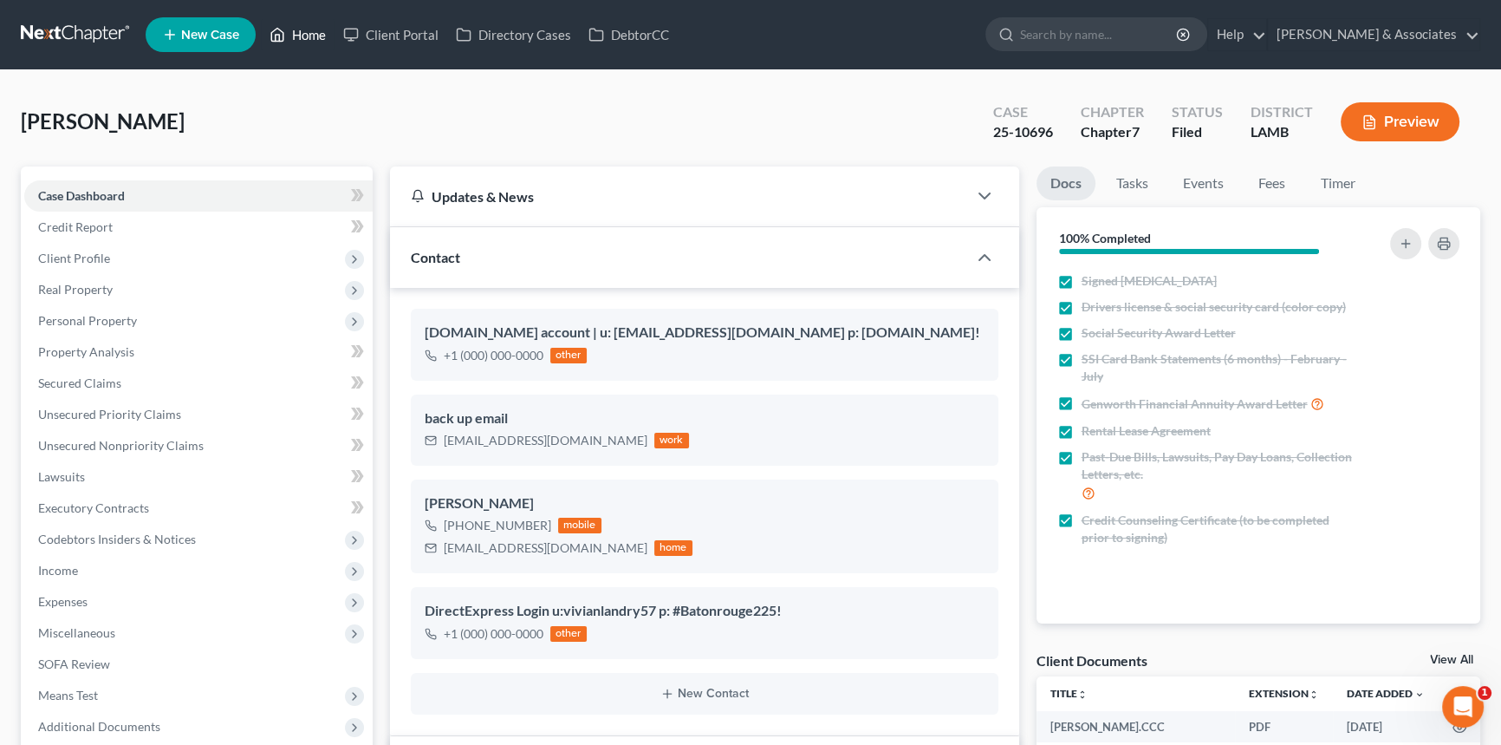
click at [289, 29] on link "Home" at bounding box center [298, 34] width 74 height 31
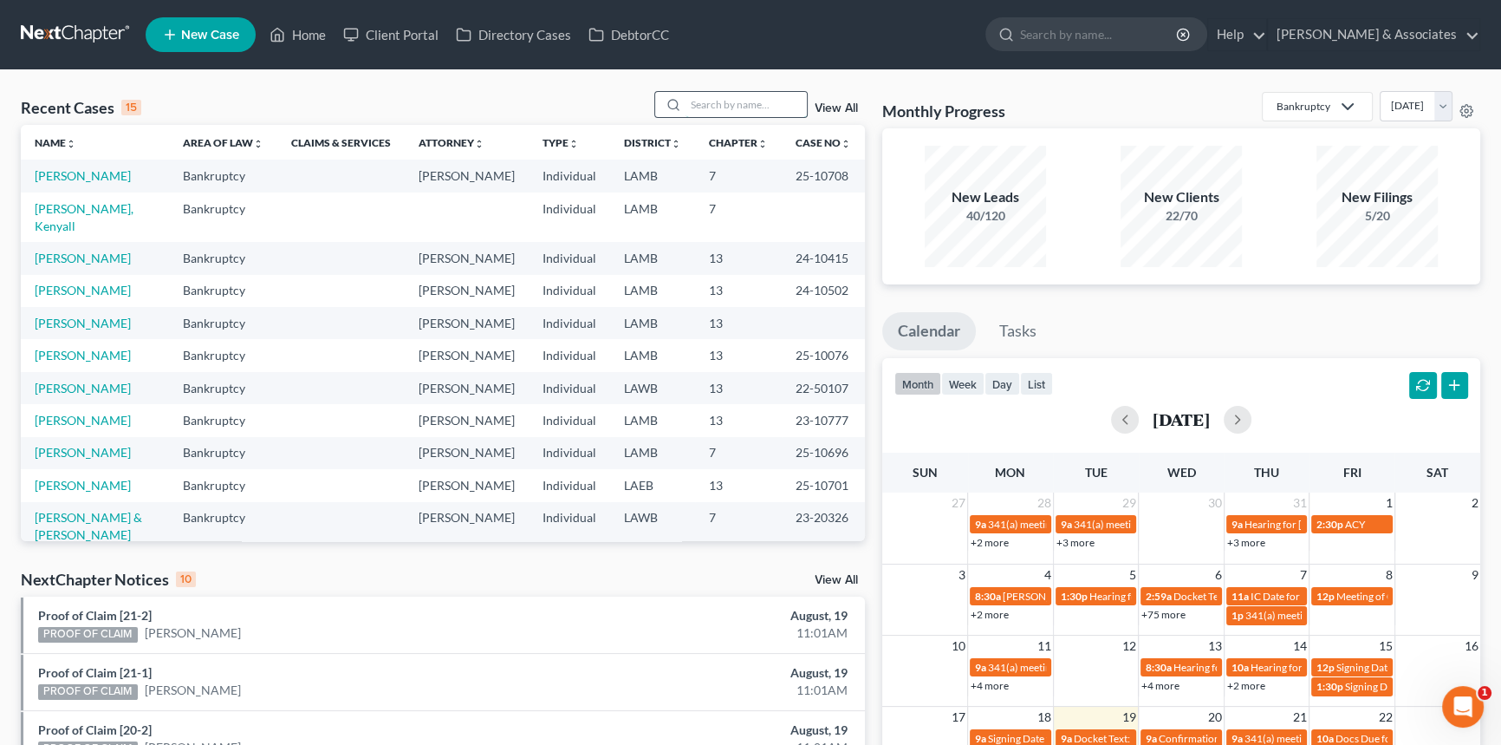
click at [765, 98] on input "search" at bounding box center [746, 104] width 121 height 25
type input "[PERSON_NAME]"
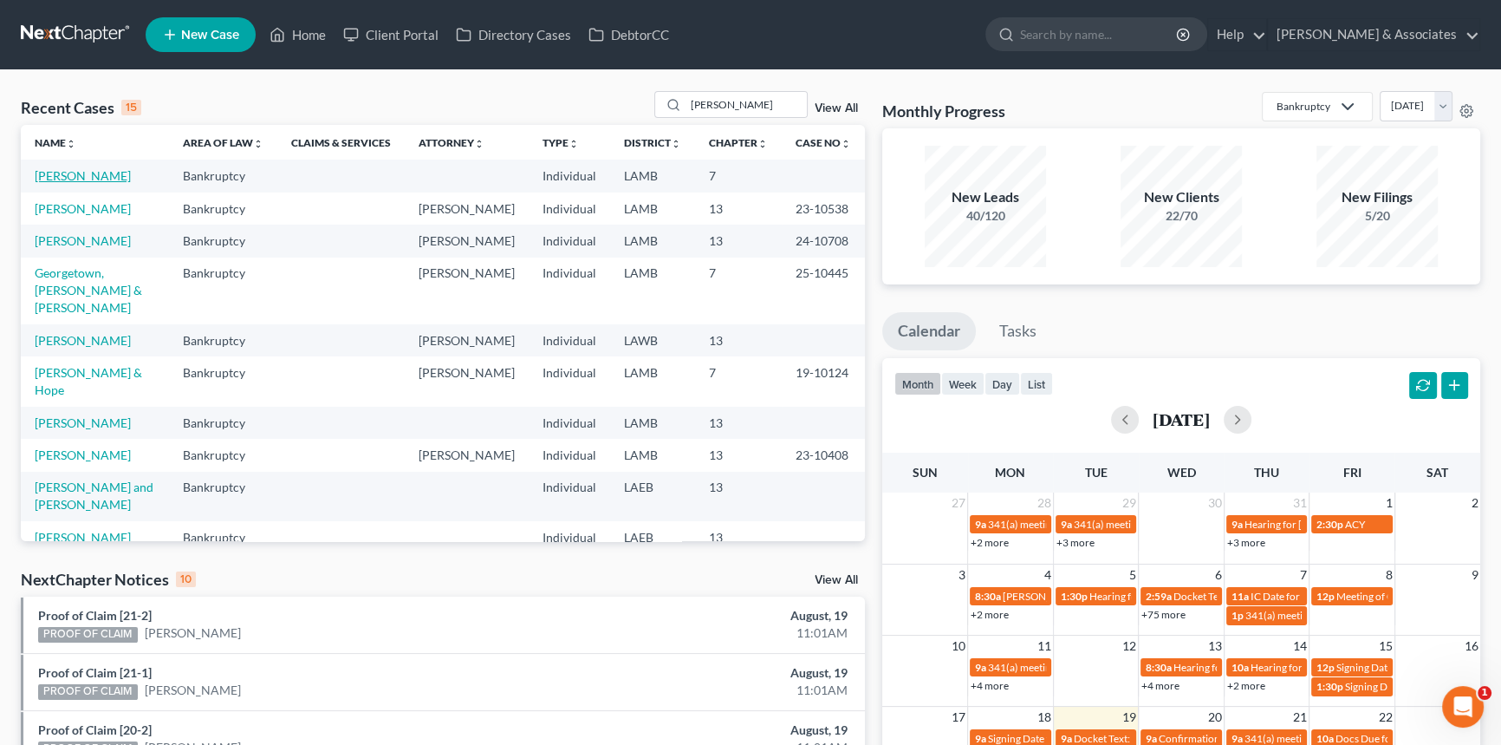
click at [124, 168] on link "[PERSON_NAME]" at bounding box center [83, 175] width 96 height 15
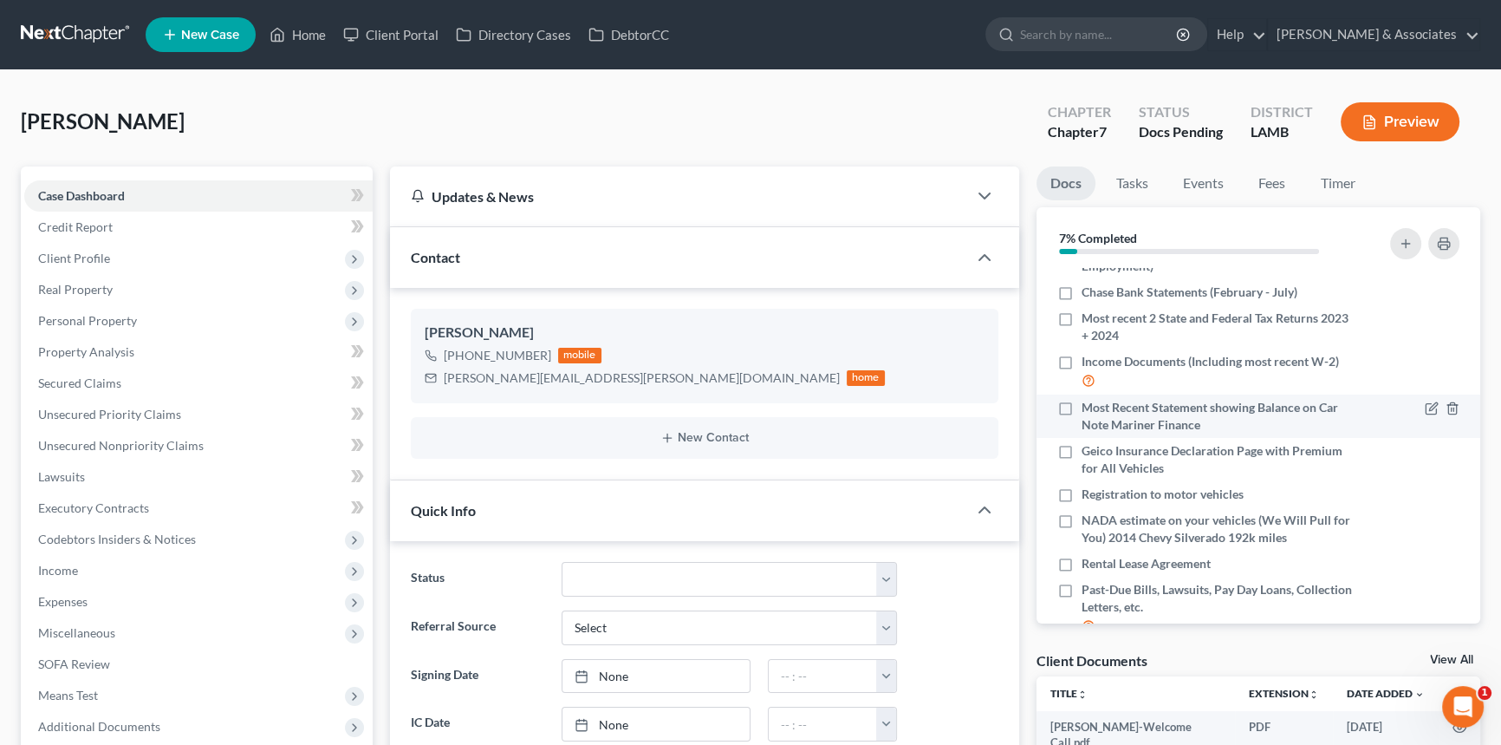
scroll to position [197, 0]
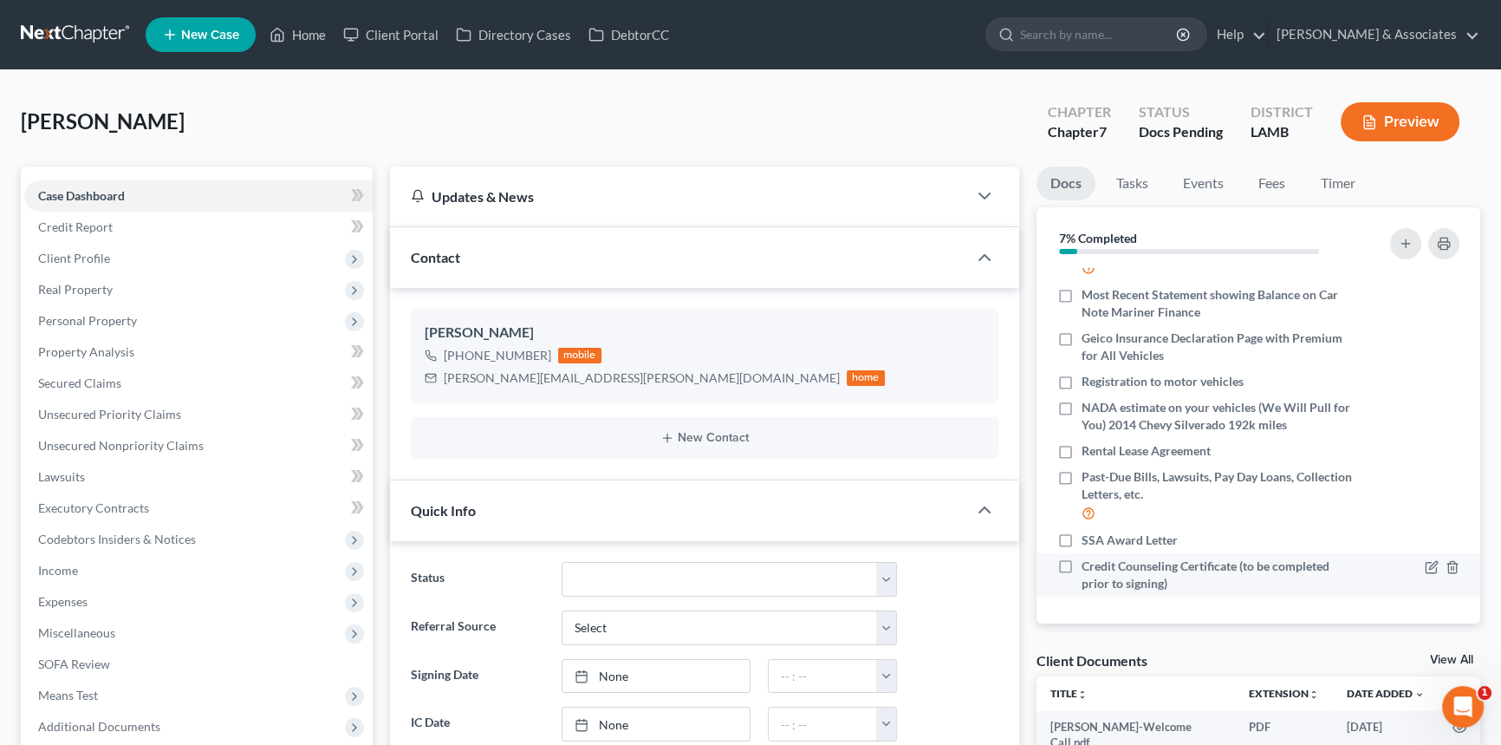
click at [1082, 571] on label "Credit Counseling Certificate (to be completed prior to signing)" at bounding box center [1218, 574] width 273 height 35
click at [1089, 569] on input "Credit Counseling Certificate (to be completed prior to signing)" at bounding box center [1094, 562] width 11 height 11
checkbox input "true"
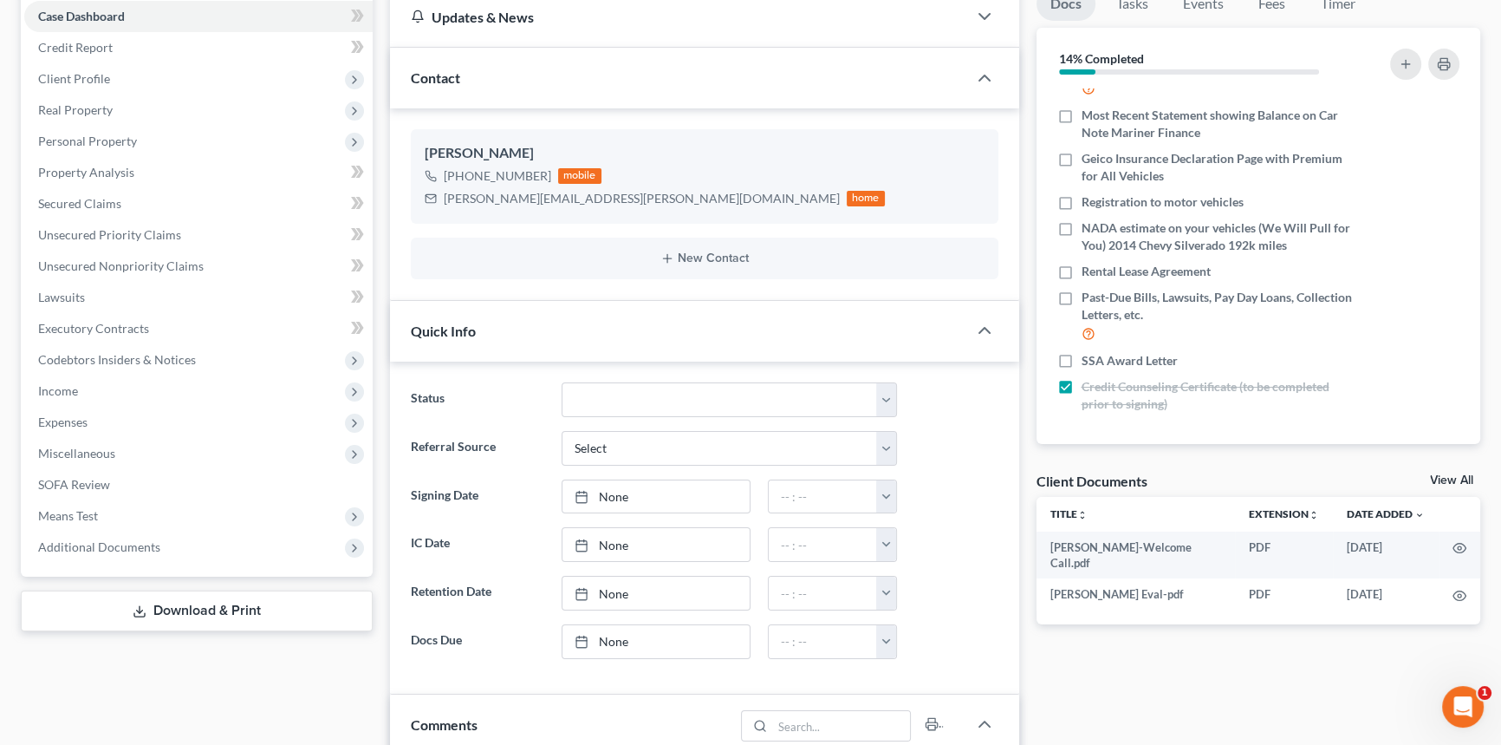
scroll to position [393, 0]
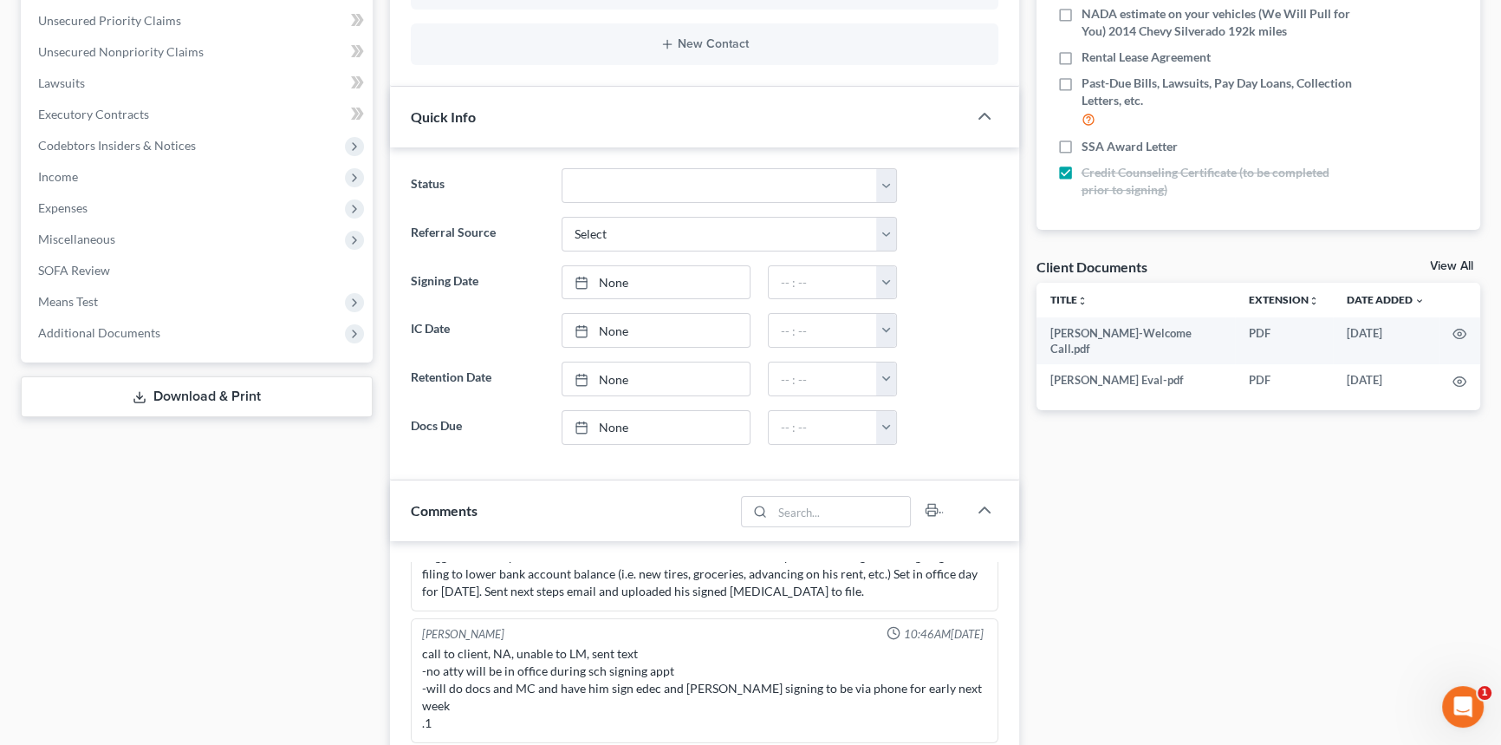
drag, startPoint x: 1430, startPoint y: 263, endPoint x: 1418, endPoint y: 265, distance: 12.3
click at [1430, 263] on link "View All" at bounding box center [1451, 266] width 43 height 12
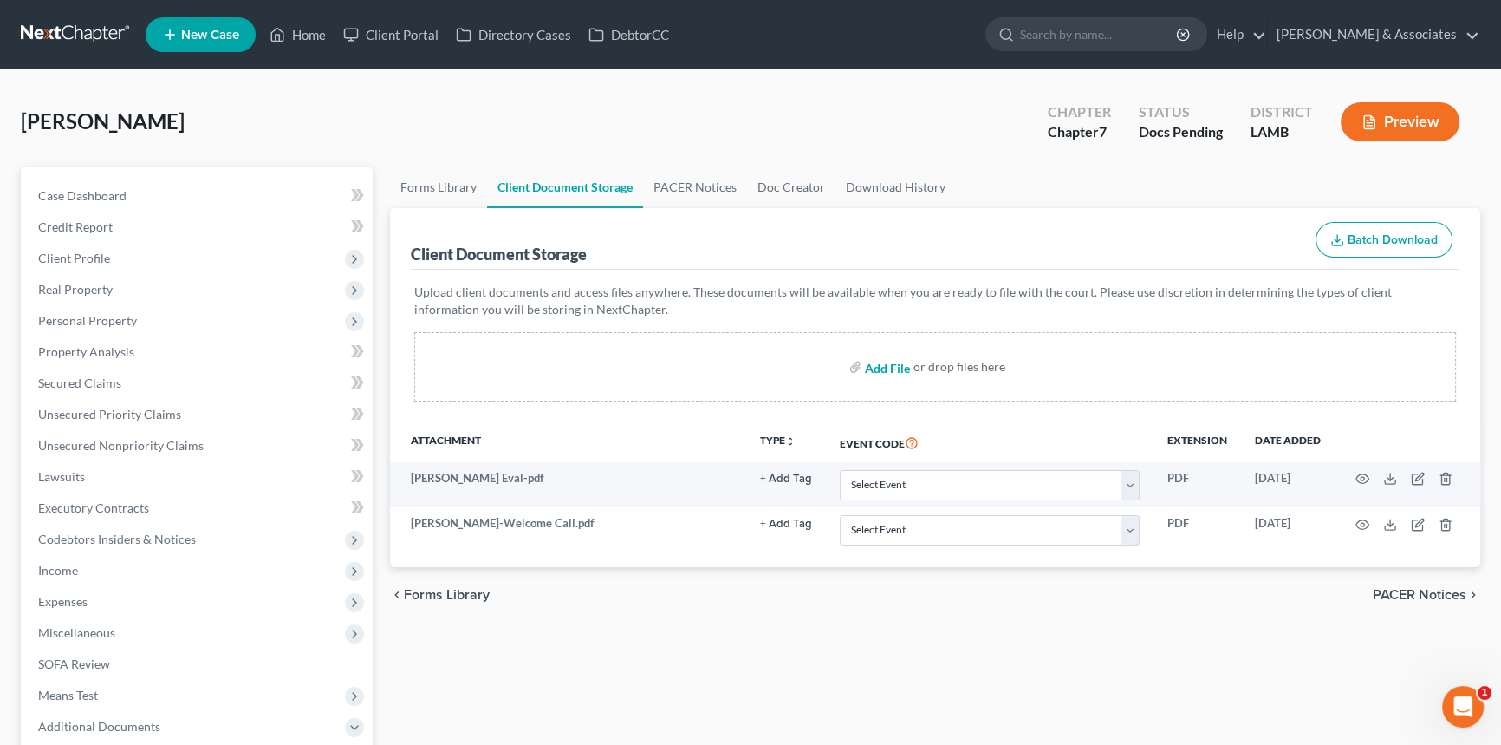
click at [873, 364] on input "file" at bounding box center [886, 366] width 42 height 31
type input "C:\fakepath\[PERSON_NAME] W 17572-[PERSON_NAME]-CC-039995961.pdf"
